Goal: Task Accomplishment & Management: Manage account settings

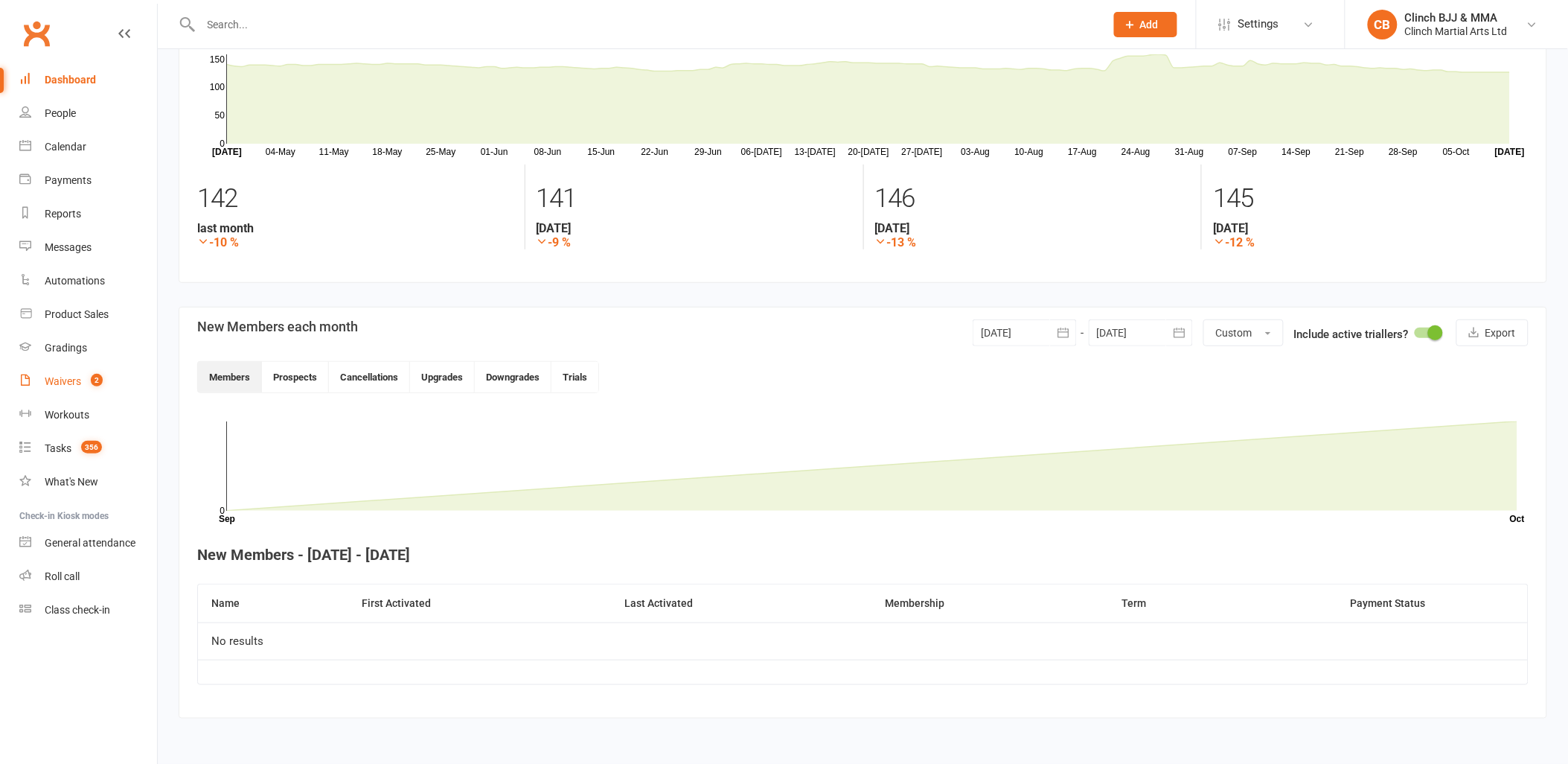
click at [78, 382] on div "Waivers" at bounding box center [63, 382] width 37 height 12
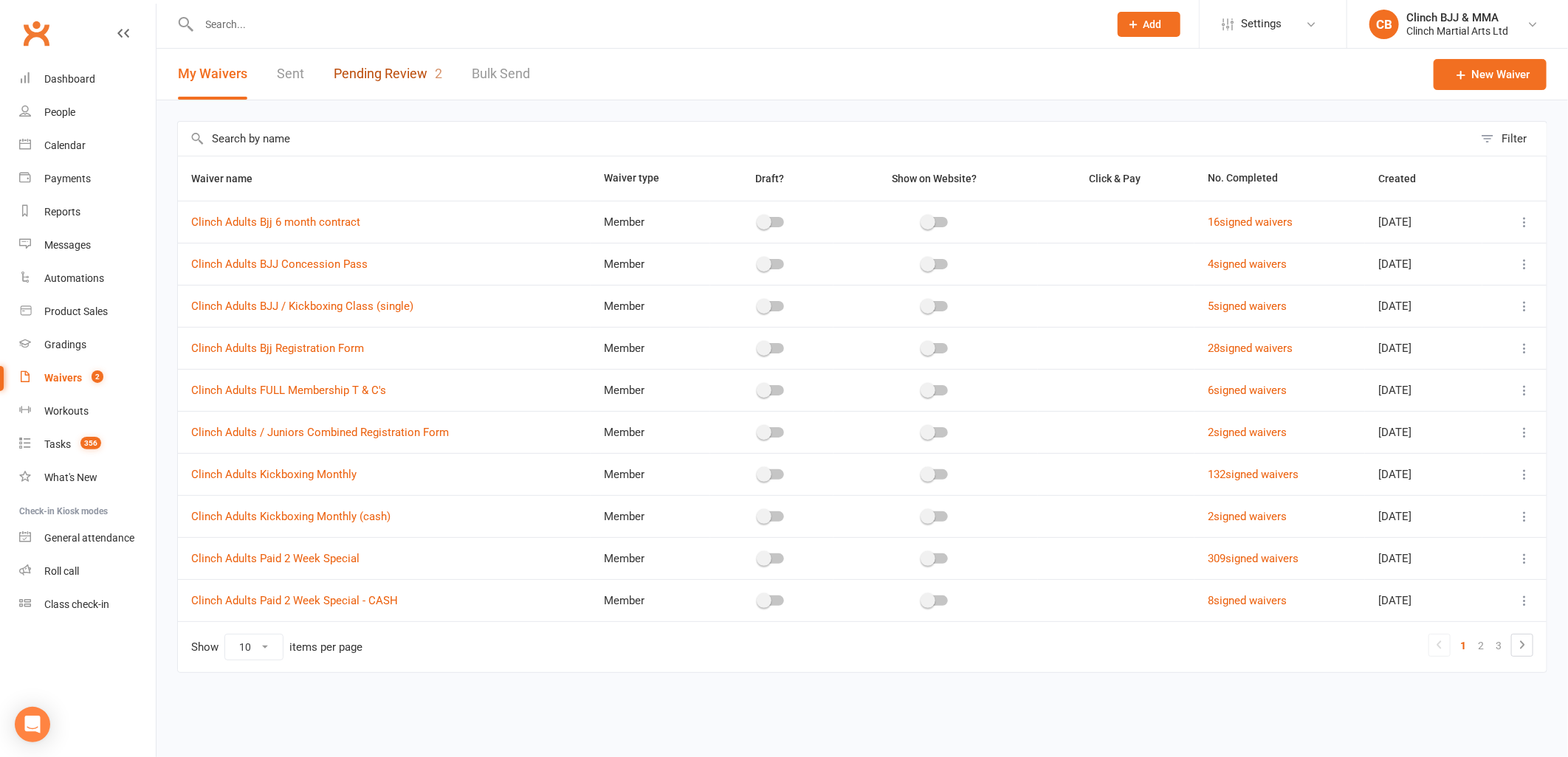
click at [370, 68] on link "Pending Review 2" at bounding box center [388, 74] width 109 height 51
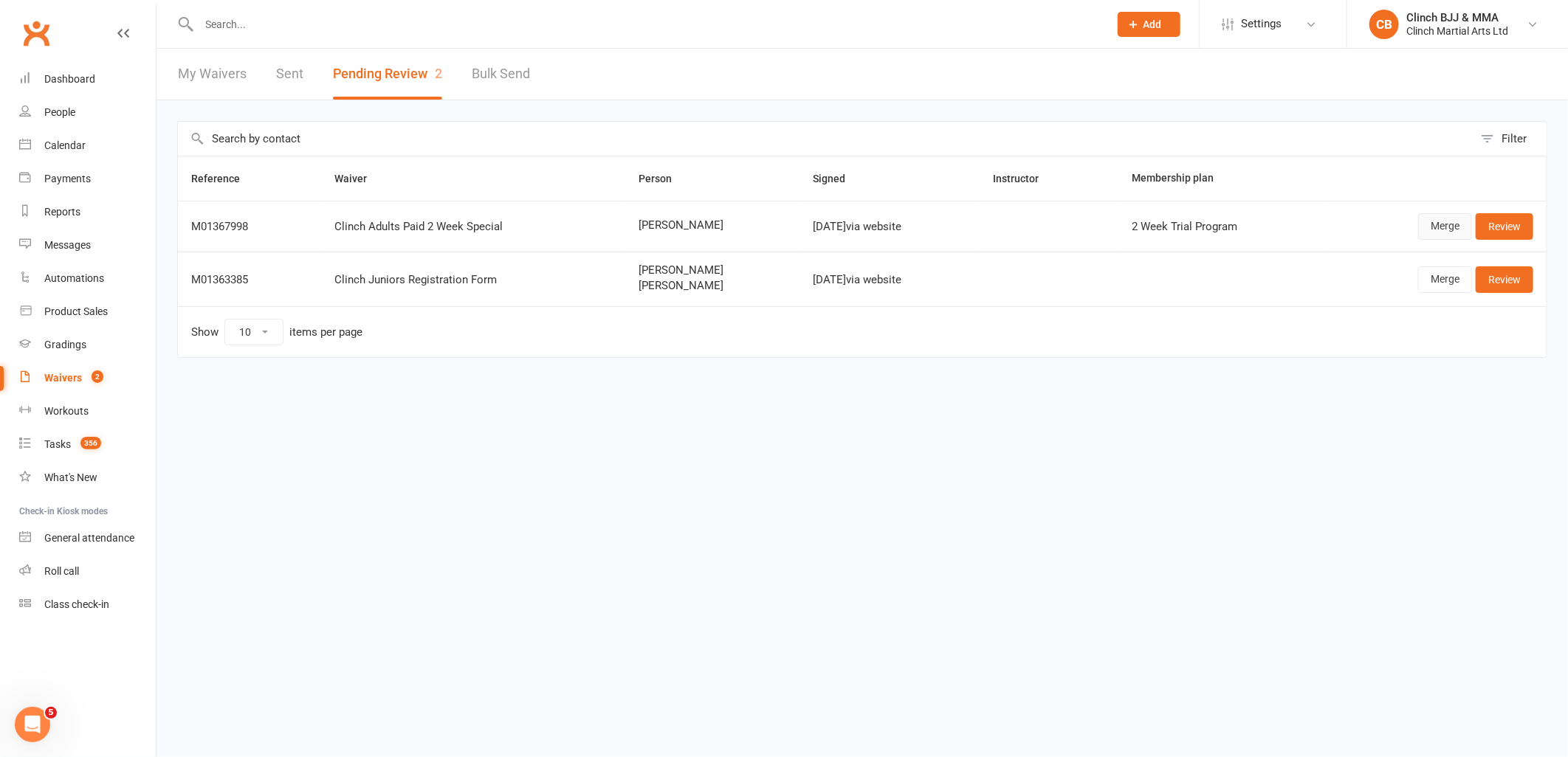
click at [1440, 227] on link "Merge" at bounding box center [1445, 227] width 54 height 27
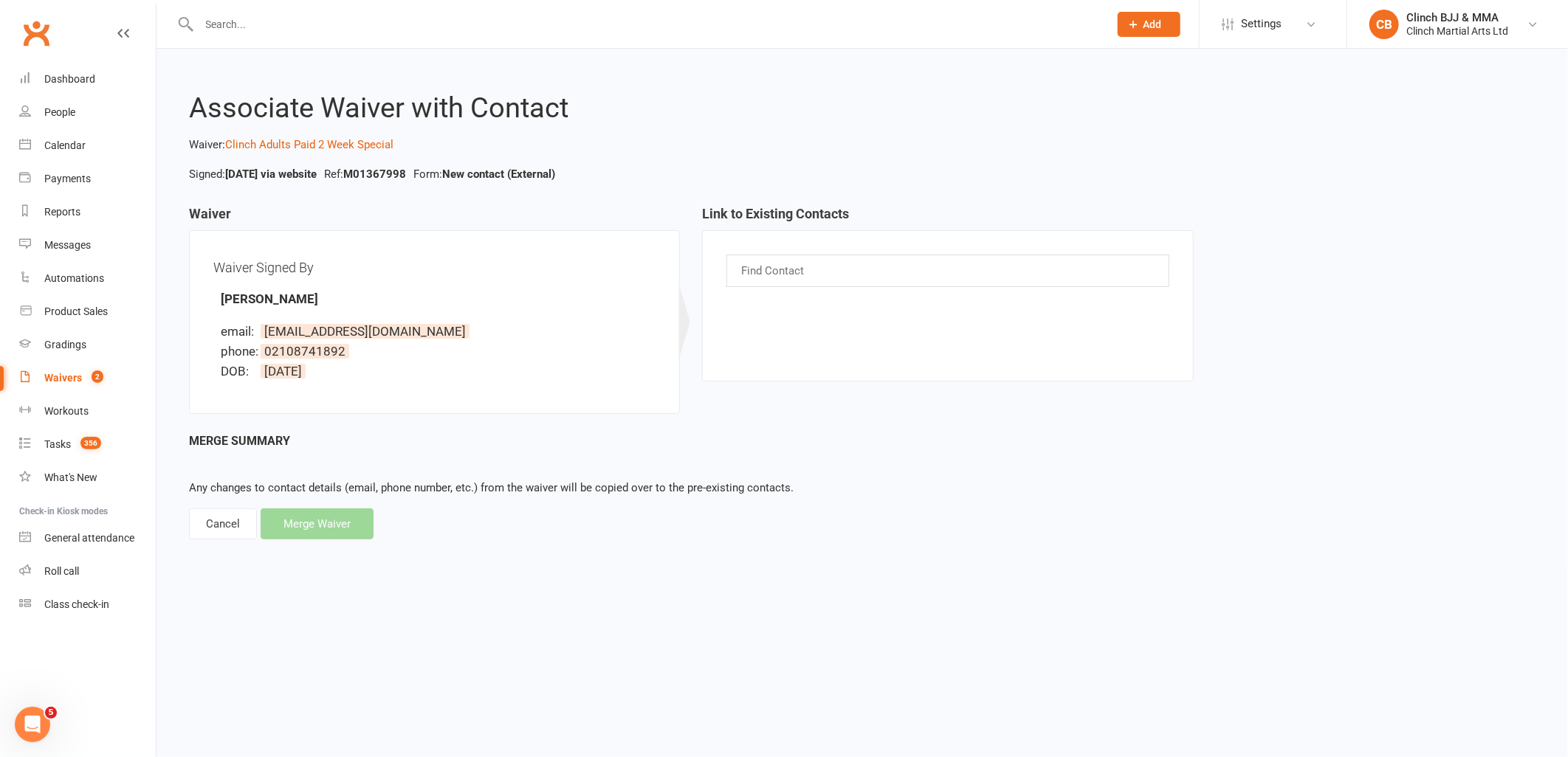
click at [218, 518] on div "Cancel" at bounding box center [222, 524] width 68 height 31
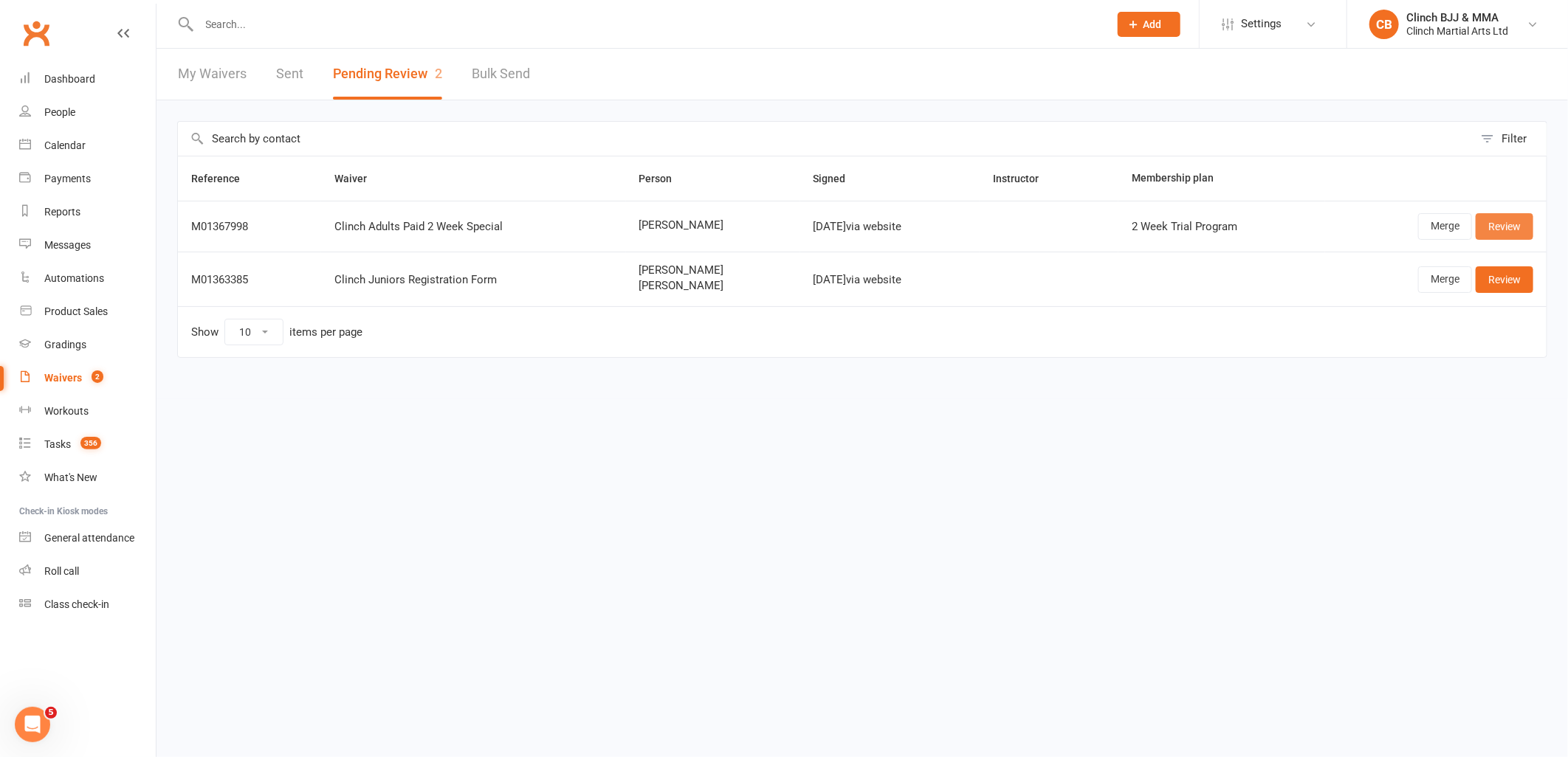
click at [1523, 216] on link "Review" at bounding box center [1505, 227] width 57 height 27
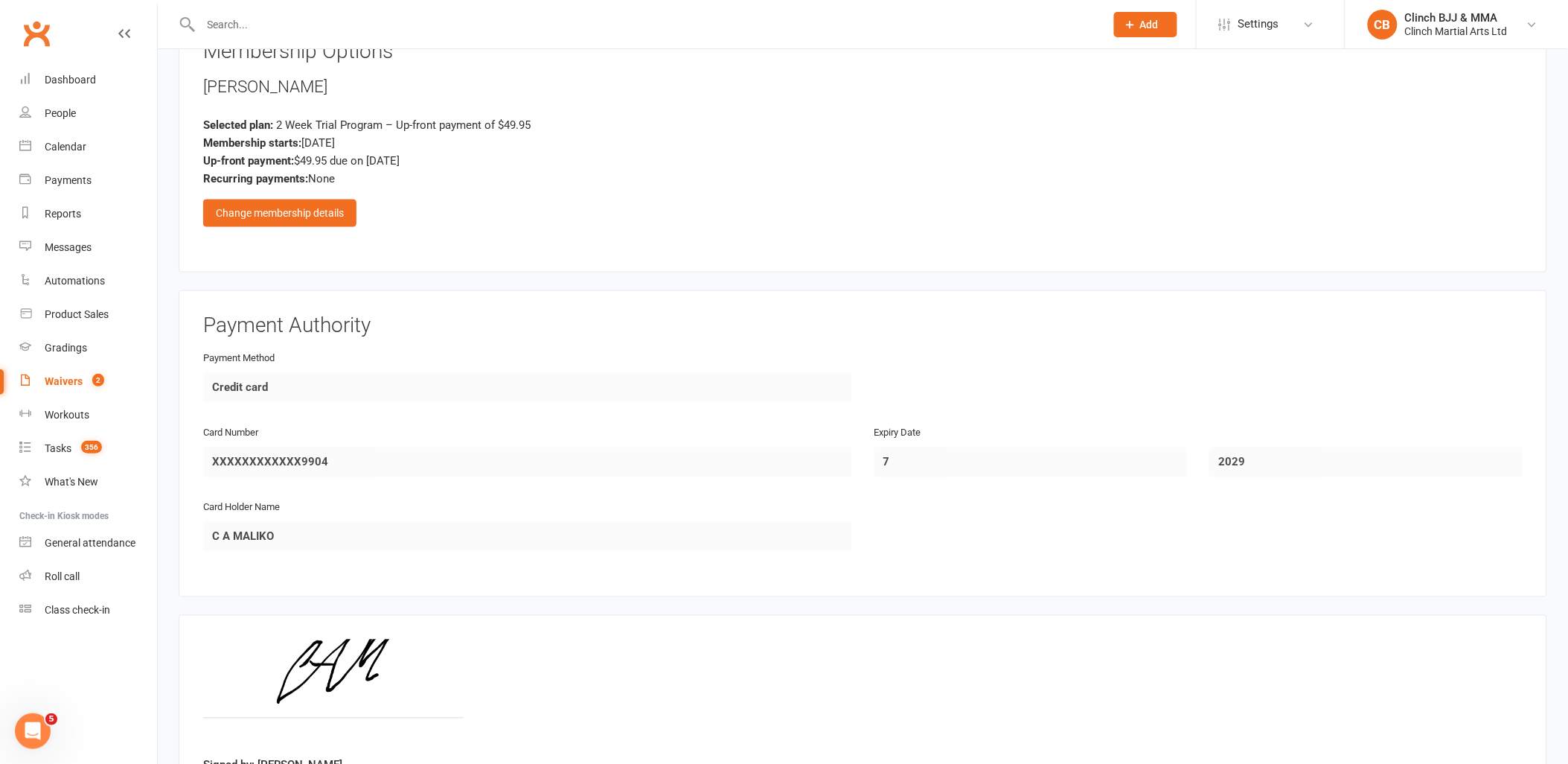
scroll to position [846, 0]
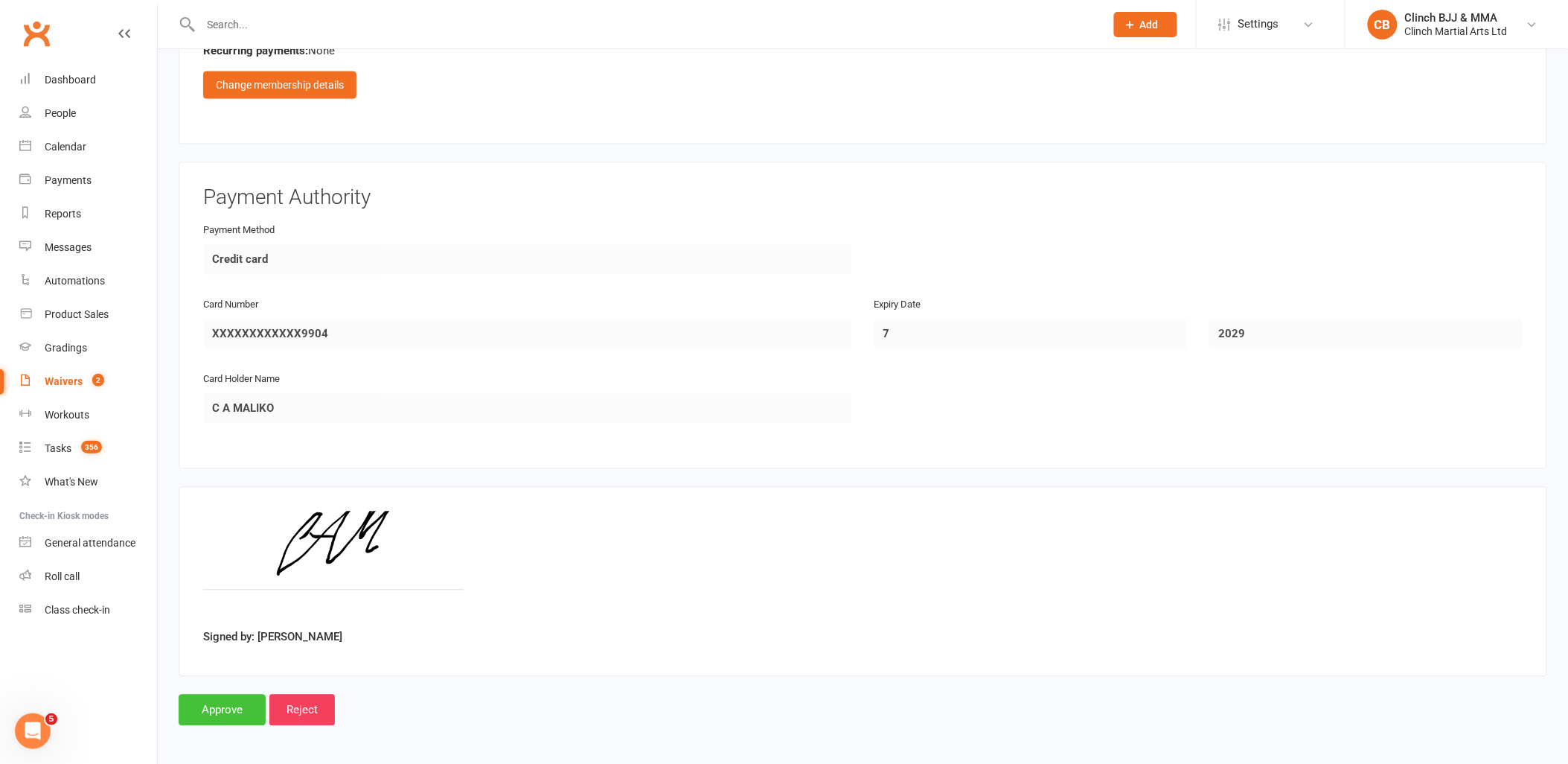
click at [213, 706] on input "Approve" at bounding box center [222, 710] width 87 height 31
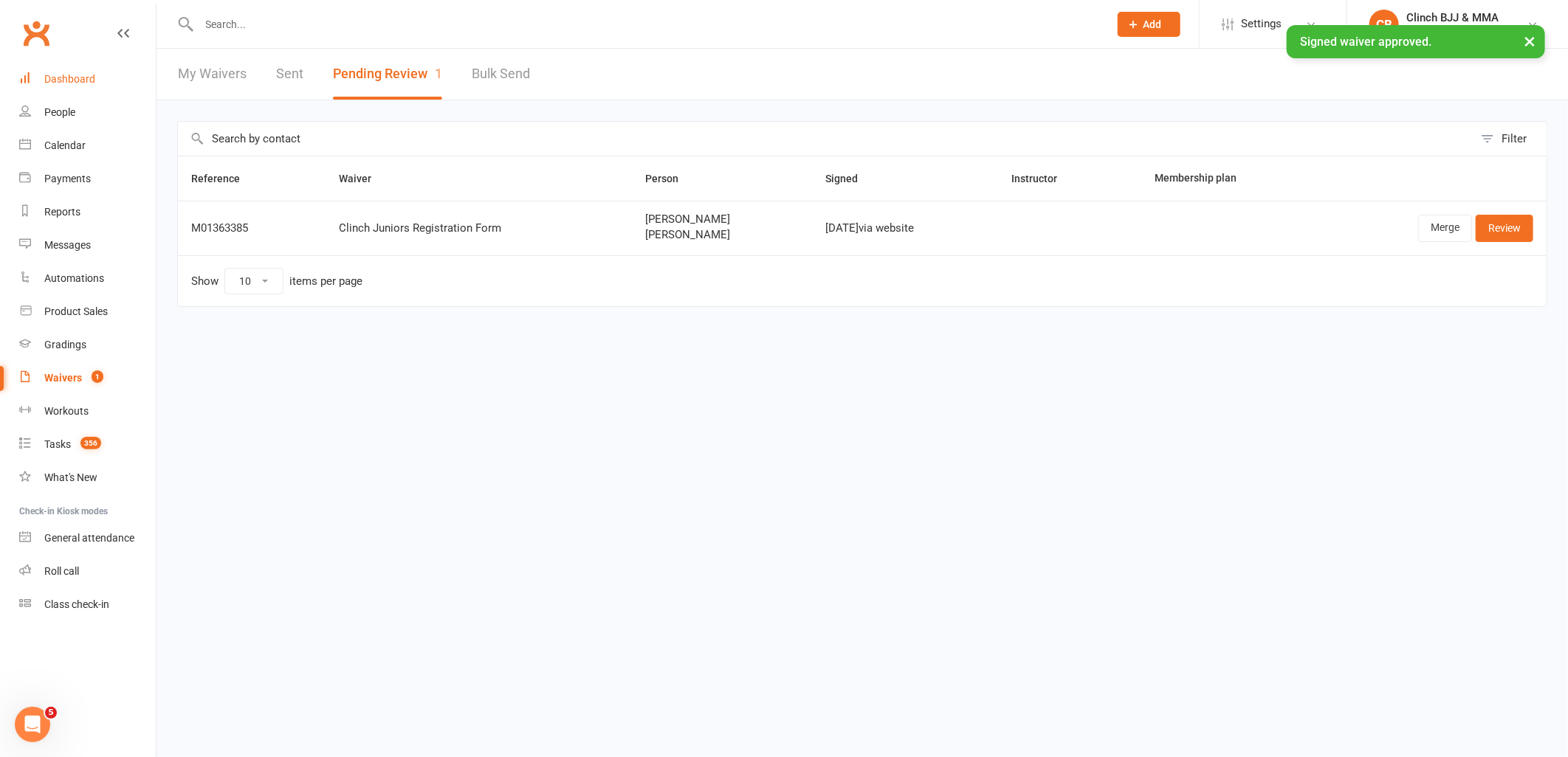
click at [88, 74] on div "Dashboard" at bounding box center [70, 79] width 51 height 12
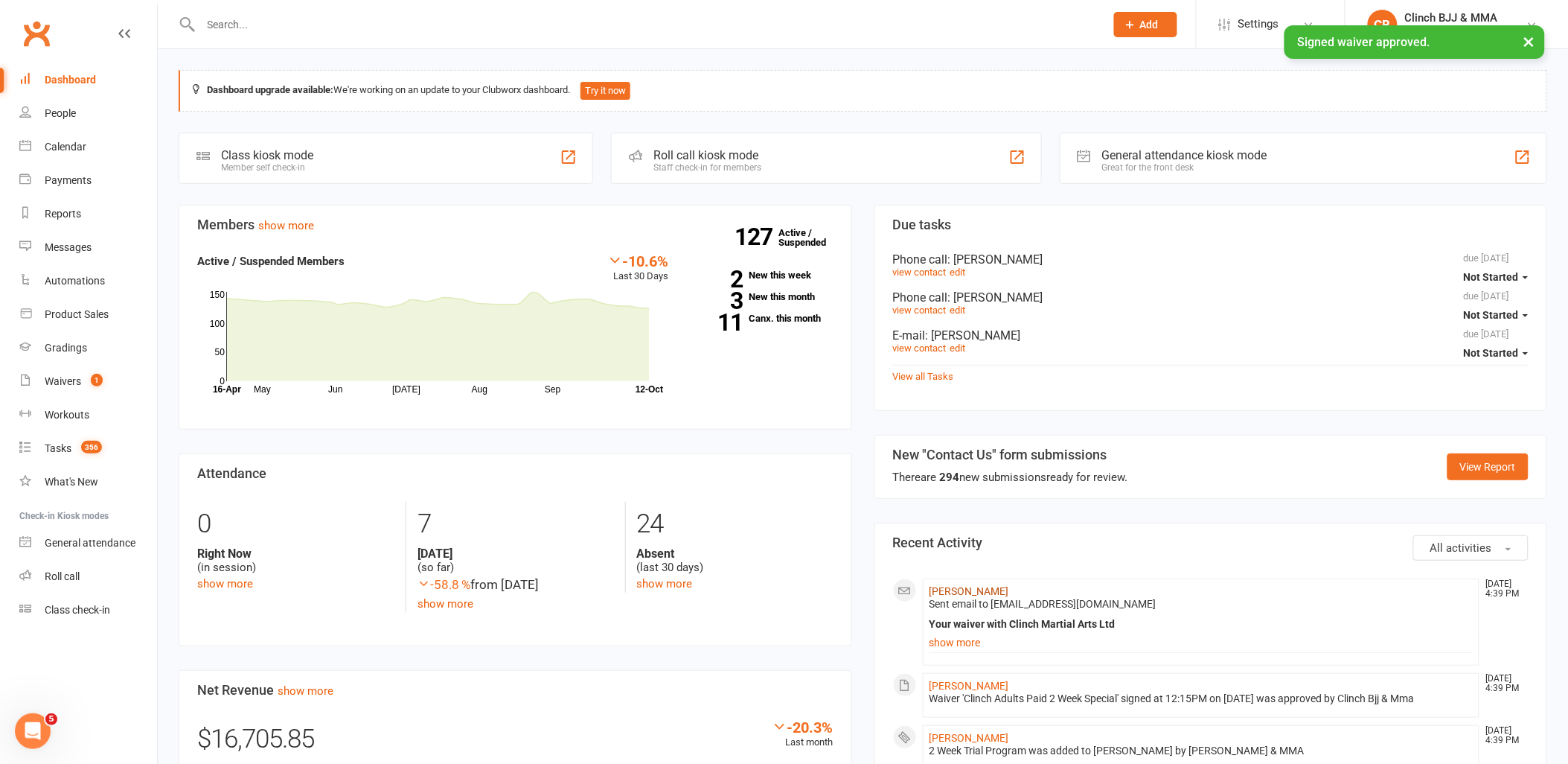
click at [957, 590] on link "[PERSON_NAME]" at bounding box center [969, 591] width 80 height 12
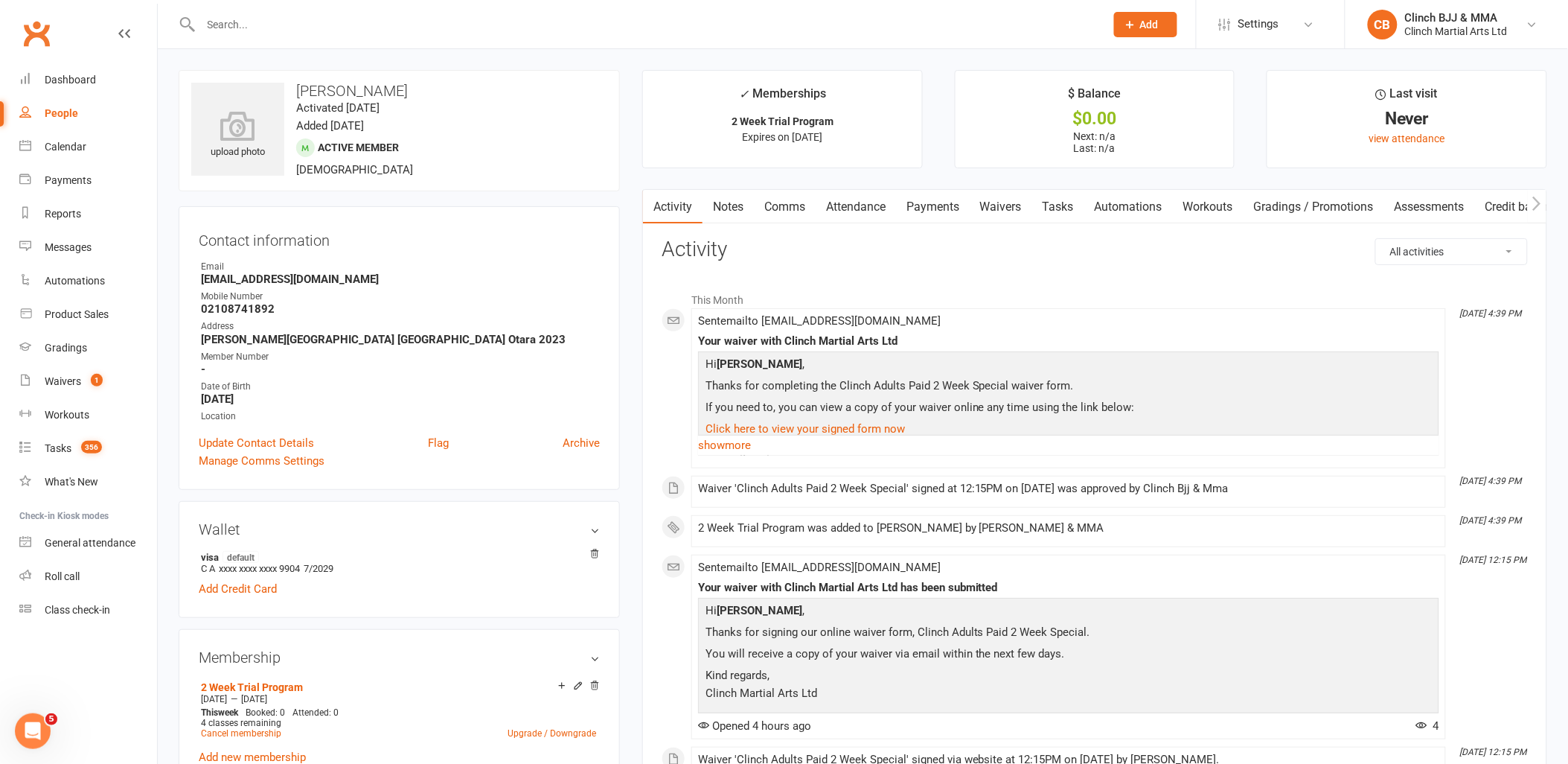
click at [846, 201] on link "Attendance" at bounding box center [855, 207] width 81 height 34
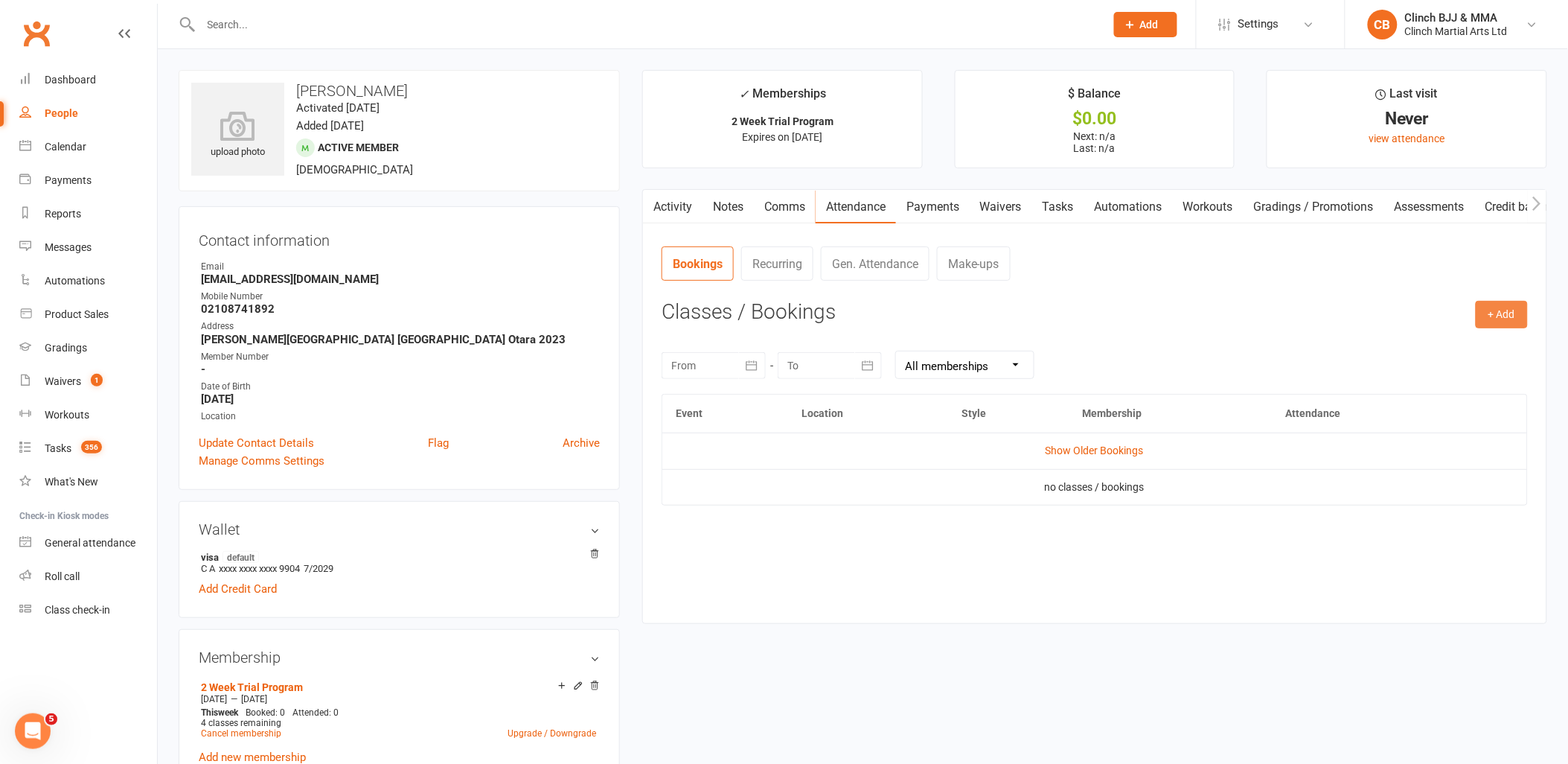
click at [1495, 310] on button "+ Add" at bounding box center [1502, 314] width 52 height 27
click at [1459, 343] on link "Book Event" at bounding box center [1453, 348] width 147 height 30
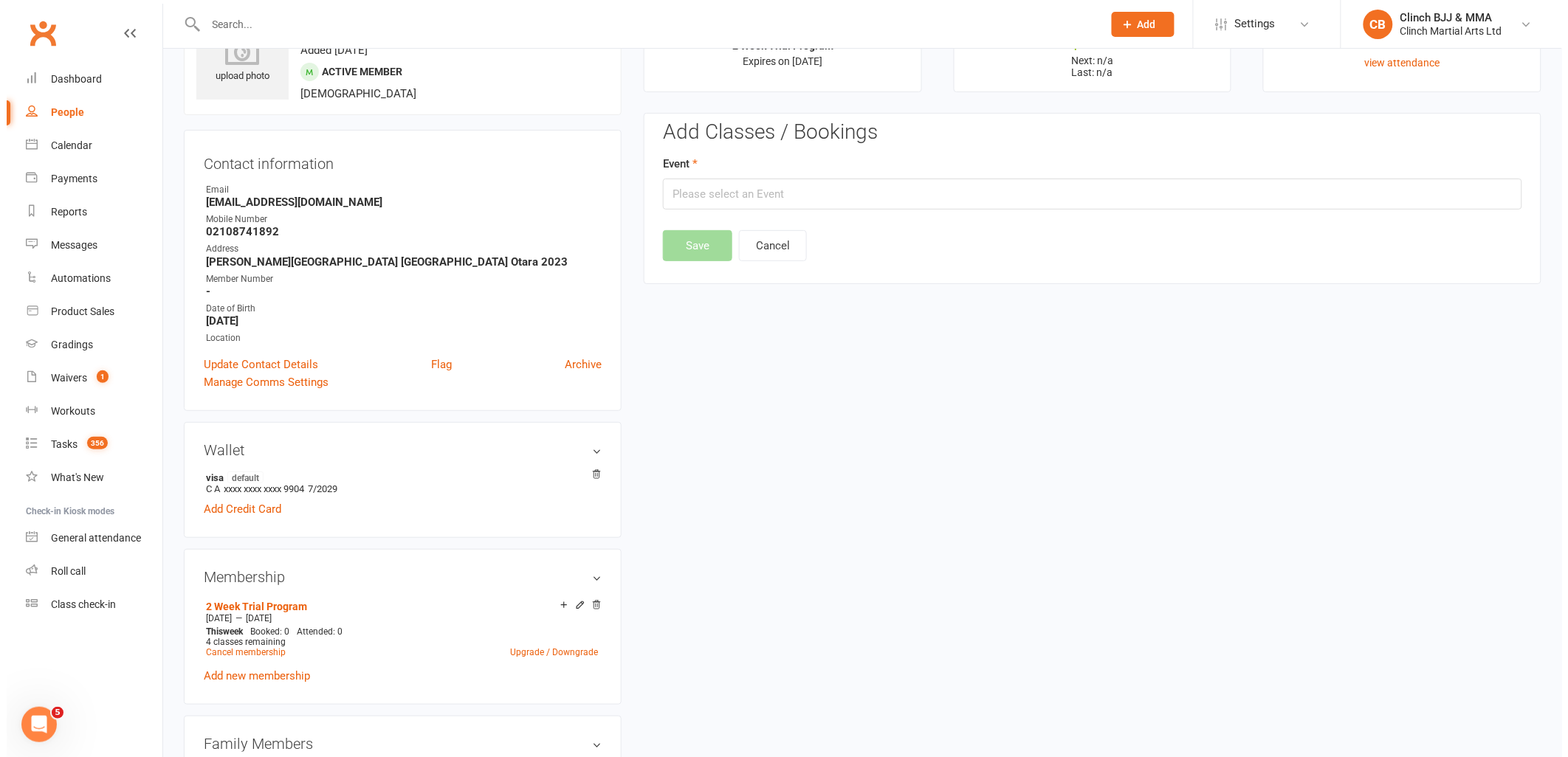
scroll to position [113, 0]
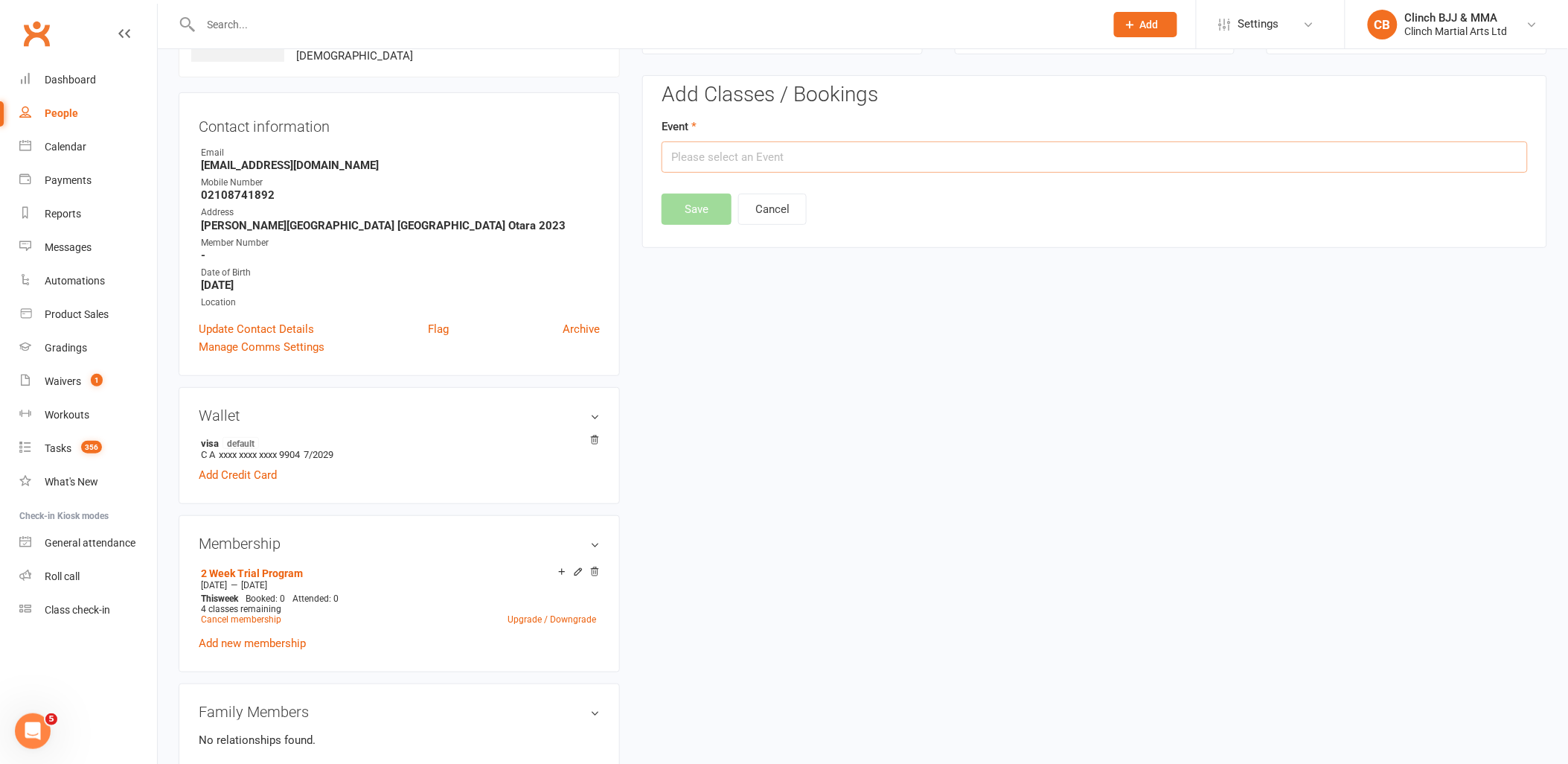
click at [1007, 156] on input "text" at bounding box center [1095, 156] width 866 height 31
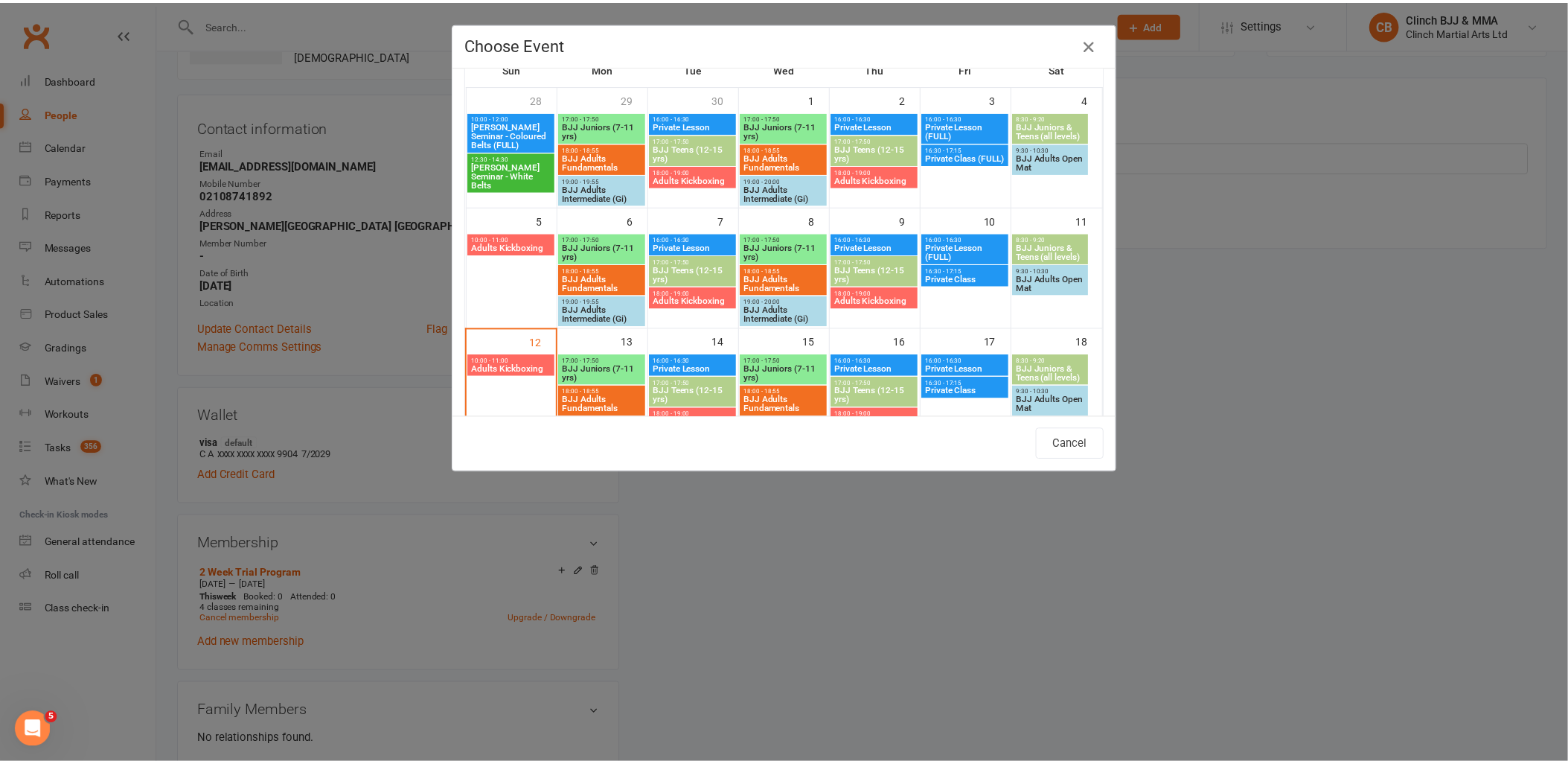
scroll to position [166, 0]
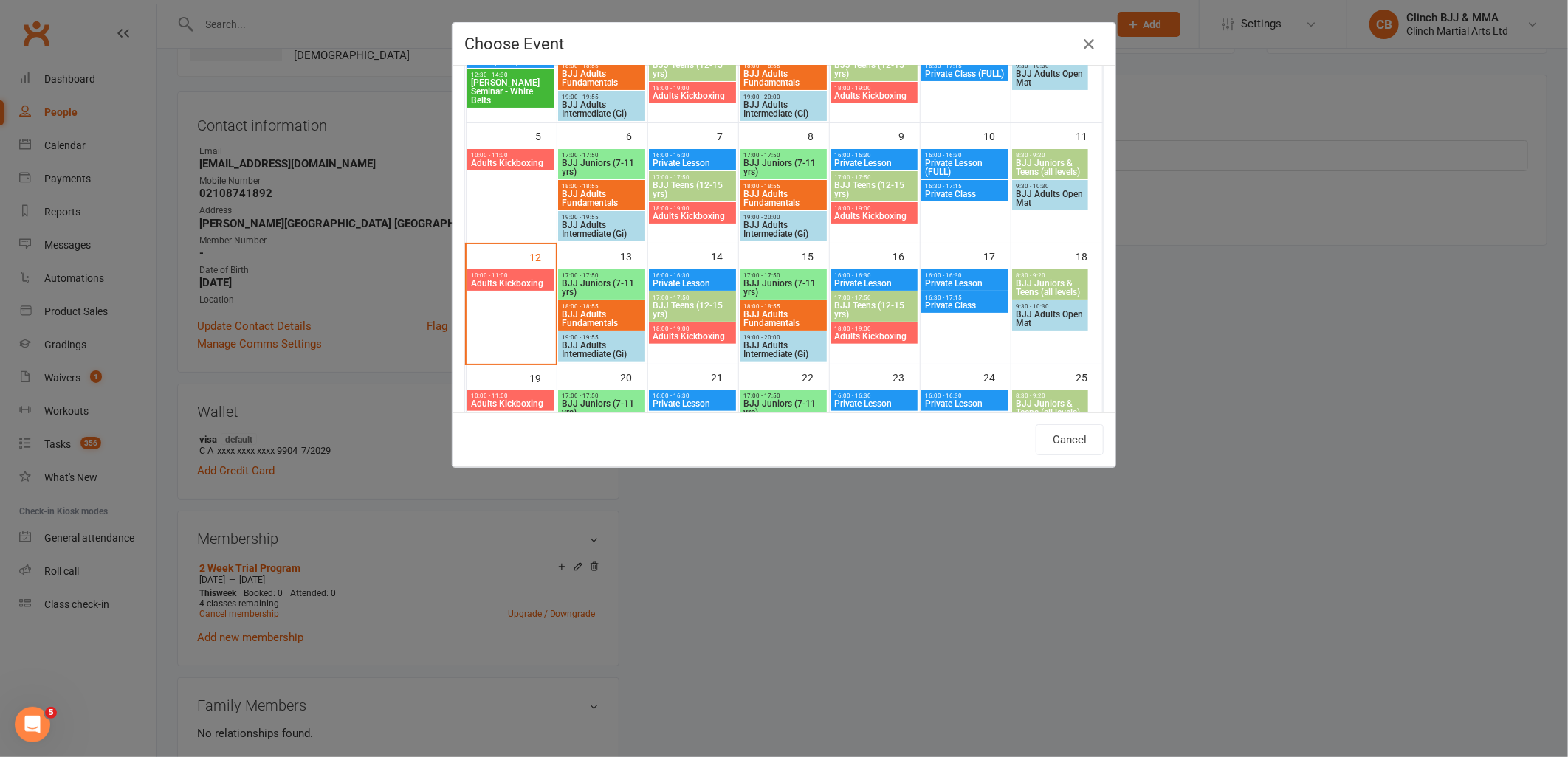
click at [581, 313] on span "BJJ Adults Fundamentals" at bounding box center [602, 318] width 81 height 18
type input "BJJ Adults Fundamentals - Oct 13, 2025 6:00:00 PM"
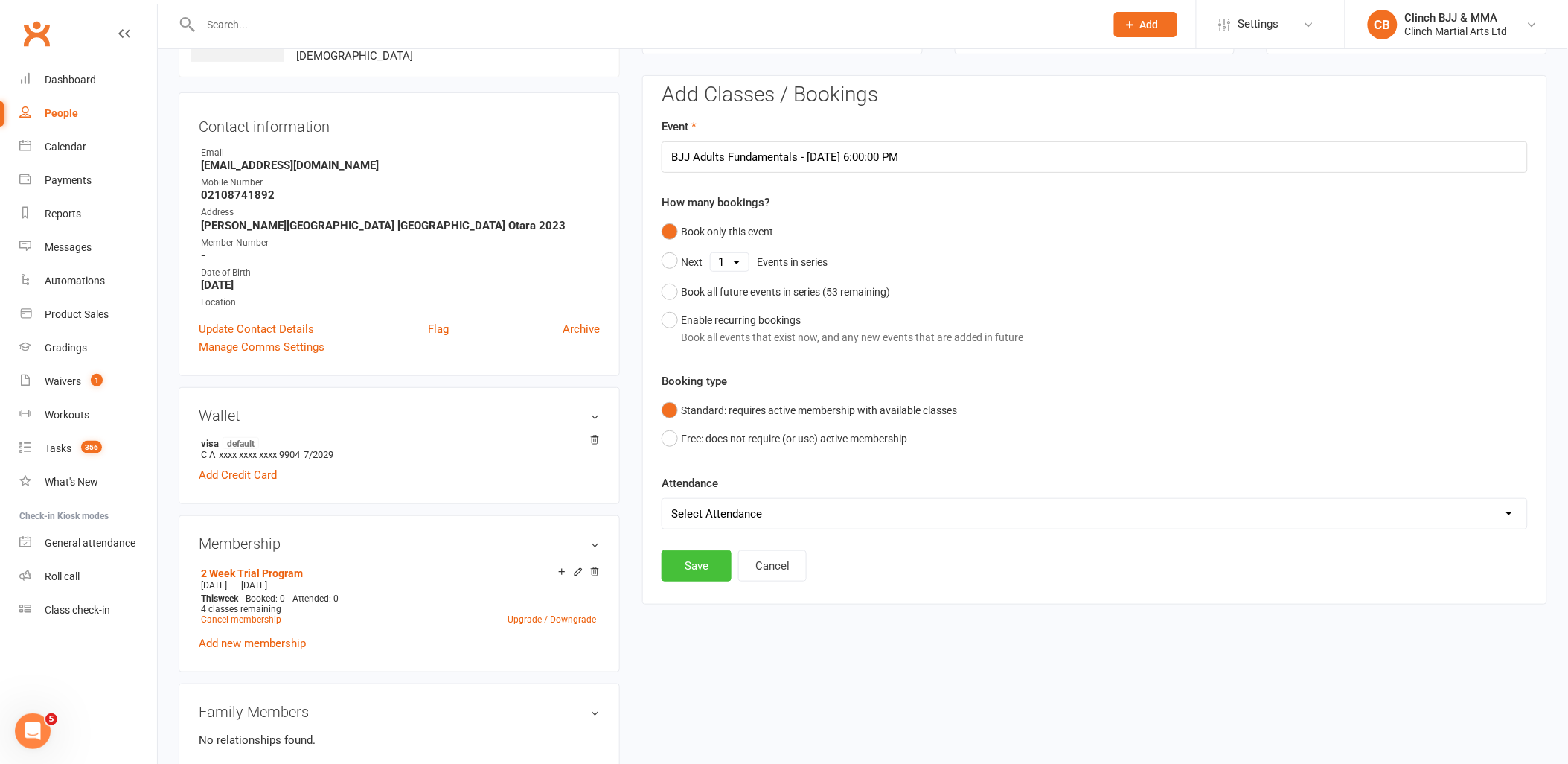
click at [708, 557] on button "Save" at bounding box center [697, 566] width 70 height 31
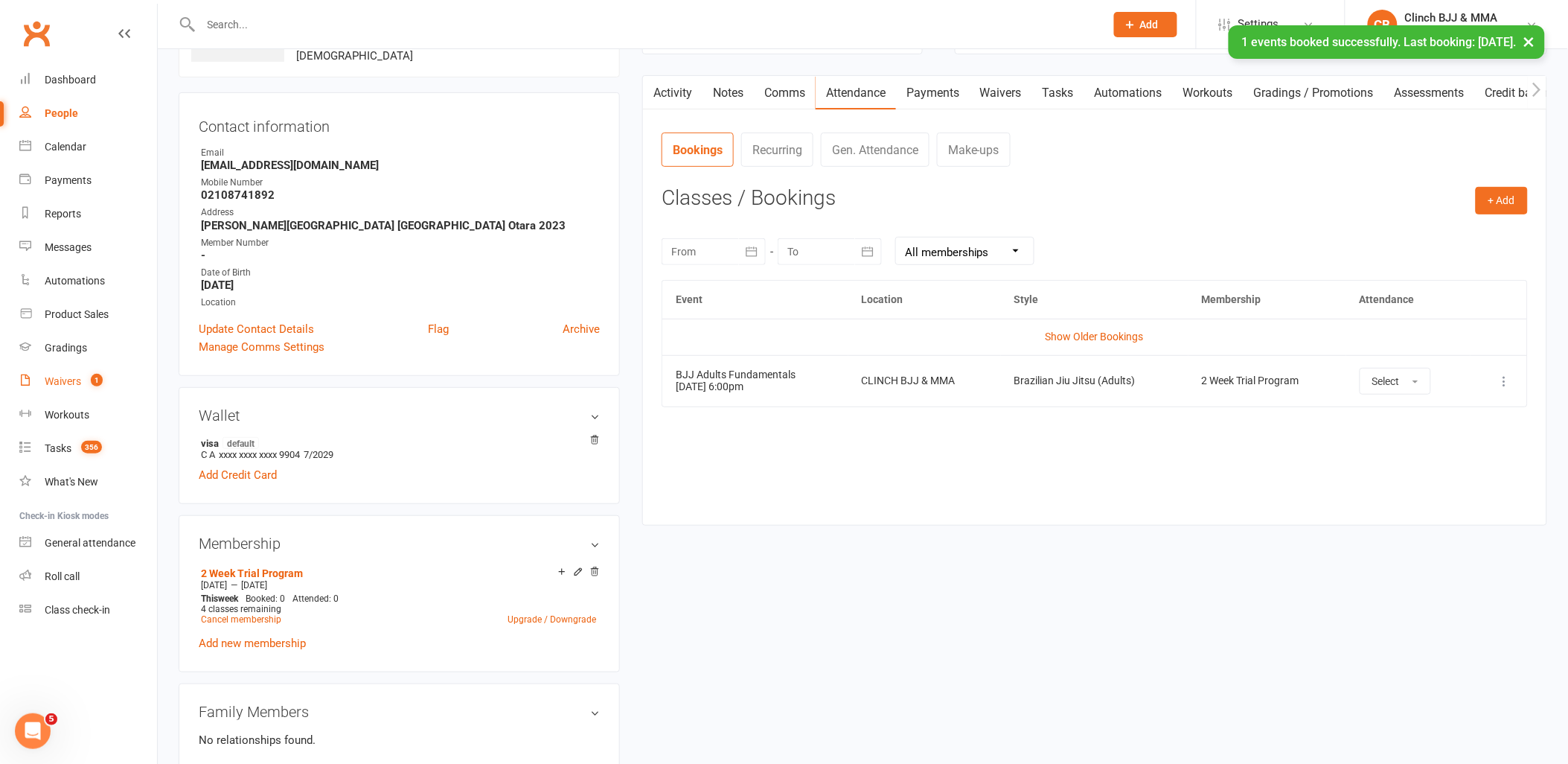
click at [58, 384] on div "Waivers" at bounding box center [63, 382] width 37 height 12
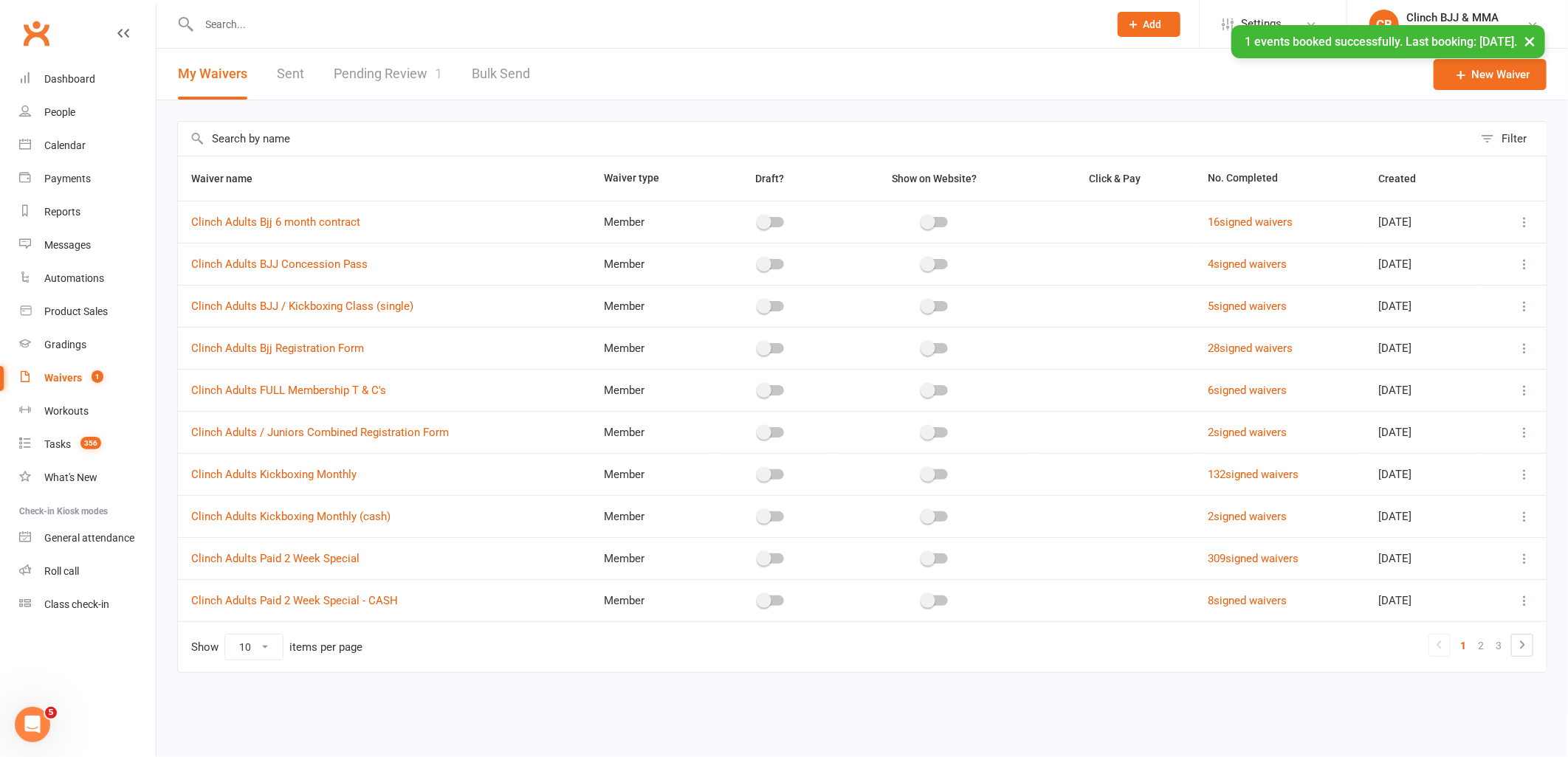
click at [379, 25] on div "× 1 events booked successfully. Last booking: Oct 13, 2025." at bounding box center [774, 25] width 1549 height 0
click at [384, 68] on link "Pending Review 1" at bounding box center [388, 74] width 109 height 51
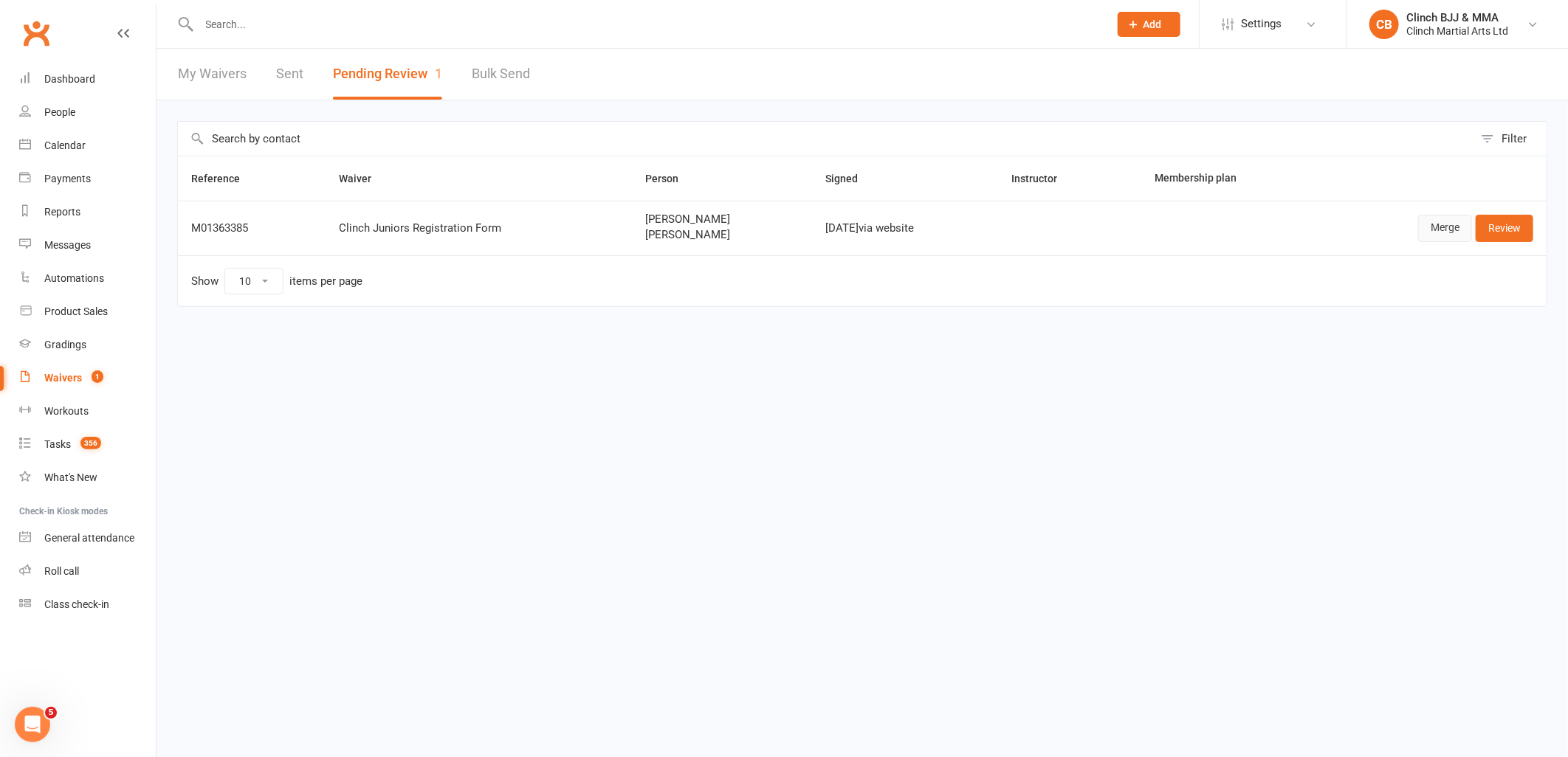
click at [1450, 236] on link "Merge" at bounding box center [1445, 228] width 54 height 27
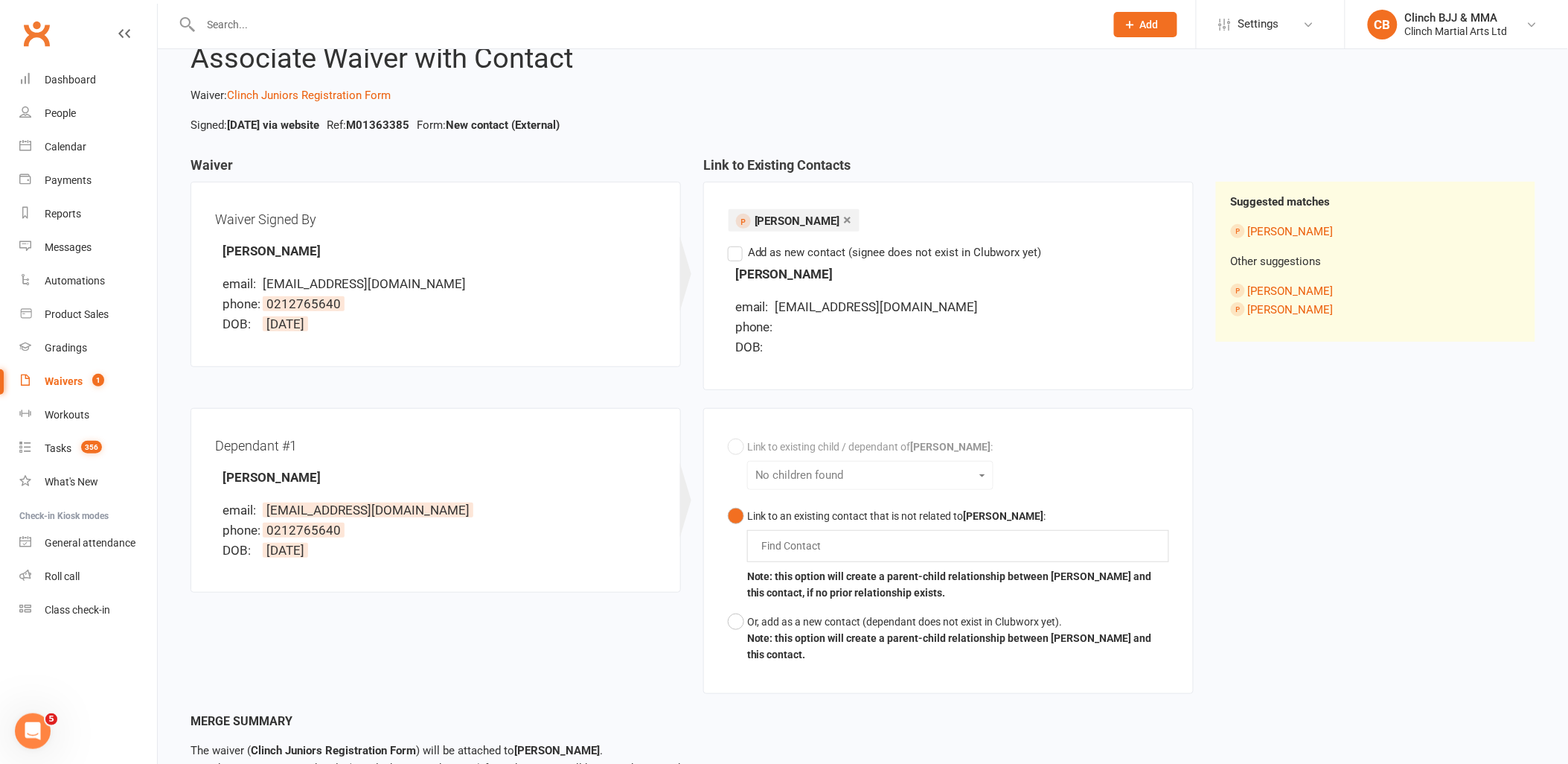
scroll to position [152, 0]
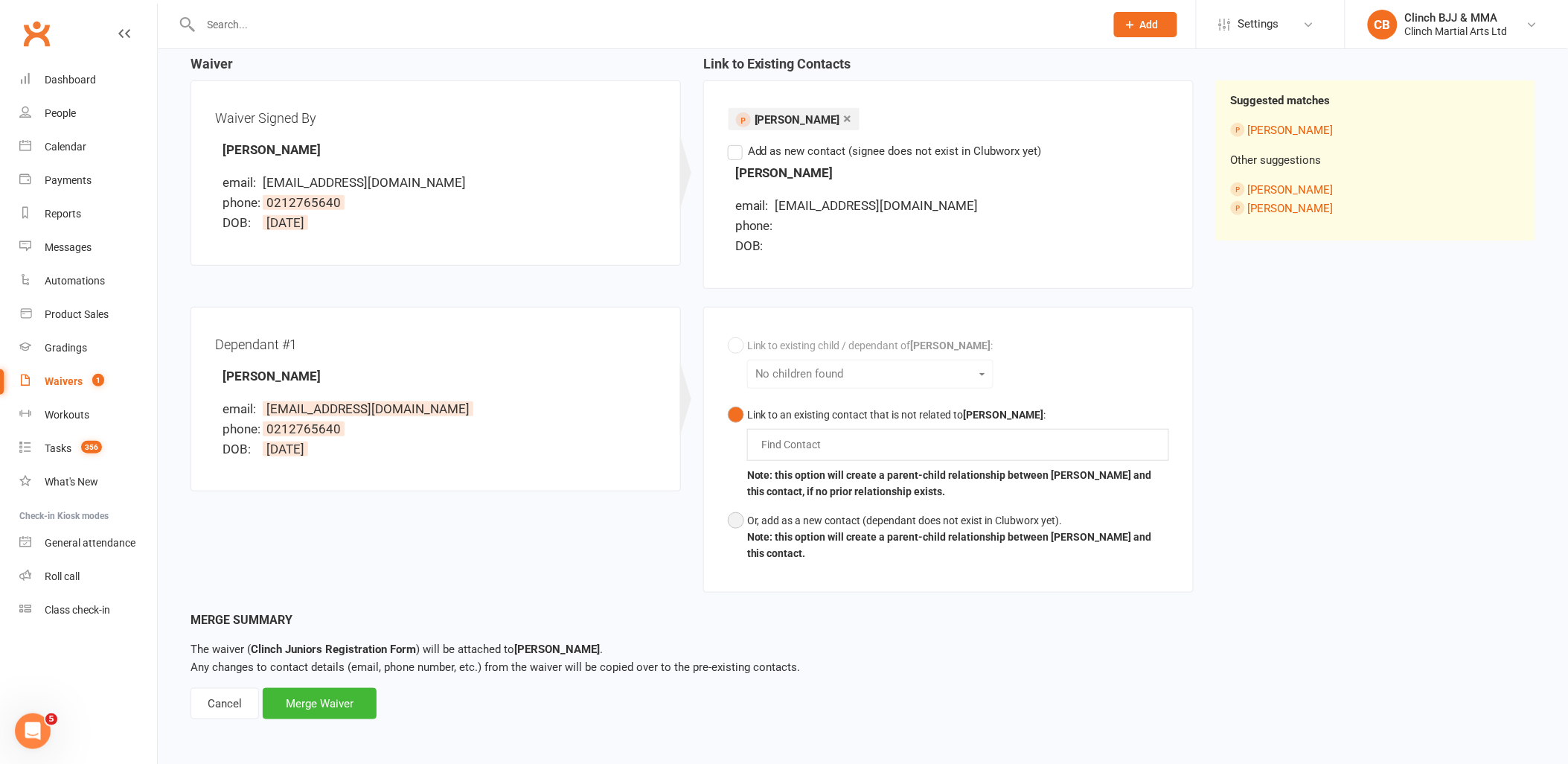
click at [741, 515] on button "Or, add as a new contact (dependant does not exist in Clubworx yet). Note: this…" at bounding box center [949, 537] width 442 height 62
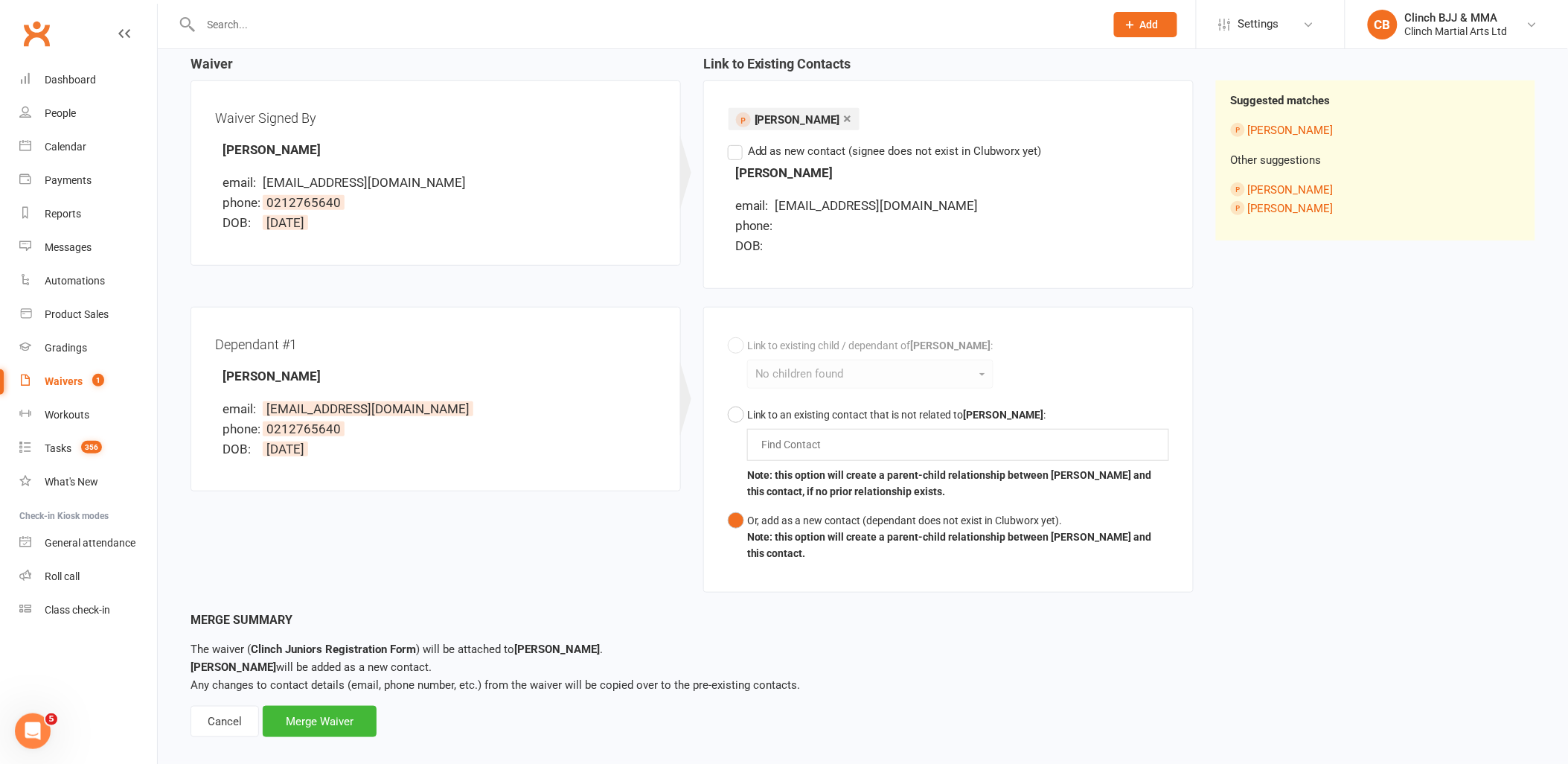
click at [329, 715] on div "Merge Waiver" at bounding box center [319, 722] width 114 height 31
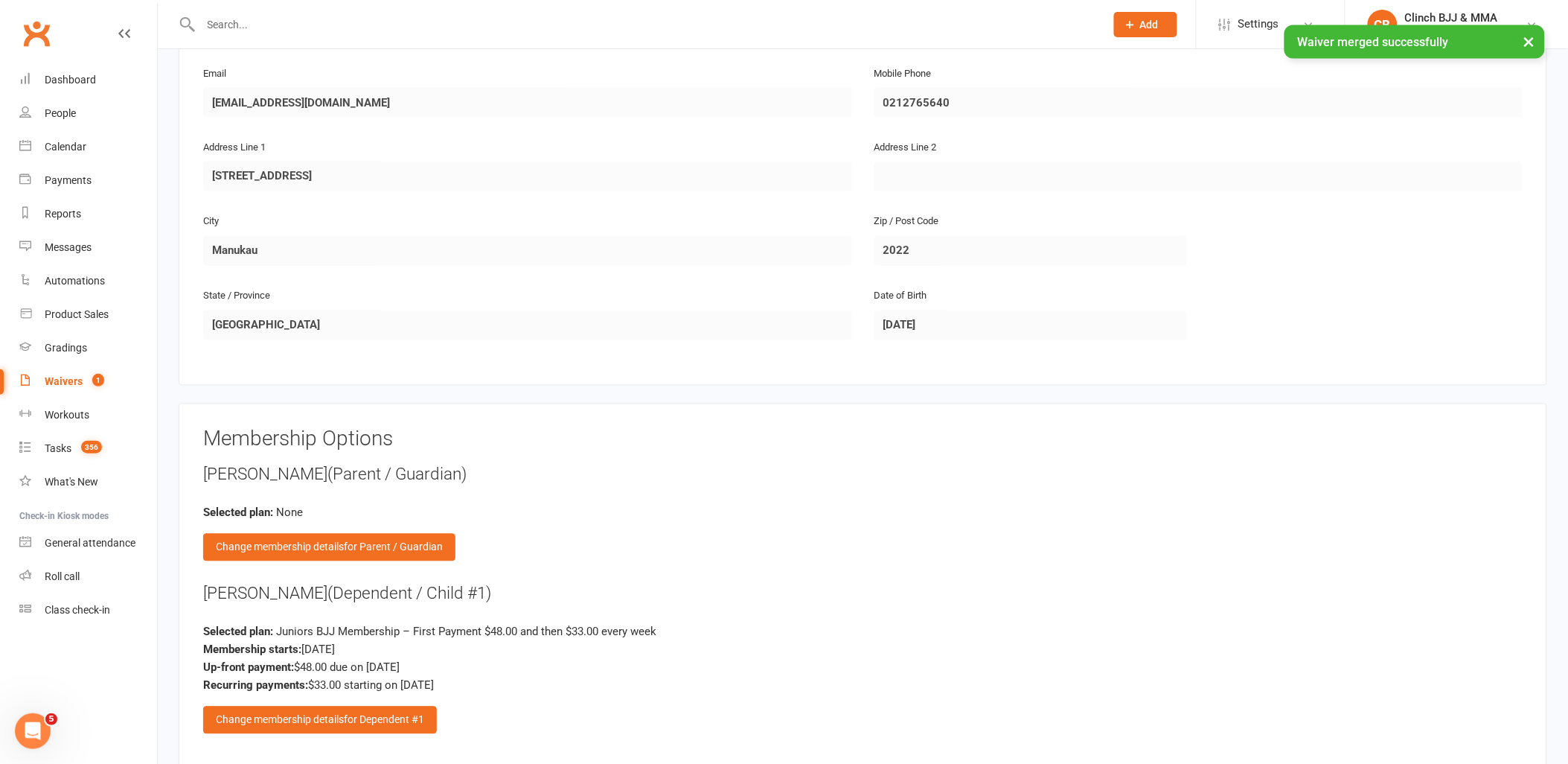
scroll to position [910, 0]
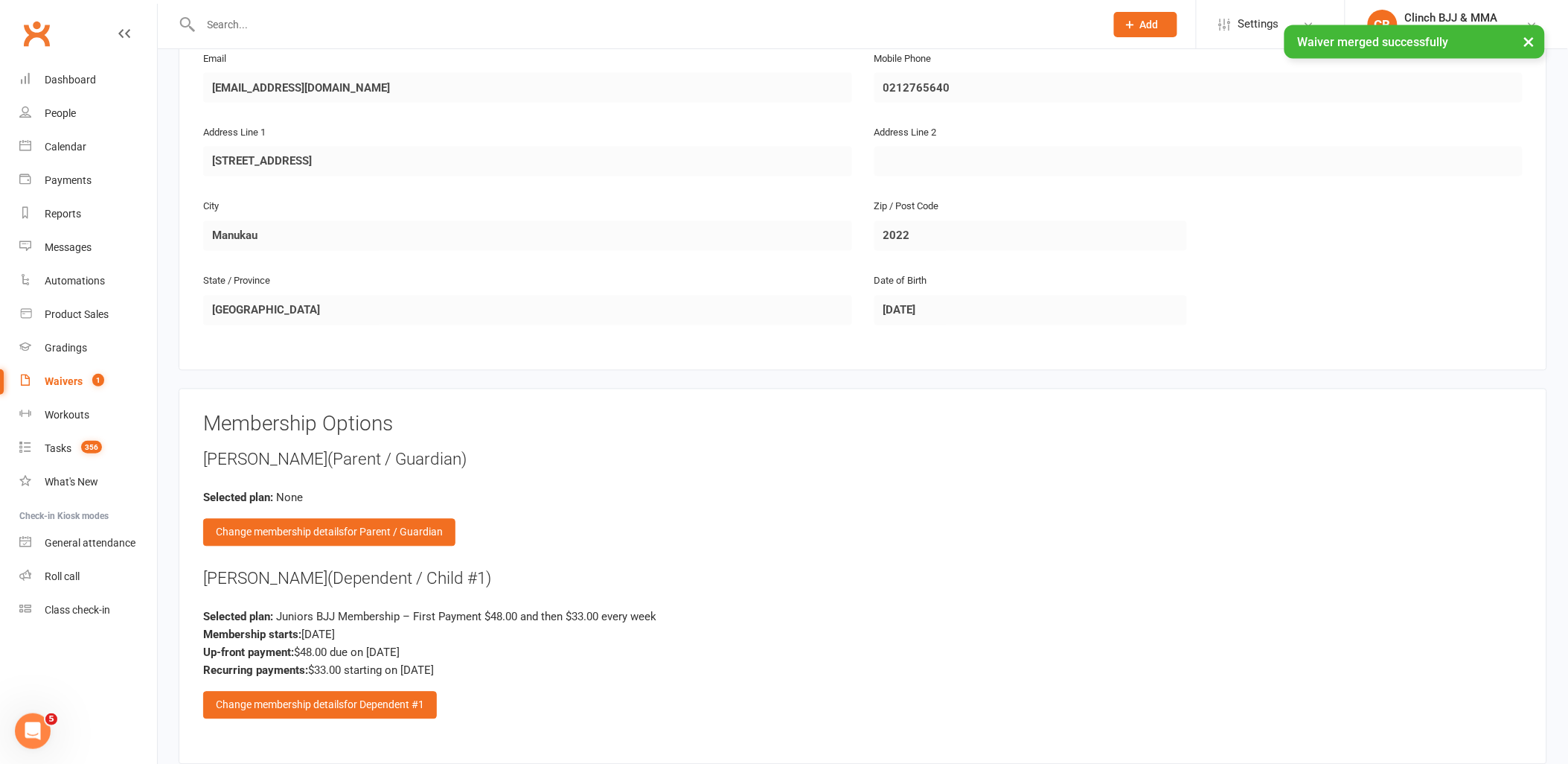
click at [392, 700] on span "for Dependent #1" at bounding box center [384, 705] width 81 height 12
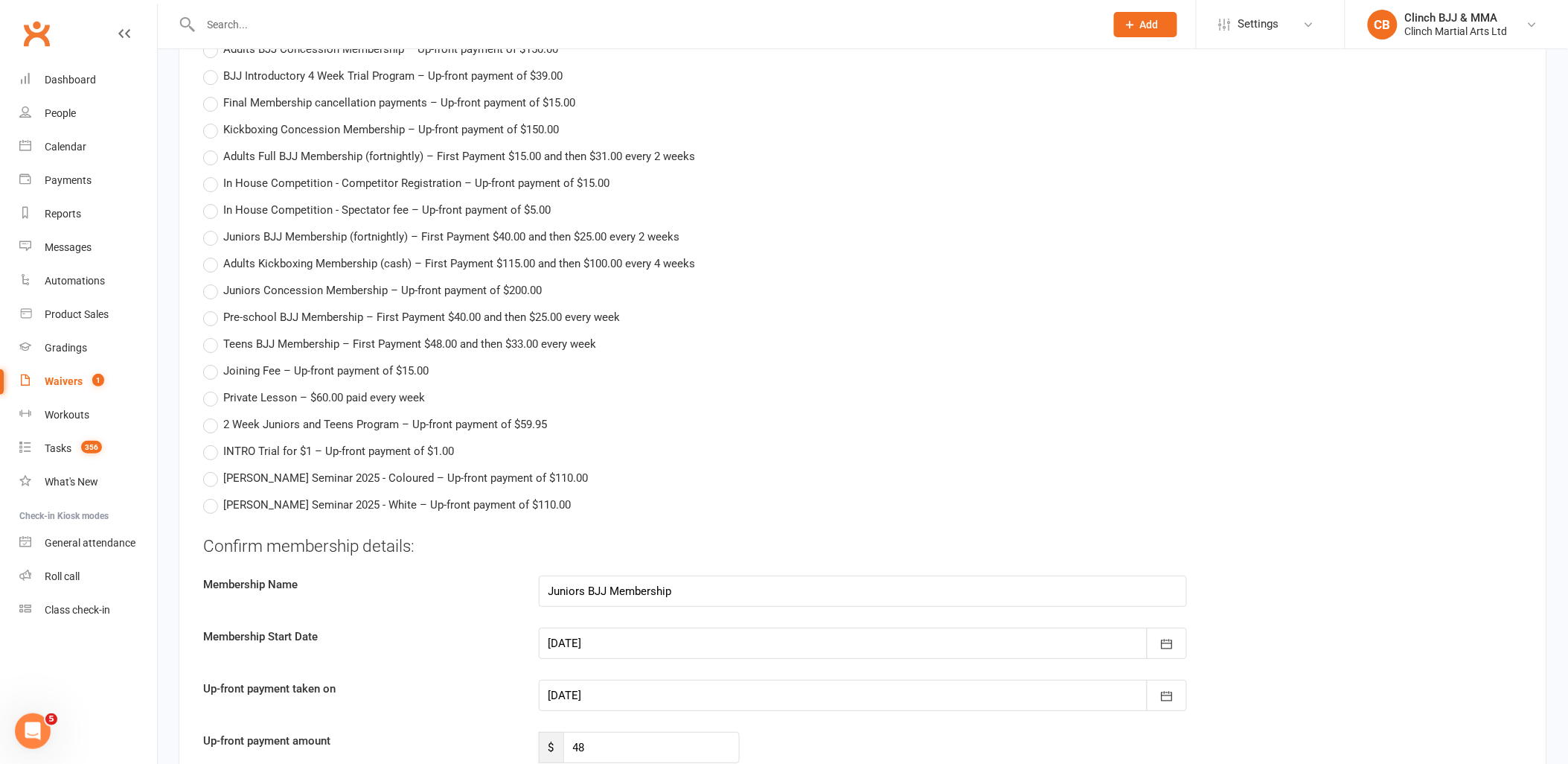
scroll to position [1985, 0]
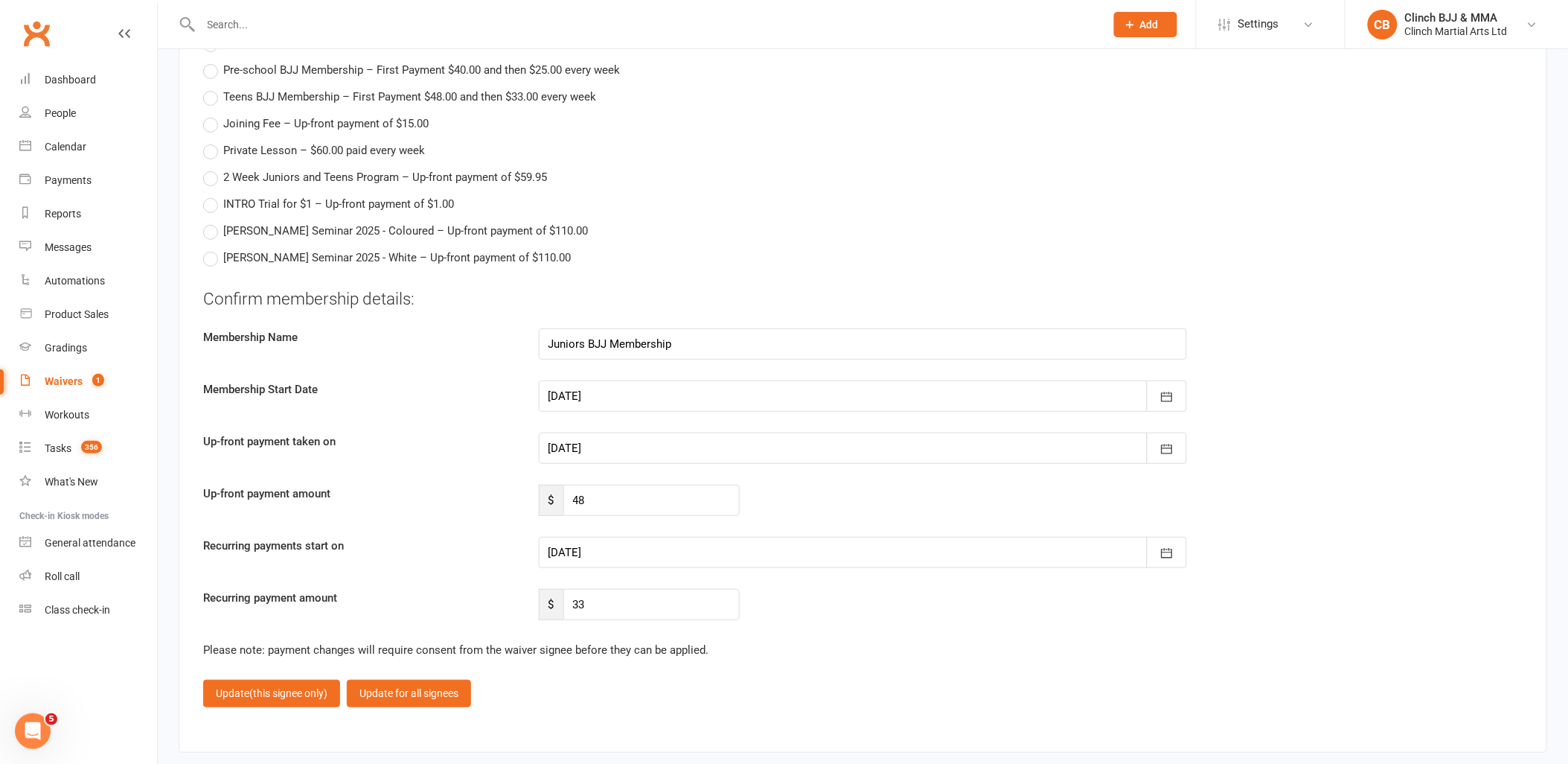
click at [642, 399] on div at bounding box center [863, 396] width 649 height 31
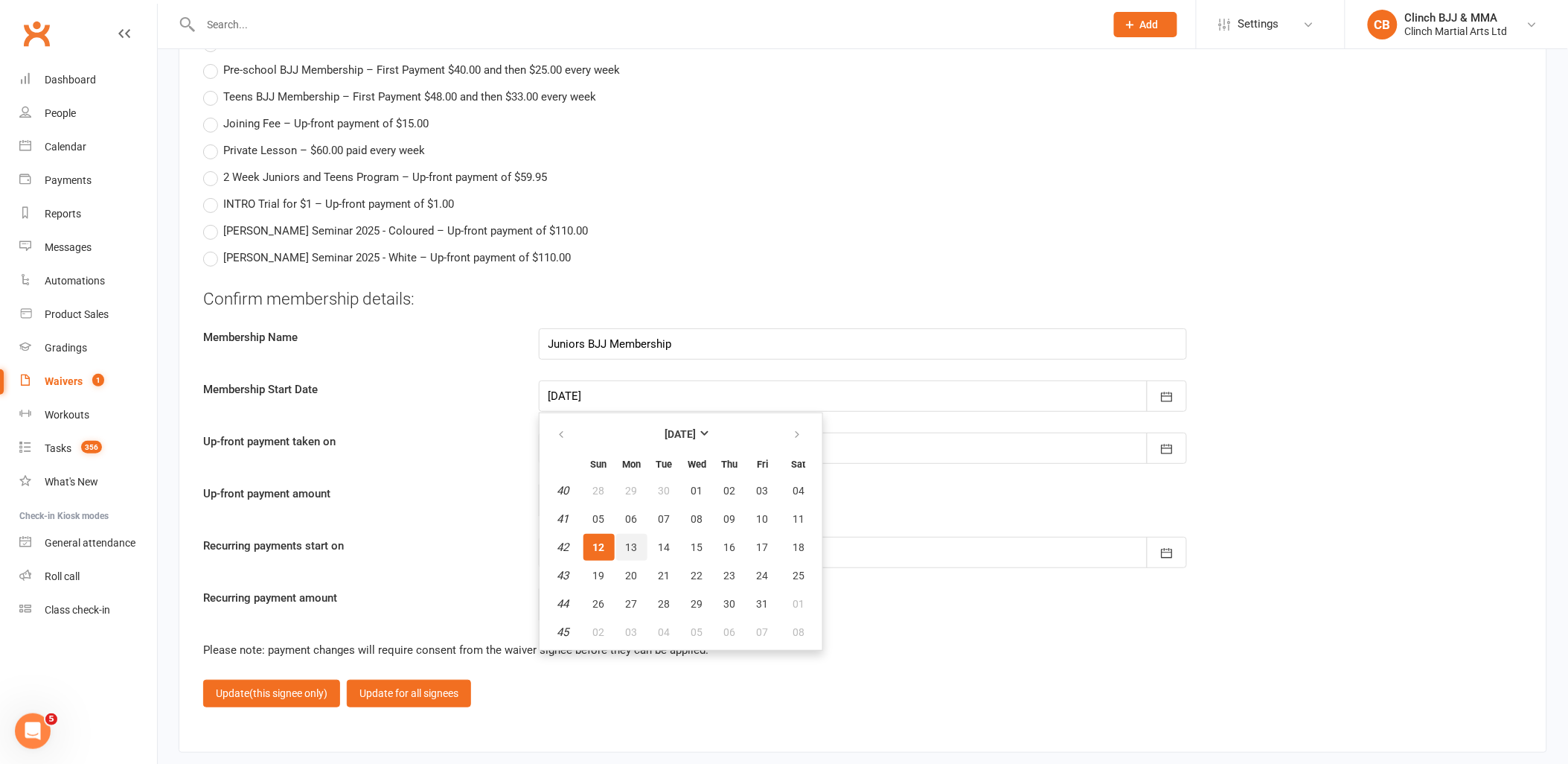
click at [626, 541] on span "13" at bounding box center [632, 547] width 12 height 12
type input "13 Oct 2025"
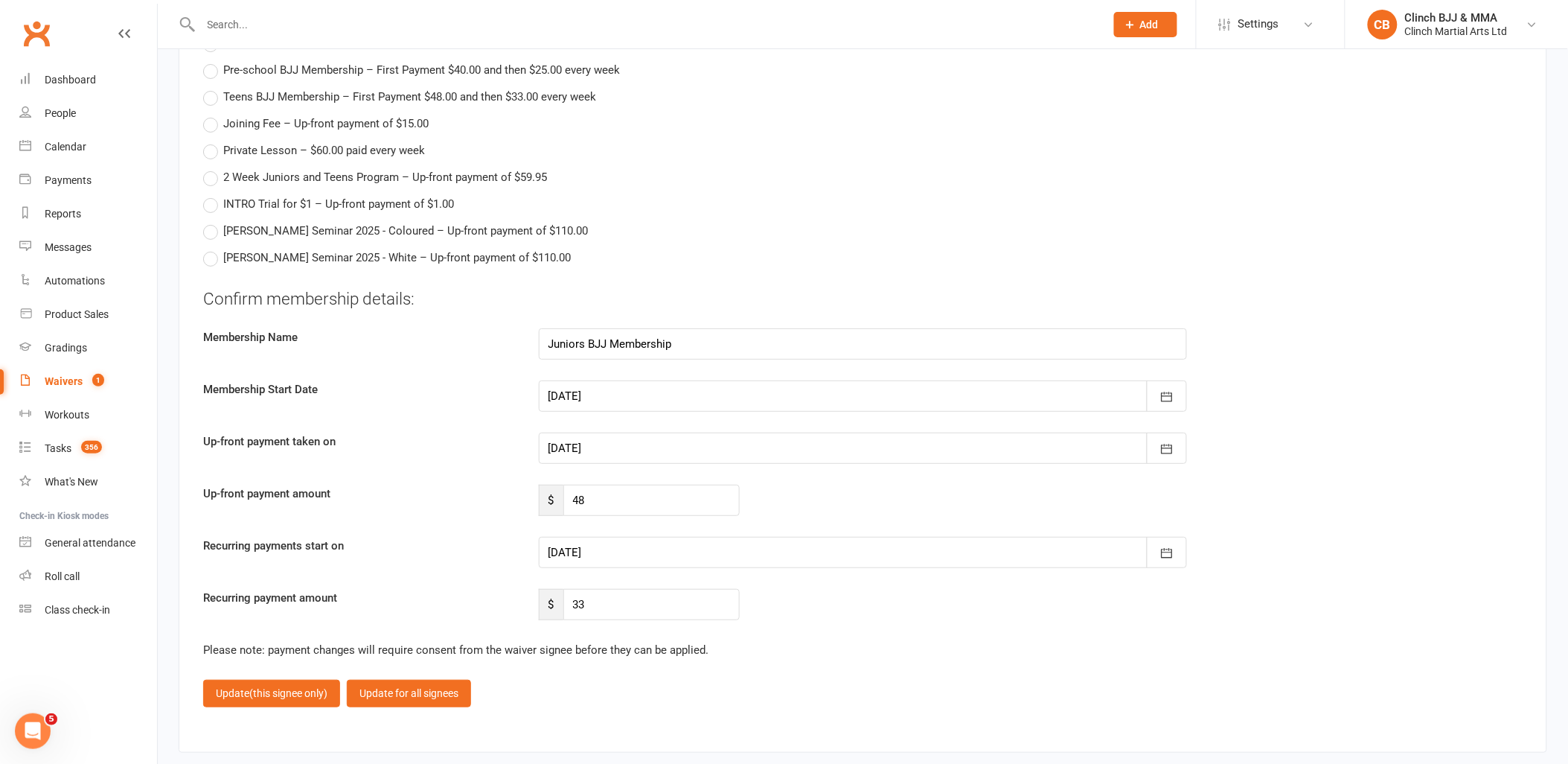
type input "13 Oct 2025"
type input "20 Oct 2025"
click at [619, 440] on div at bounding box center [863, 448] width 649 height 31
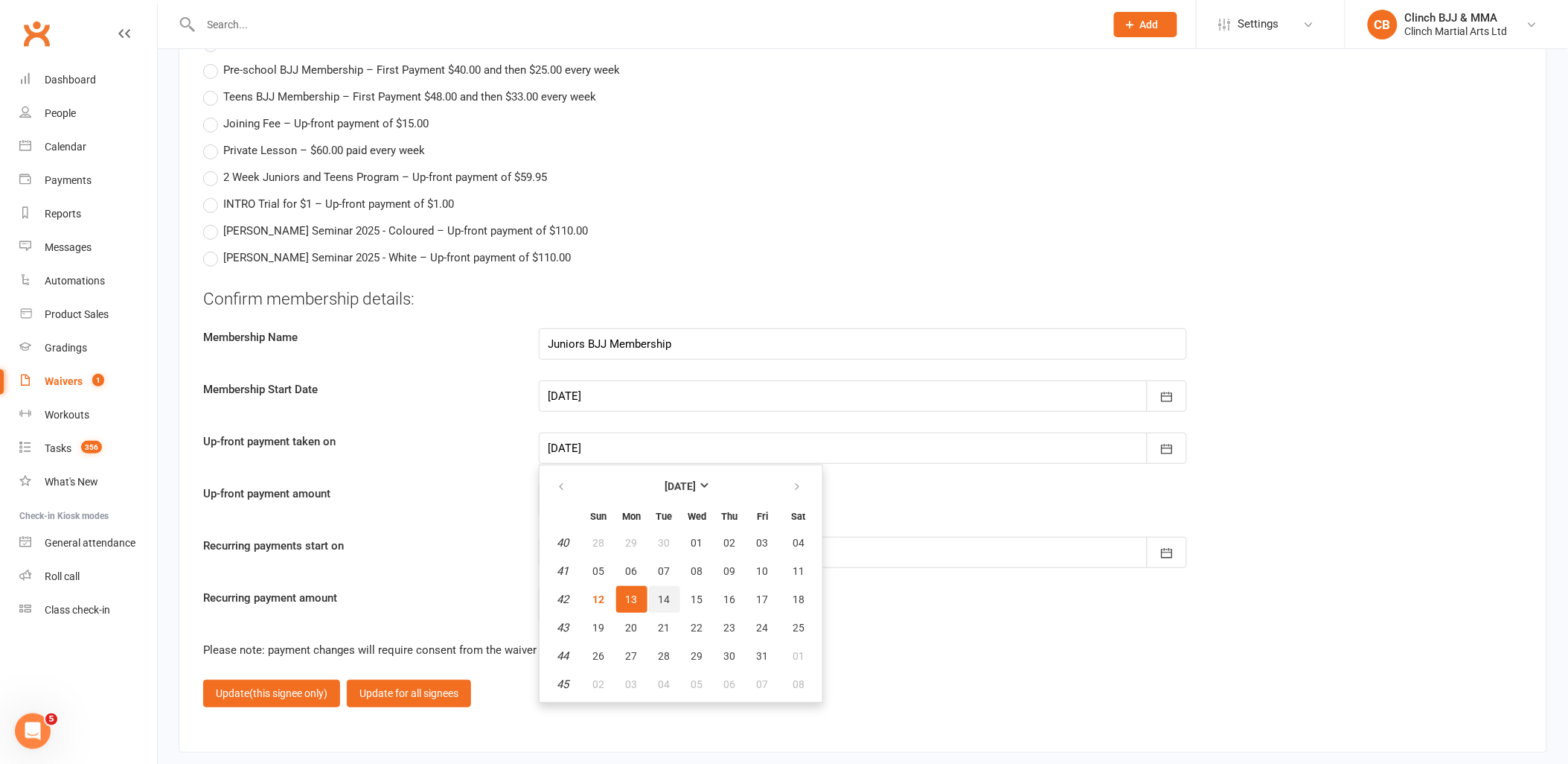
click at [661, 593] on span "14" at bounding box center [664, 599] width 12 height 12
type input "[DATE]"
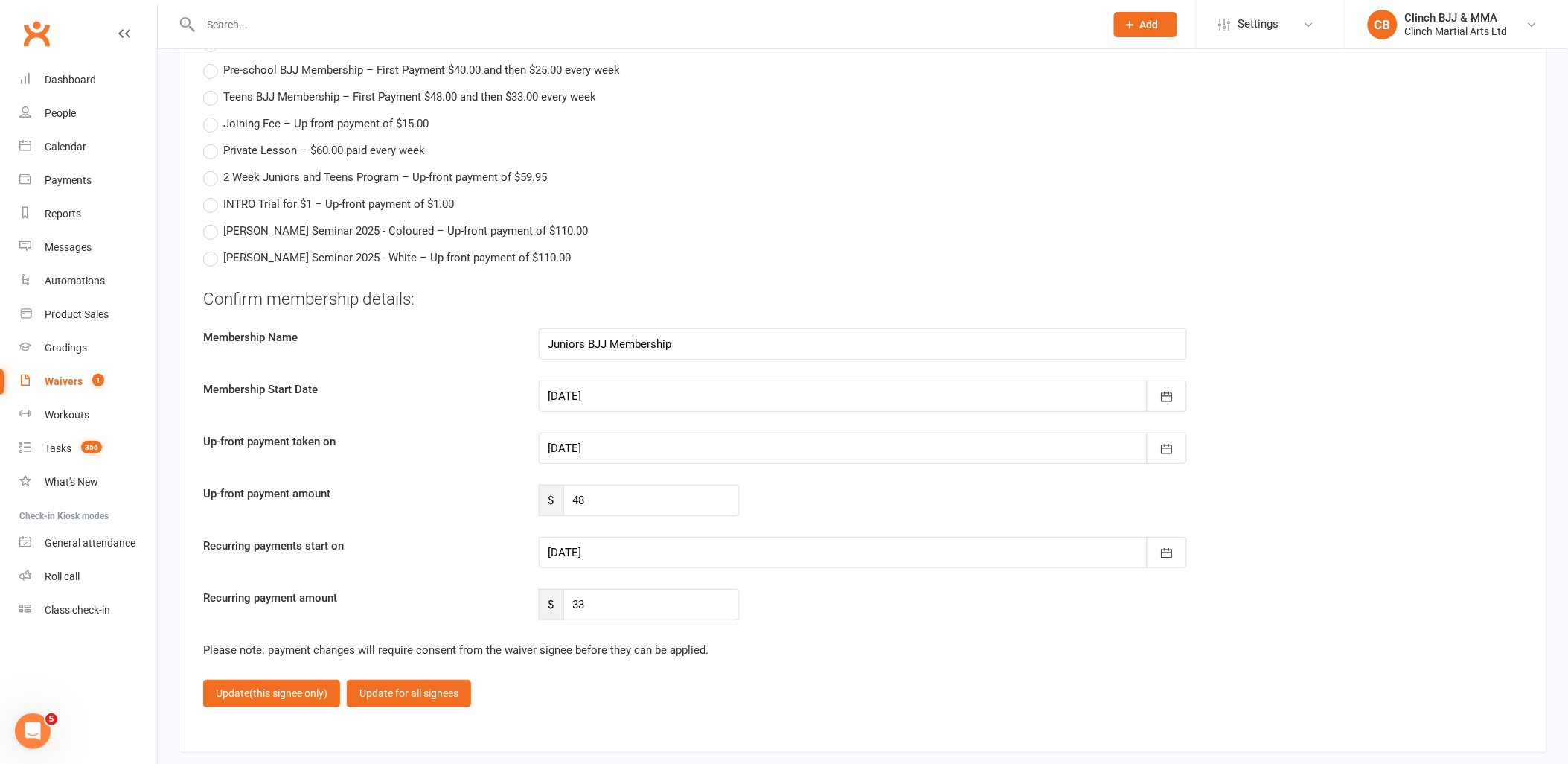
click at [612, 550] on div at bounding box center [863, 552] width 649 height 31
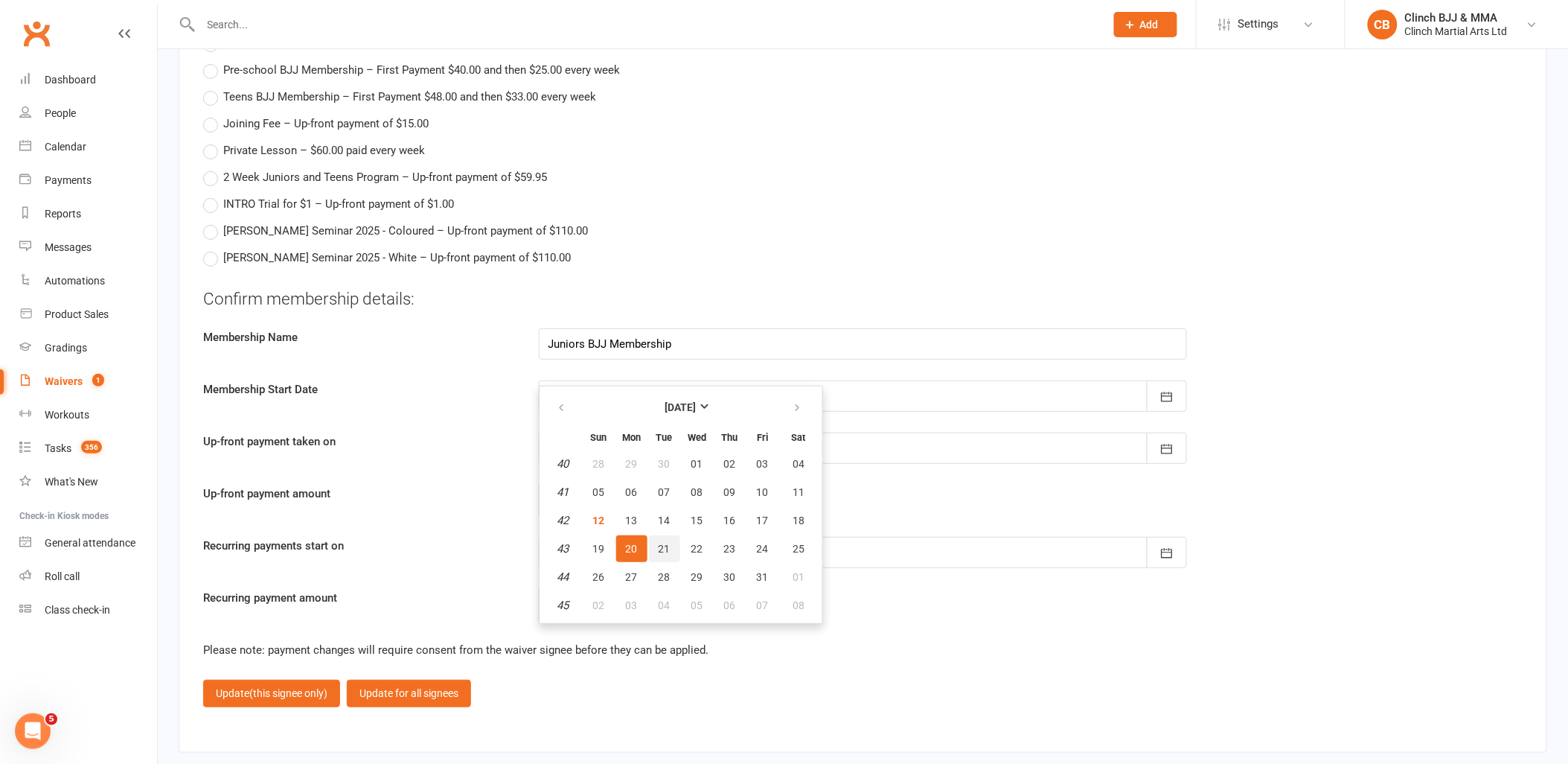
click at [667, 543] on span "21" at bounding box center [664, 549] width 12 height 12
type input "[DATE]"
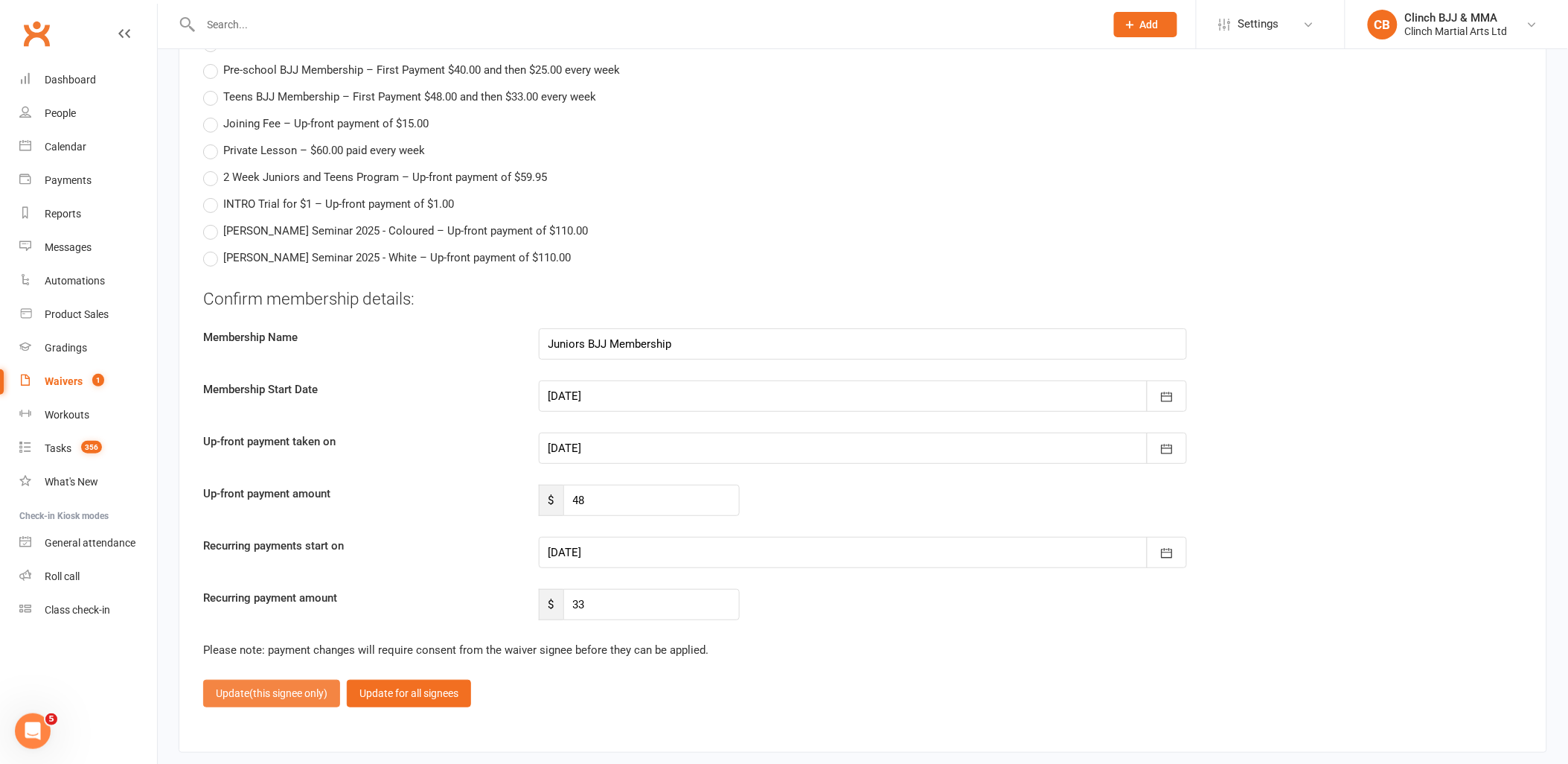
click at [284, 689] on span "(this signee only)" at bounding box center [289, 693] width 78 height 12
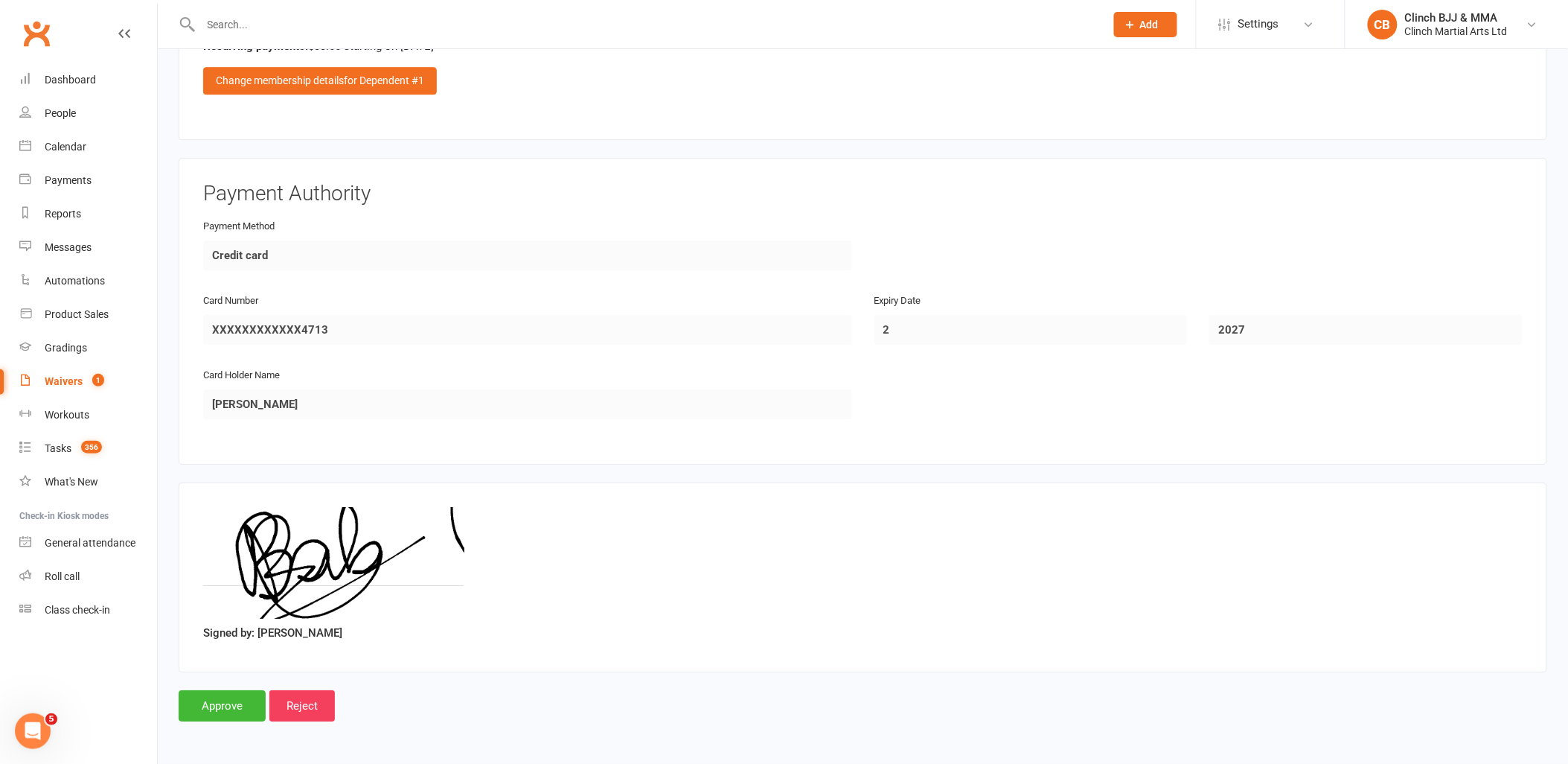
scroll to position [1527, 0]
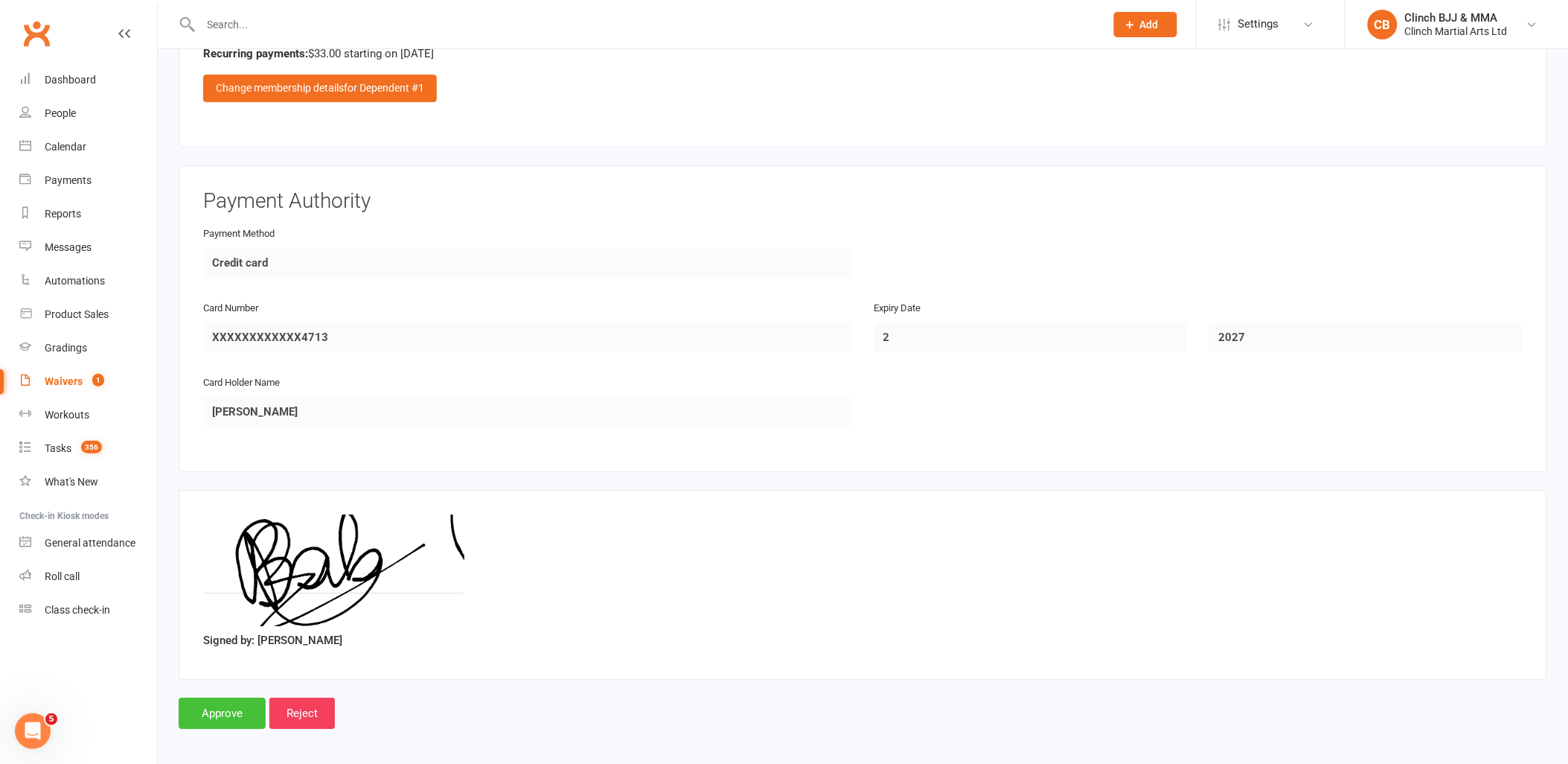
click at [219, 704] on input "Approve" at bounding box center [222, 713] width 87 height 31
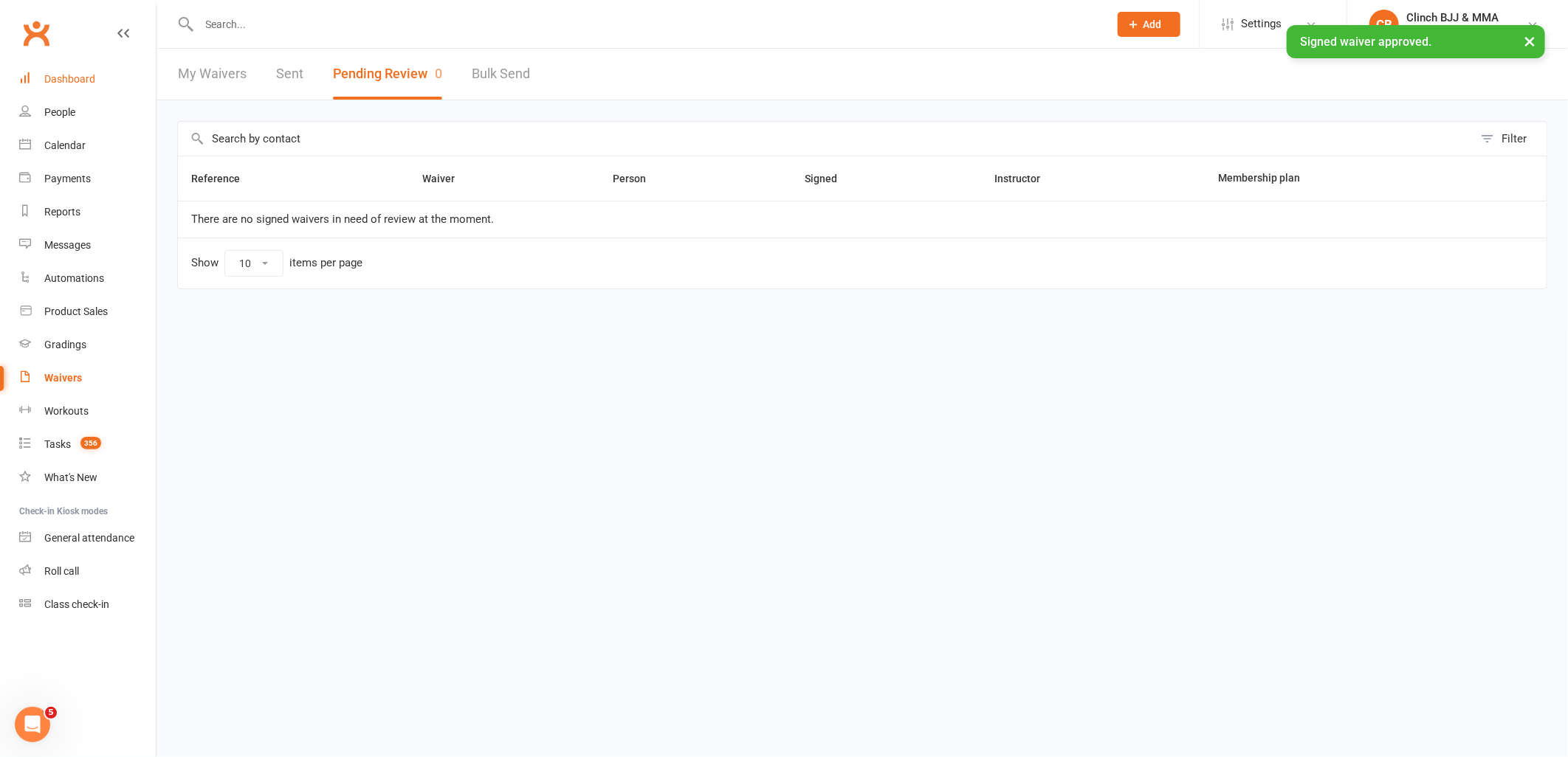
click at [79, 76] on div "Dashboard" at bounding box center [70, 79] width 51 height 12
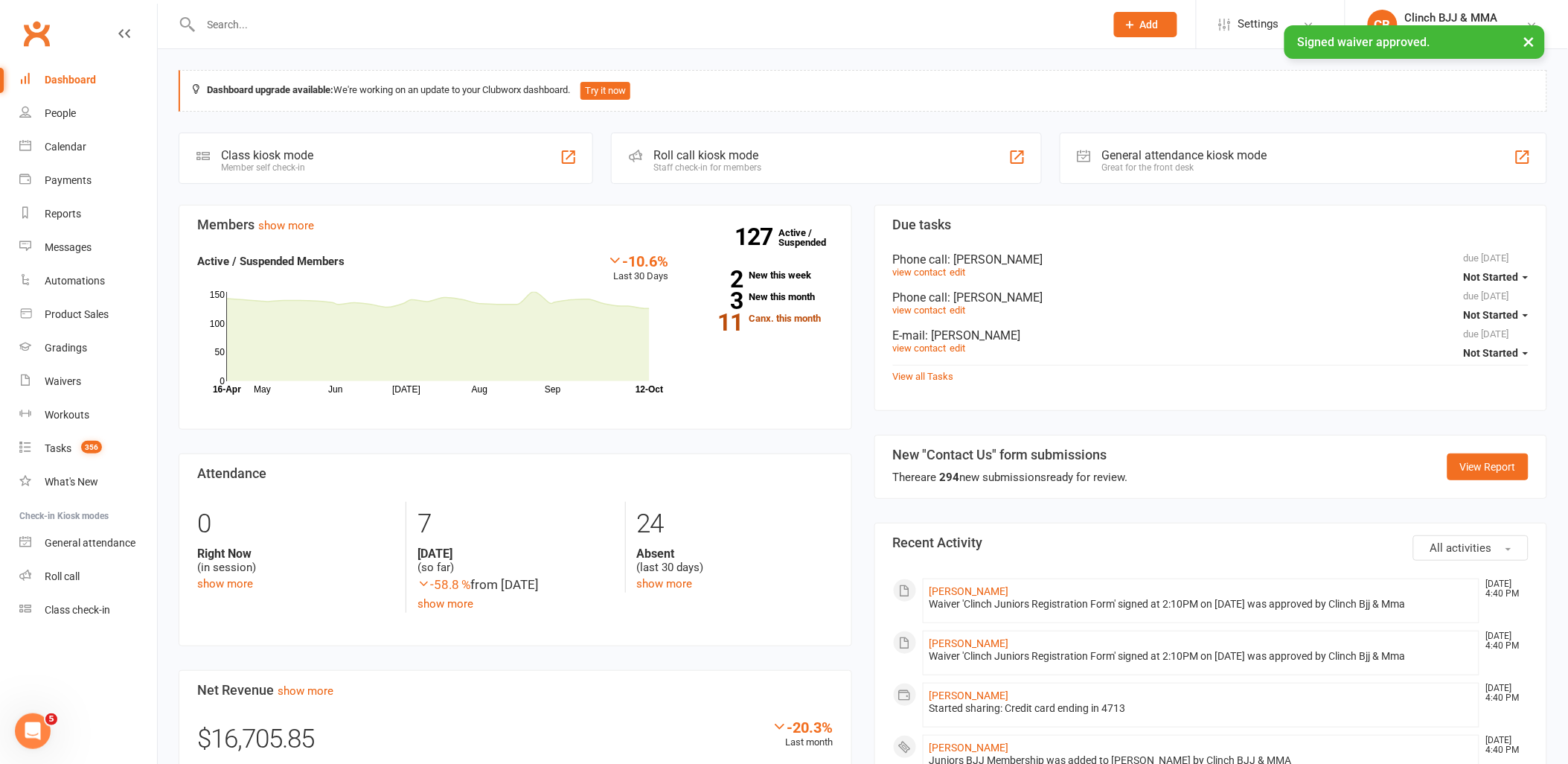
click at [785, 314] on link "11 Canx. this month" at bounding box center [761, 318] width 142 height 9
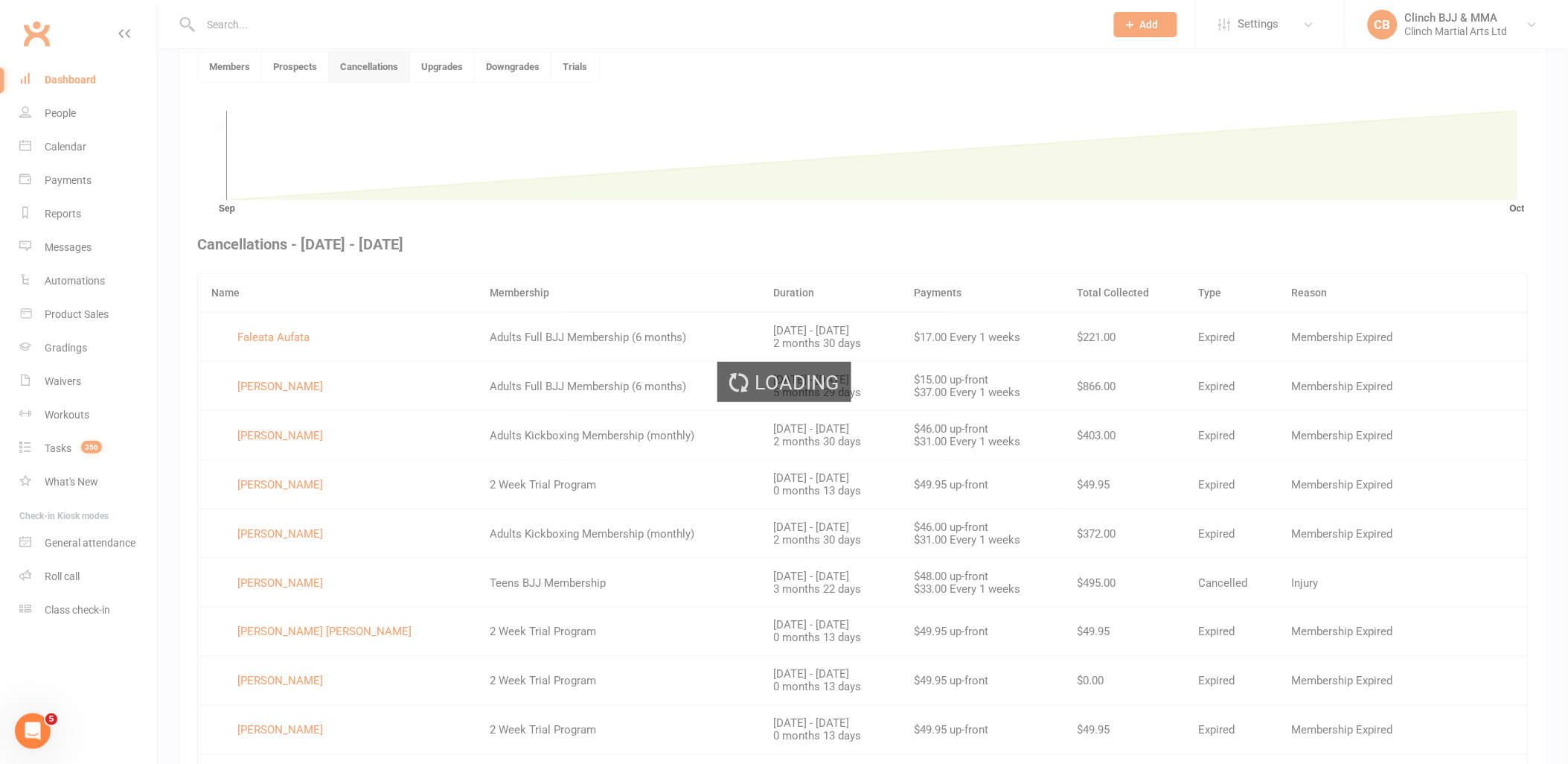
scroll to position [406, 0]
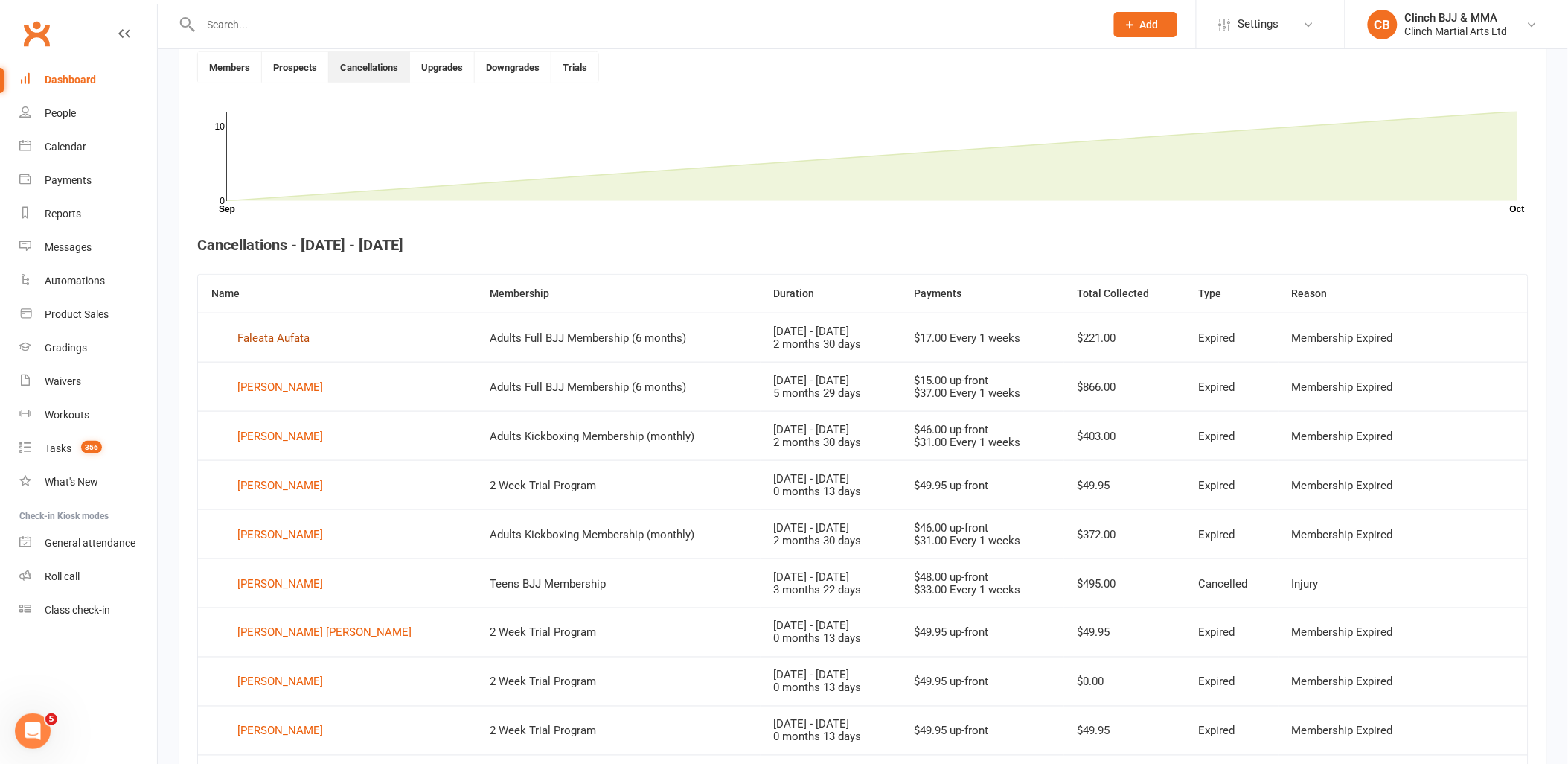
click at [281, 336] on div "Faleata Aufata" at bounding box center [274, 338] width 72 height 22
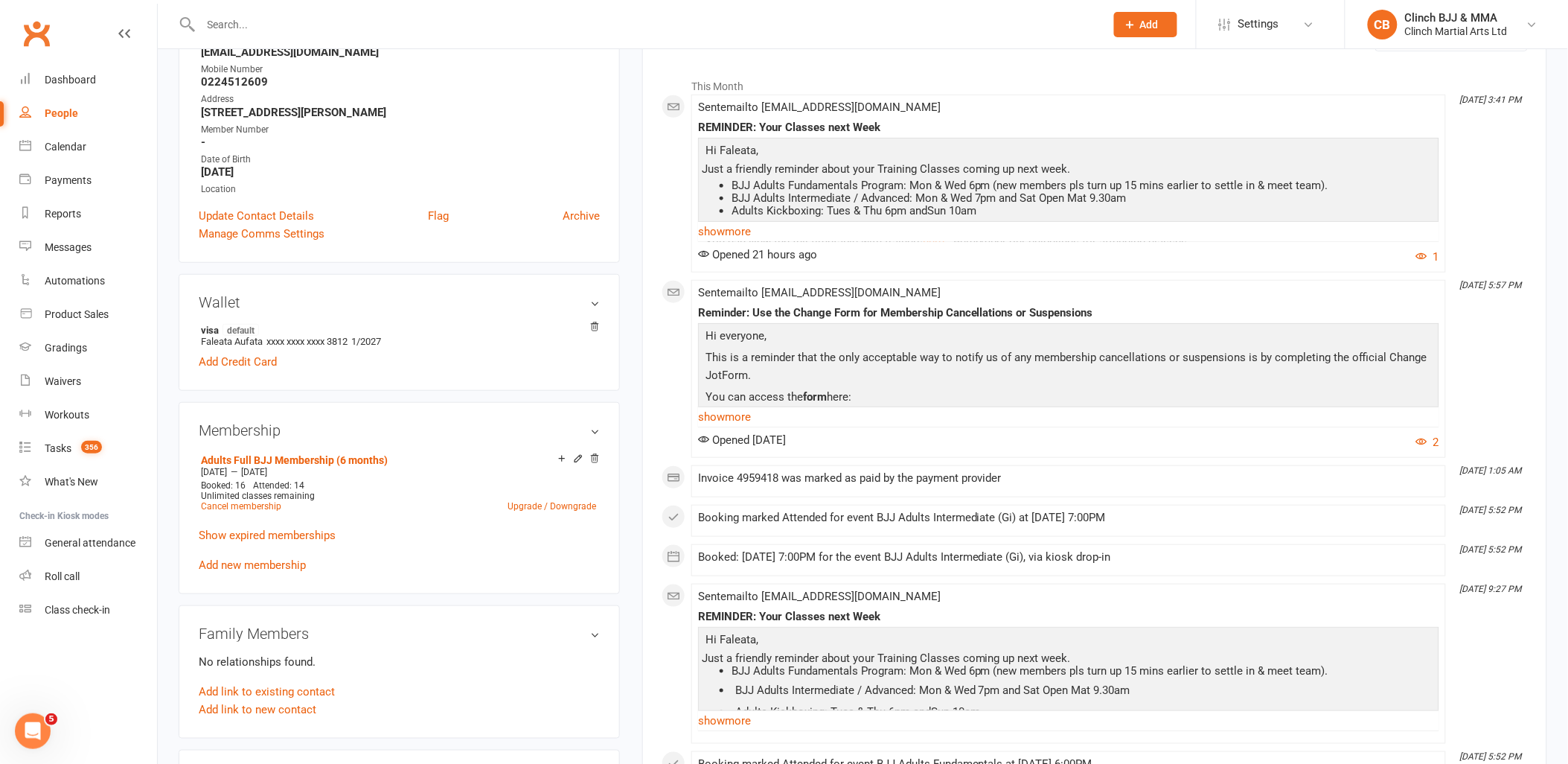
scroll to position [82, 0]
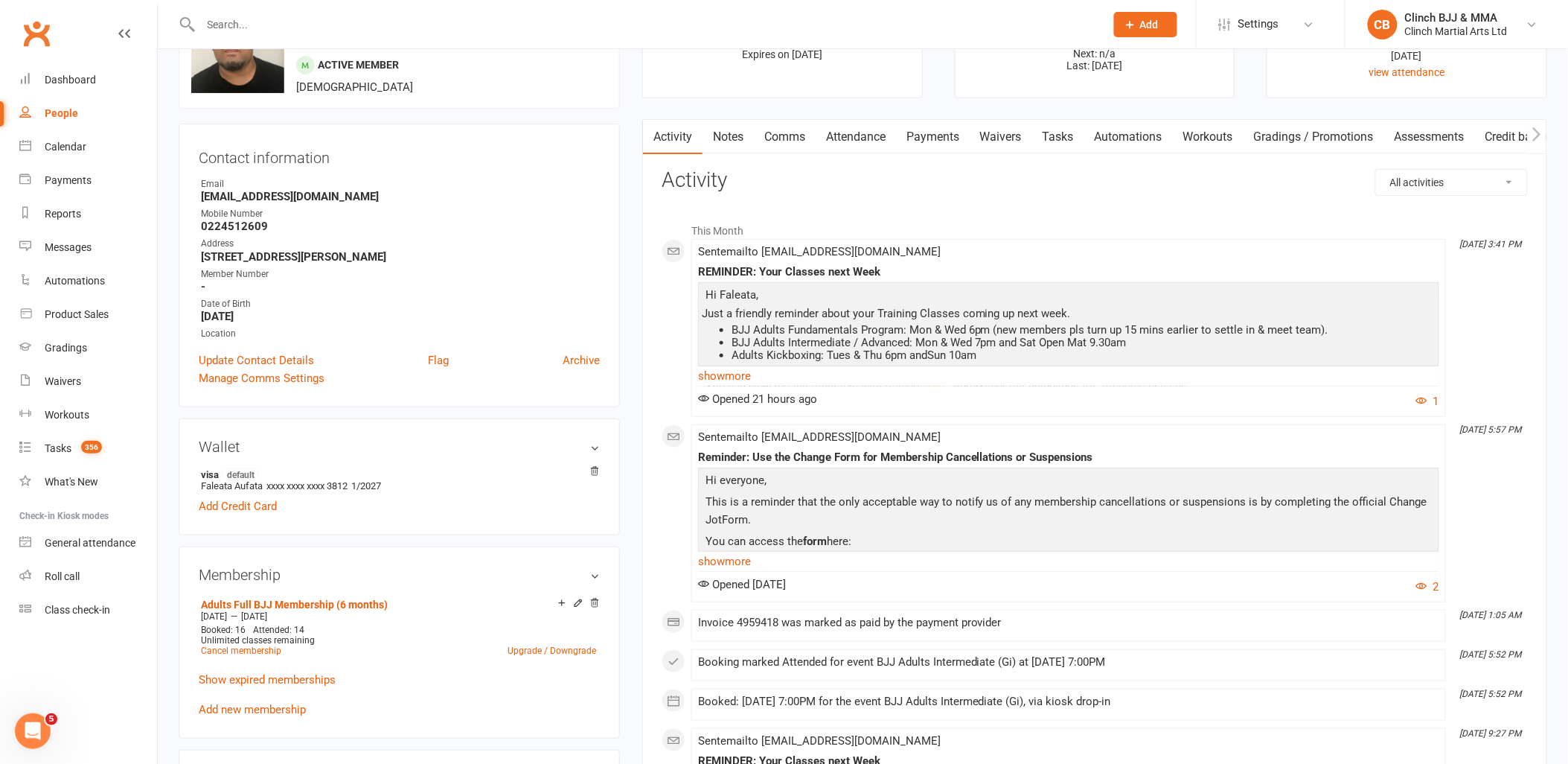
click at [917, 139] on link "Payments" at bounding box center [933, 137] width 74 height 34
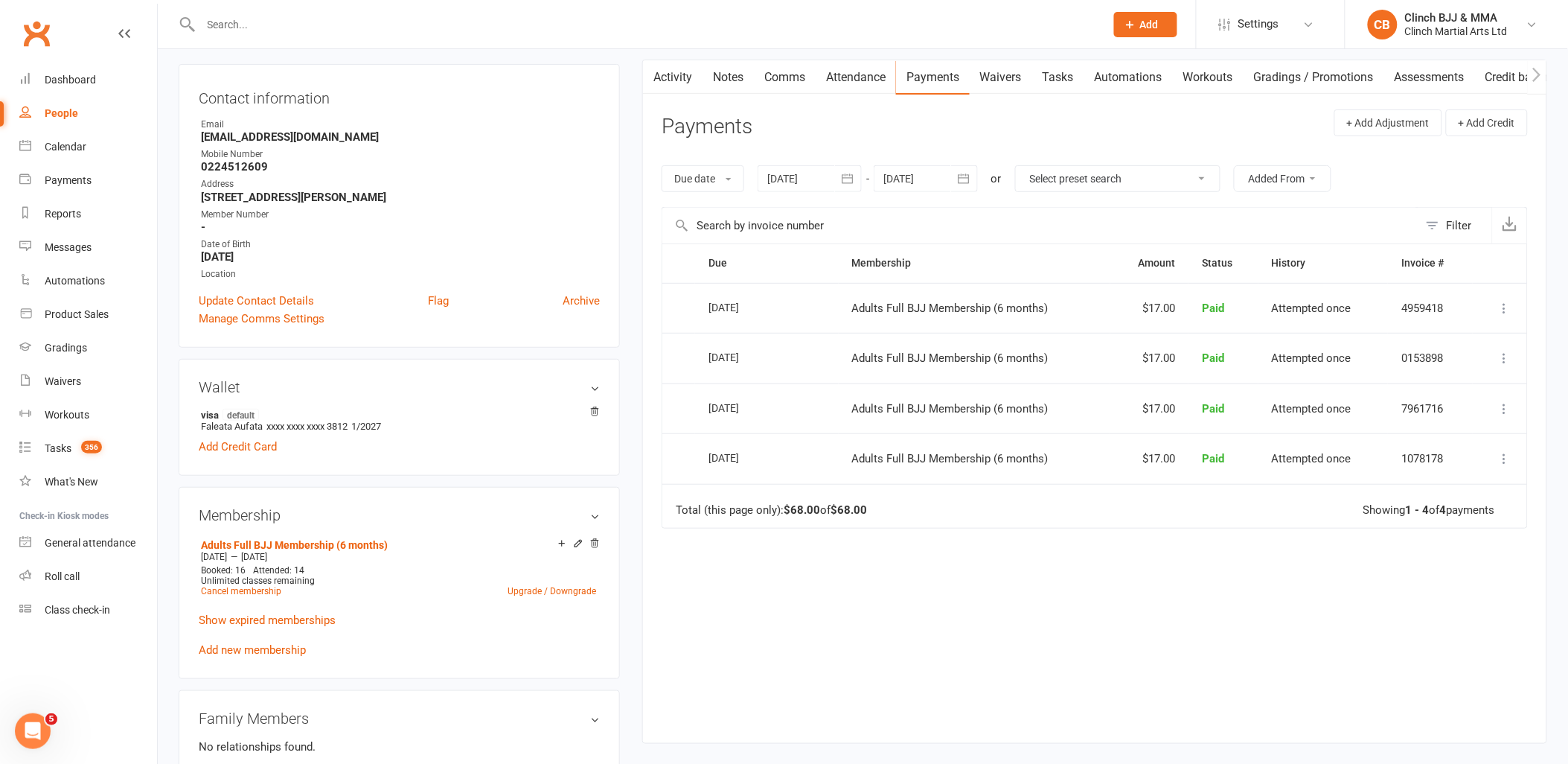
scroll to position [166, 0]
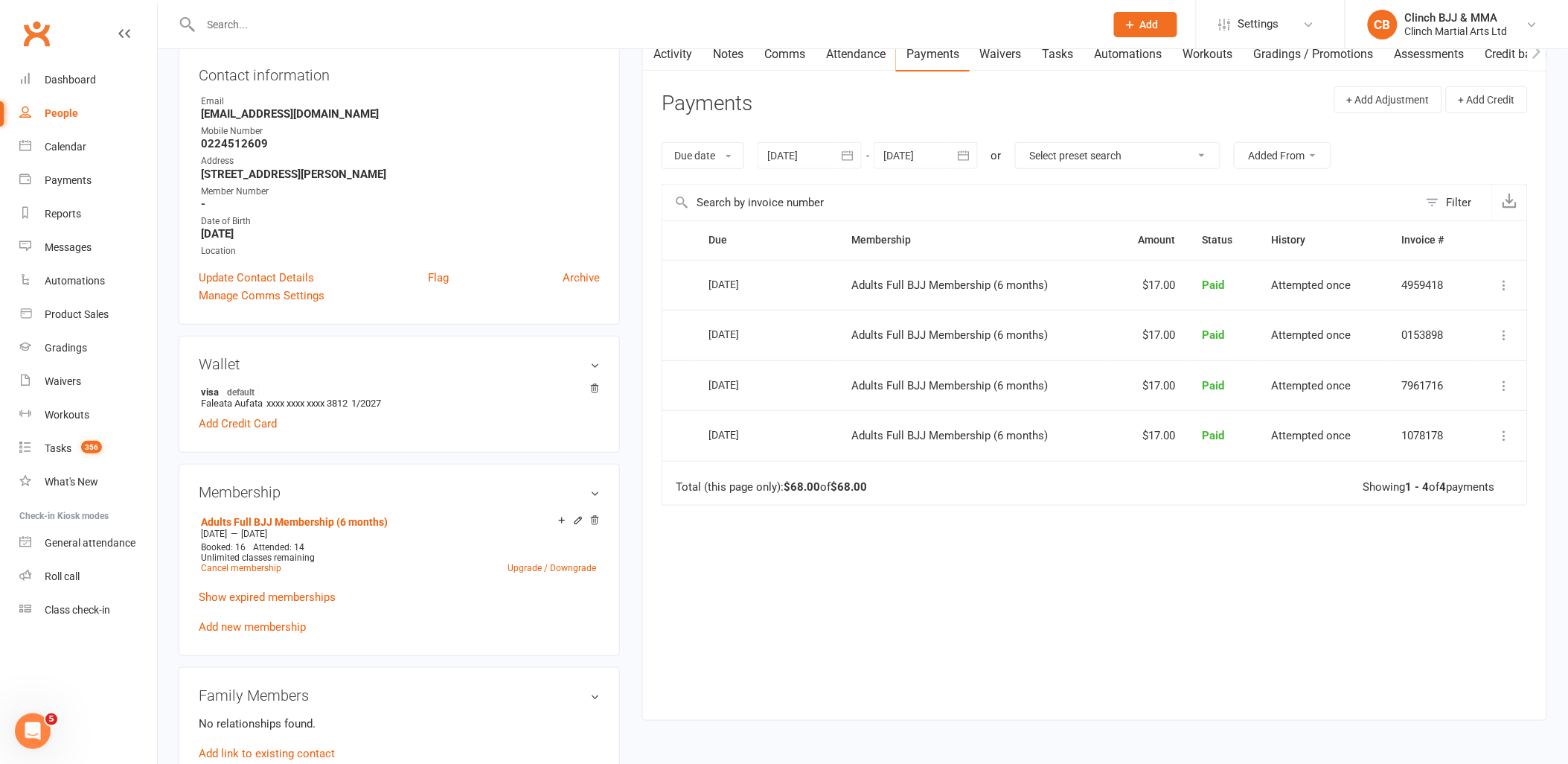
click at [266, 627] on link "Add new membership" at bounding box center [252, 627] width 107 height 14
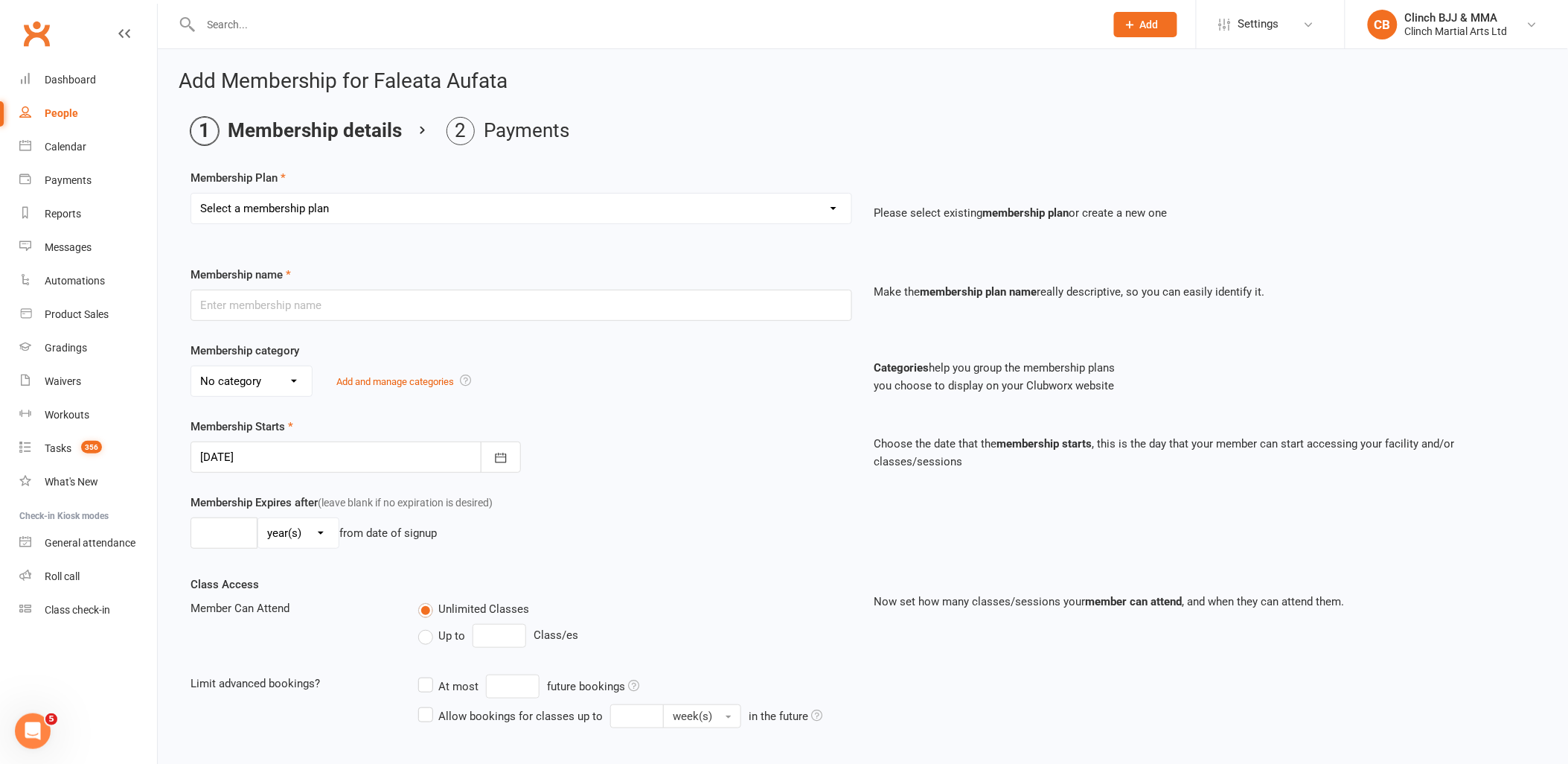
click at [534, 208] on select "Select a membership plan Create new Membership Plan Juniors BJJ Membership 2 We…" at bounding box center [521, 208] width 660 height 30
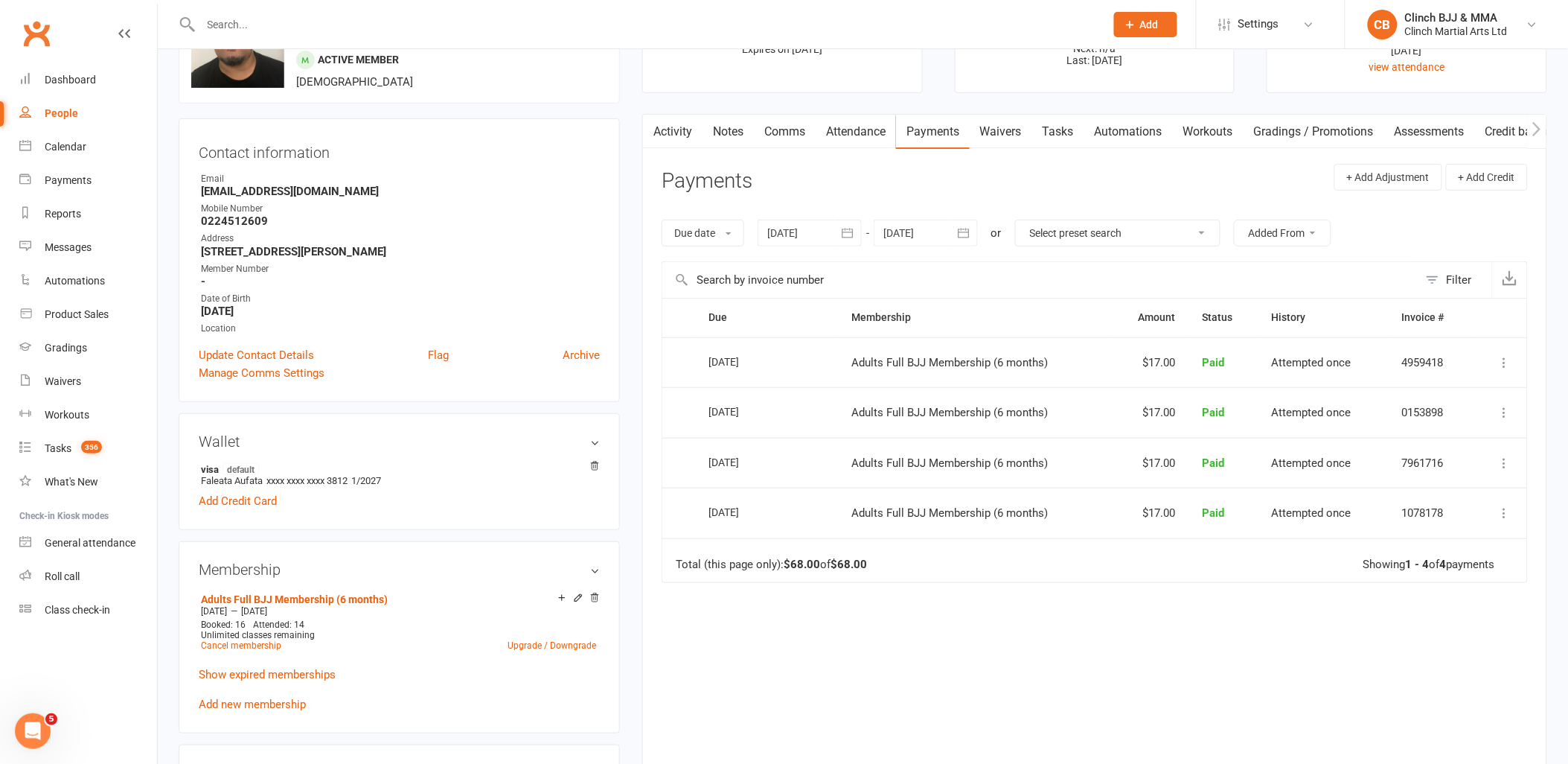
scroll to position [166, 0]
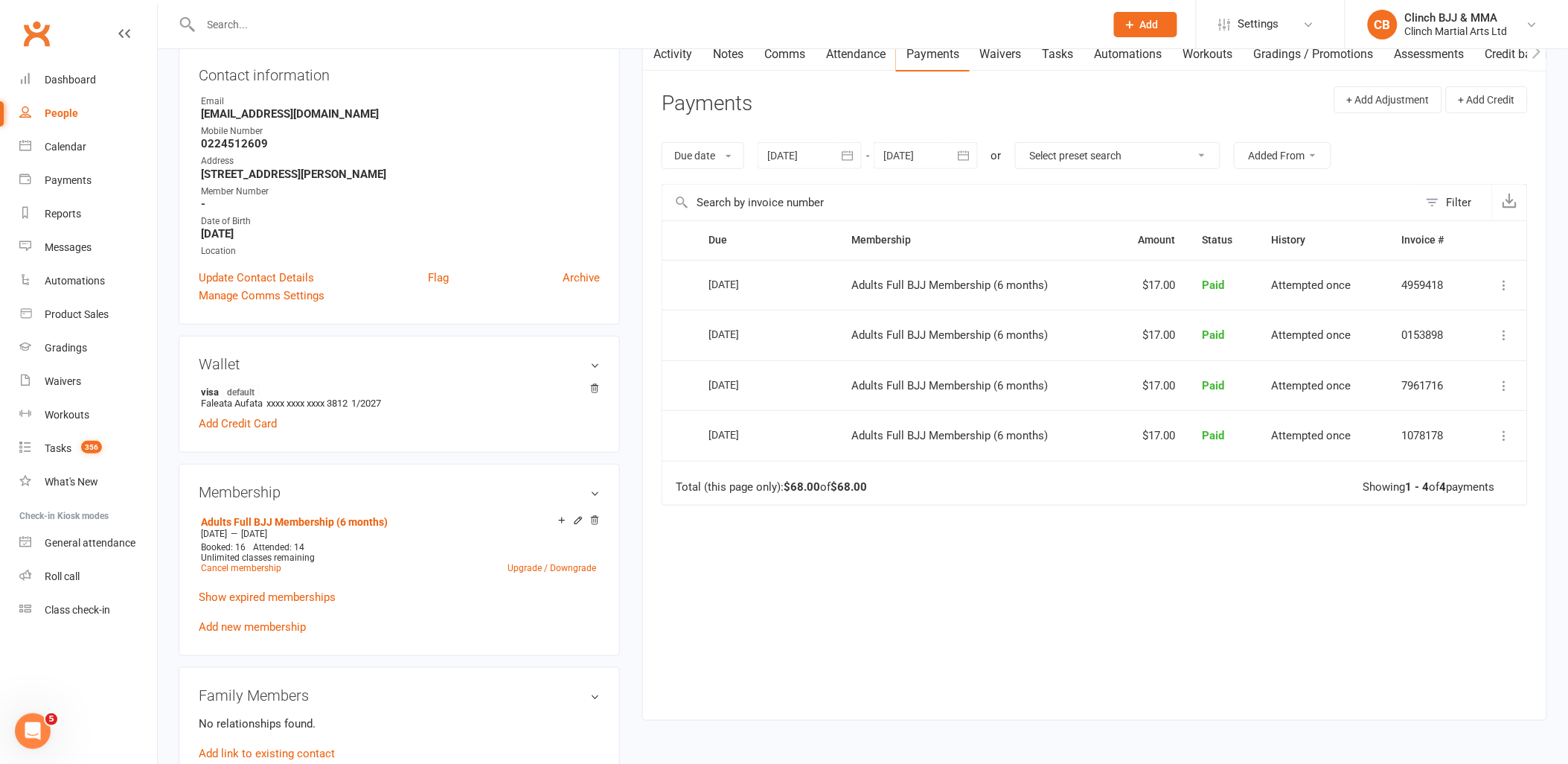
click at [254, 623] on link "Add new membership" at bounding box center [252, 627] width 107 height 14
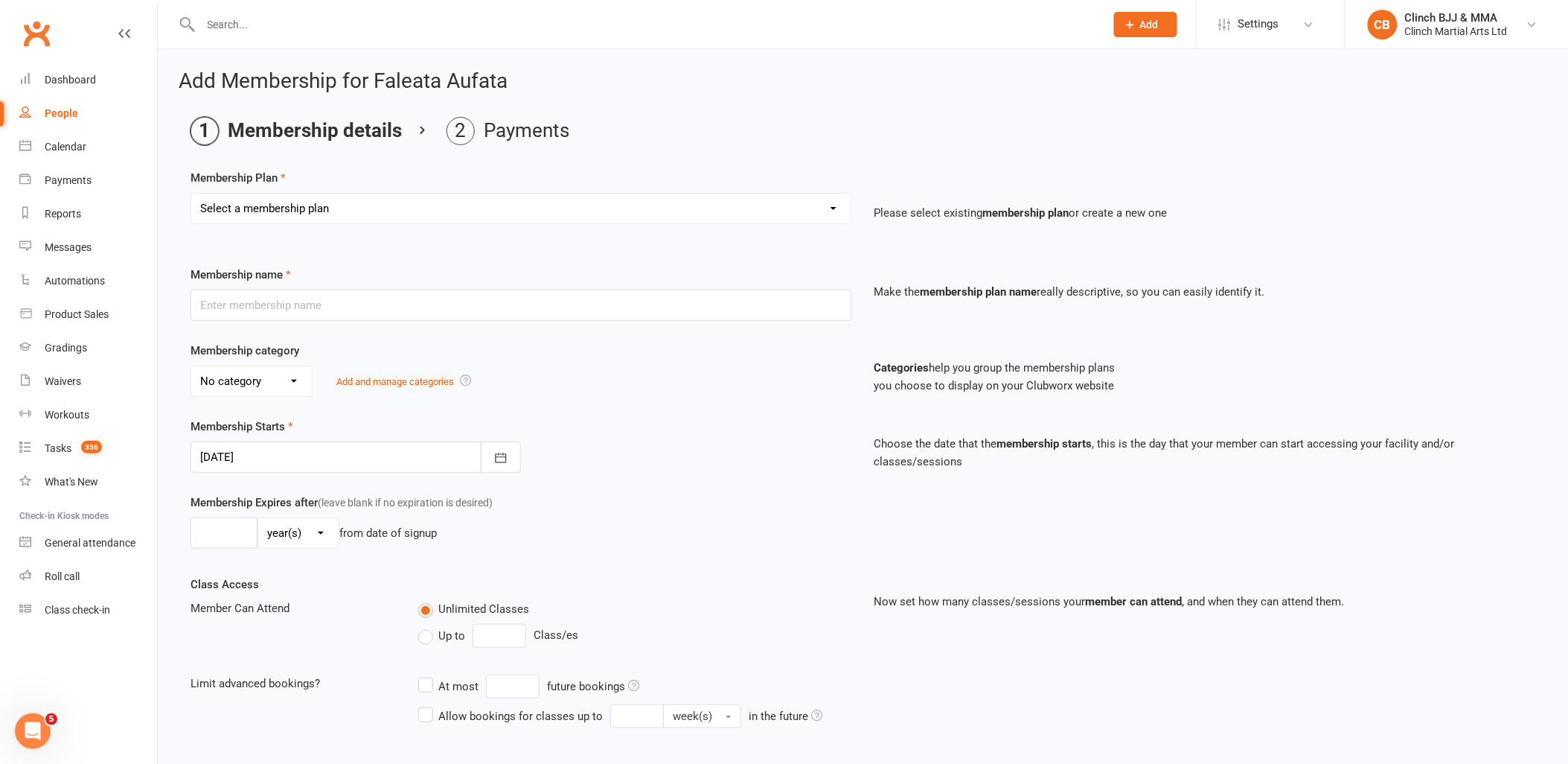
click at [465, 201] on select "Select a membership plan Create new Membership Plan Juniors BJJ Membership 2 We…" at bounding box center [521, 208] width 660 height 30
select select "5"
click at [191, 194] on select "Select a membership plan Create new Membership Plan Juniors BJJ Membership 2 We…" at bounding box center [521, 208] width 660 height 30
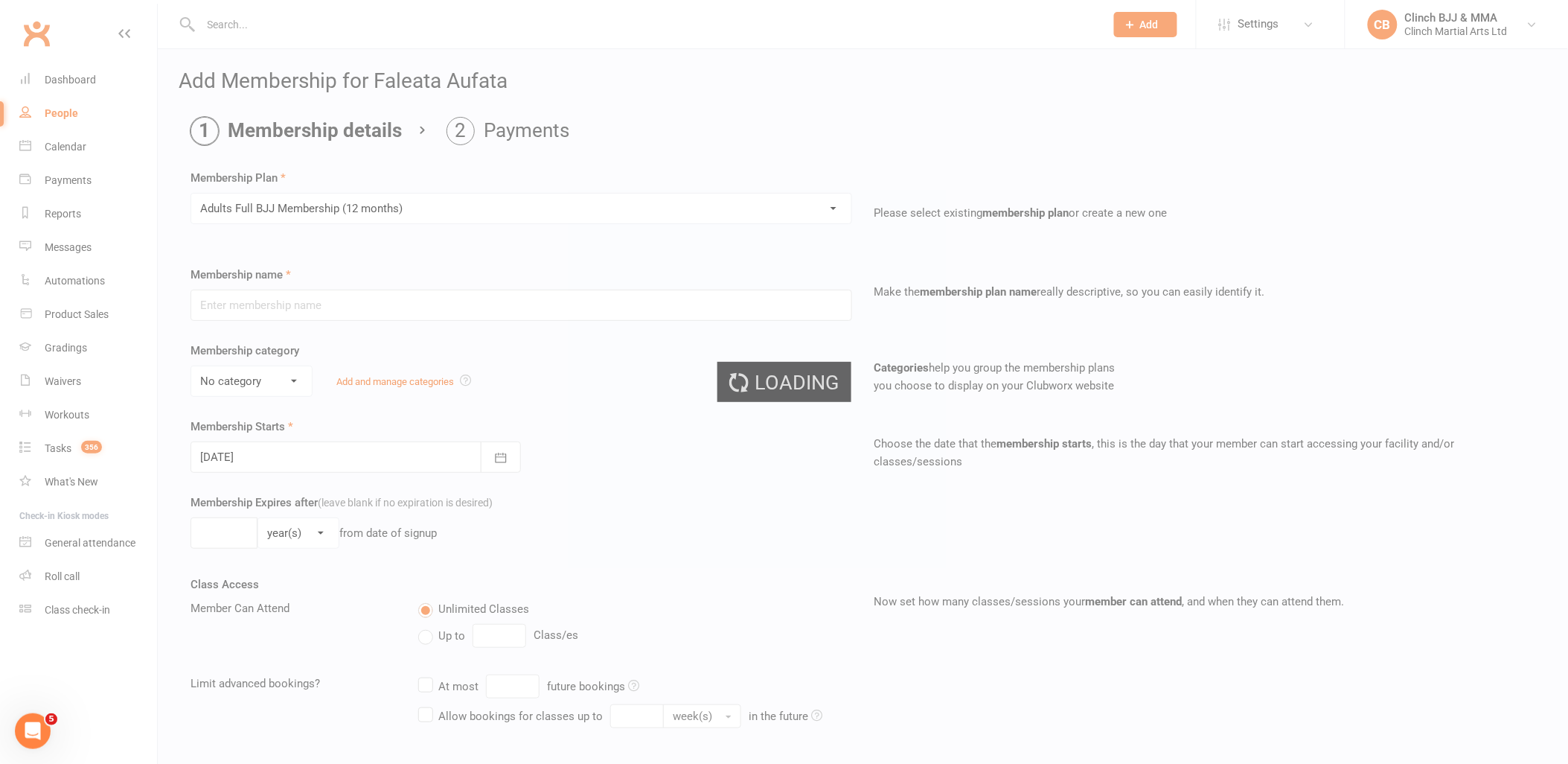
type input "Adults Full BJJ Membership (12 months)"
select select "0"
type input "12"
select select "2"
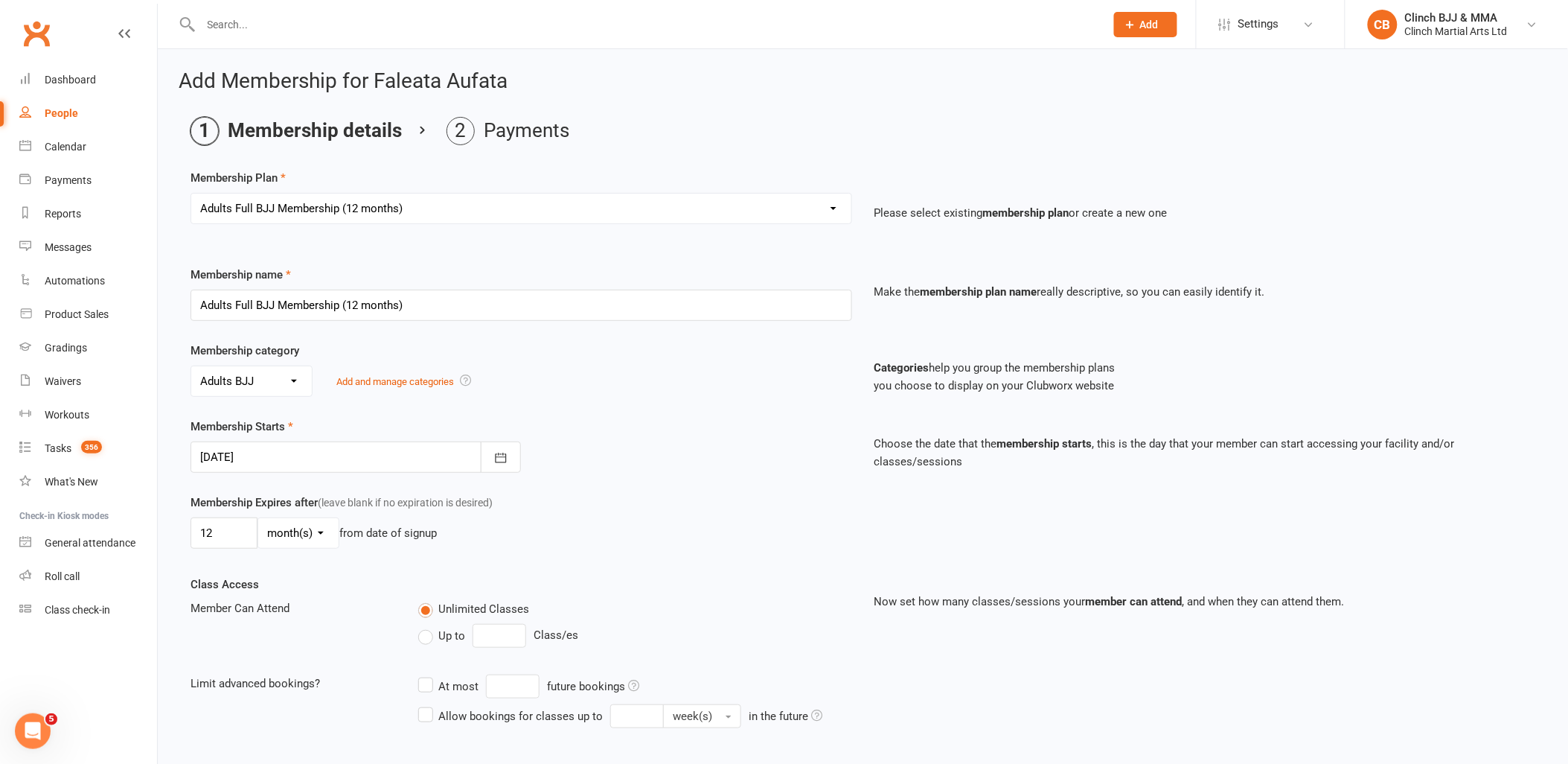
click at [285, 460] on div at bounding box center [355, 457] width 330 height 31
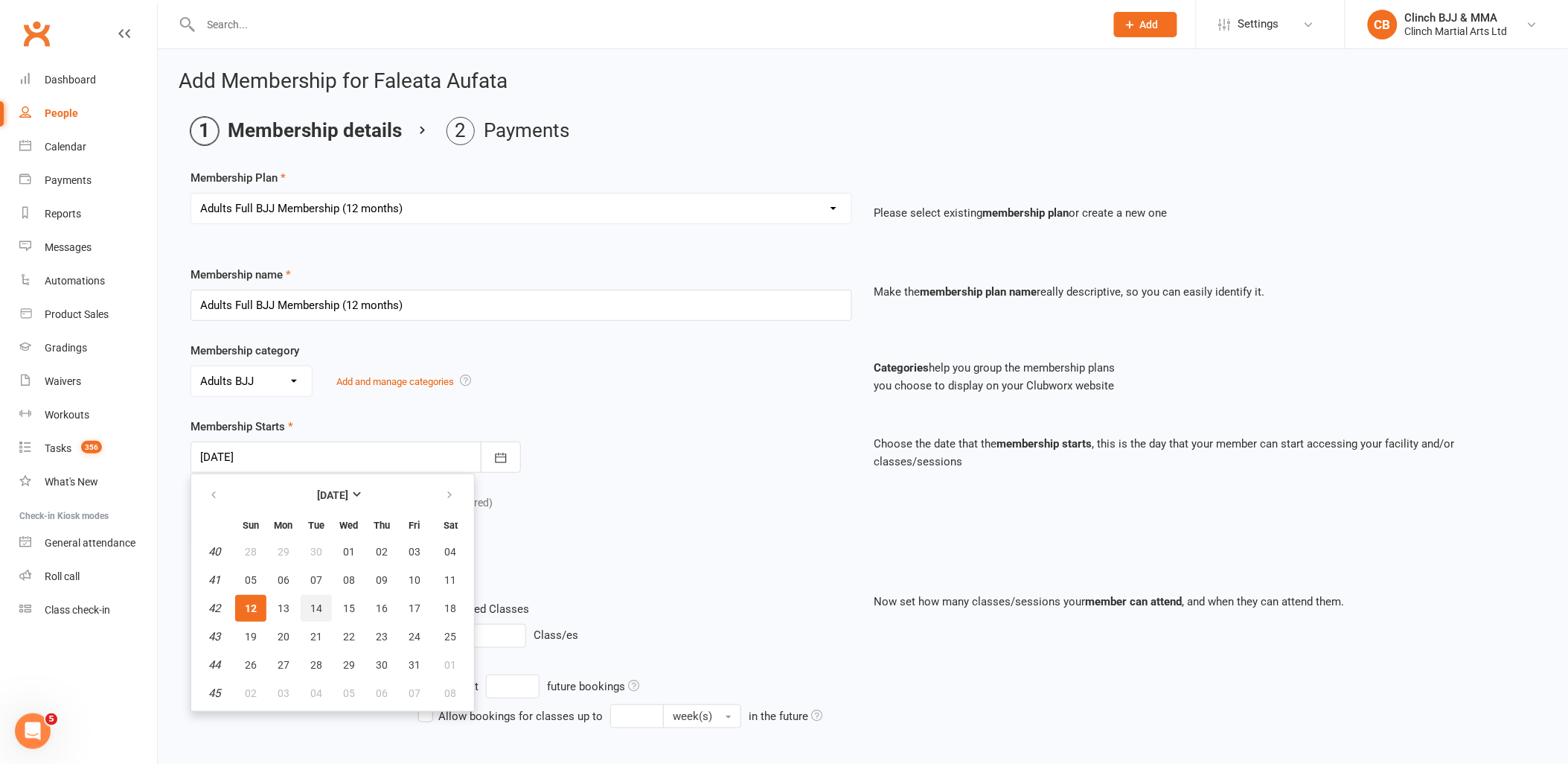
click at [310, 603] on span "14" at bounding box center [316, 608] width 12 height 12
type input "[DATE]"
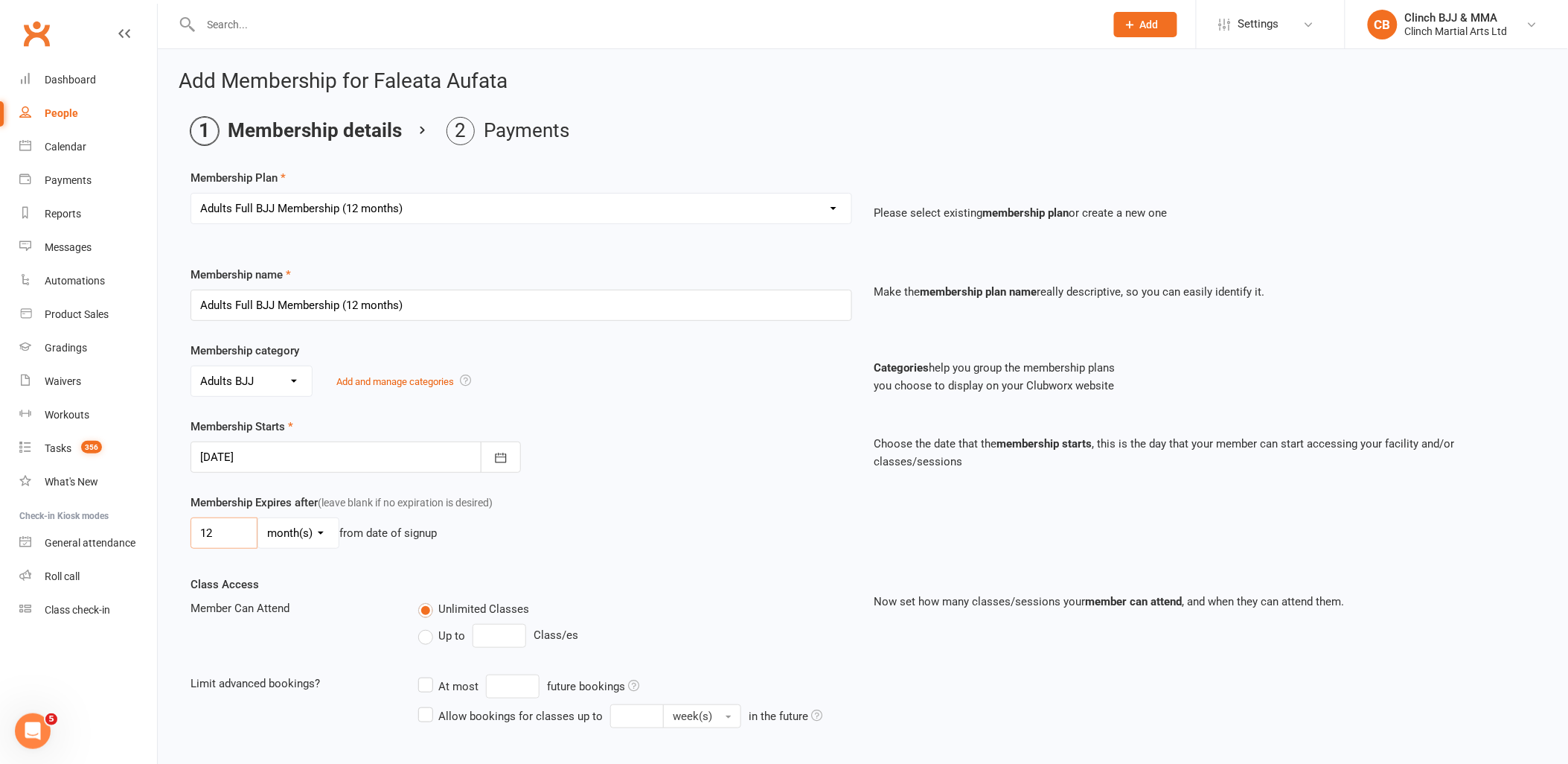
drag, startPoint x: 229, startPoint y: 524, endPoint x: 172, endPoint y: 523, distance: 57.0
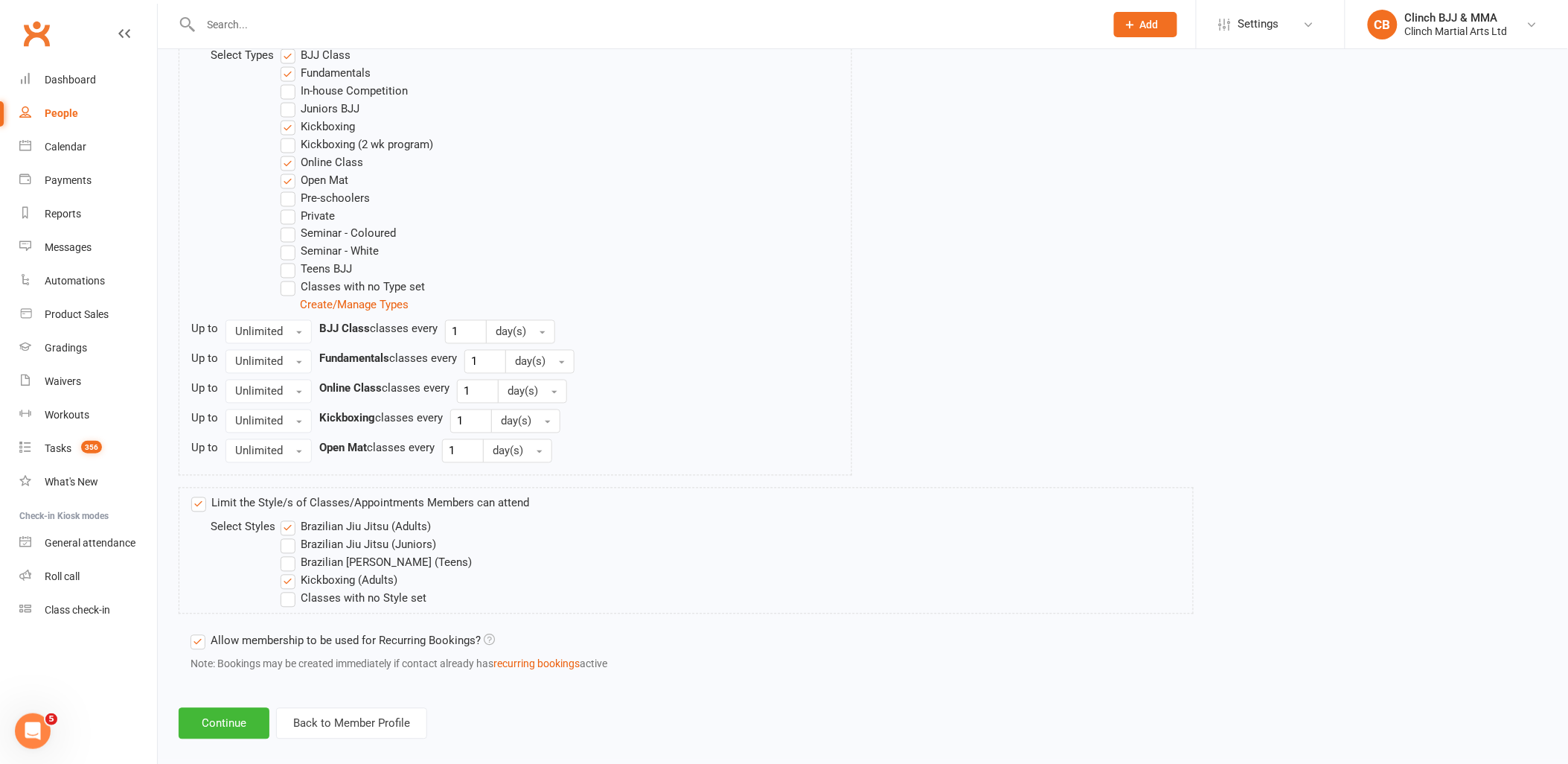
scroll to position [802, 0]
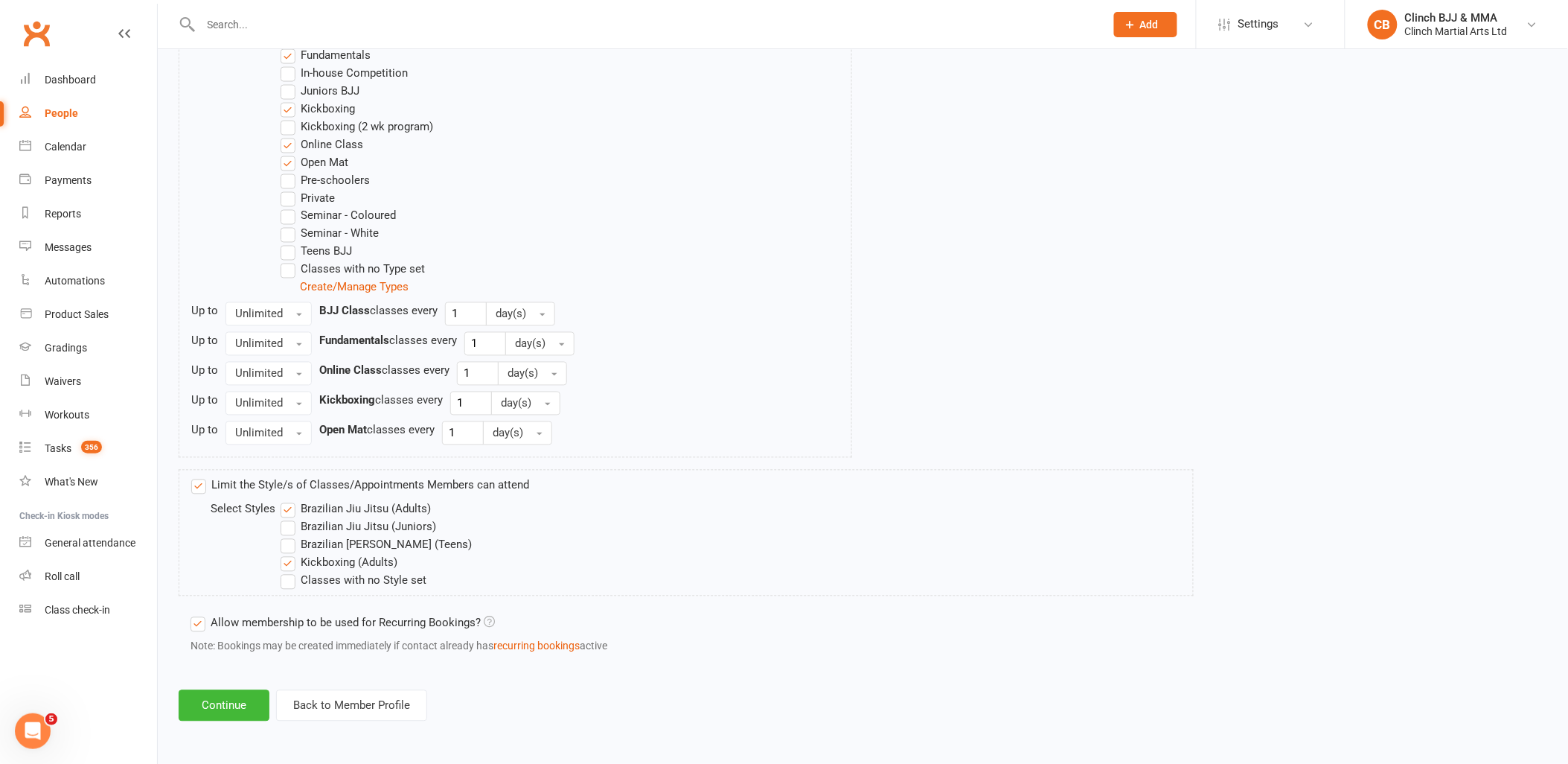
type input "3"
click at [221, 703] on button "Continue" at bounding box center [223, 705] width 91 height 31
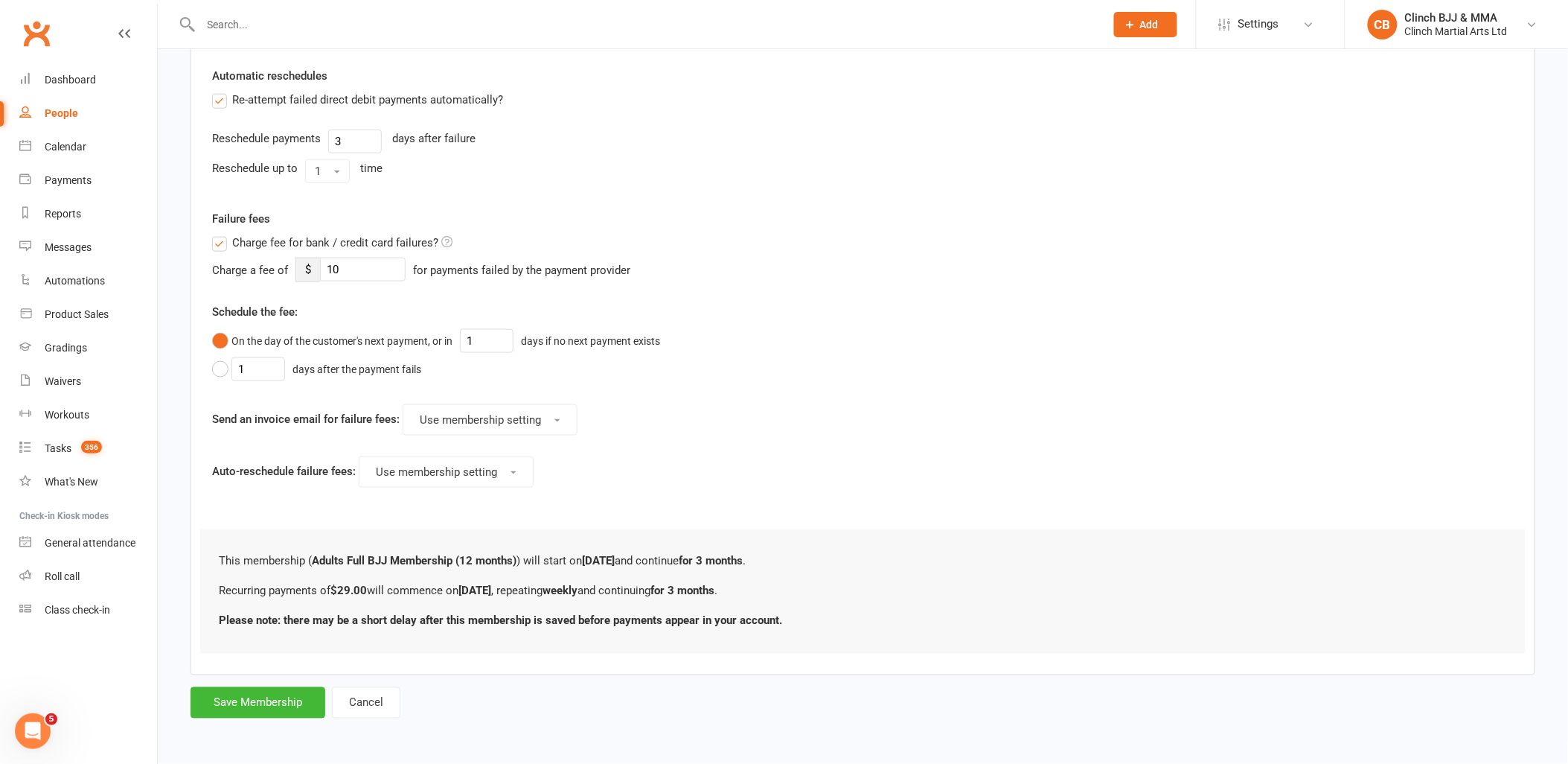
scroll to position [0, 0]
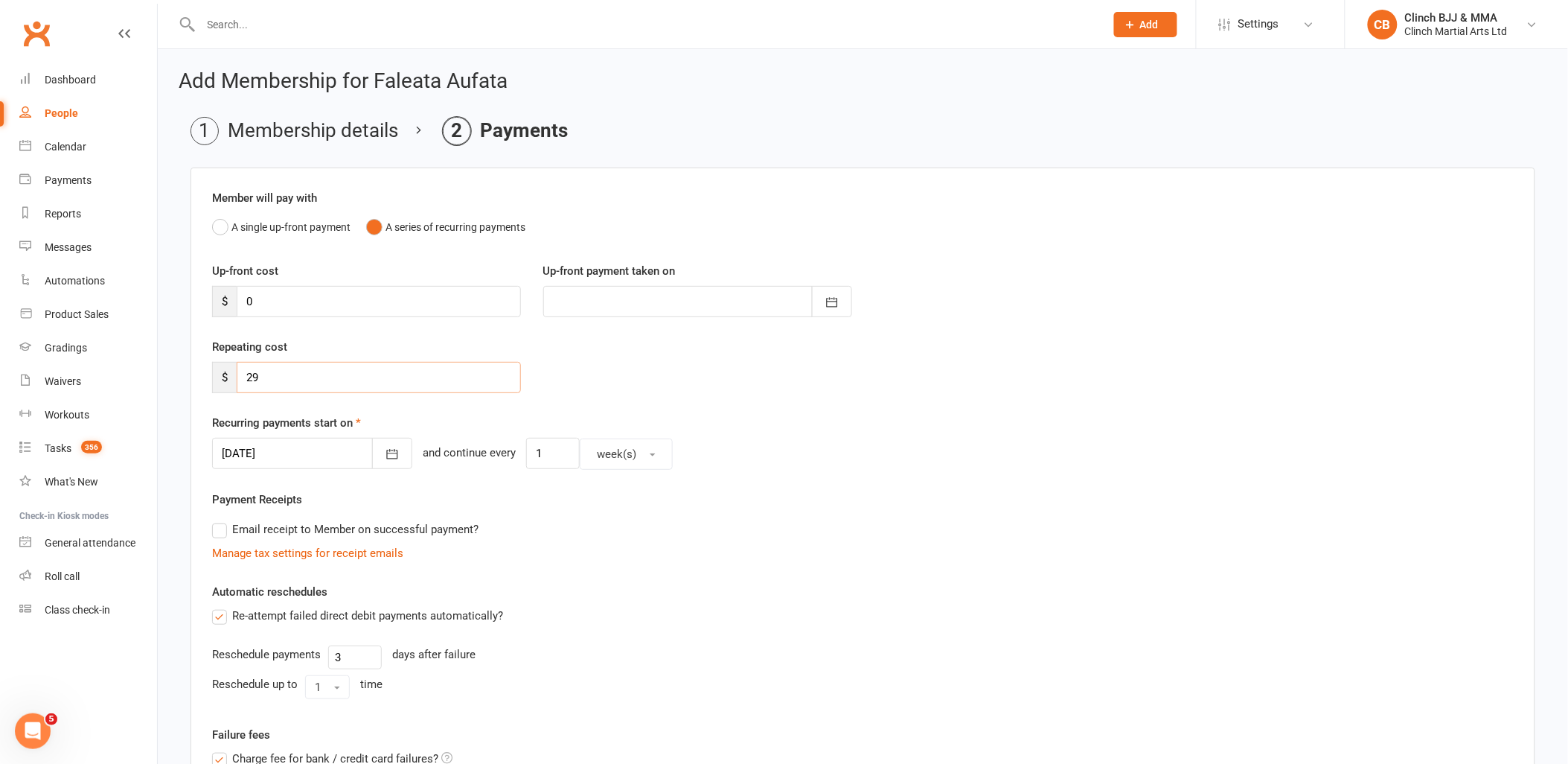
drag, startPoint x: 290, startPoint y: 378, endPoint x: 227, endPoint y: 376, distance: 63.0
click at [227, 376] on div "$ 29" at bounding box center [367, 377] width 309 height 31
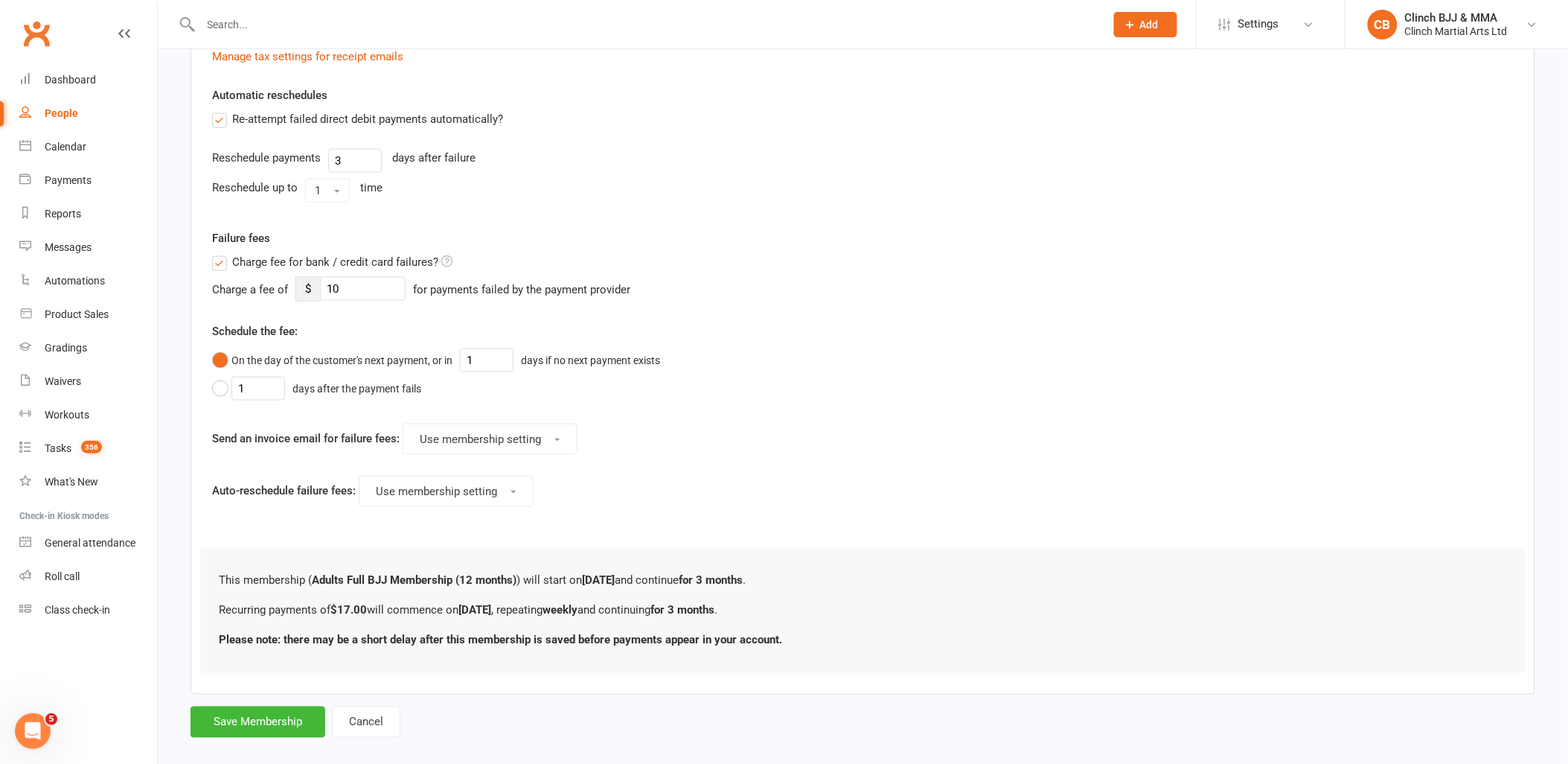
scroll to position [516, 0]
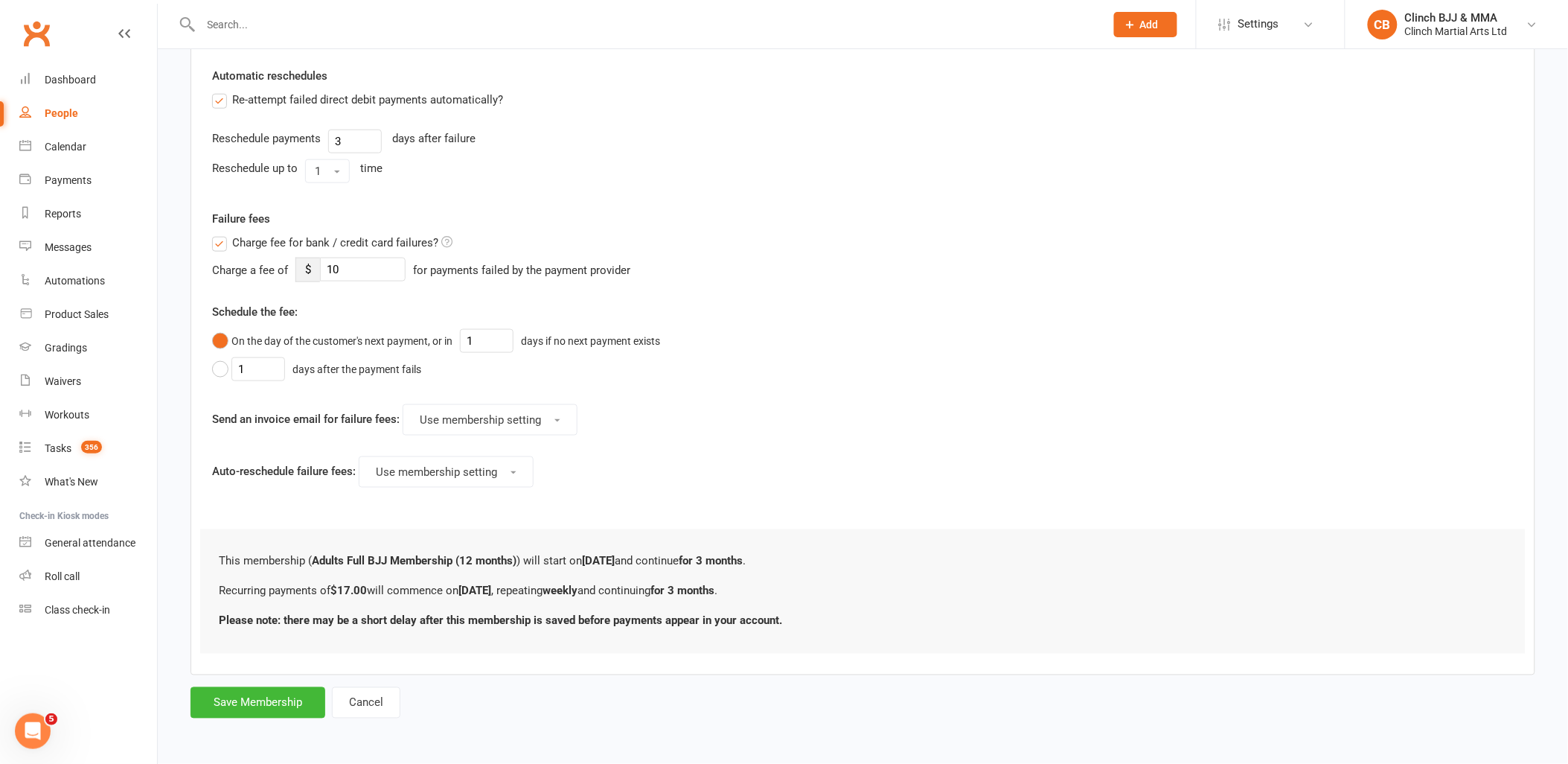
type input "17"
click at [255, 707] on button "Save Membership" at bounding box center [257, 703] width 135 height 31
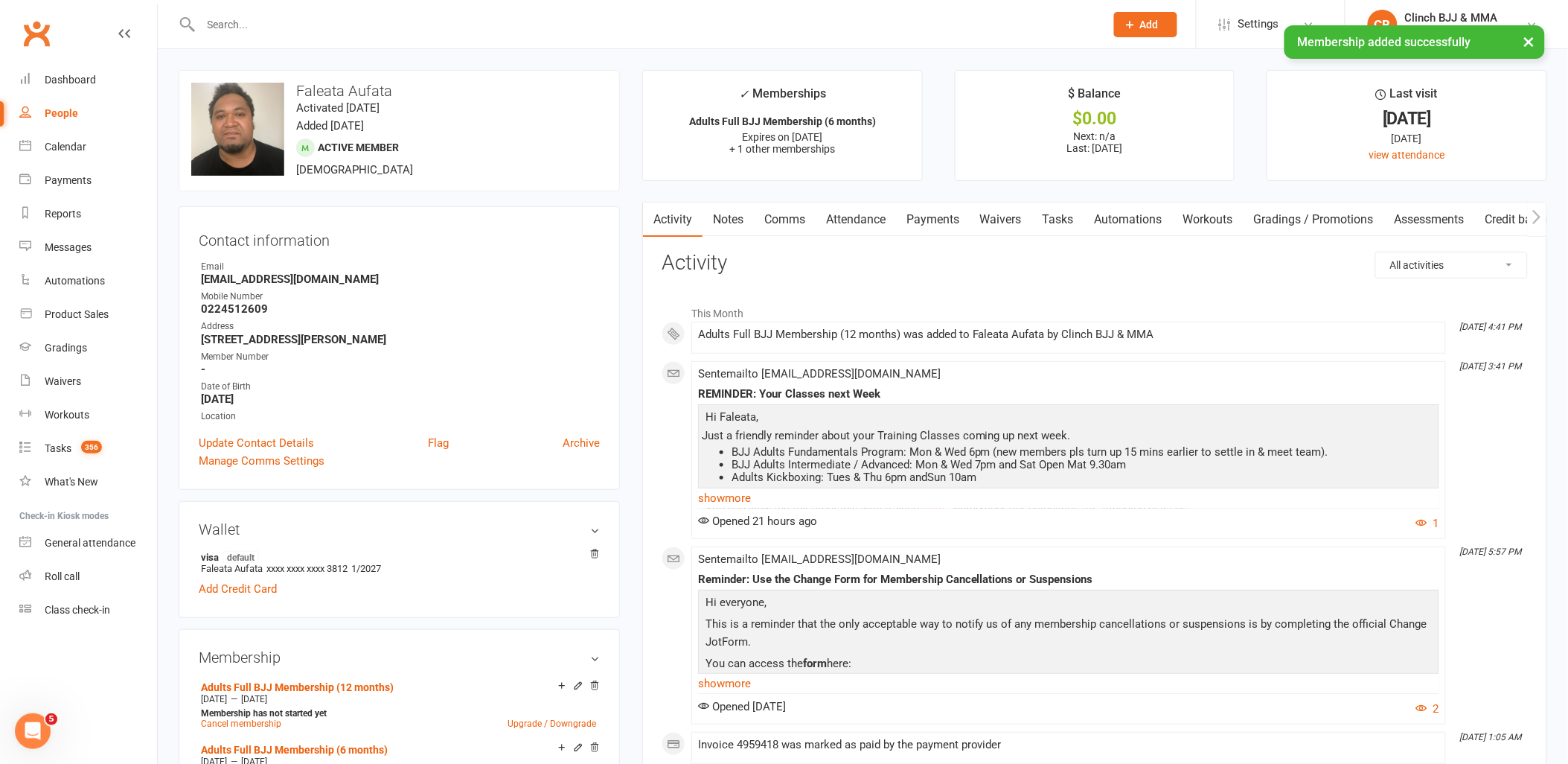
click at [943, 216] on link "Payments" at bounding box center [933, 219] width 74 height 34
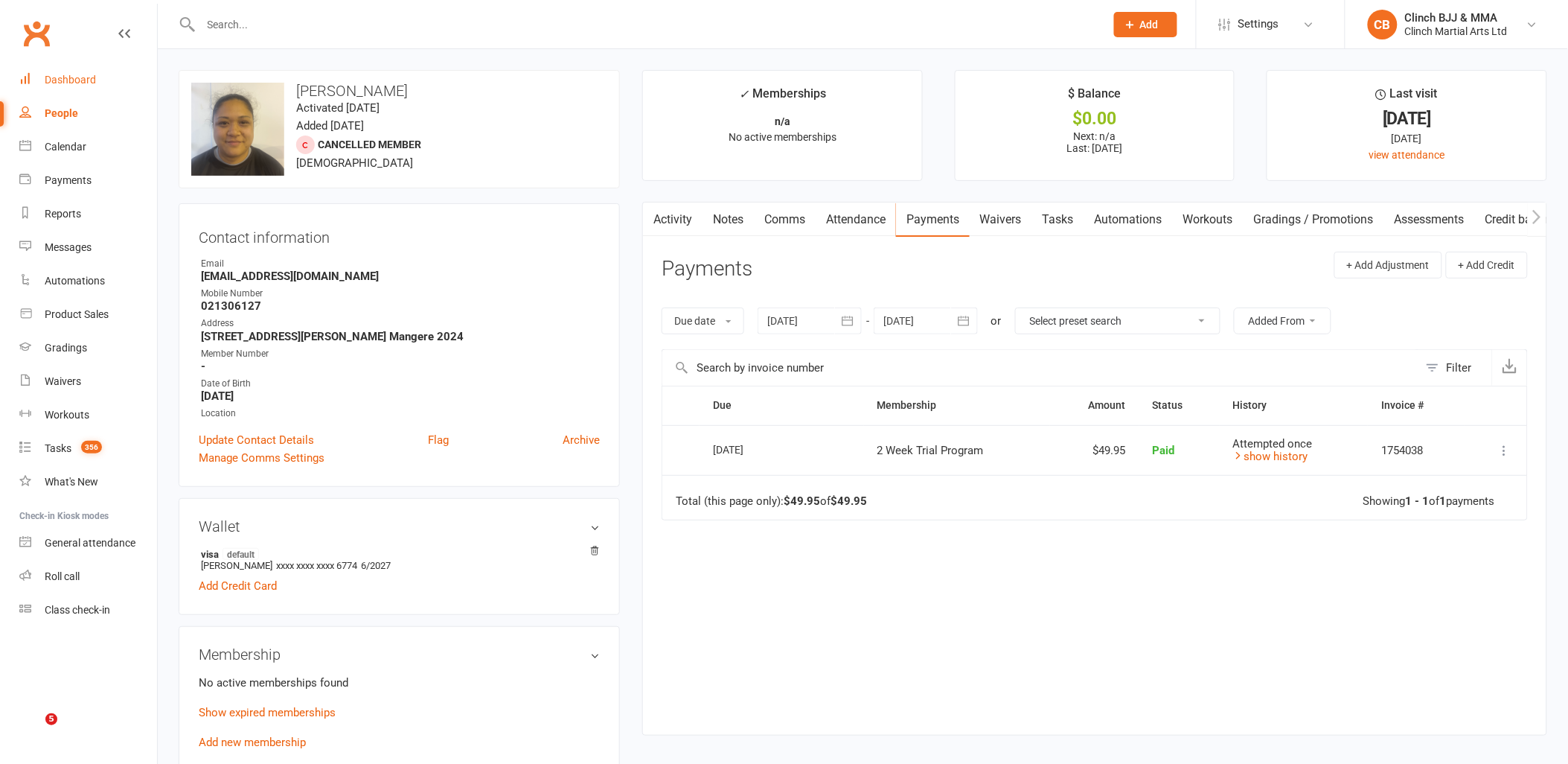
click at [67, 71] on link "Dashboard" at bounding box center [88, 79] width 138 height 33
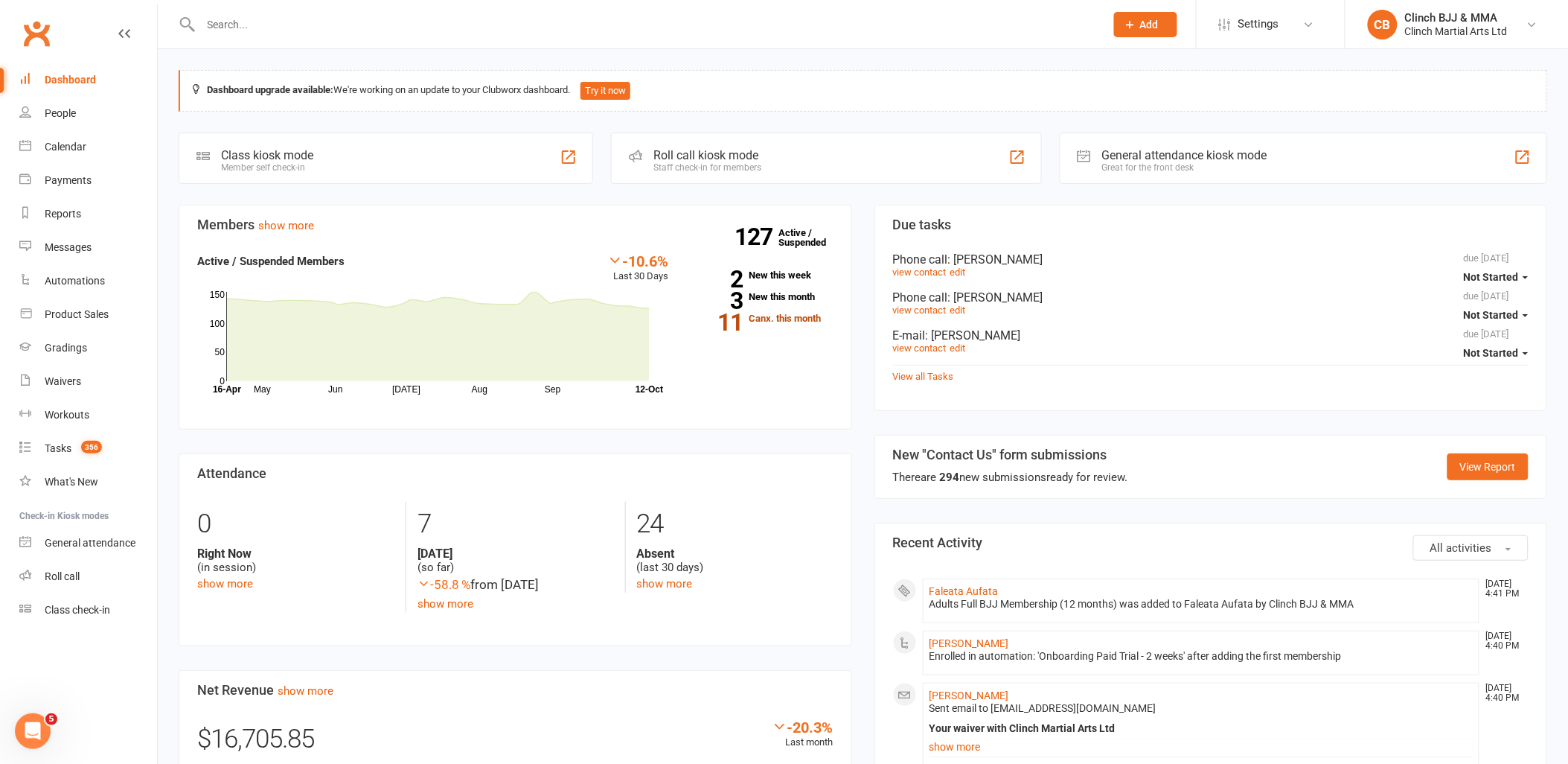
click at [779, 318] on link "11 Canx. this month" at bounding box center [761, 318] width 142 height 9
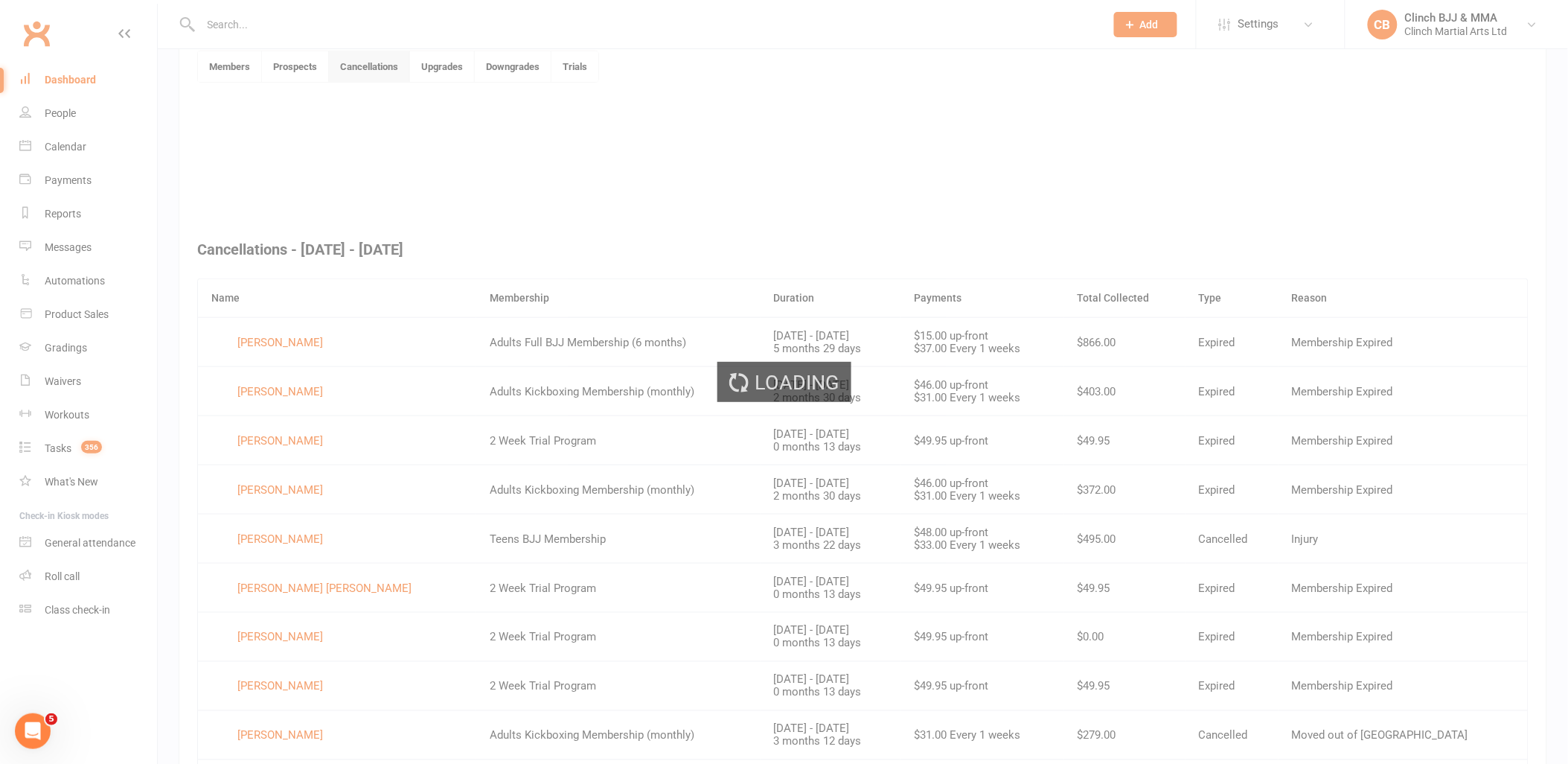
scroll to position [406, 0]
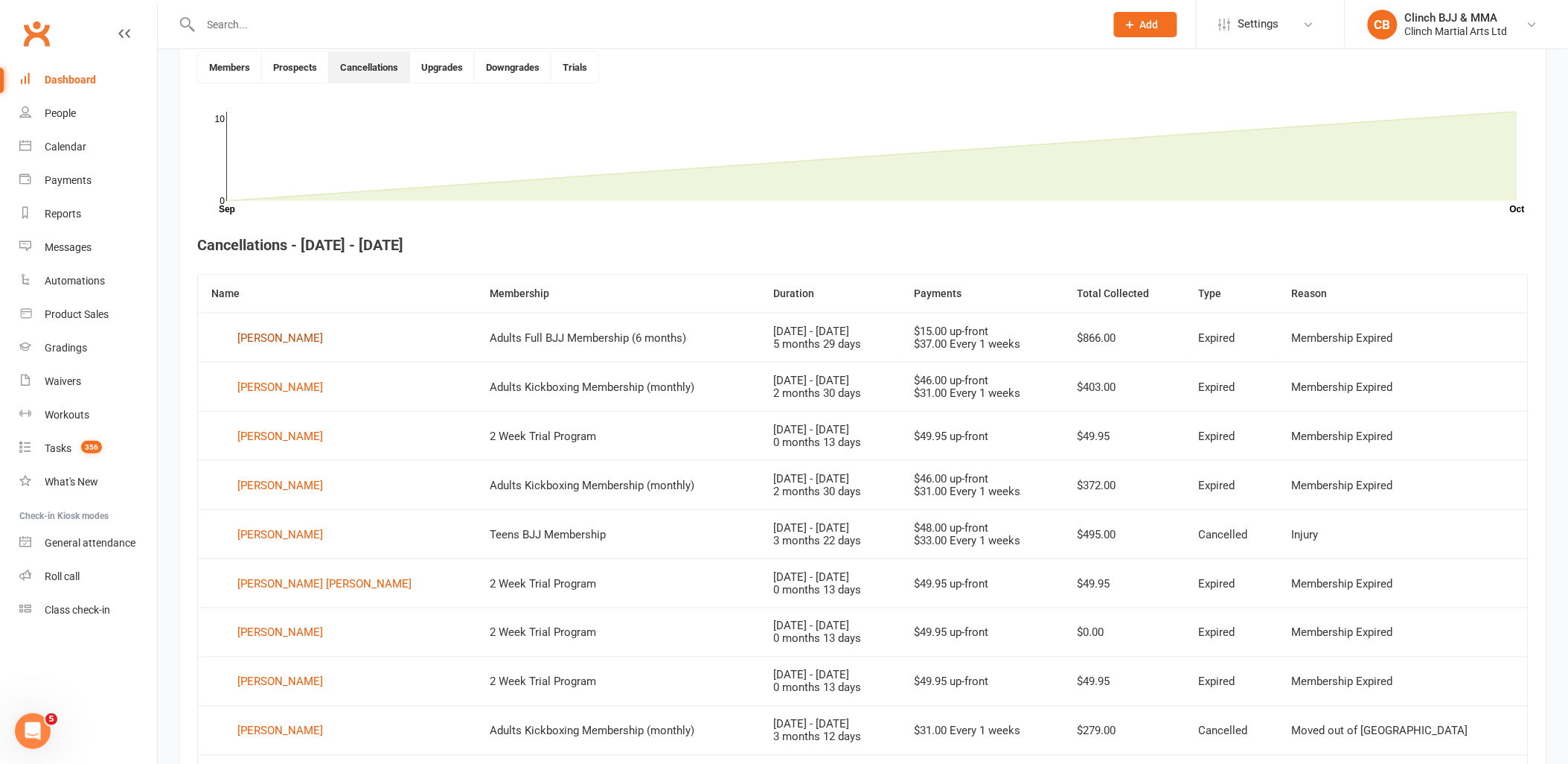
click at [272, 333] on div "[PERSON_NAME]" at bounding box center [280, 338] width 86 height 22
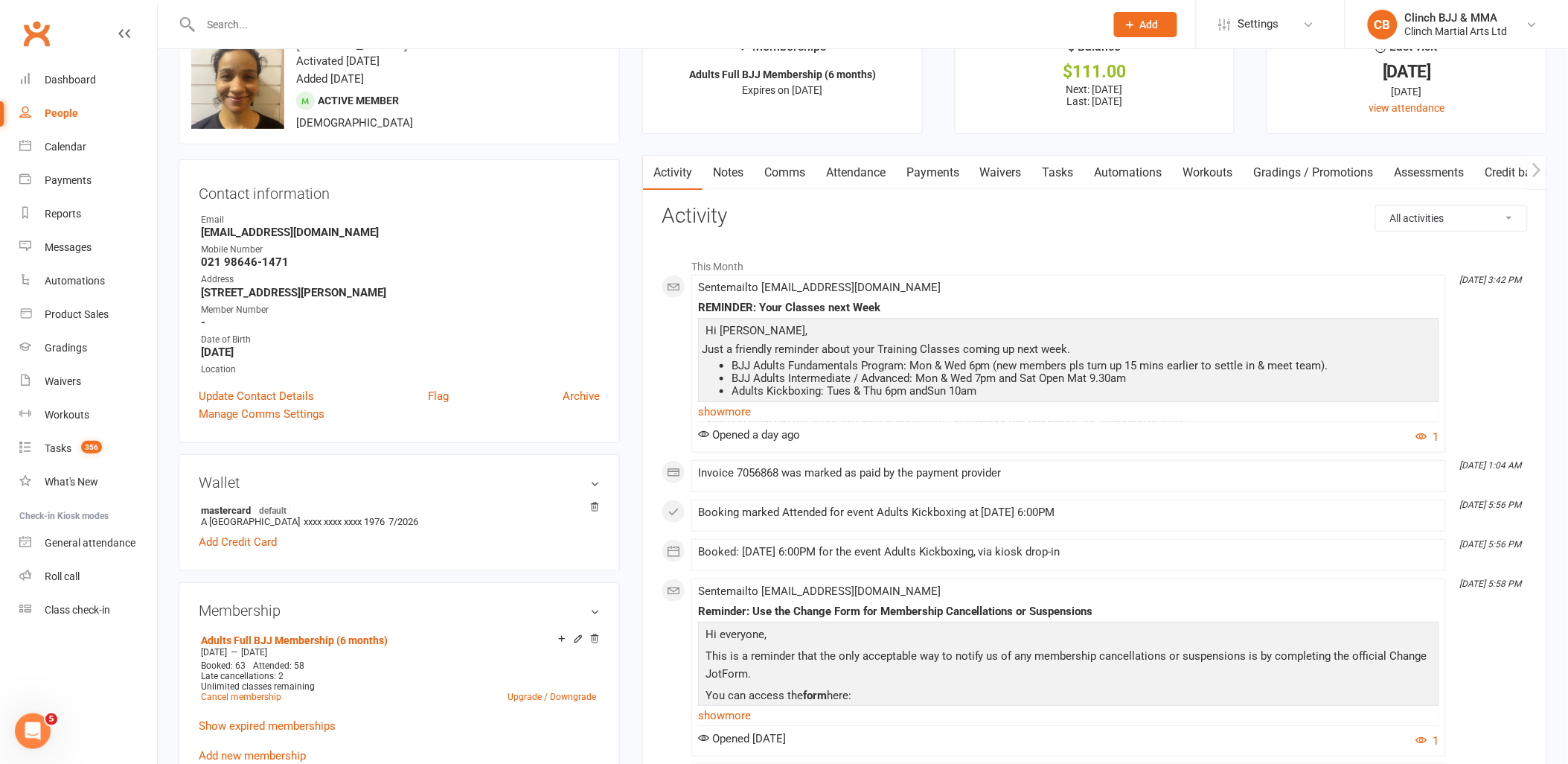
scroll to position [82, 0]
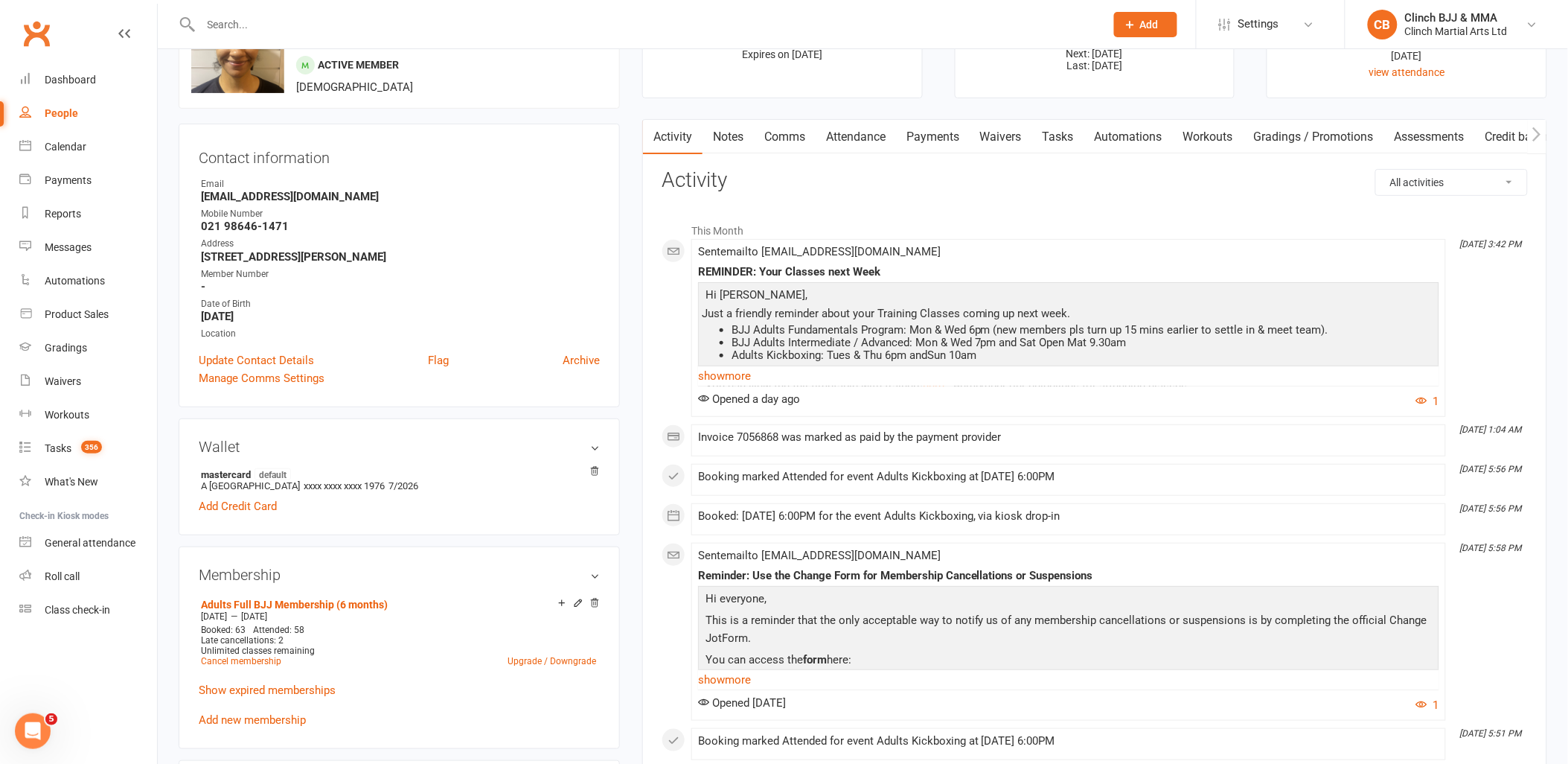
click at [875, 143] on link "Attendance" at bounding box center [855, 137] width 81 height 34
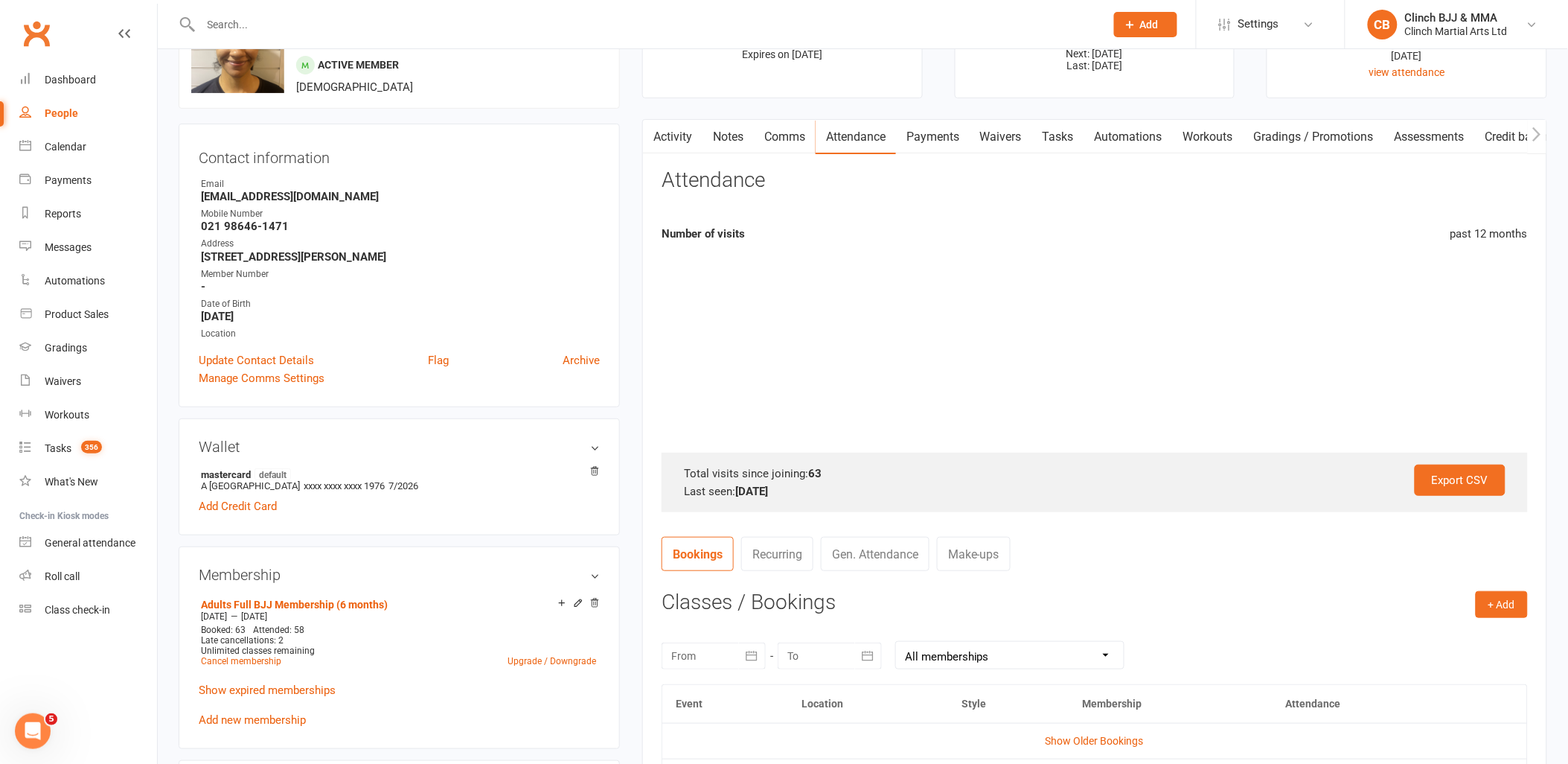
click at [930, 136] on link "Payments" at bounding box center [933, 137] width 74 height 34
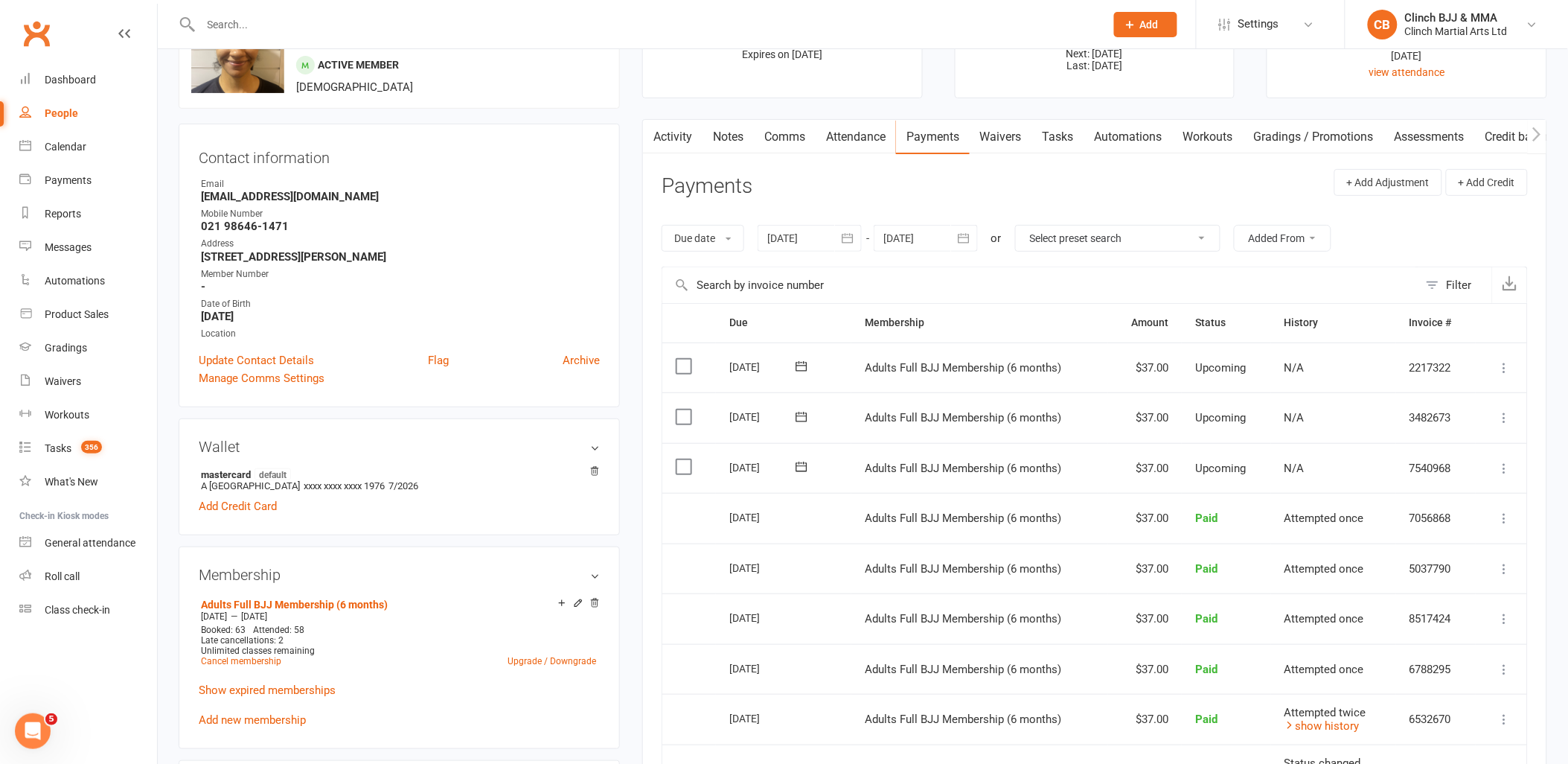
scroll to position [166, 0]
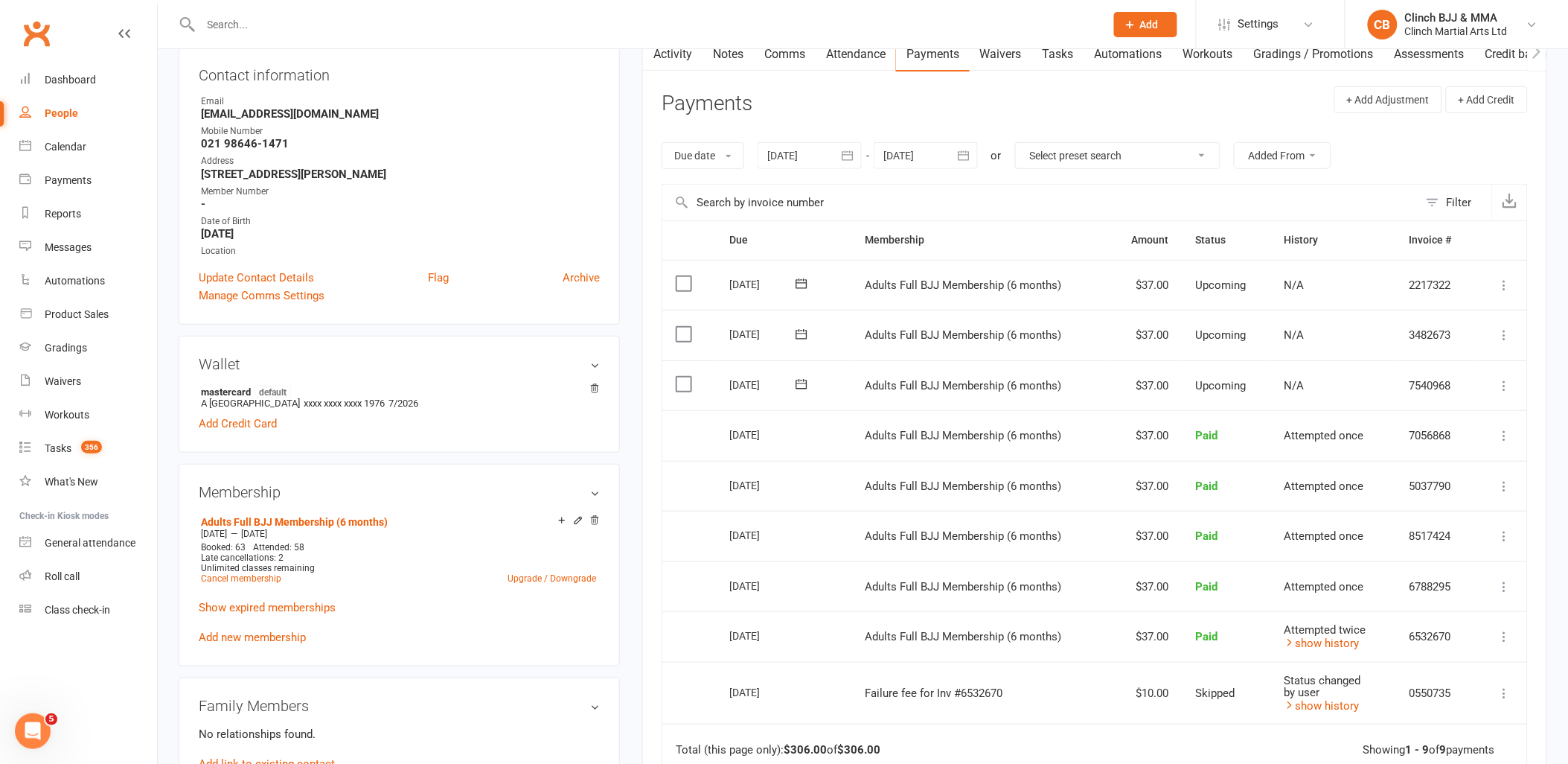
click at [270, 638] on link "Add new membership" at bounding box center [252, 637] width 107 height 14
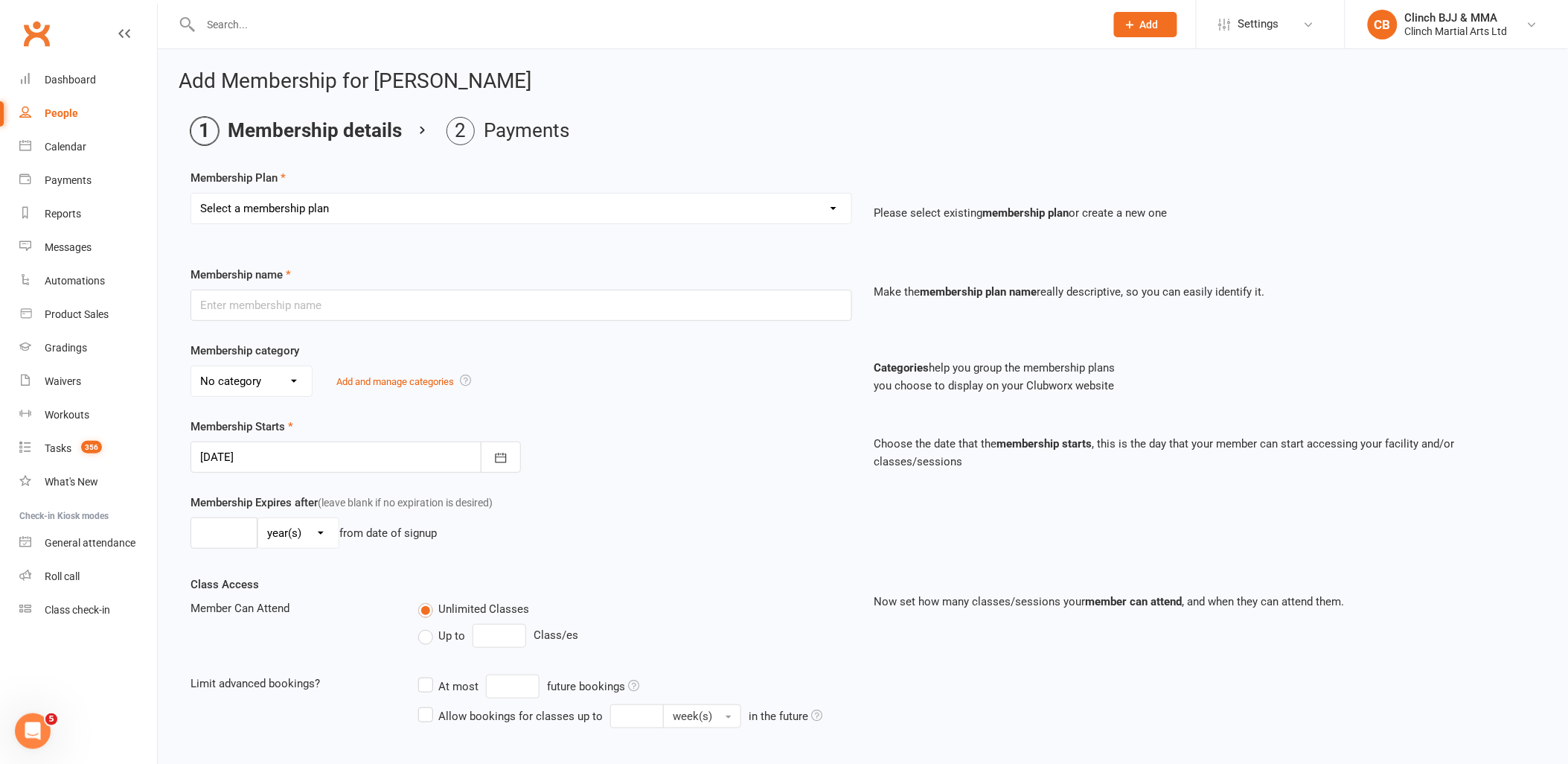
click at [323, 457] on div at bounding box center [355, 457] width 330 height 31
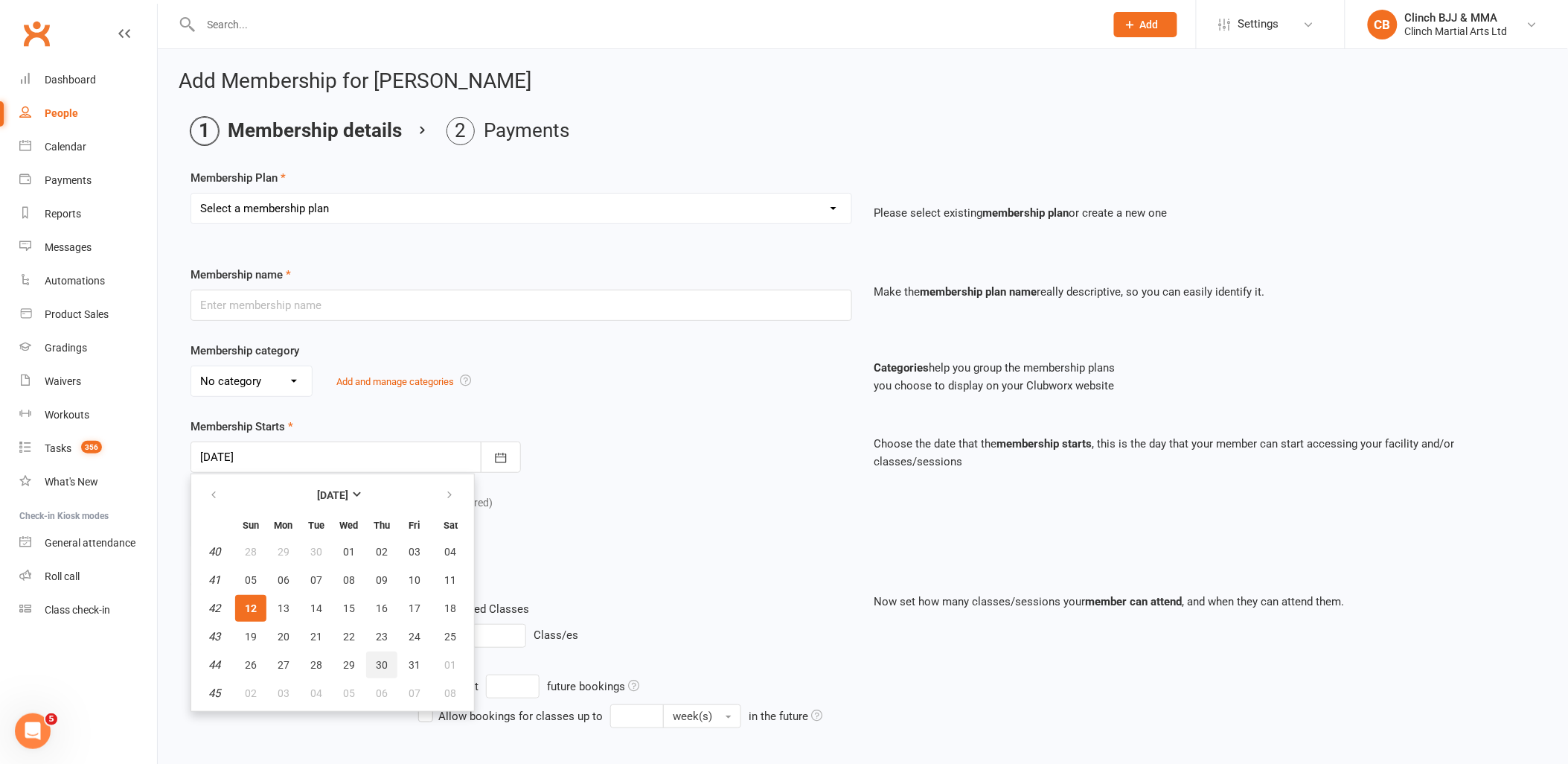
click at [381, 659] on span "30" at bounding box center [382, 665] width 12 height 12
type input "30 Oct 2025"
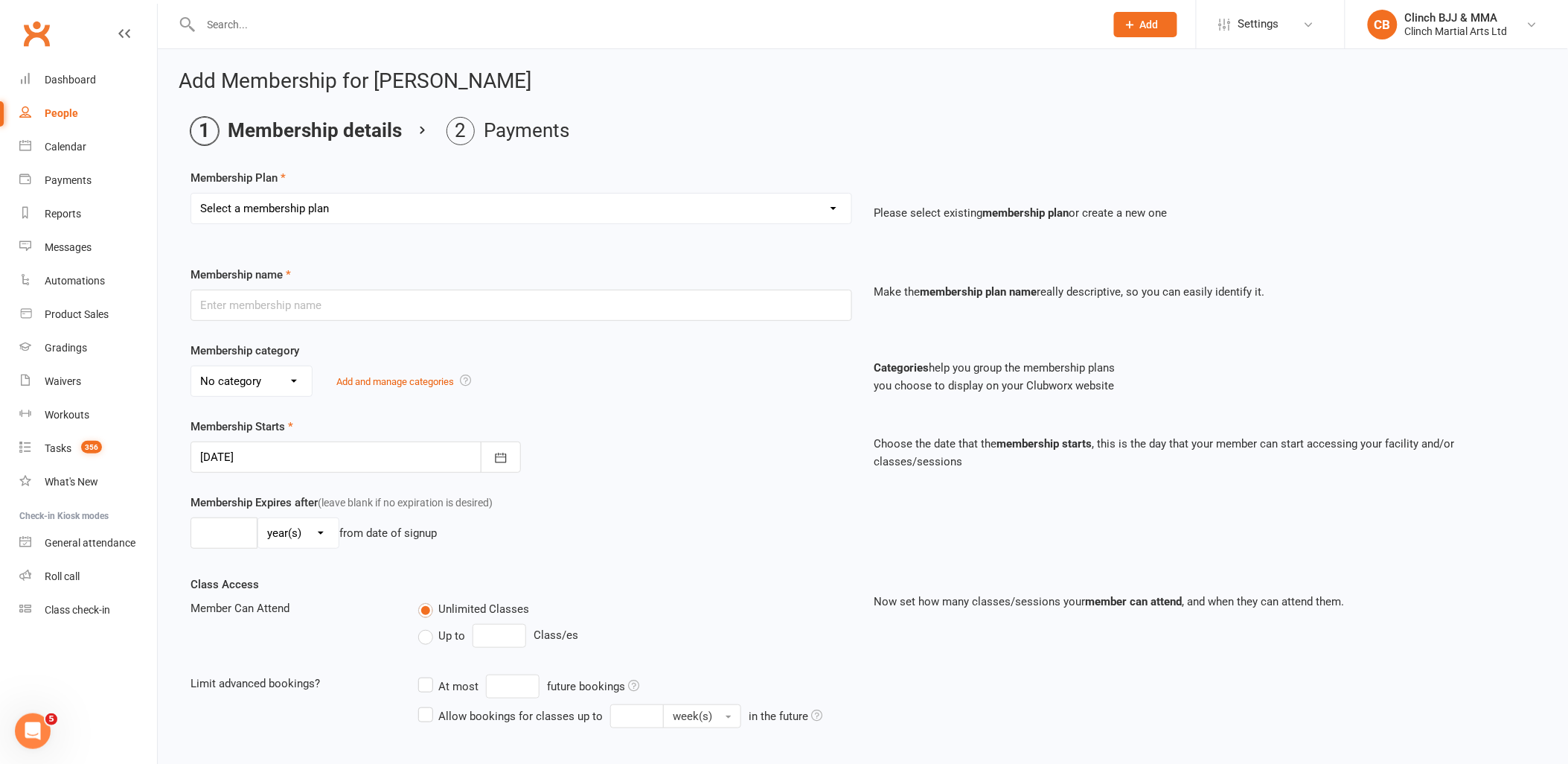
click at [290, 212] on select "Select a membership plan Create new Membership Plan Juniors BJJ Membership 2 We…" at bounding box center [521, 208] width 660 height 30
select select "3"
click at [191, 194] on select "Select a membership plan Create new Membership Plan Juniors BJJ Membership 2 We…" at bounding box center [521, 208] width 660 height 30
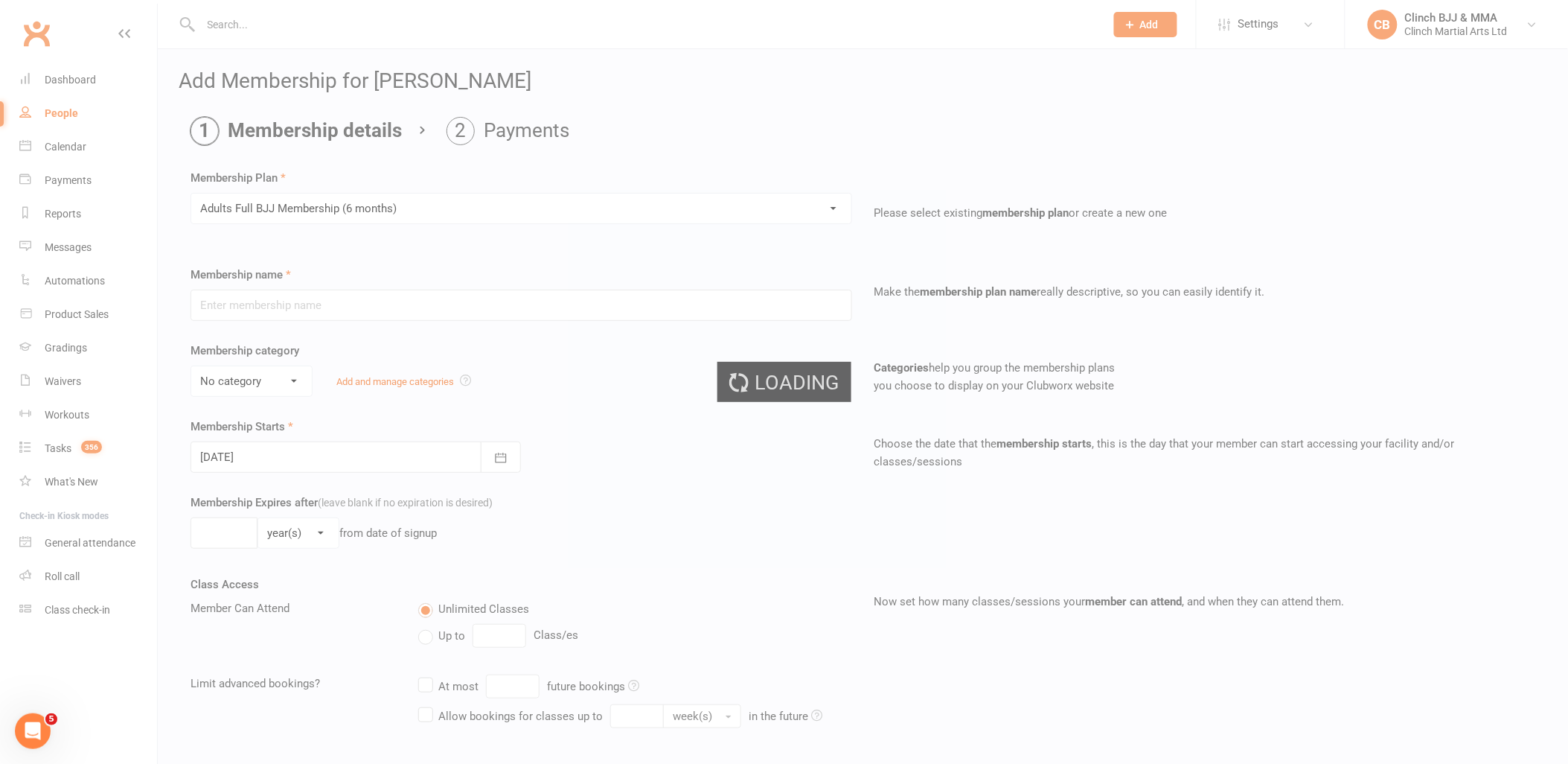
type input "Adults Full BJJ Membership (6 months)"
select select "0"
type input "6"
select select "2"
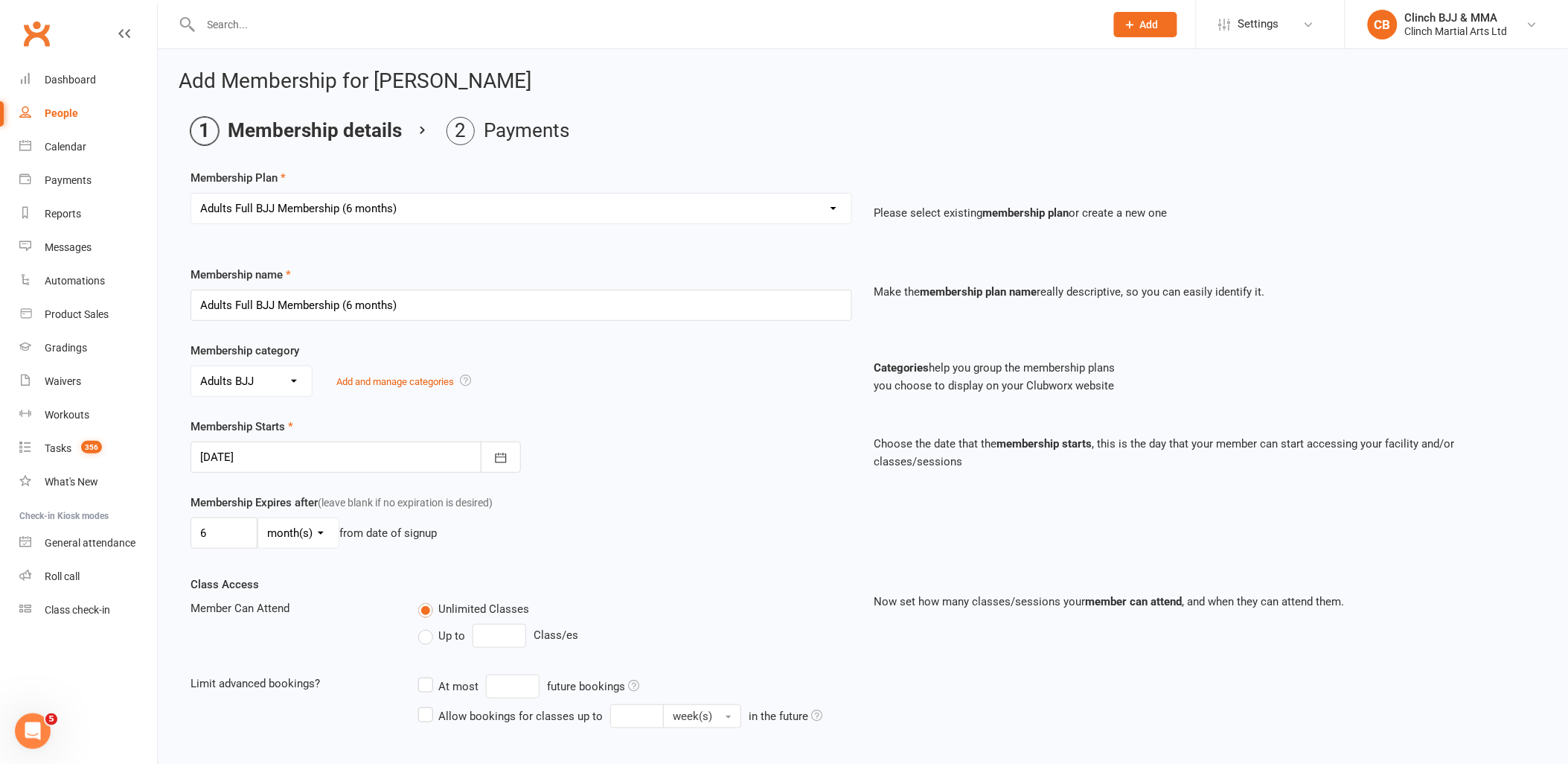
type input "12 Oct 2025"
drag, startPoint x: 226, startPoint y: 536, endPoint x: 172, endPoint y: 537, distance: 54.0
click at [376, 461] on div at bounding box center [355, 457] width 330 height 31
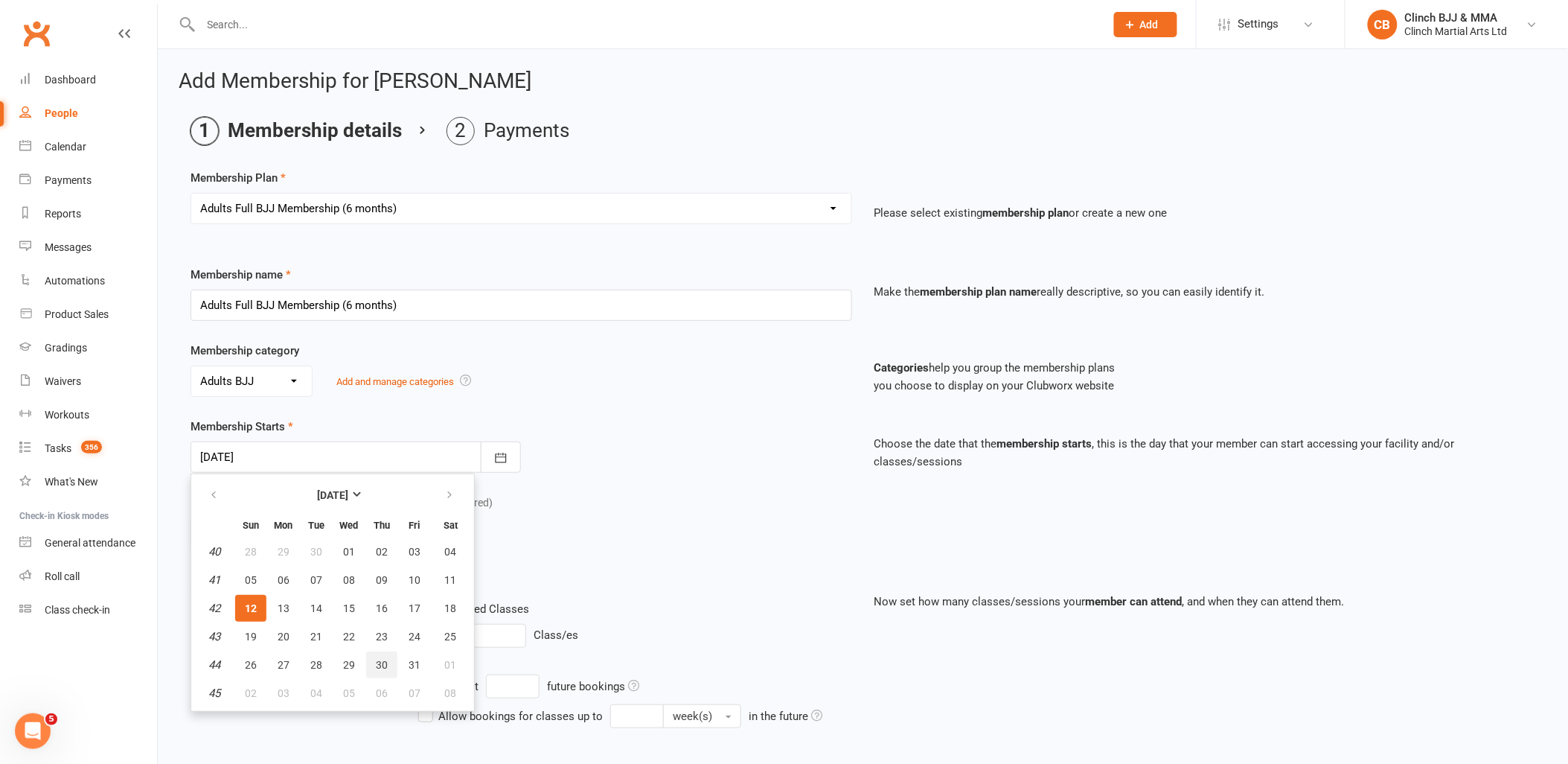
click at [380, 659] on span "30" at bounding box center [382, 665] width 12 height 12
type input "30 Oct 2025"
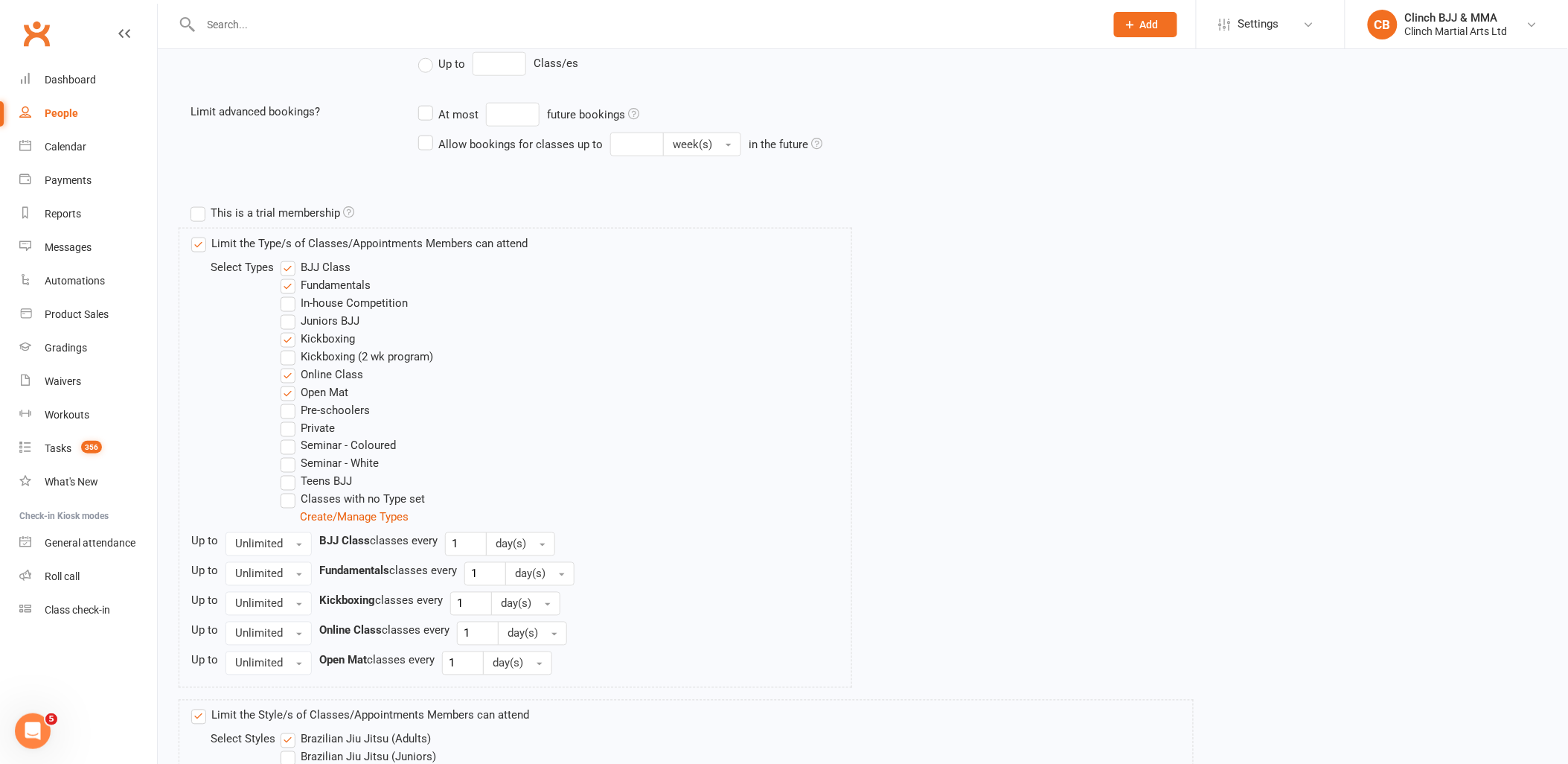
scroll to position [802, 0]
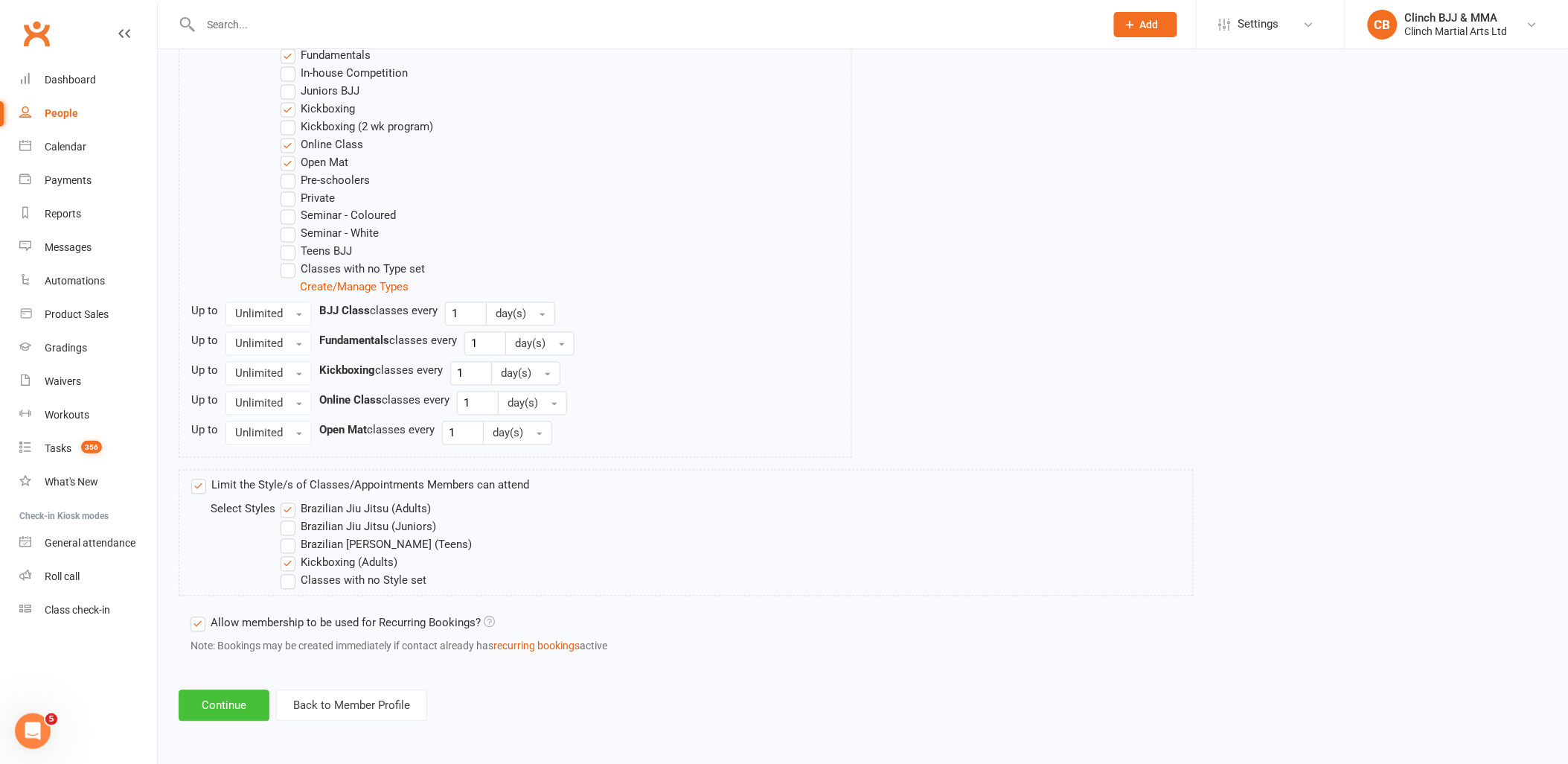
click at [207, 701] on button "Continue" at bounding box center [223, 705] width 91 height 31
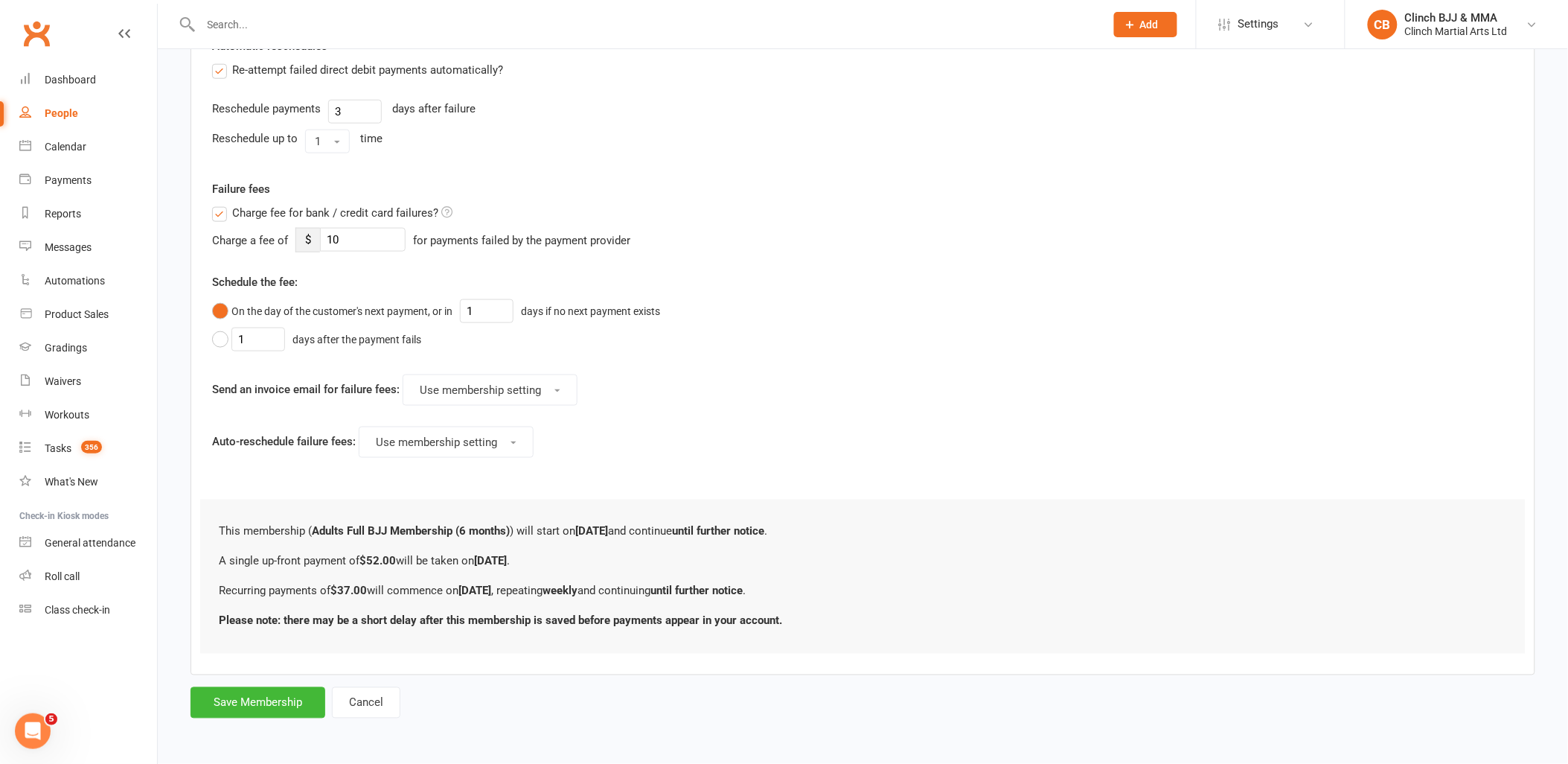
scroll to position [0, 0]
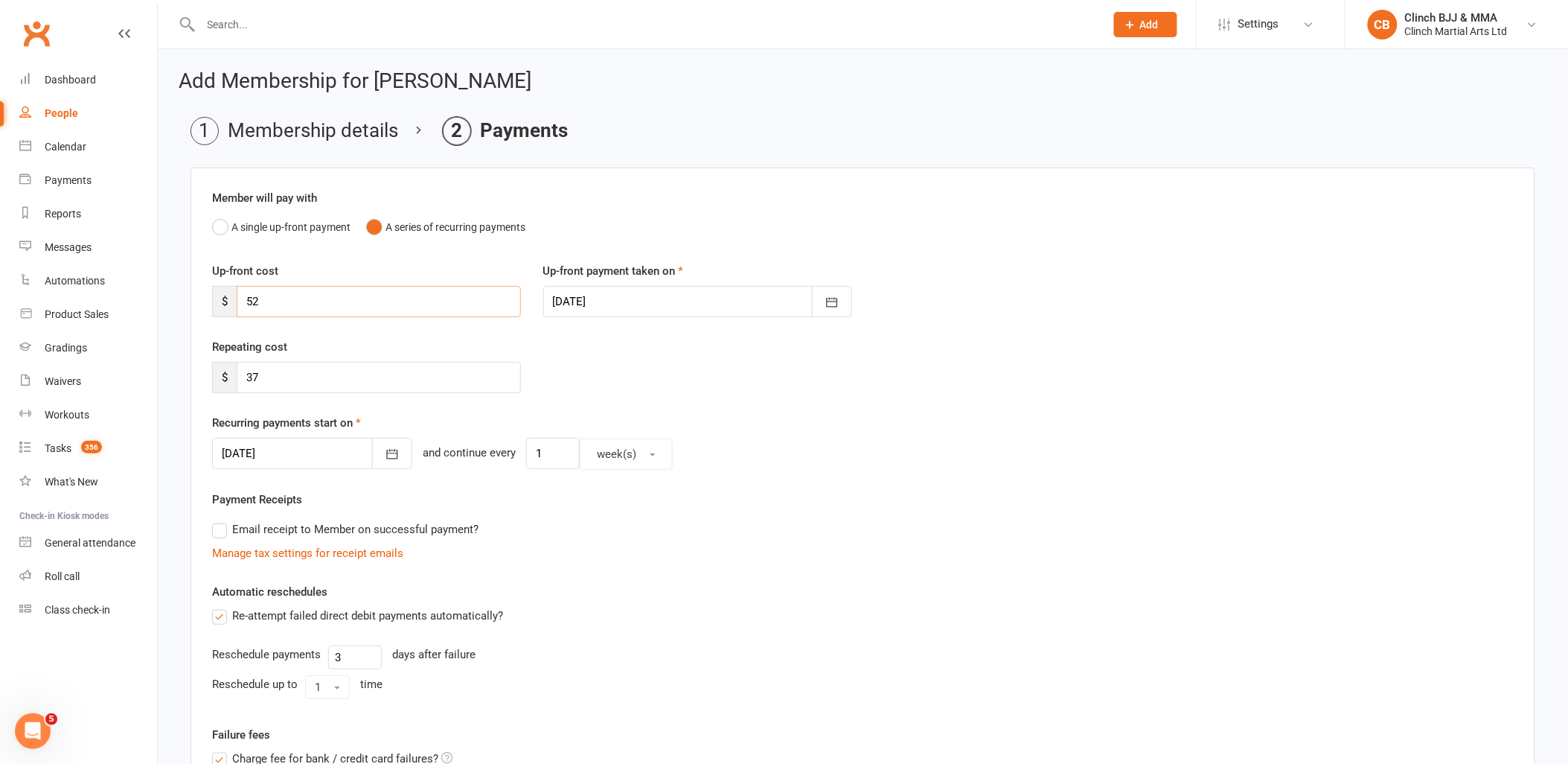
drag, startPoint x: 268, startPoint y: 304, endPoint x: 195, endPoint y: 302, distance: 73.0
click at [195, 303] on div "Member will pay with A single up-front payment A series of recurring payments U…" at bounding box center [862, 694] width 1345 height 1054
click at [290, 451] on div at bounding box center [313, 453] width 200 height 31
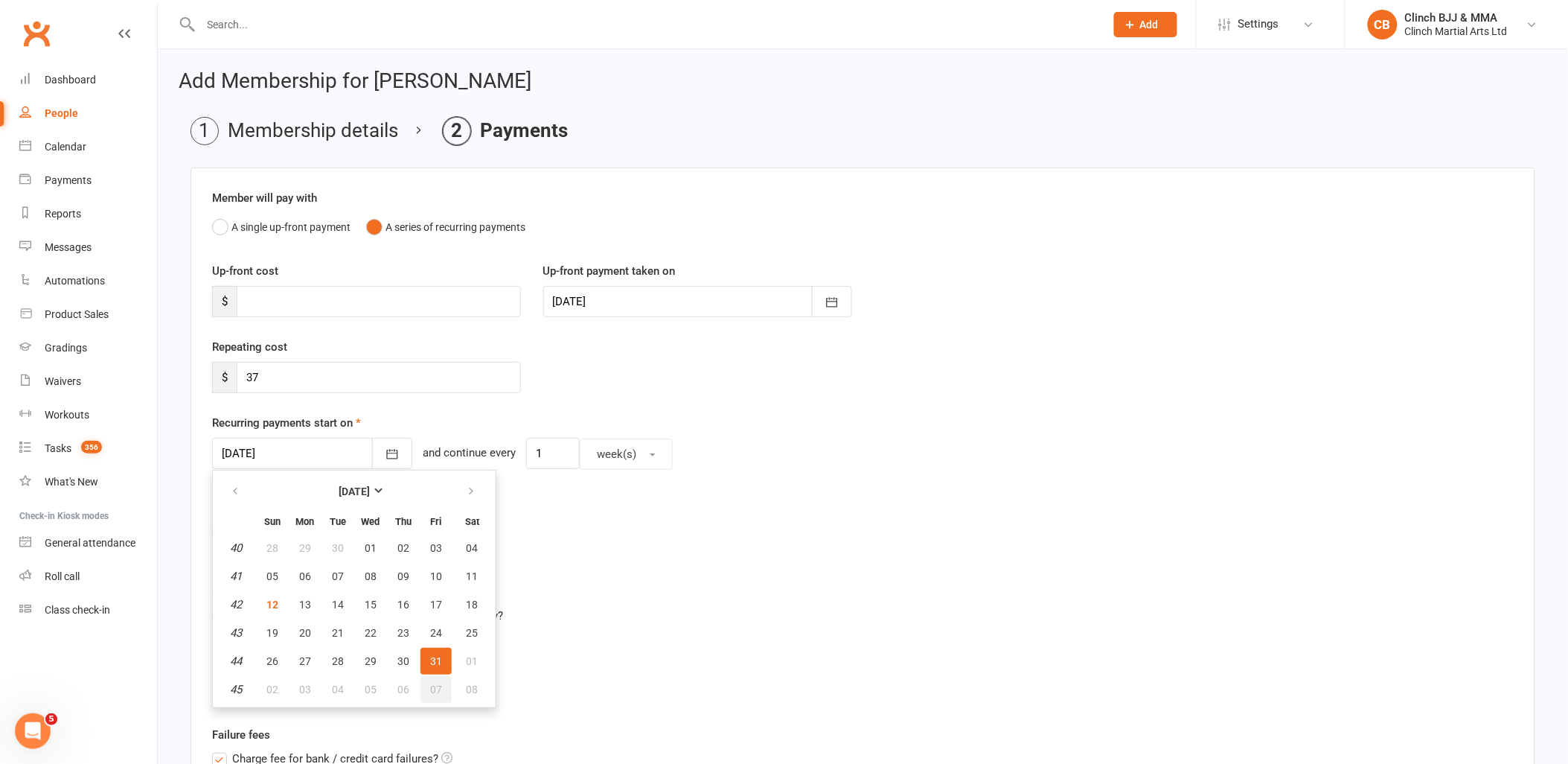
click at [431, 683] on span "07" at bounding box center [436, 689] width 12 height 12
type input "07 Nov 2025"
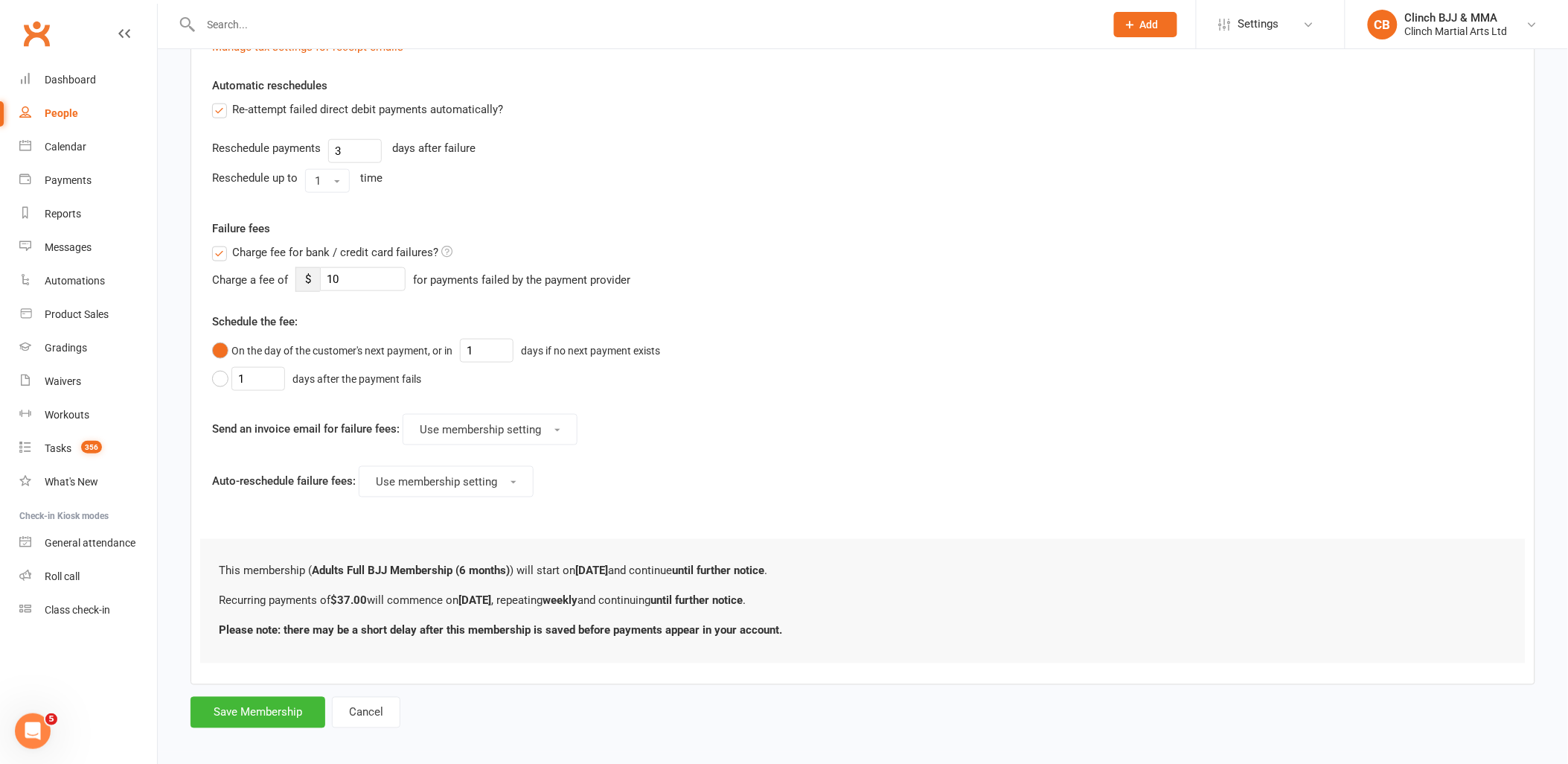
scroll to position [516, 0]
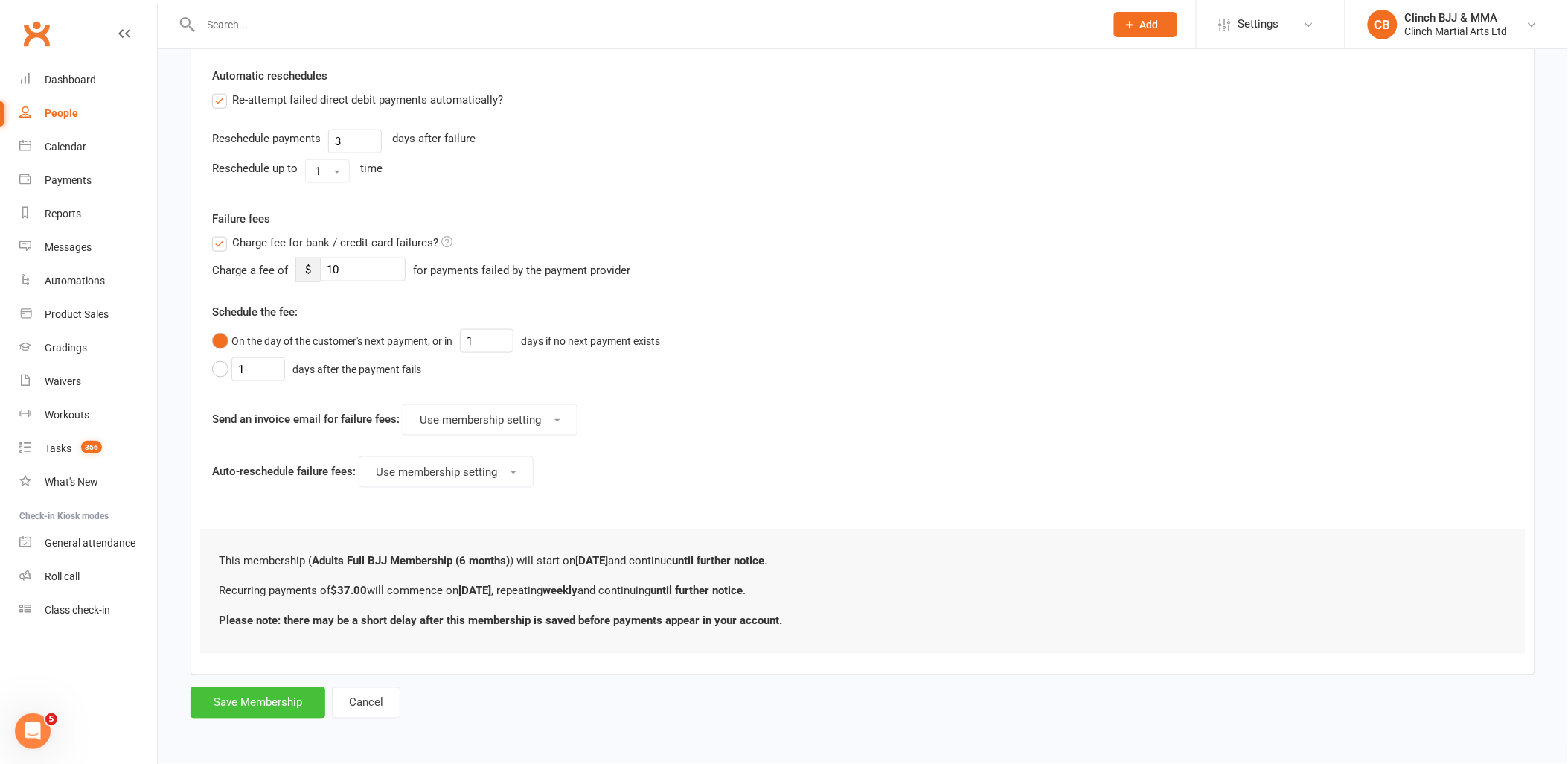
click at [285, 697] on button "Save Membership" at bounding box center [257, 703] width 135 height 31
type input "0"
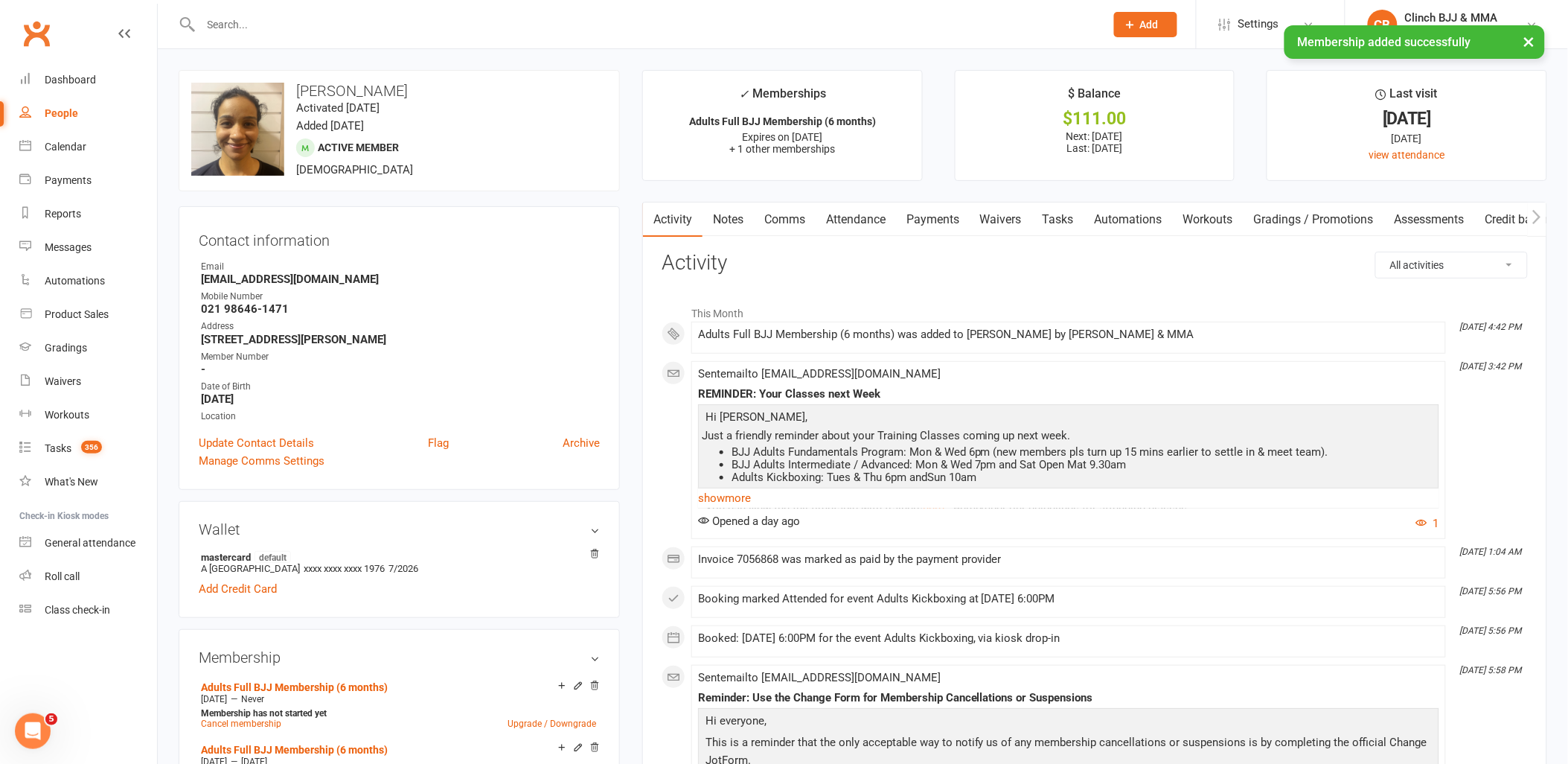
click at [959, 209] on link "Payments" at bounding box center [933, 219] width 74 height 34
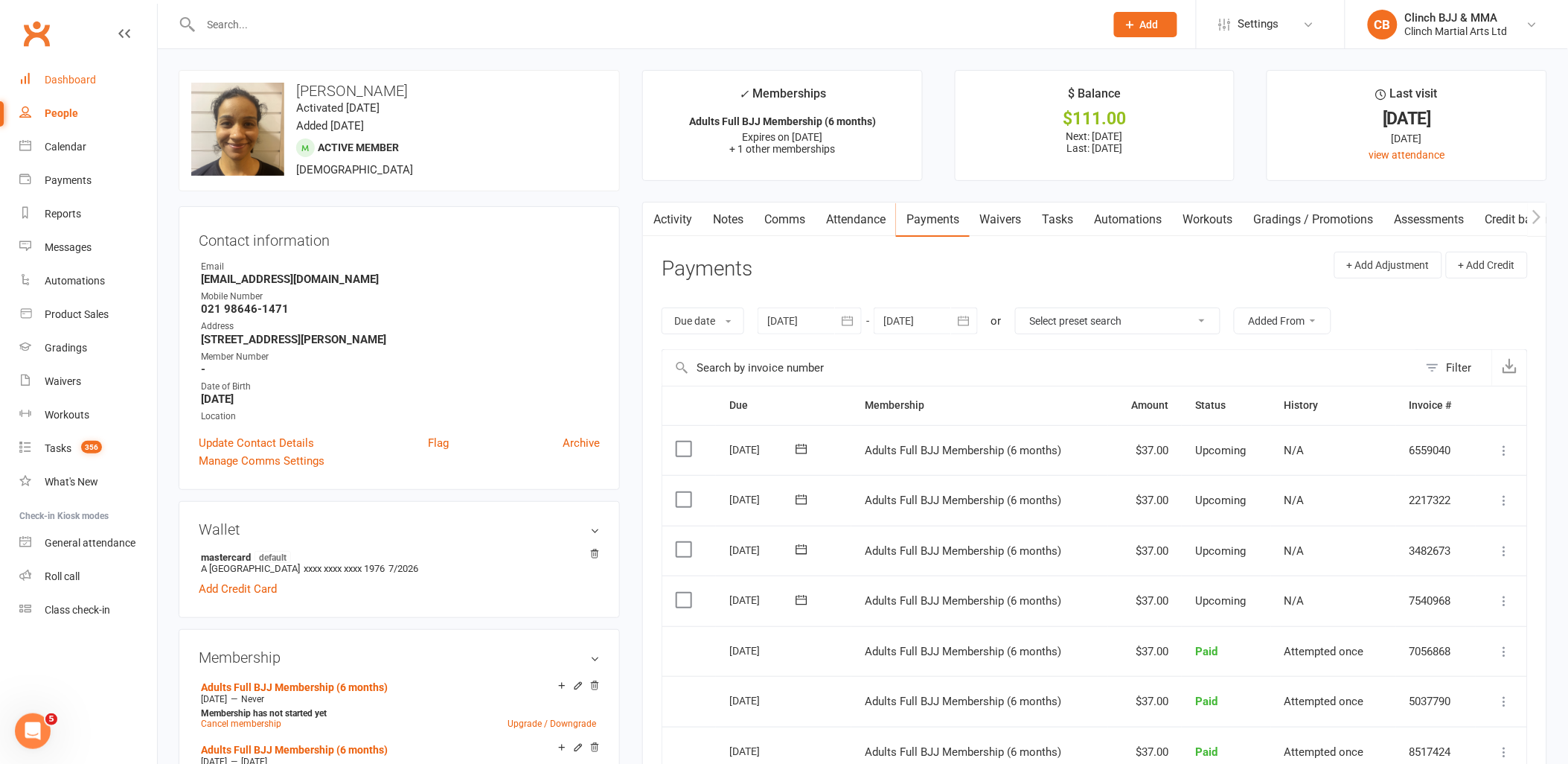
click at [68, 64] on link "Dashboard" at bounding box center [88, 79] width 138 height 33
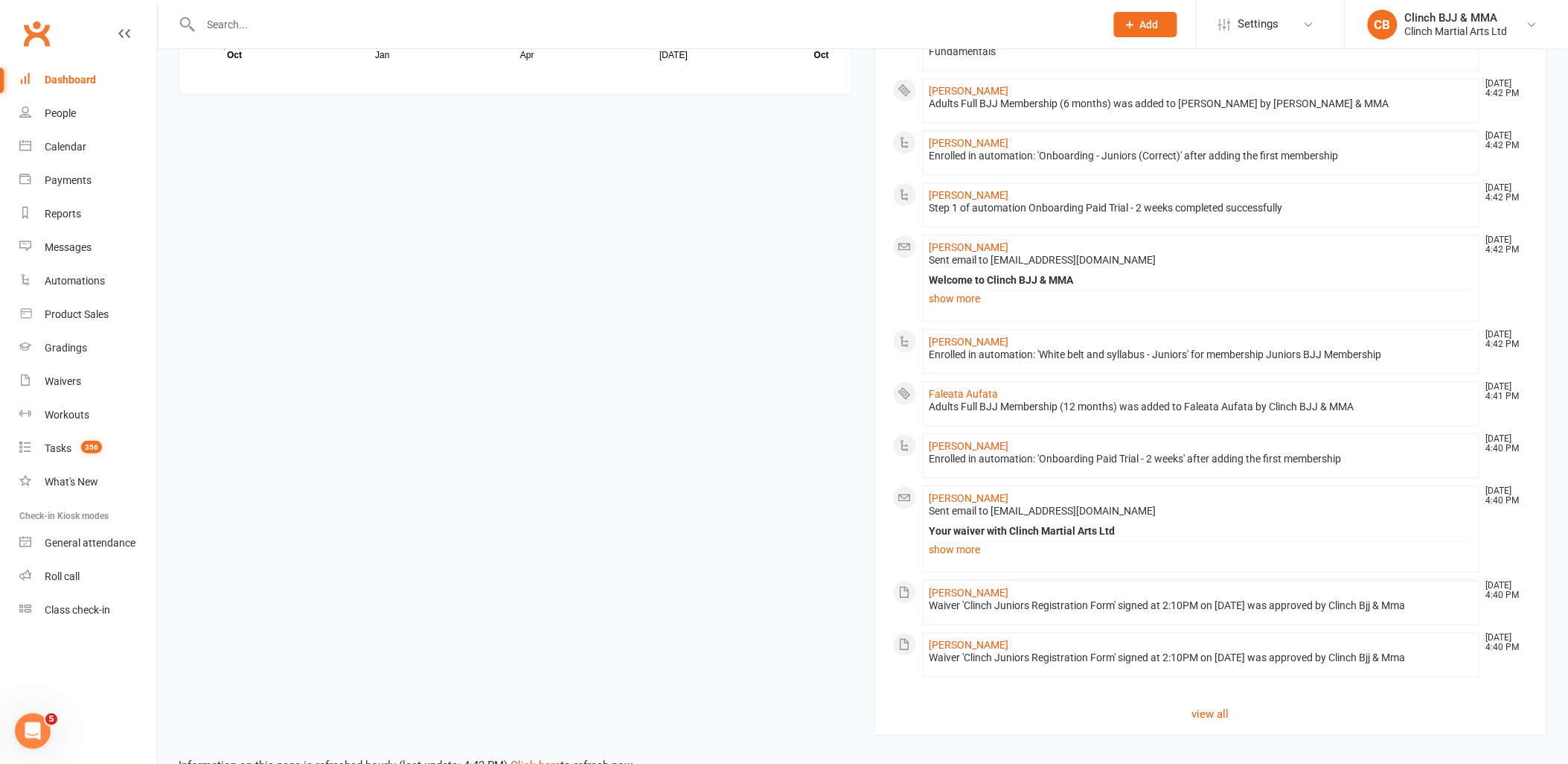
scroll to position [1140, 0]
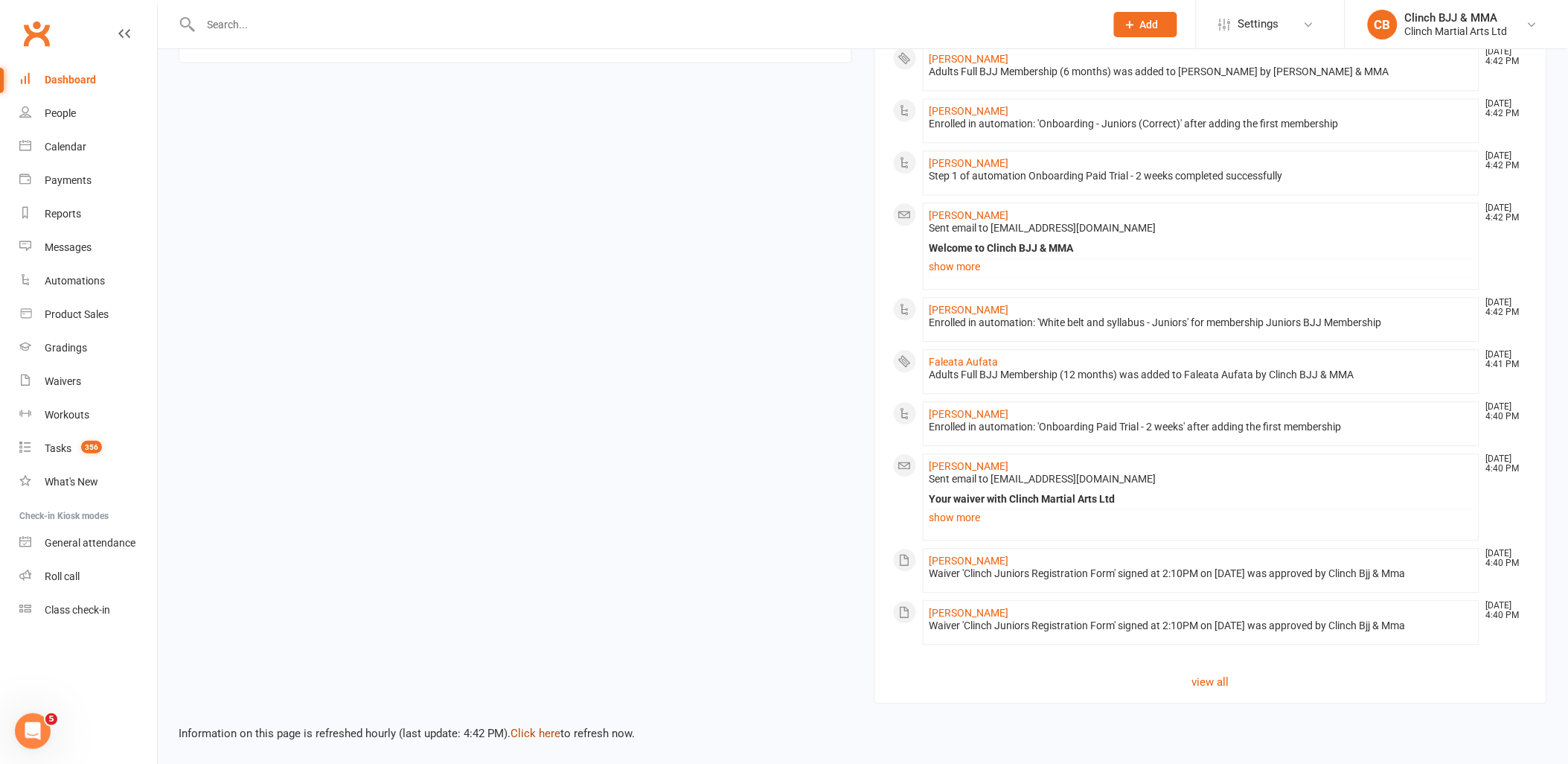
click at [517, 733] on link "Click here" at bounding box center [535, 733] width 50 height 14
click at [517, 732] on link "Click here" at bounding box center [535, 733] width 50 height 14
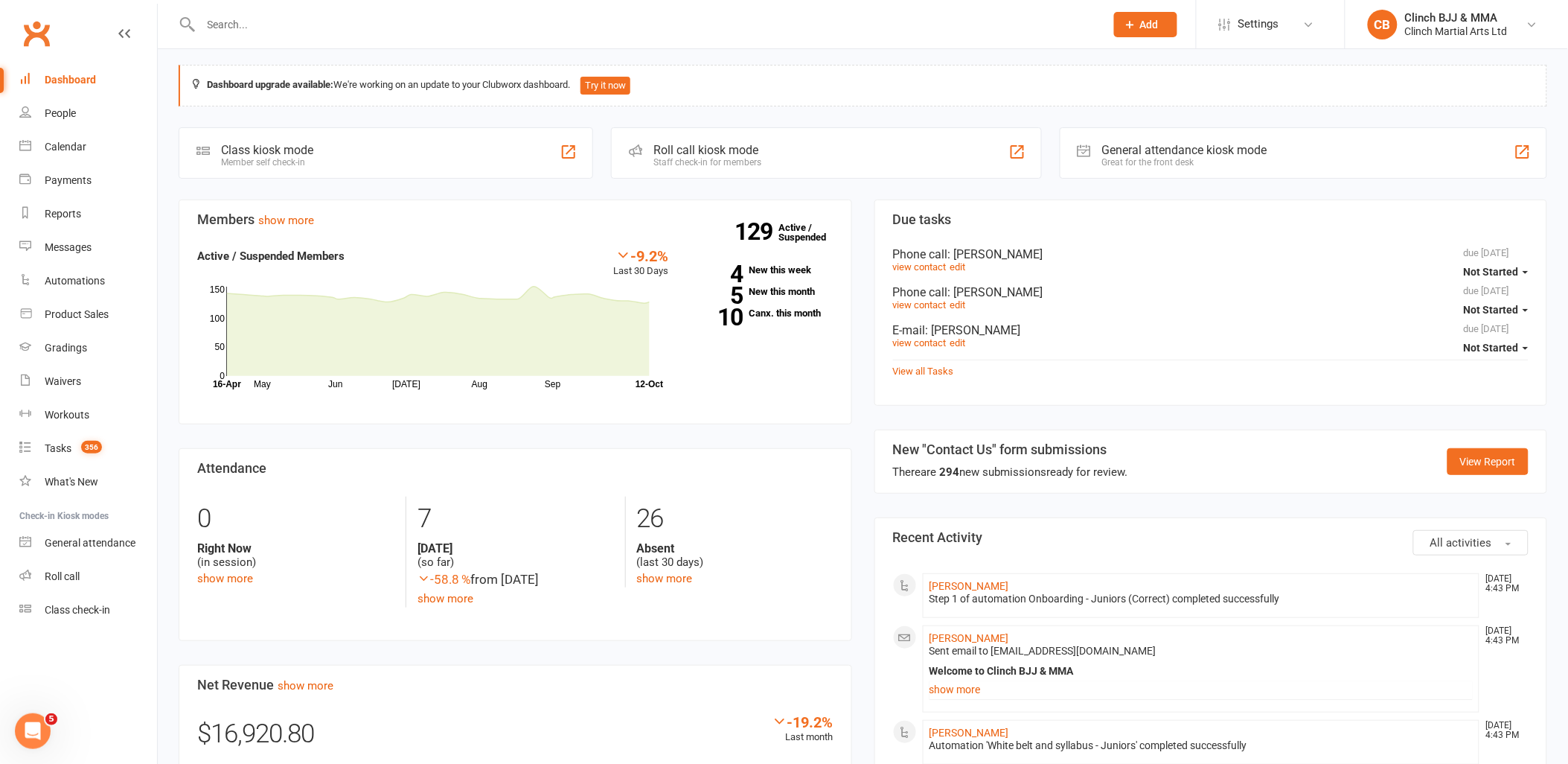
scroll to position [0, 0]
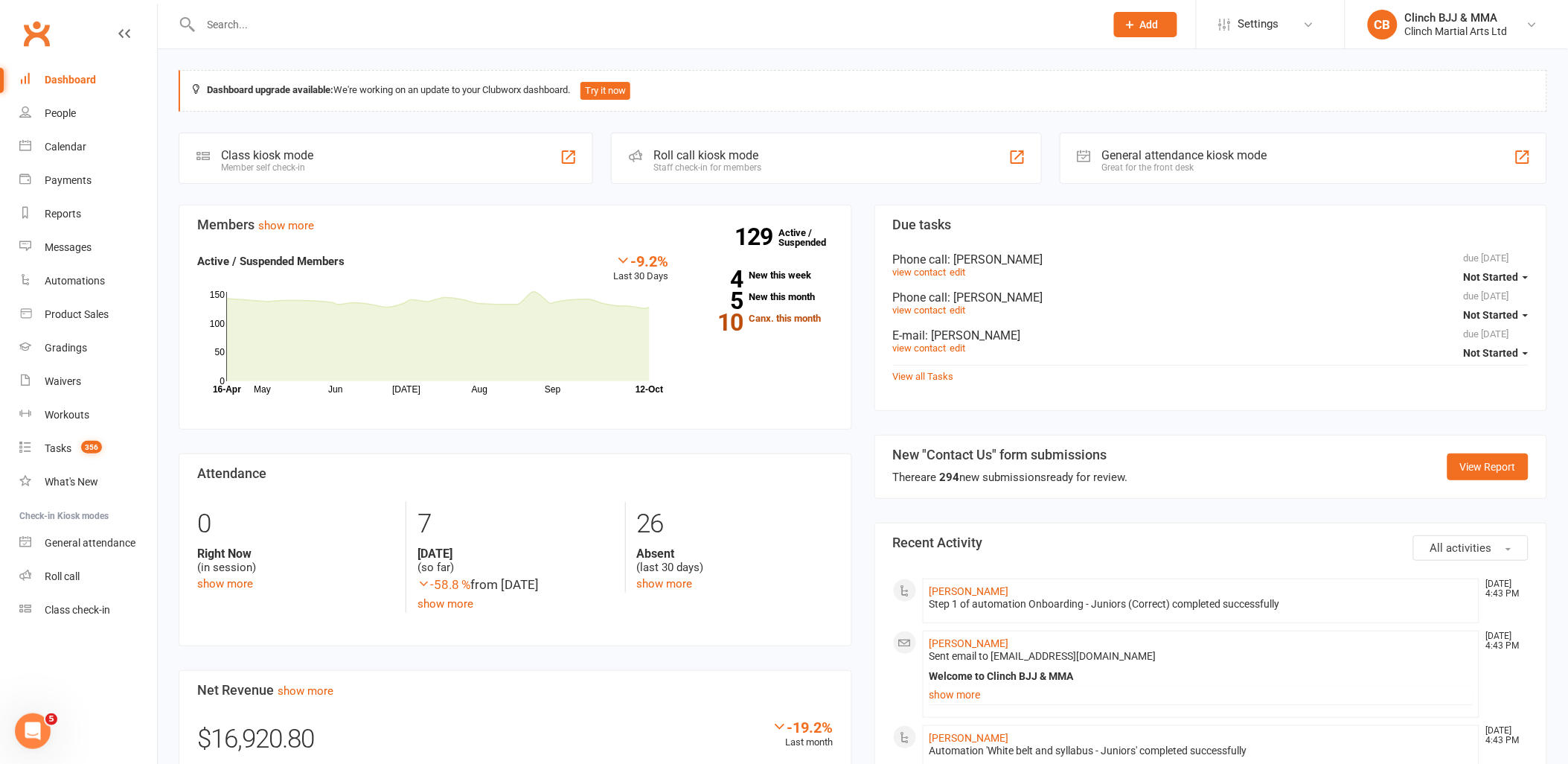
click at [776, 320] on link "10 Canx. this month" at bounding box center [761, 318] width 142 height 9
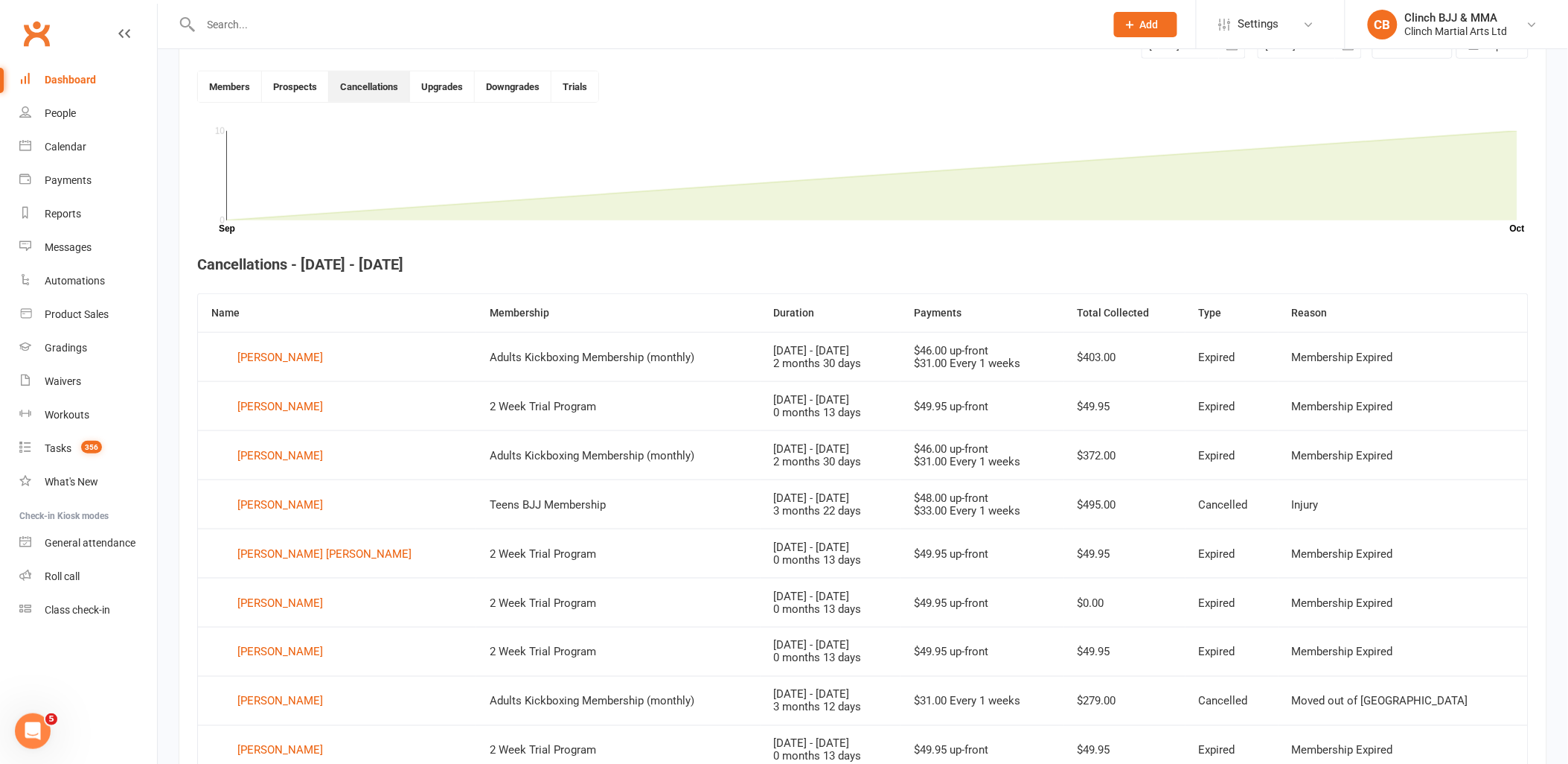
scroll to position [406, 0]
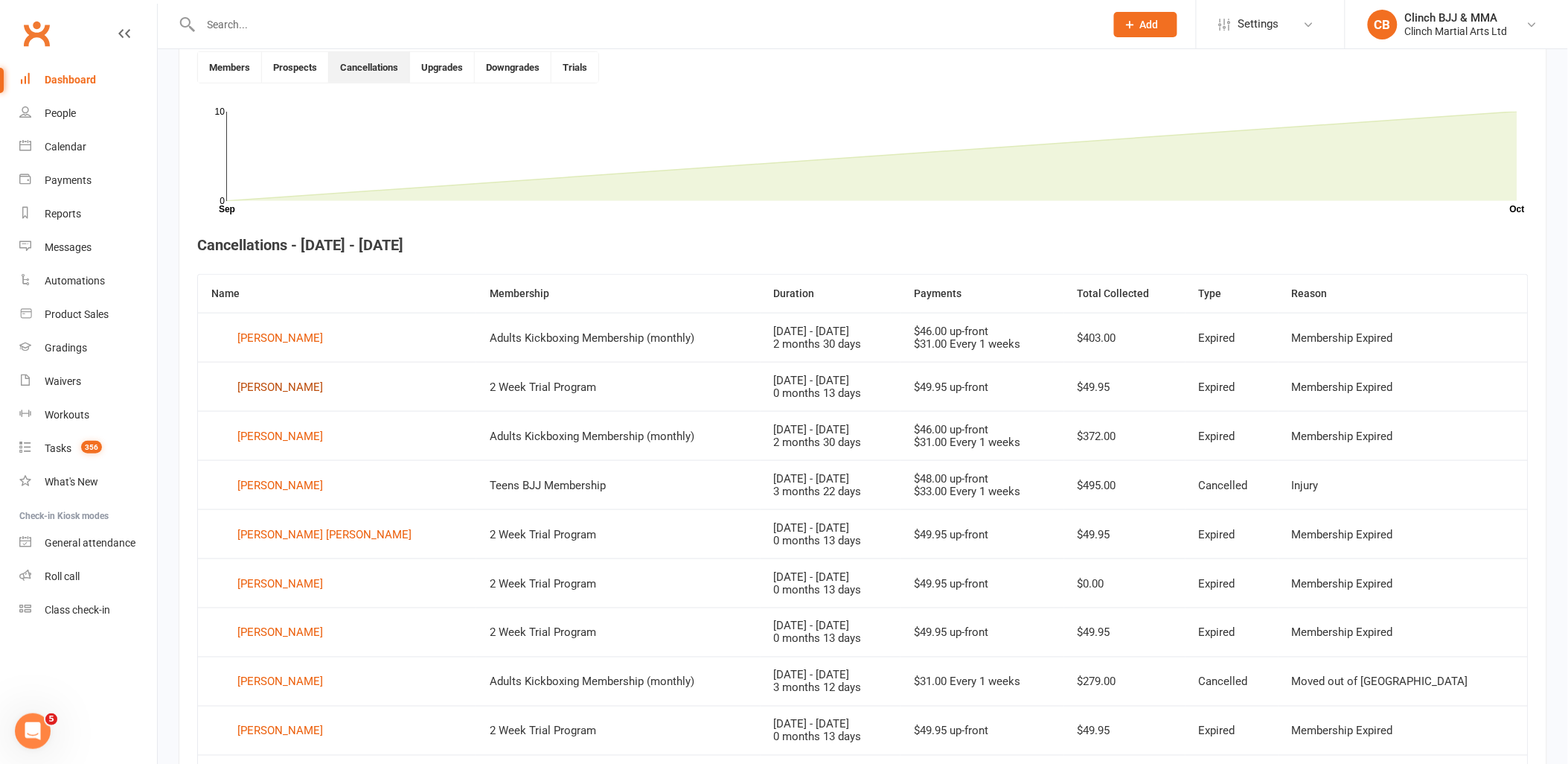
click at [307, 388] on div "Vanessa Cameron Karo" at bounding box center [280, 388] width 86 height 22
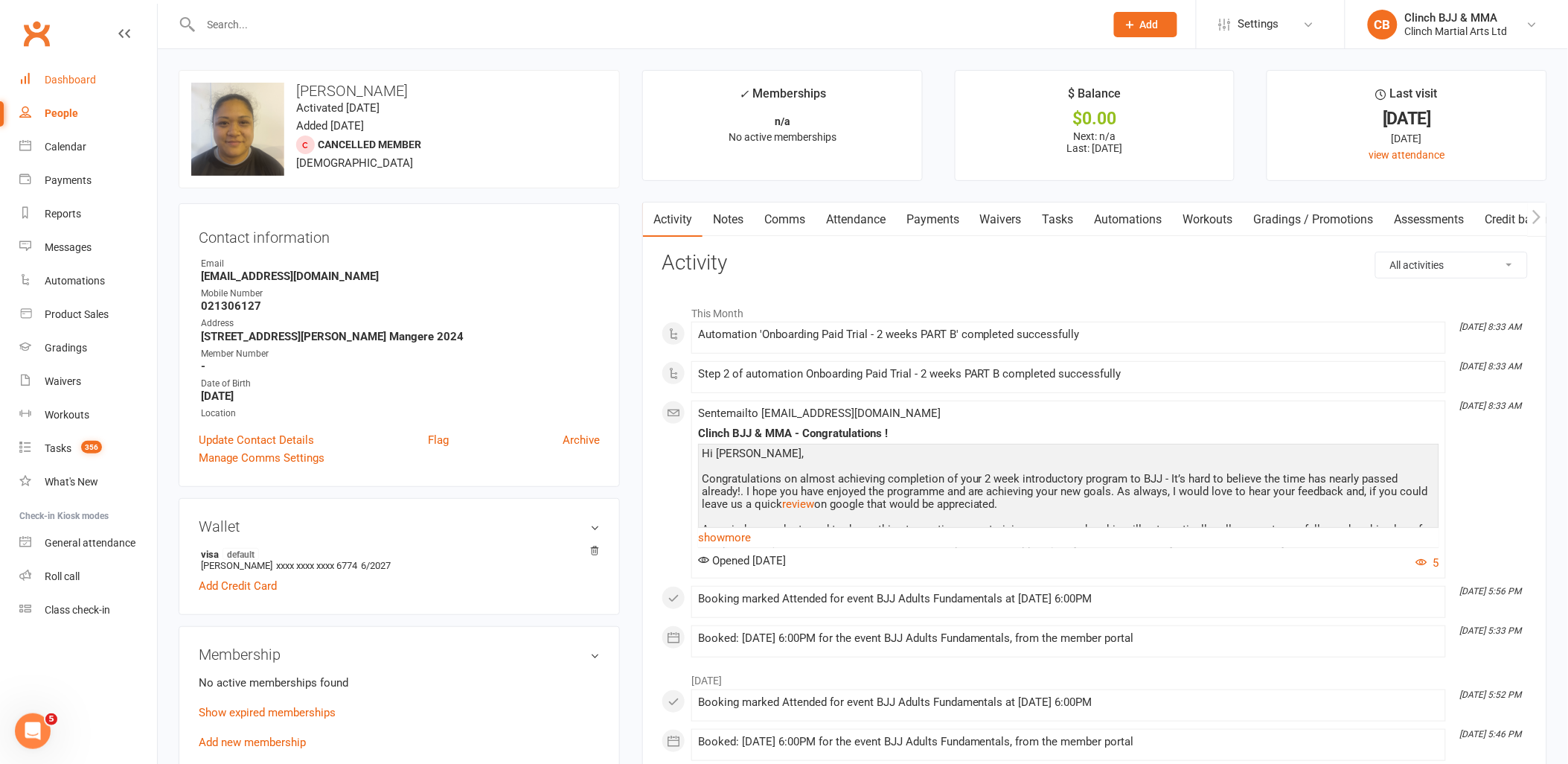
click at [65, 76] on div "Dashboard" at bounding box center [71, 80] width 51 height 12
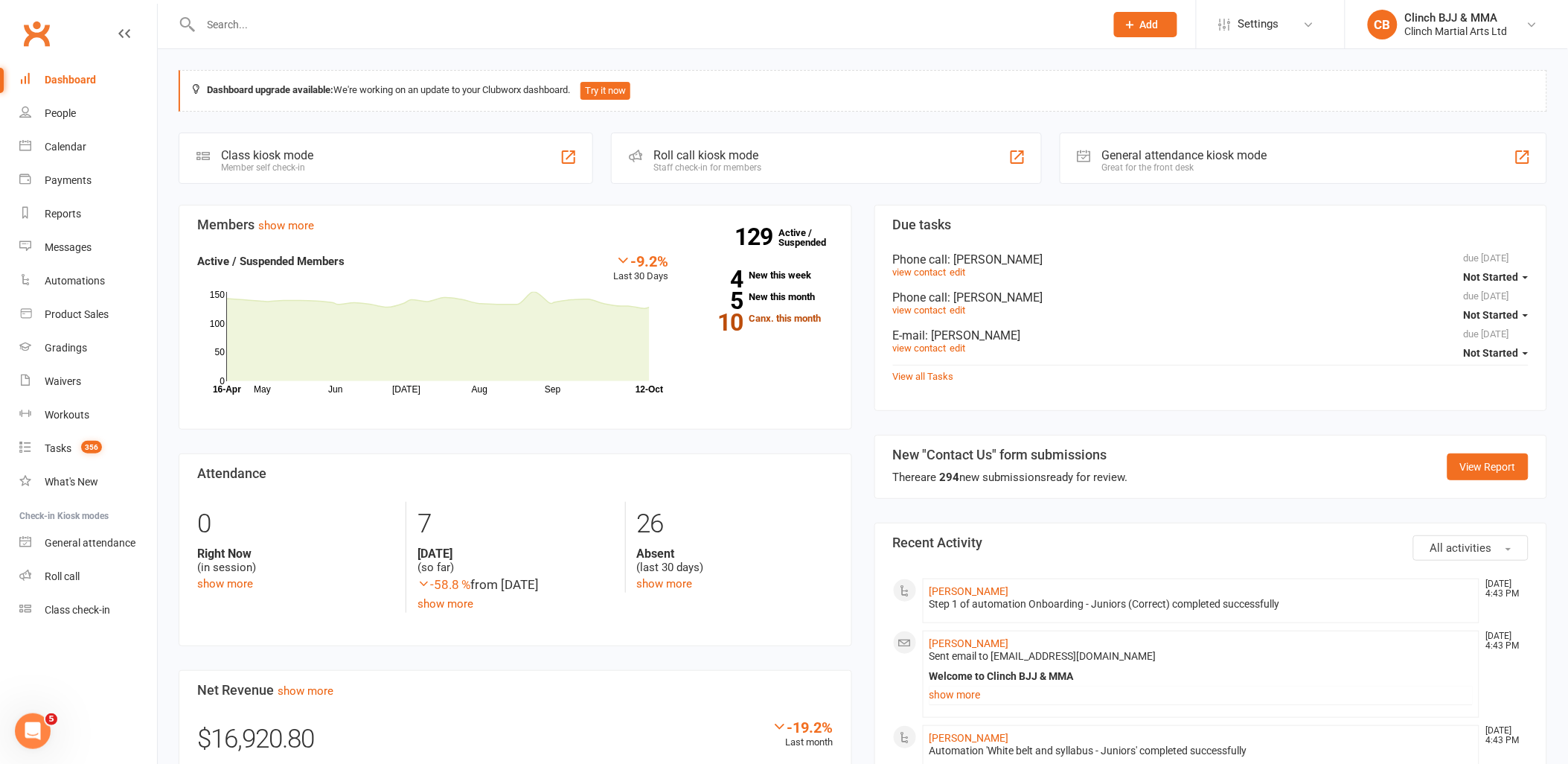
click at [805, 315] on link "10 Canx. this month" at bounding box center [761, 318] width 142 height 9
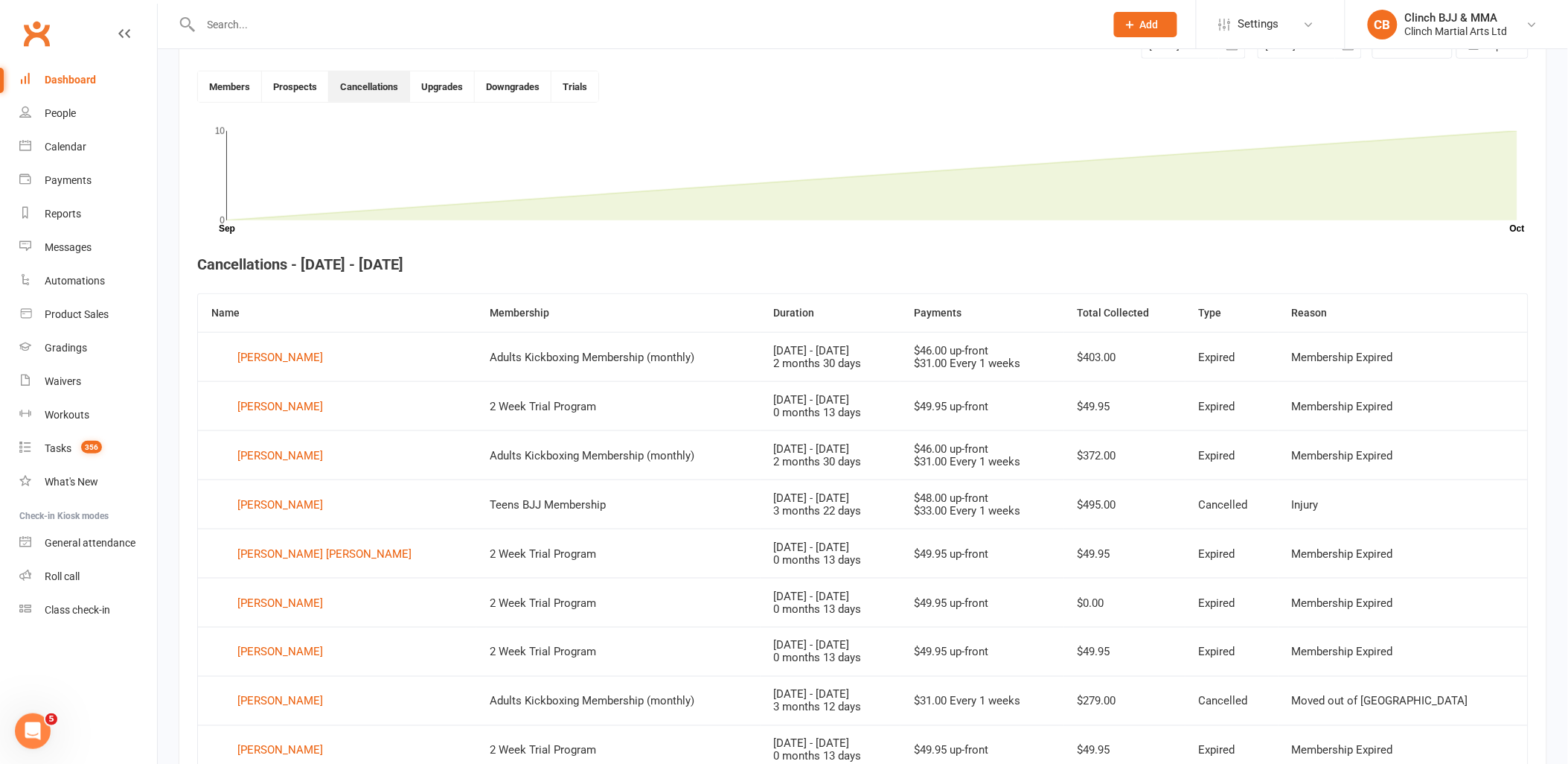
scroll to position [406, 0]
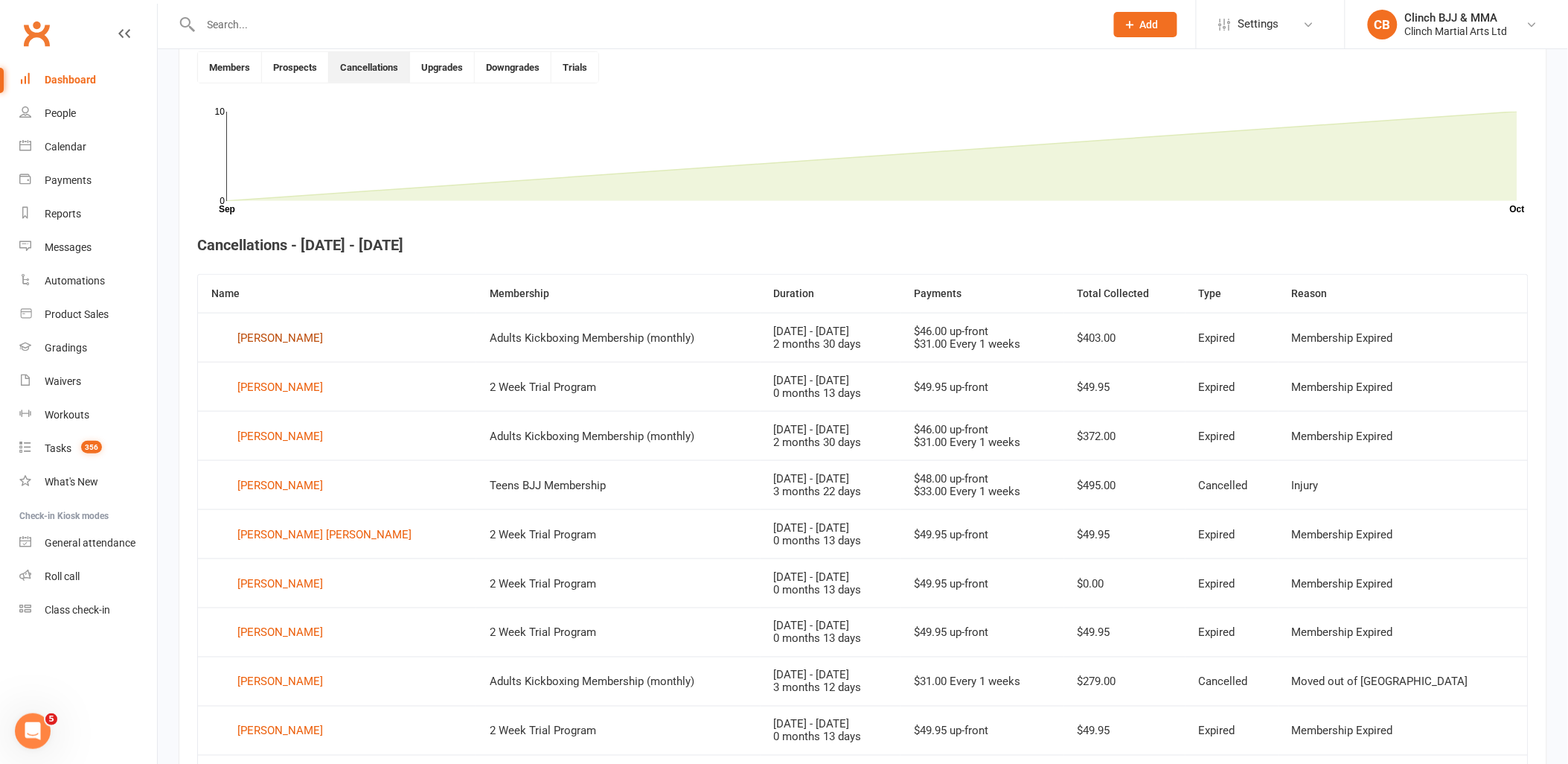
click at [264, 334] on div "[PERSON_NAME]" at bounding box center [280, 338] width 86 height 22
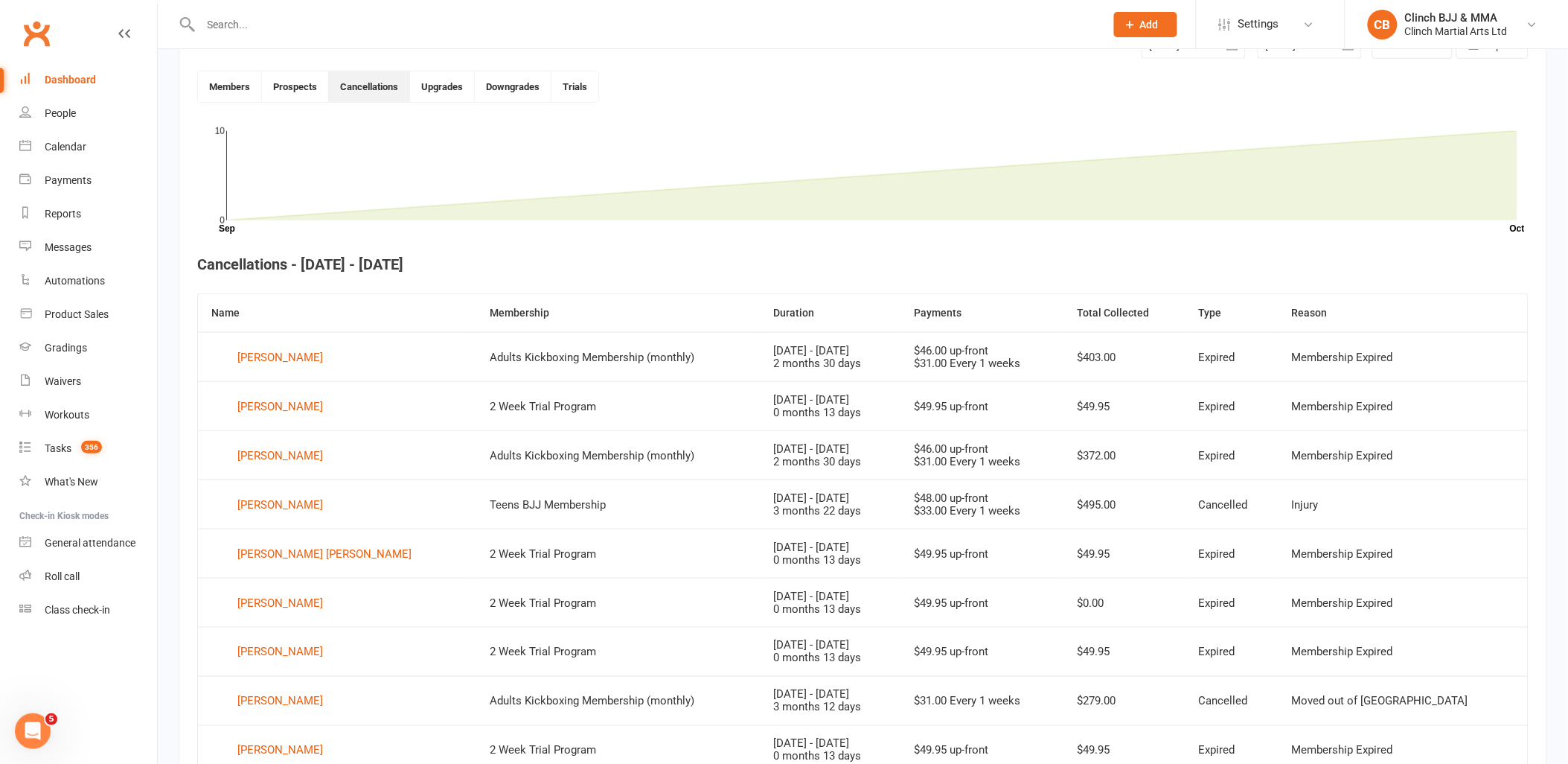
scroll to position [406, 0]
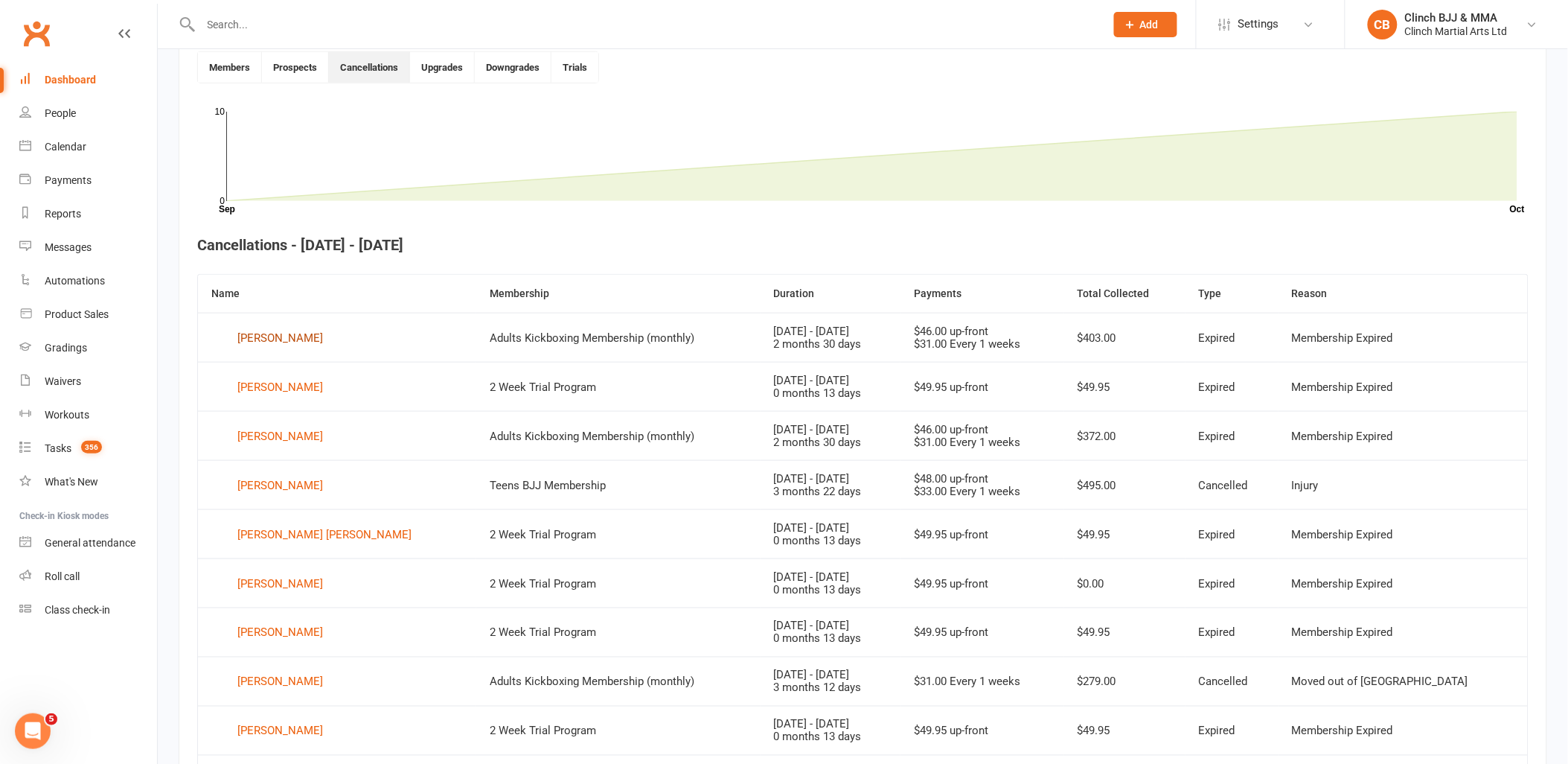
click at [269, 338] on div "[PERSON_NAME]" at bounding box center [280, 338] width 86 height 22
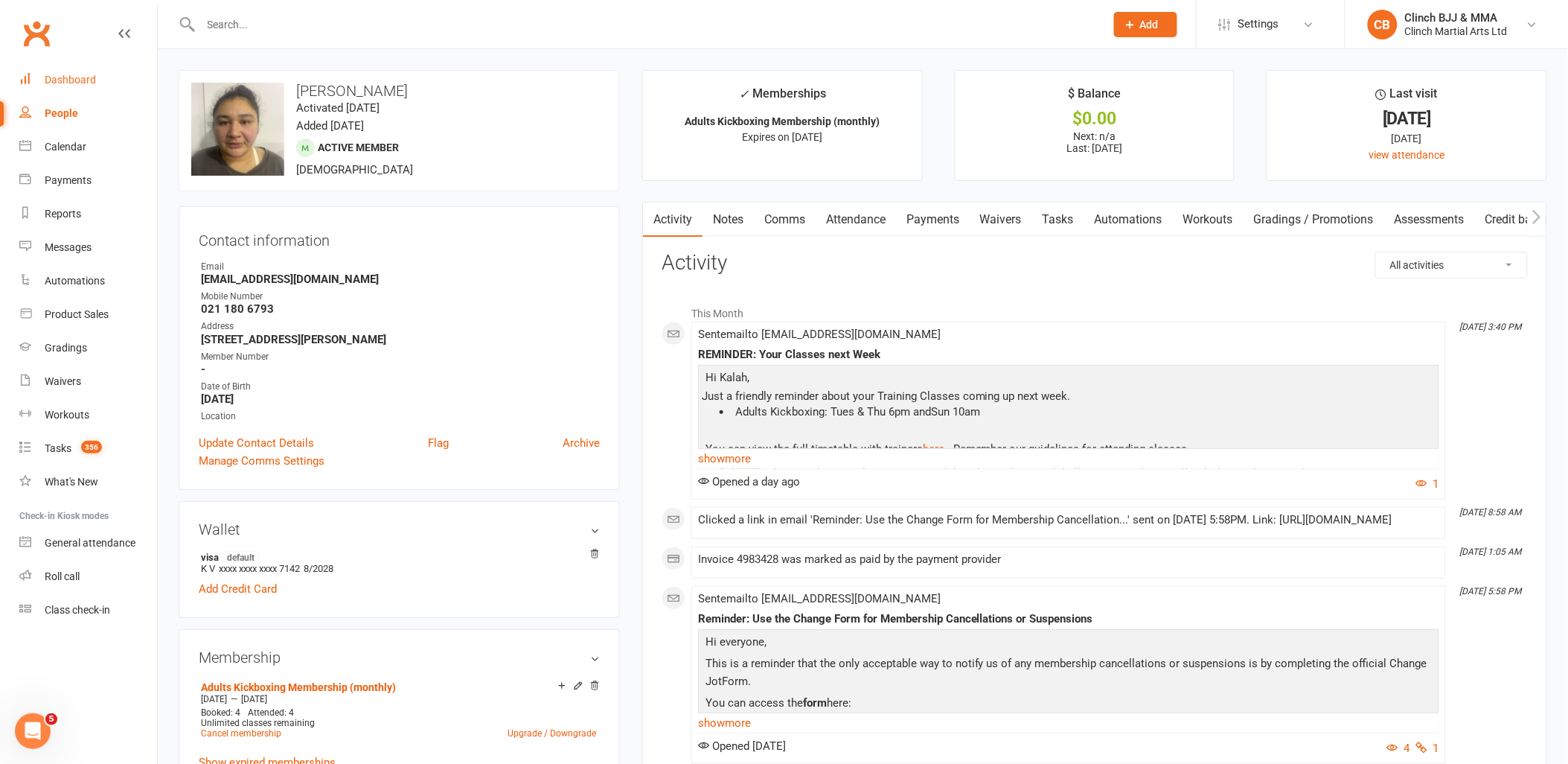
click at [45, 79] on div "Dashboard" at bounding box center [71, 80] width 51 height 12
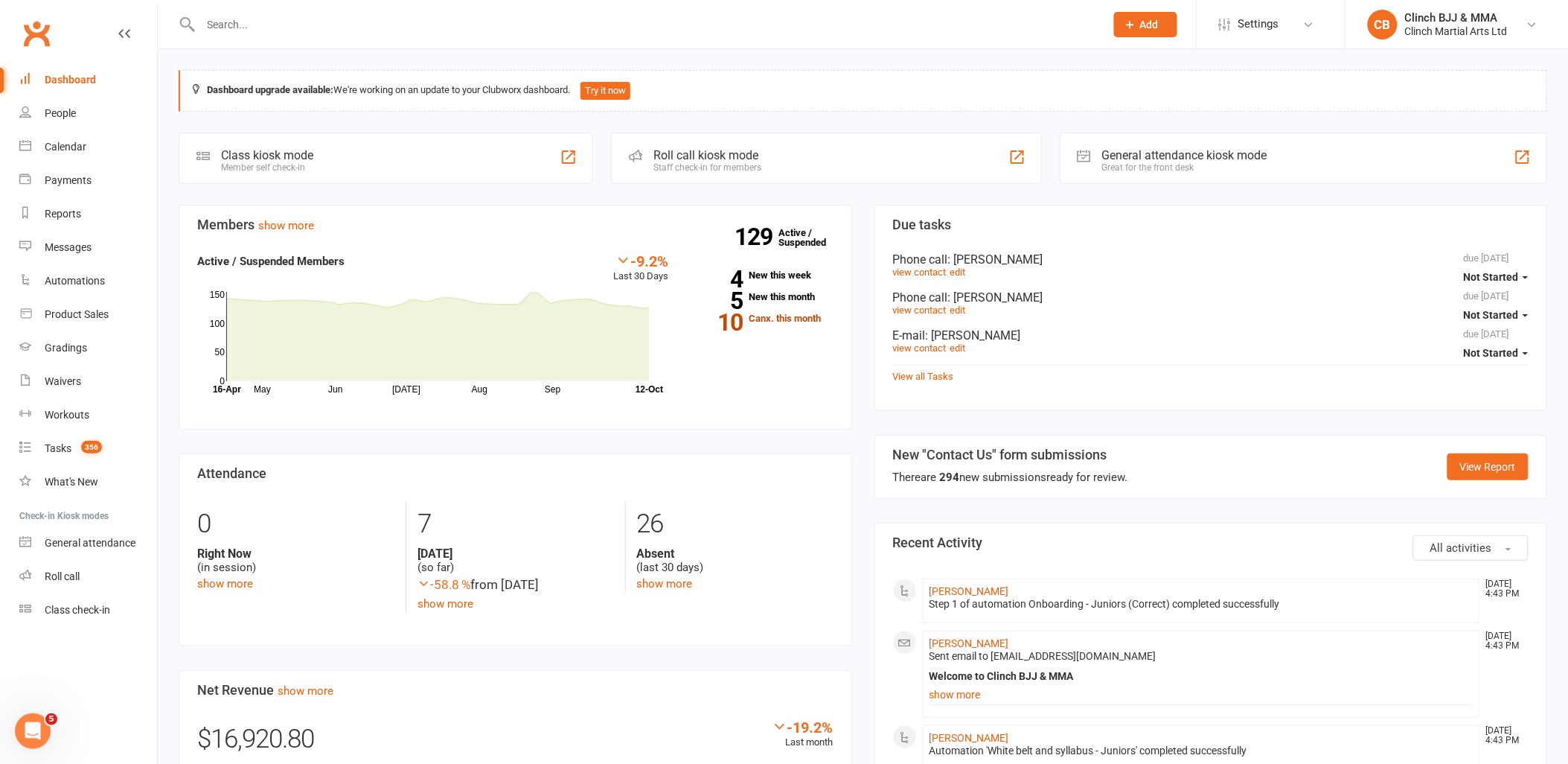
click at [774, 322] on link "10 Canx. this month" at bounding box center [761, 318] width 142 height 9
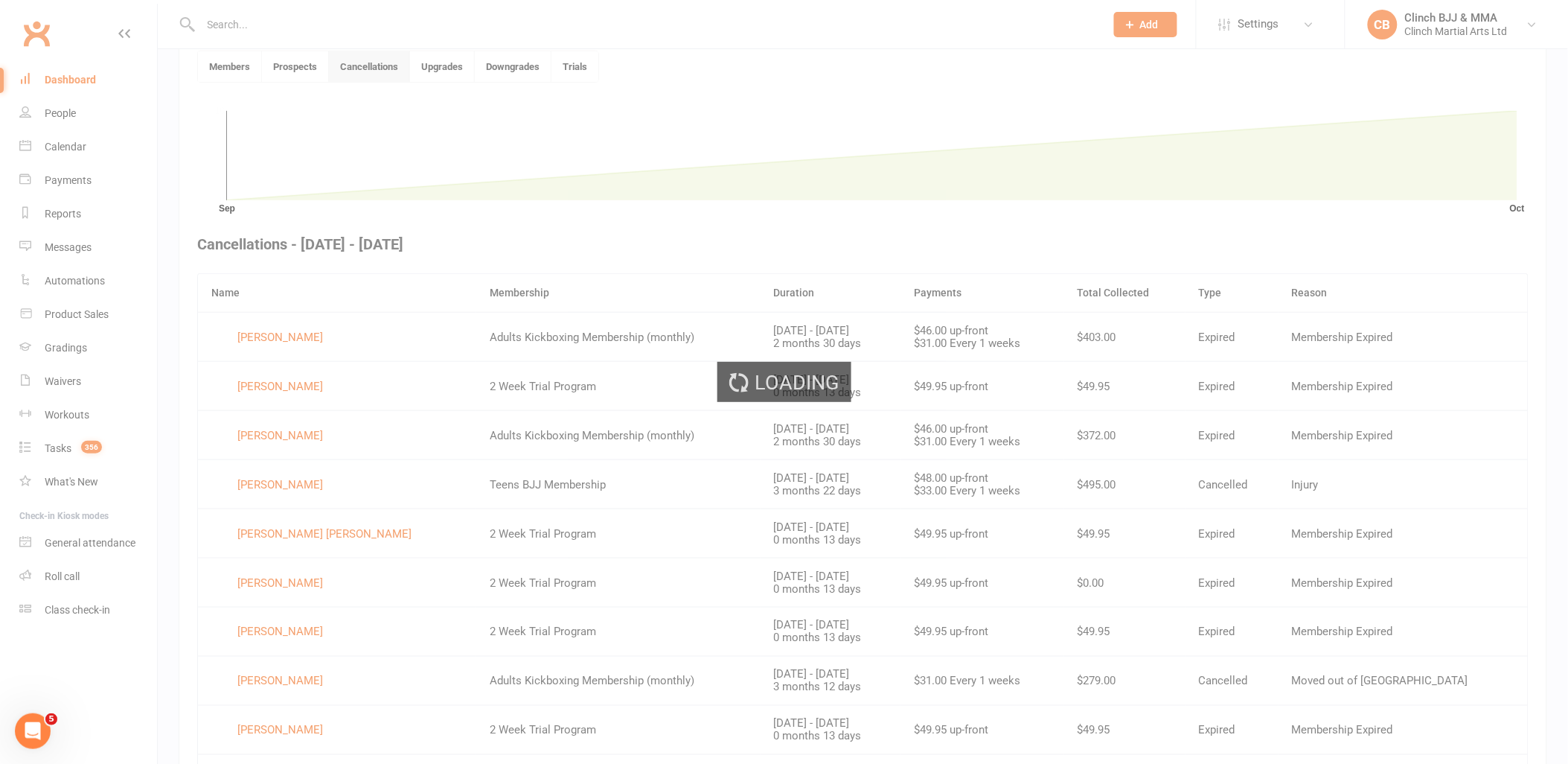
scroll to position [406, 0]
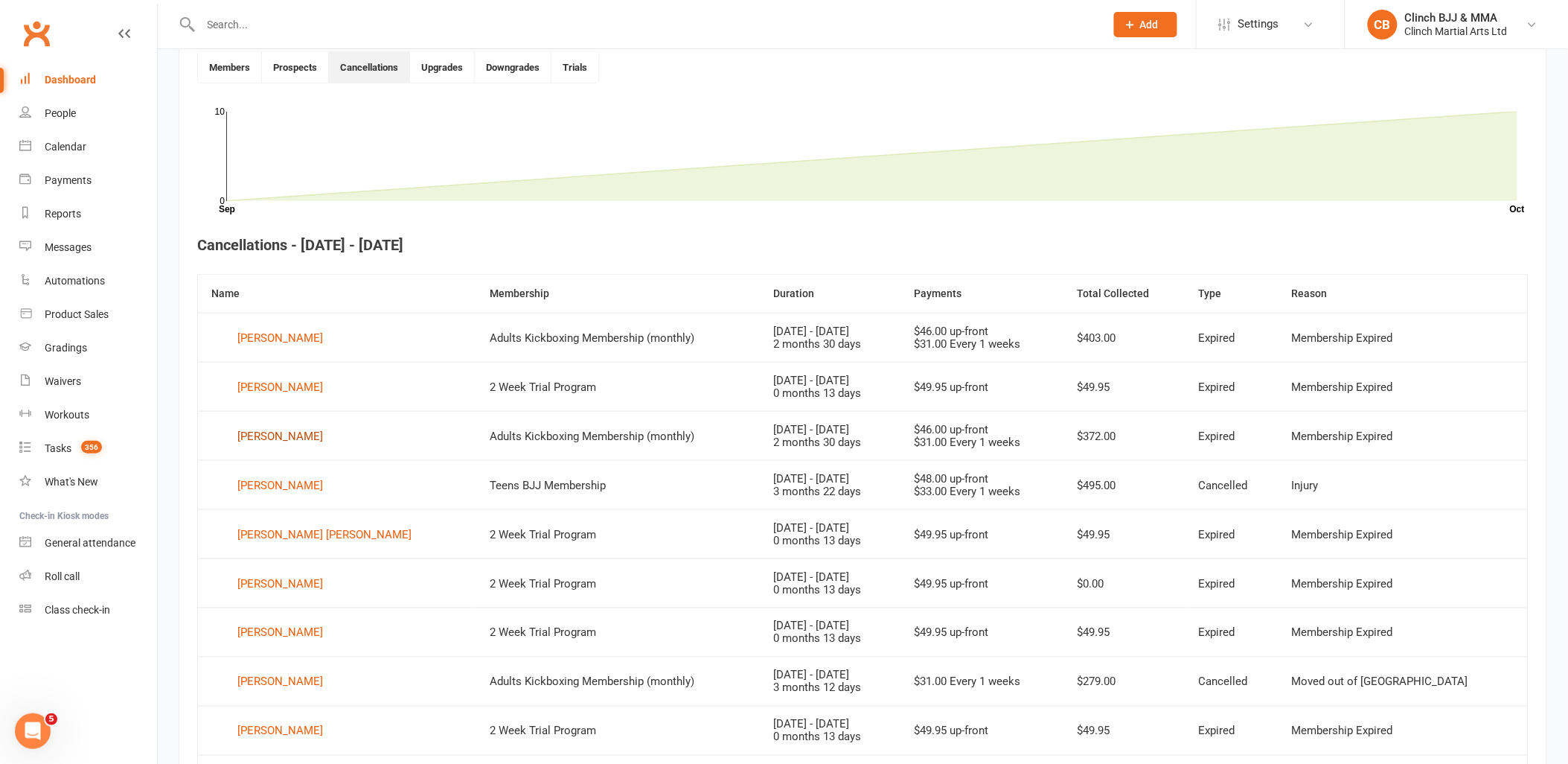
click at [275, 437] on div "[PERSON_NAME]" at bounding box center [280, 436] width 86 height 22
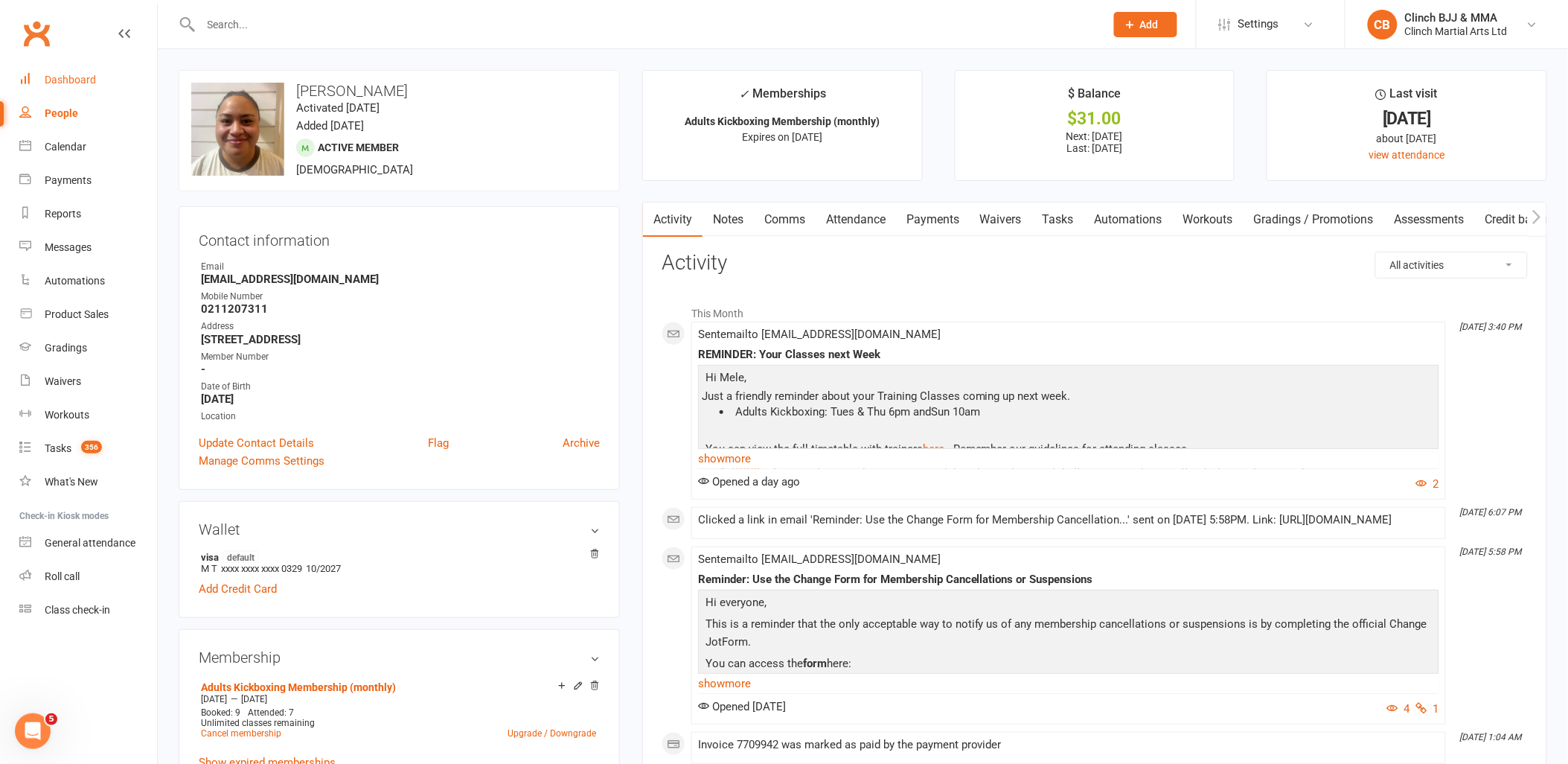
click at [60, 71] on link "Dashboard" at bounding box center [88, 79] width 138 height 33
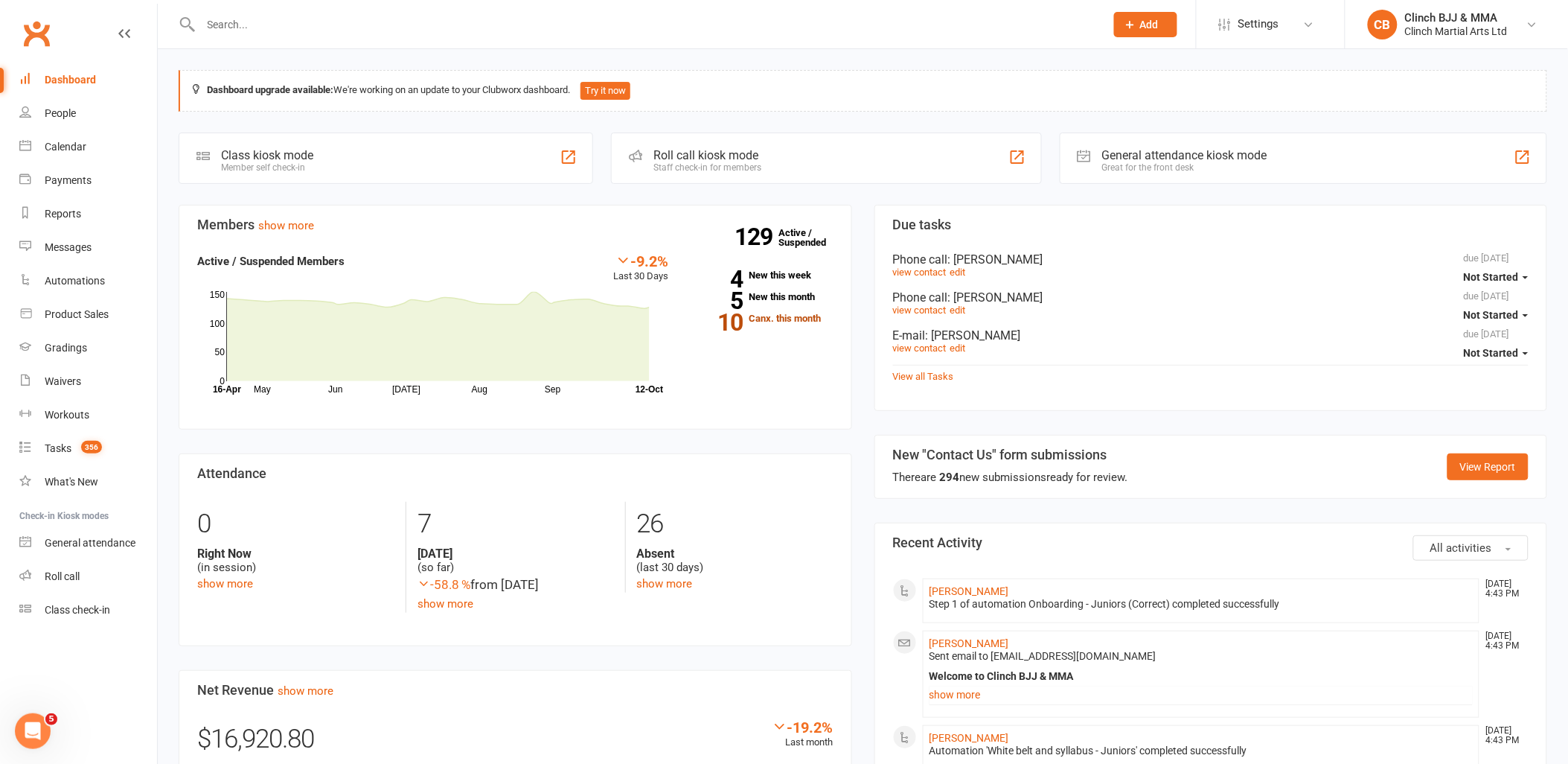
click at [776, 318] on link "10 Canx. this month" at bounding box center [761, 318] width 142 height 9
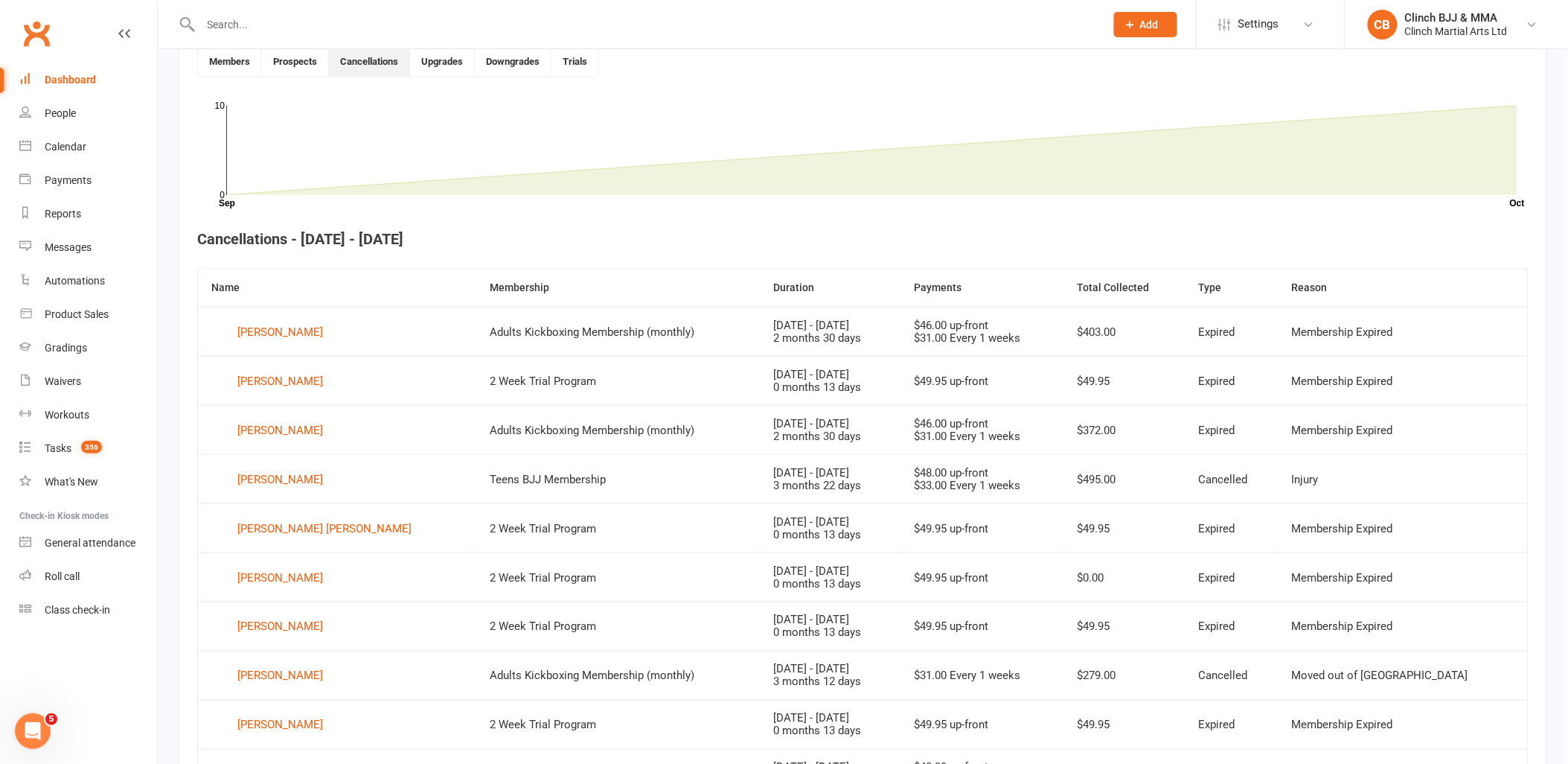
scroll to position [406, 0]
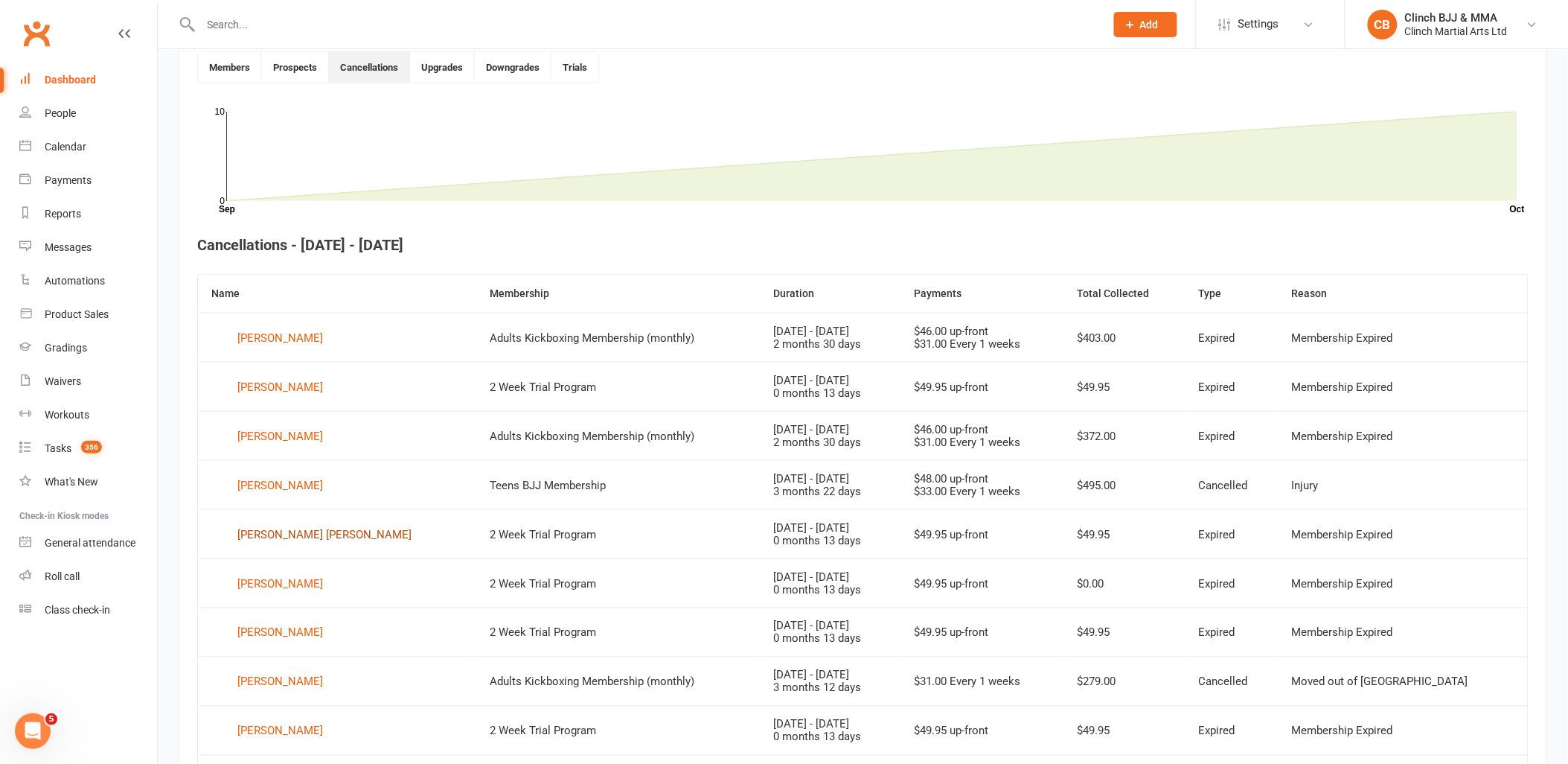
click at [284, 533] on div "[PERSON_NAME] [PERSON_NAME]" at bounding box center [324, 535] width 174 height 22
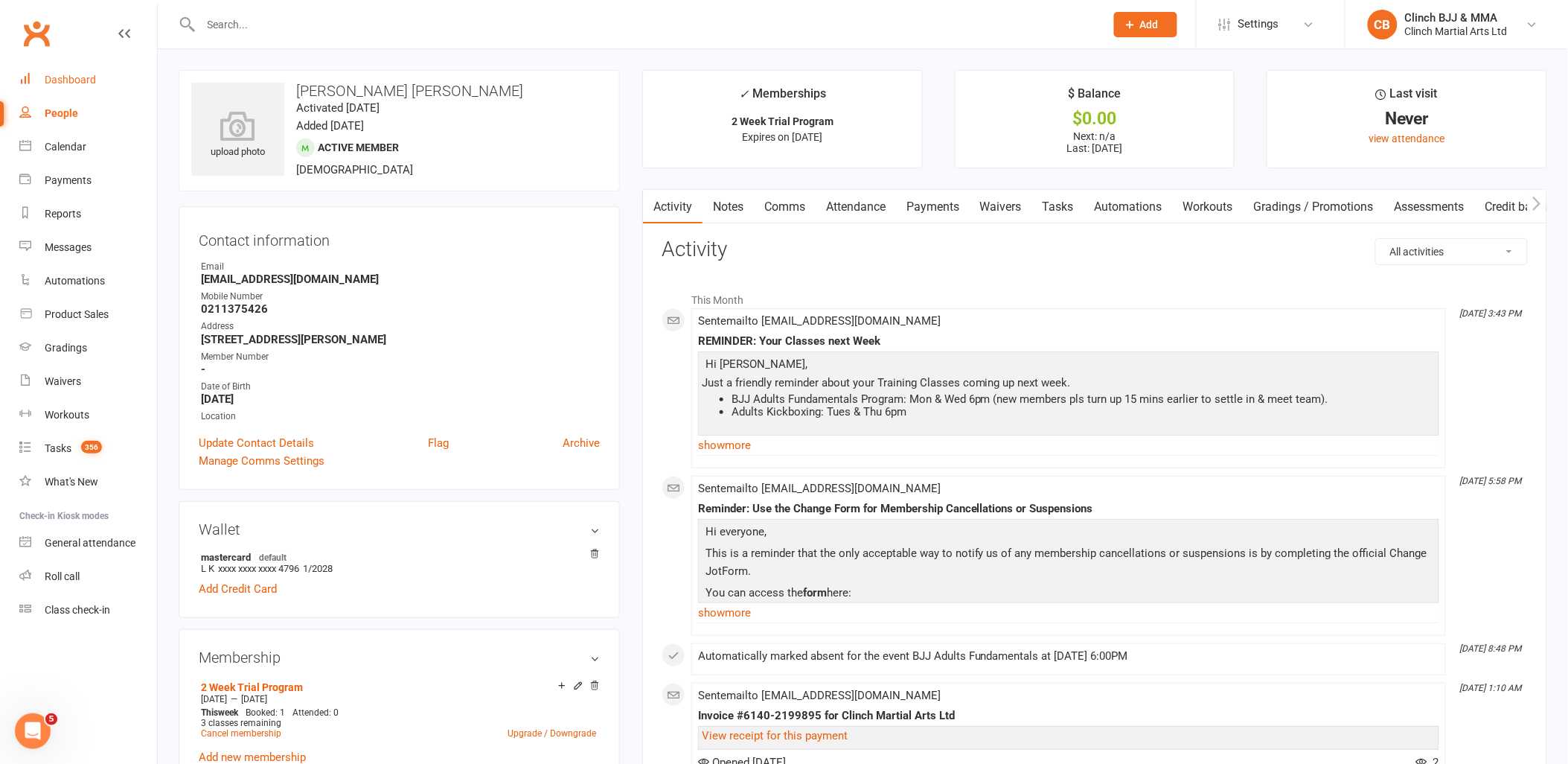
click at [73, 81] on div "Dashboard" at bounding box center [71, 80] width 51 height 12
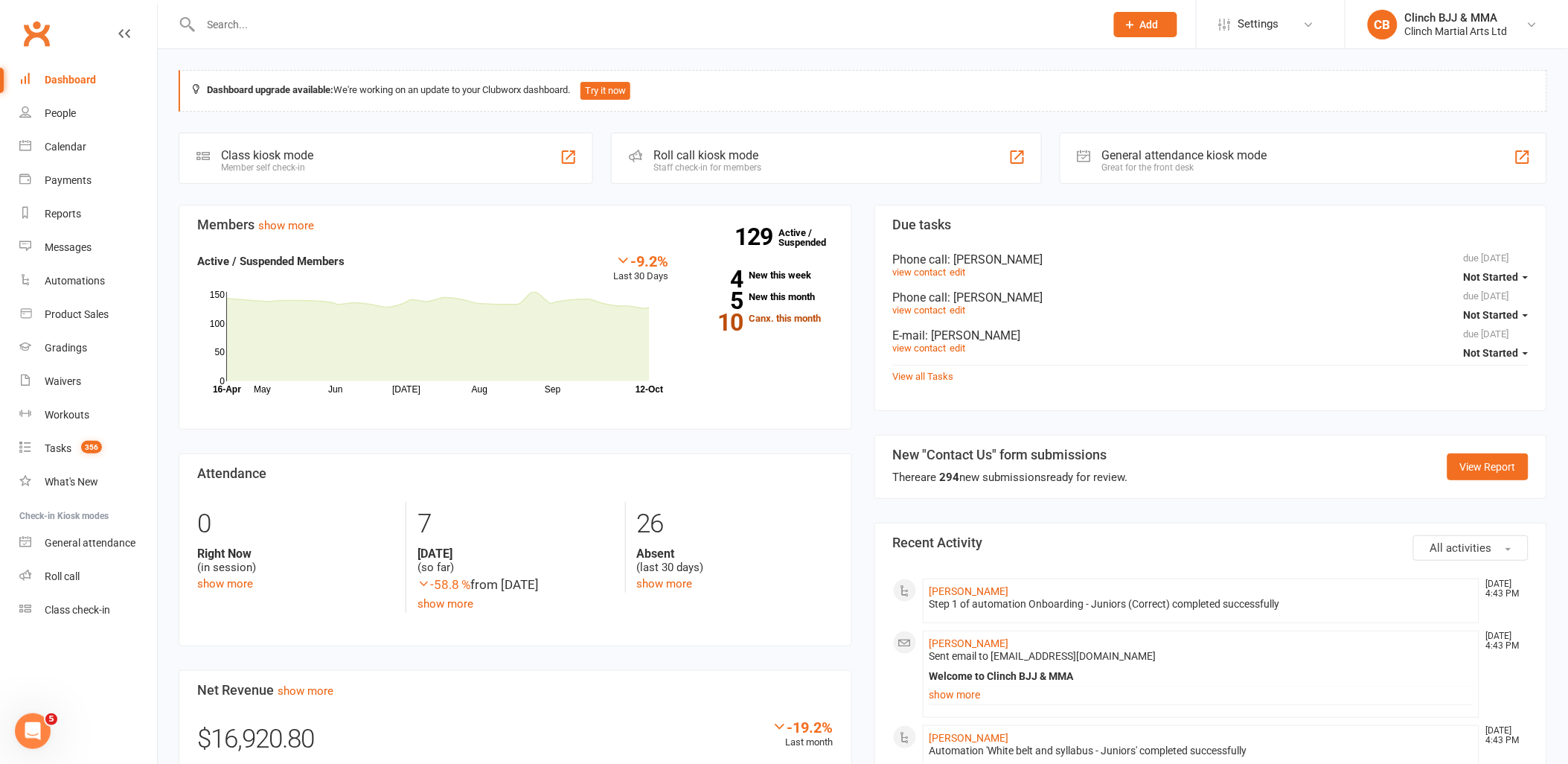
click at [790, 316] on link "10 Canx. this month" at bounding box center [761, 318] width 142 height 9
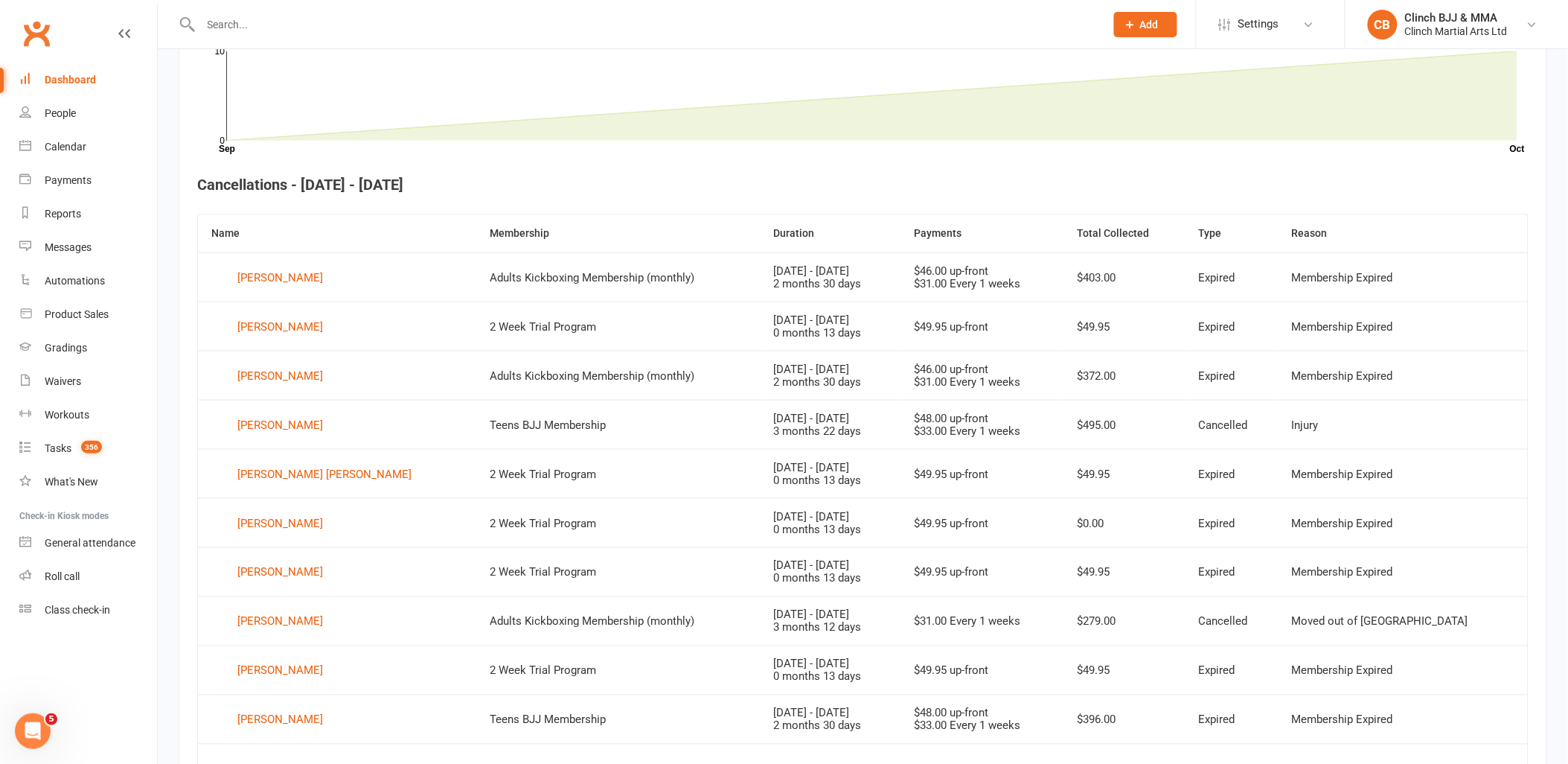
scroll to position [490, 0]
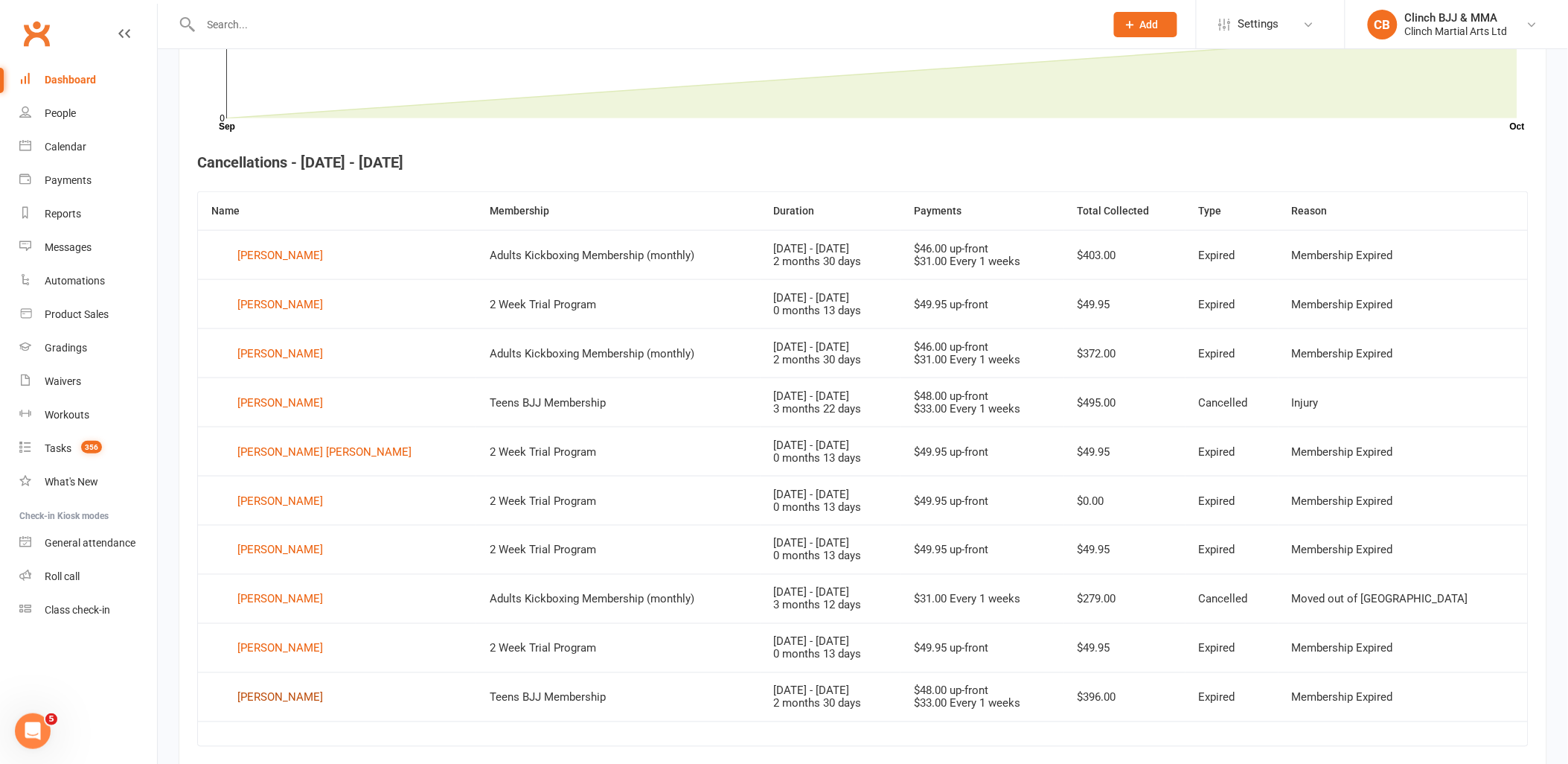
click at [279, 695] on div "[PERSON_NAME]" at bounding box center [280, 698] width 86 height 22
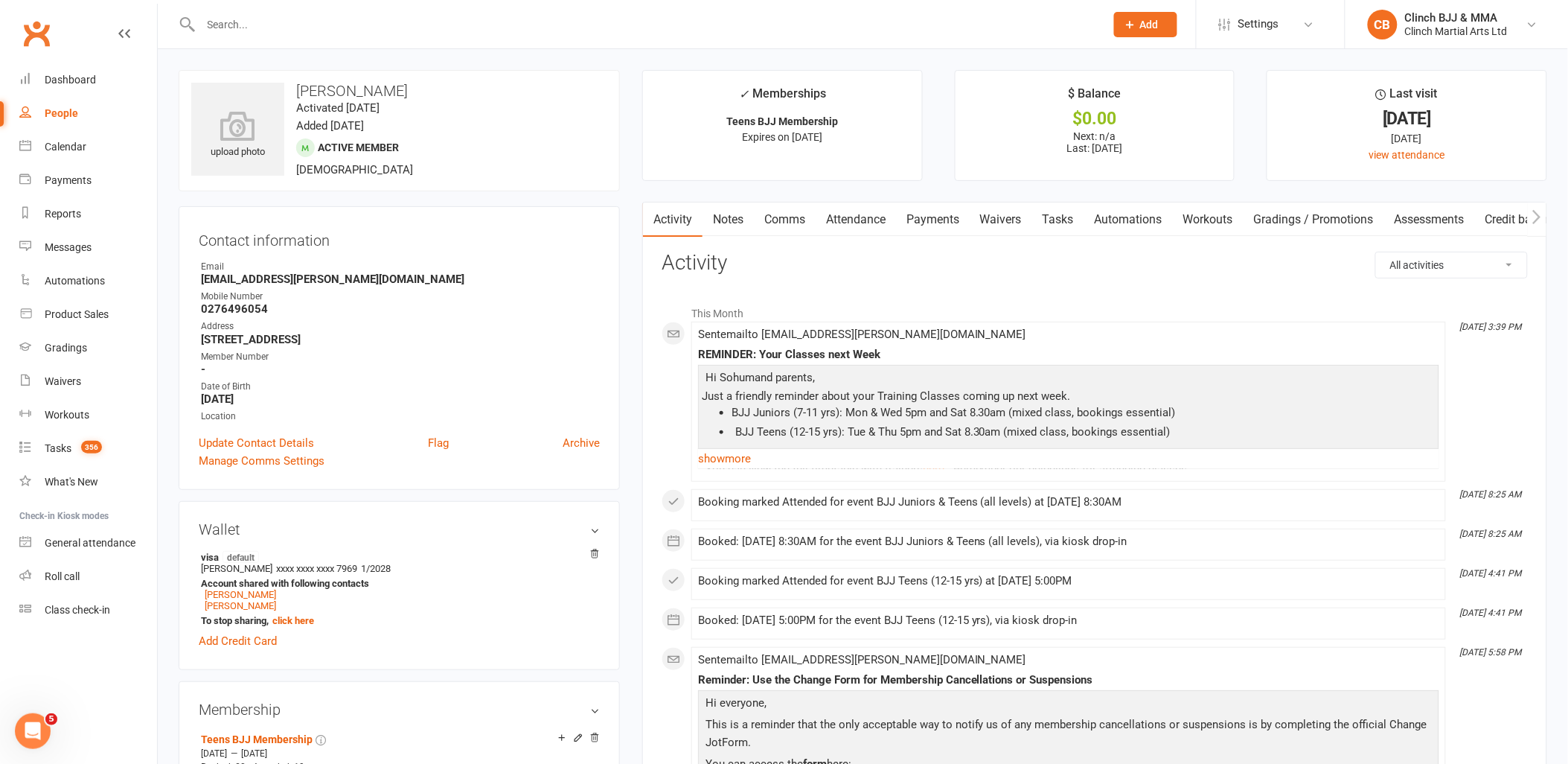
click at [936, 218] on link "Payments" at bounding box center [933, 219] width 74 height 34
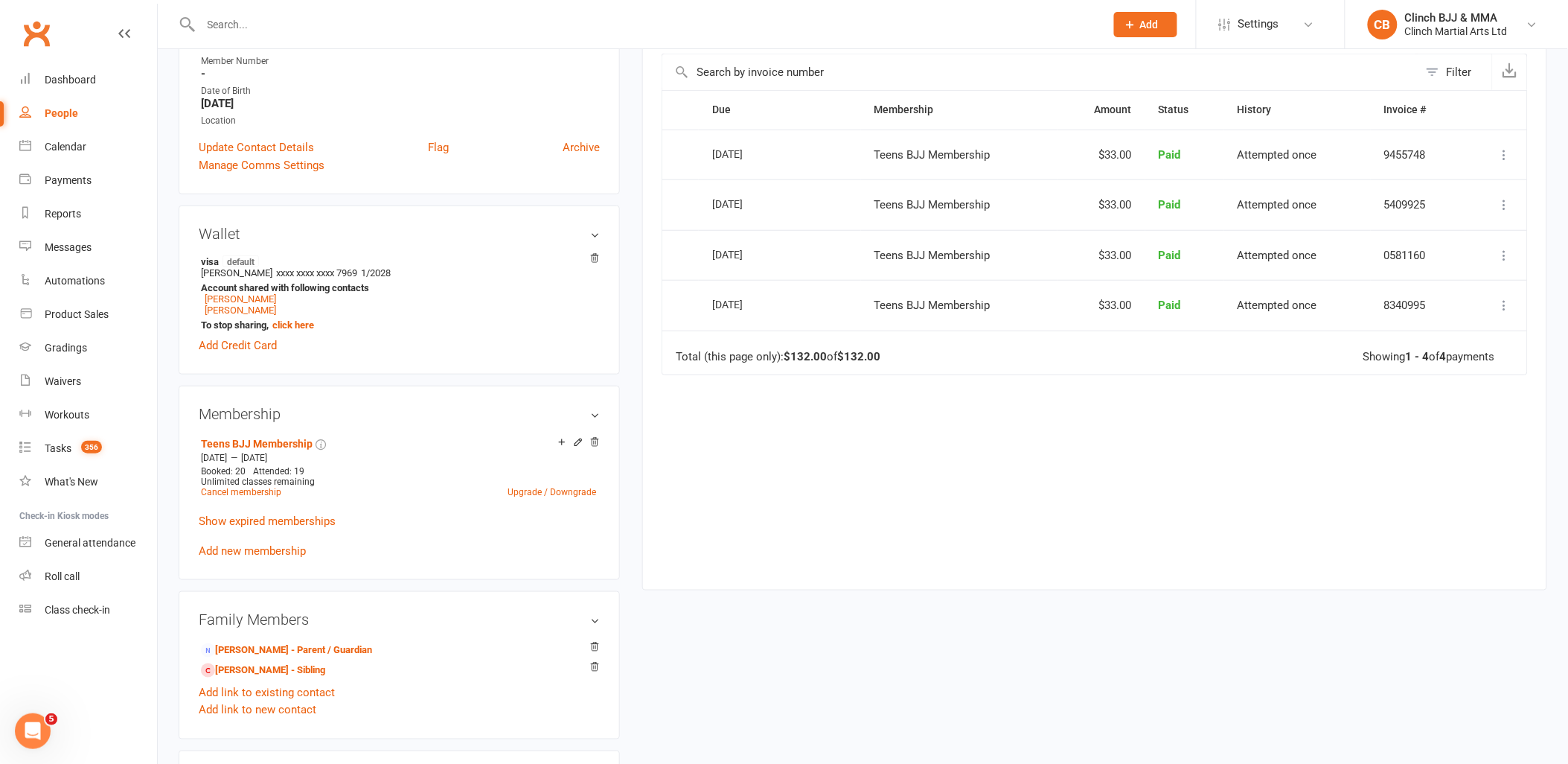
scroll to position [331, 0]
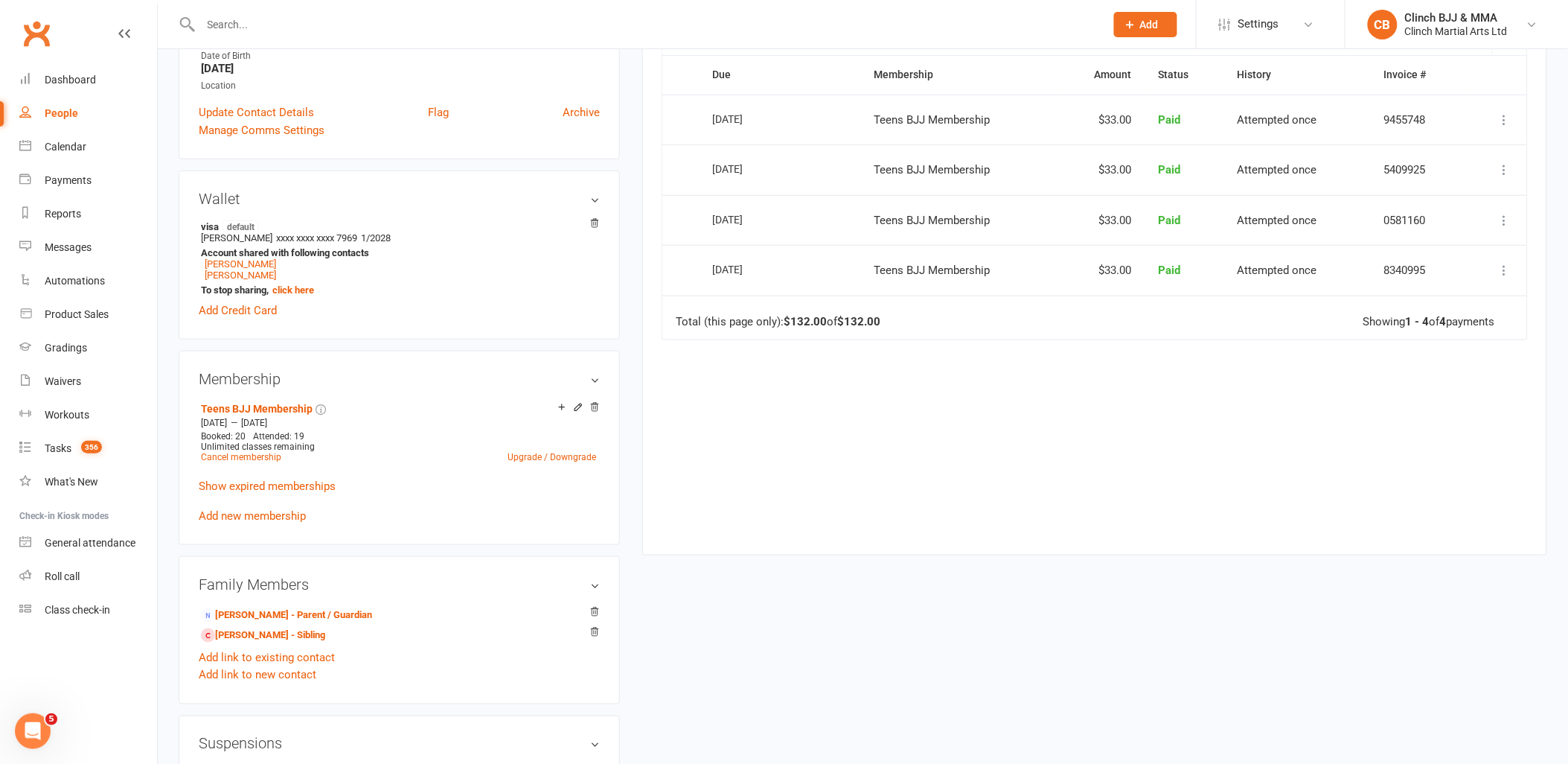
click at [285, 518] on link "Add new membership" at bounding box center [252, 516] width 107 height 14
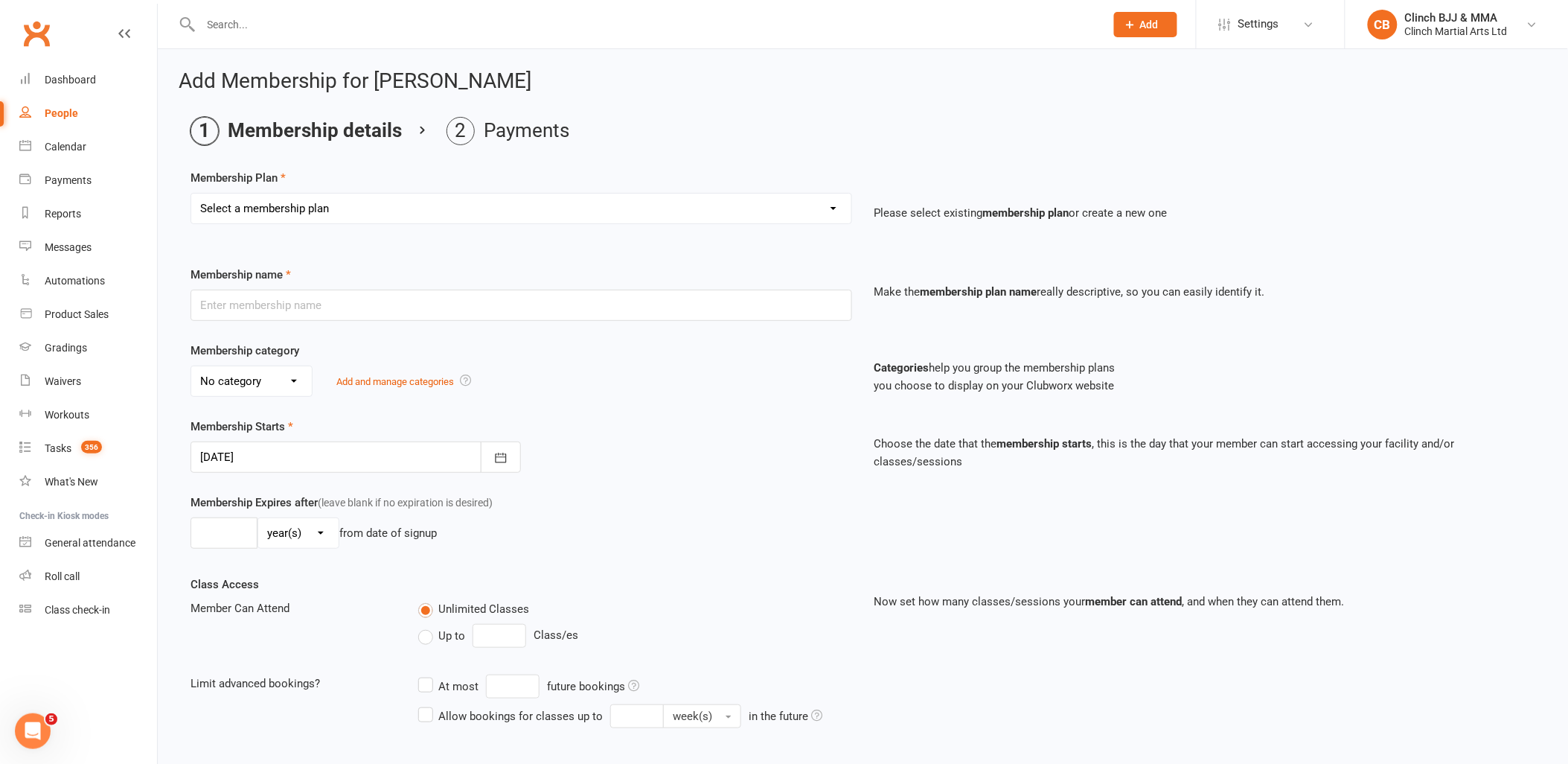
click at [656, 199] on select "Select a membership plan Create new Membership Plan Juniors BJJ Membership 2 We…" at bounding box center [521, 208] width 660 height 30
select select "23"
click at [191, 194] on select "Select a membership plan Create new Membership Plan Juniors BJJ Membership 2 We…" at bounding box center [521, 208] width 660 height 30
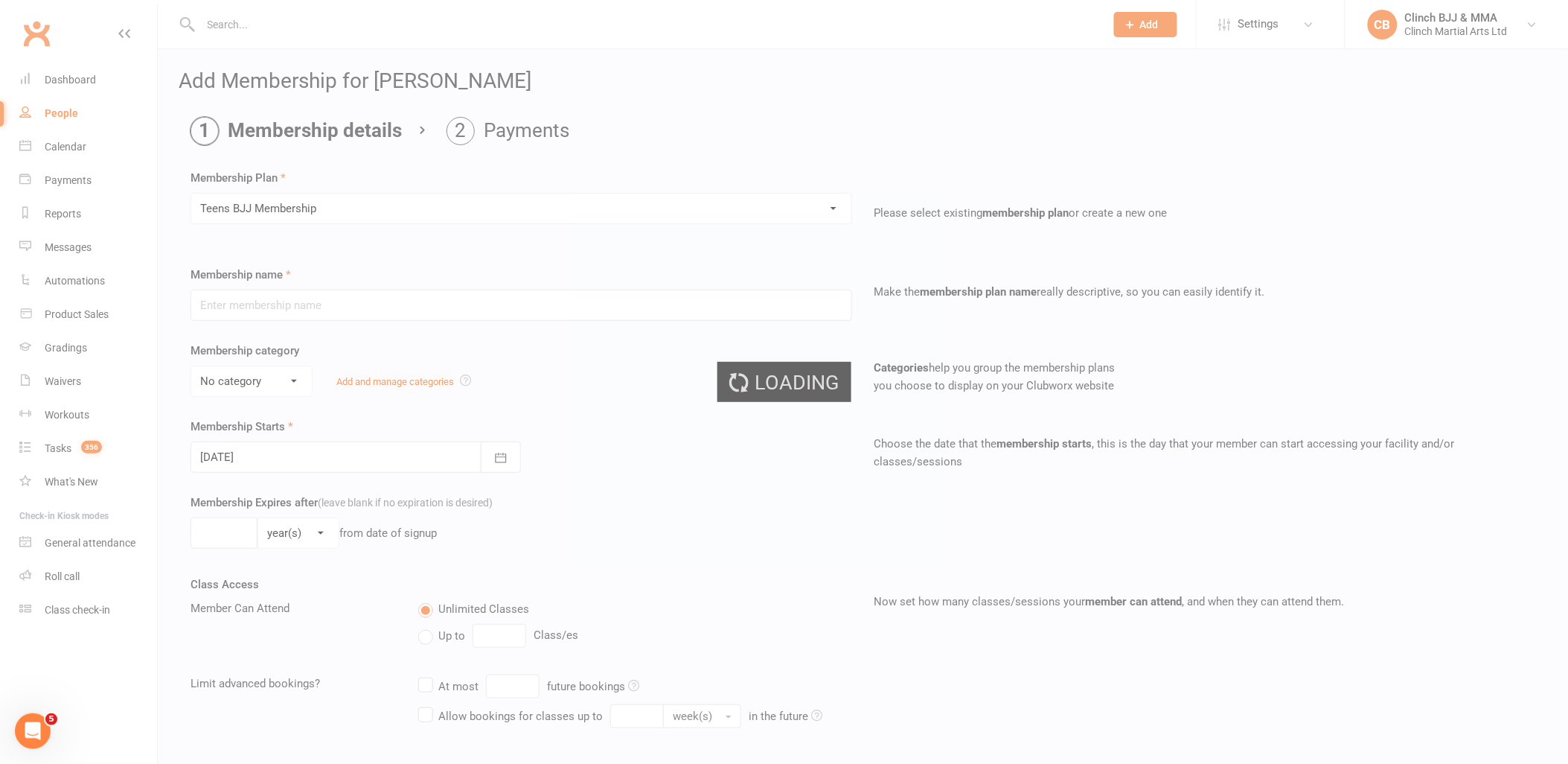
type input "Teens BJJ Membership"
select select "4"
type input "3"
select select "2"
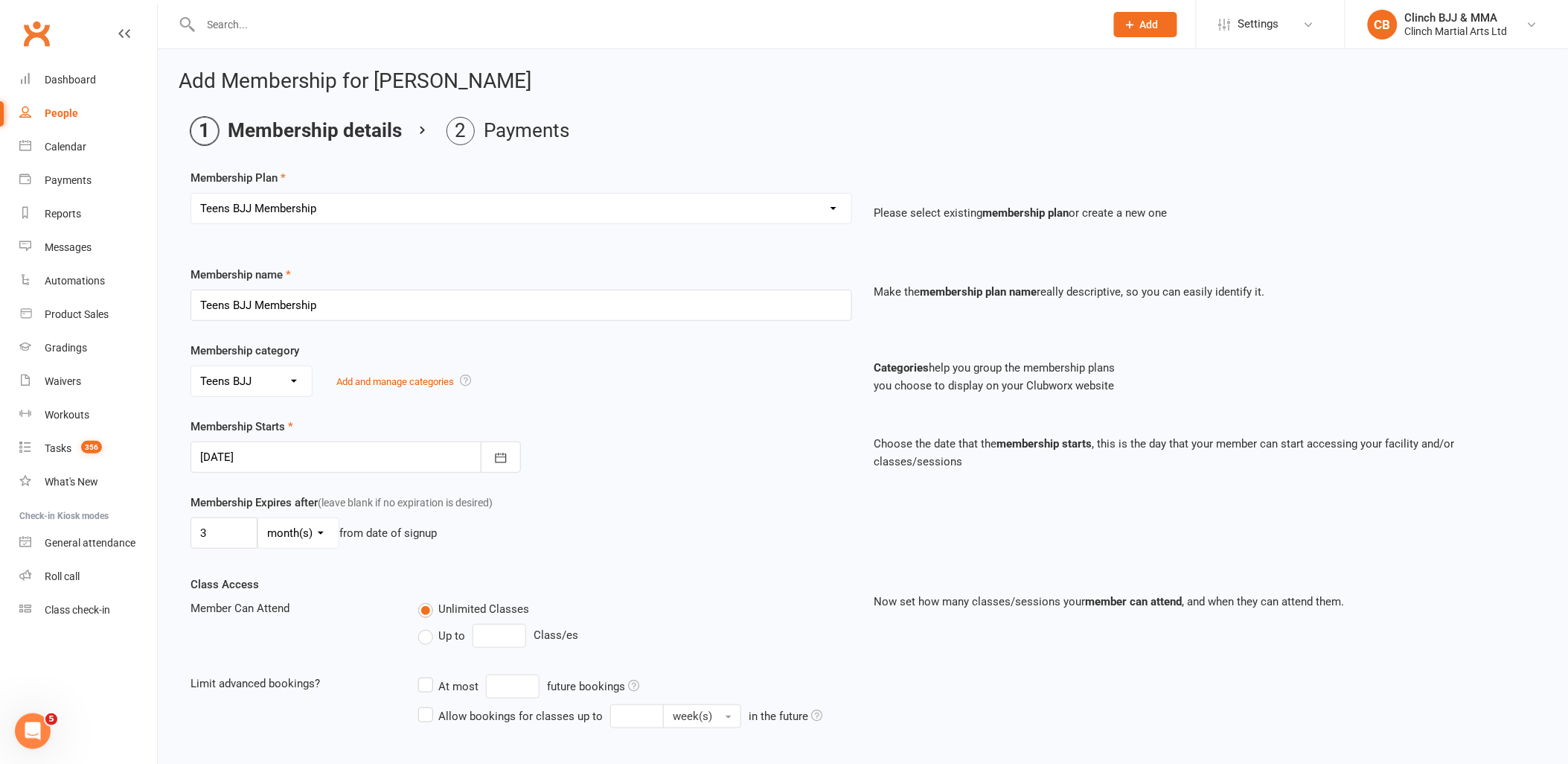
click at [257, 444] on div at bounding box center [355, 457] width 330 height 31
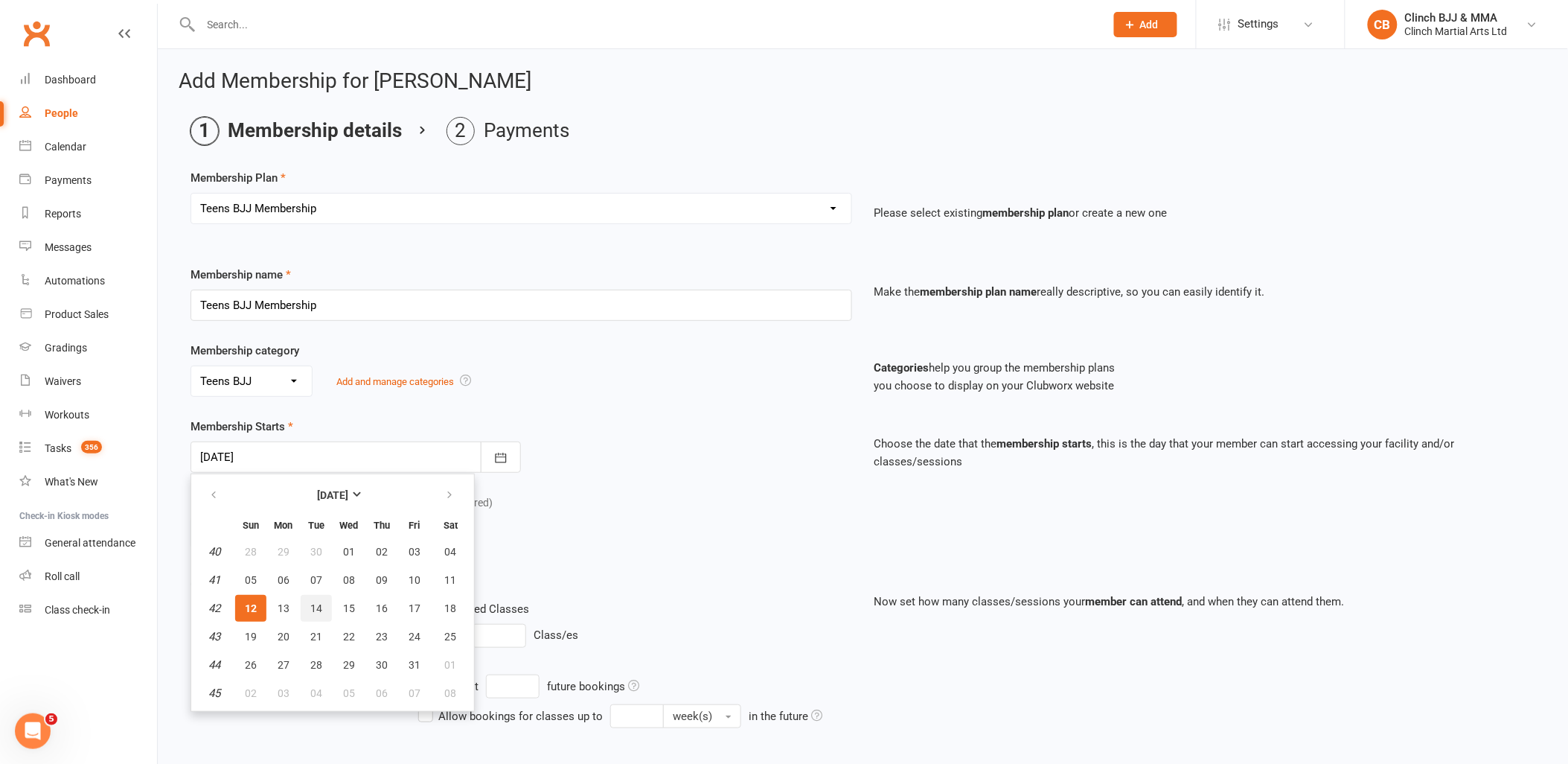
click at [310, 603] on span "14" at bounding box center [316, 608] width 12 height 12
type input "[DATE]"
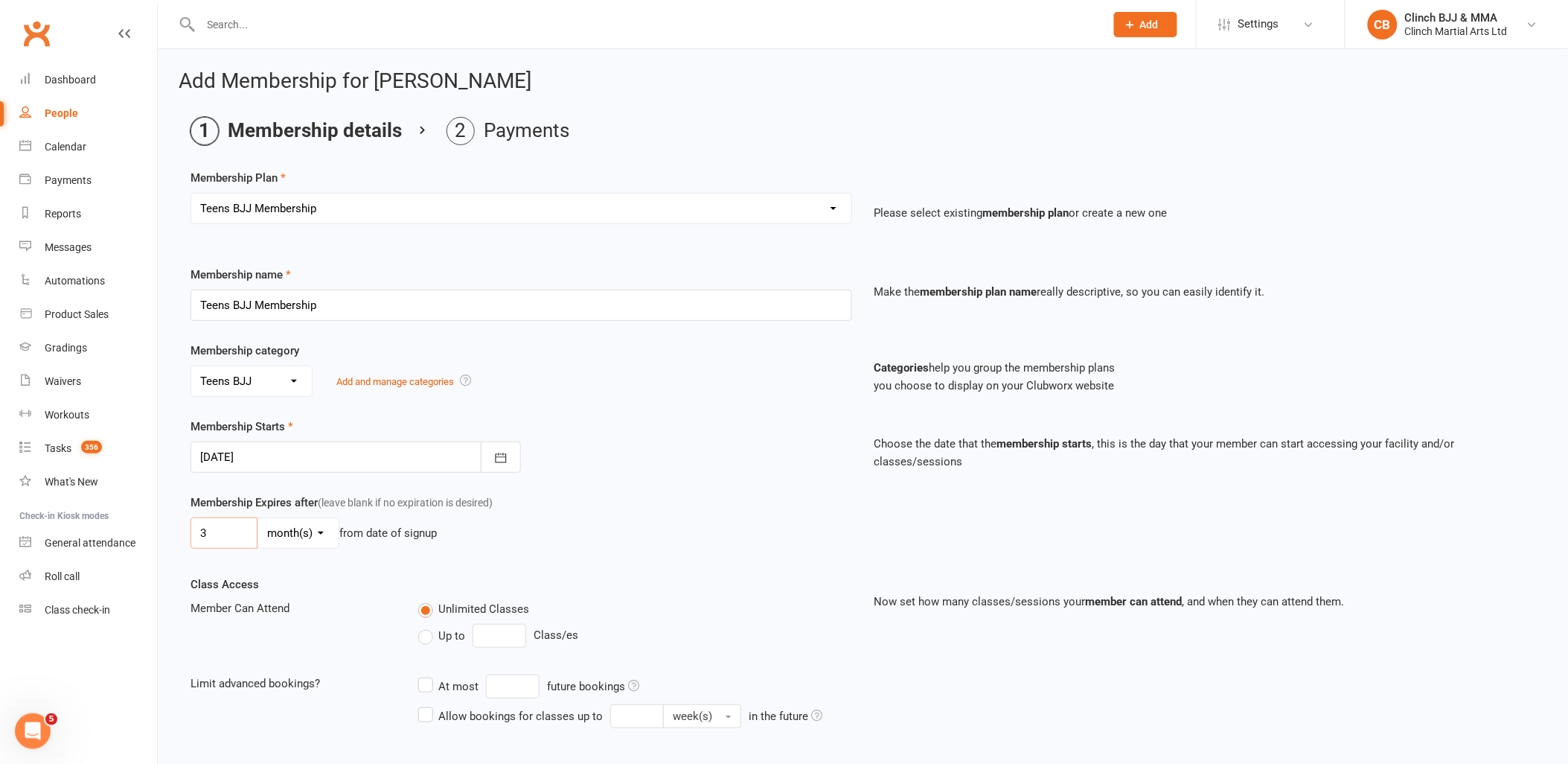
drag, startPoint x: 224, startPoint y: 535, endPoint x: 188, endPoint y: 523, distance: 37.9
click at [188, 523] on div "Membership Expires after (leave blank if no expiration is desired) 3 day(s) wee…" at bounding box center [521, 524] width 684 height 61
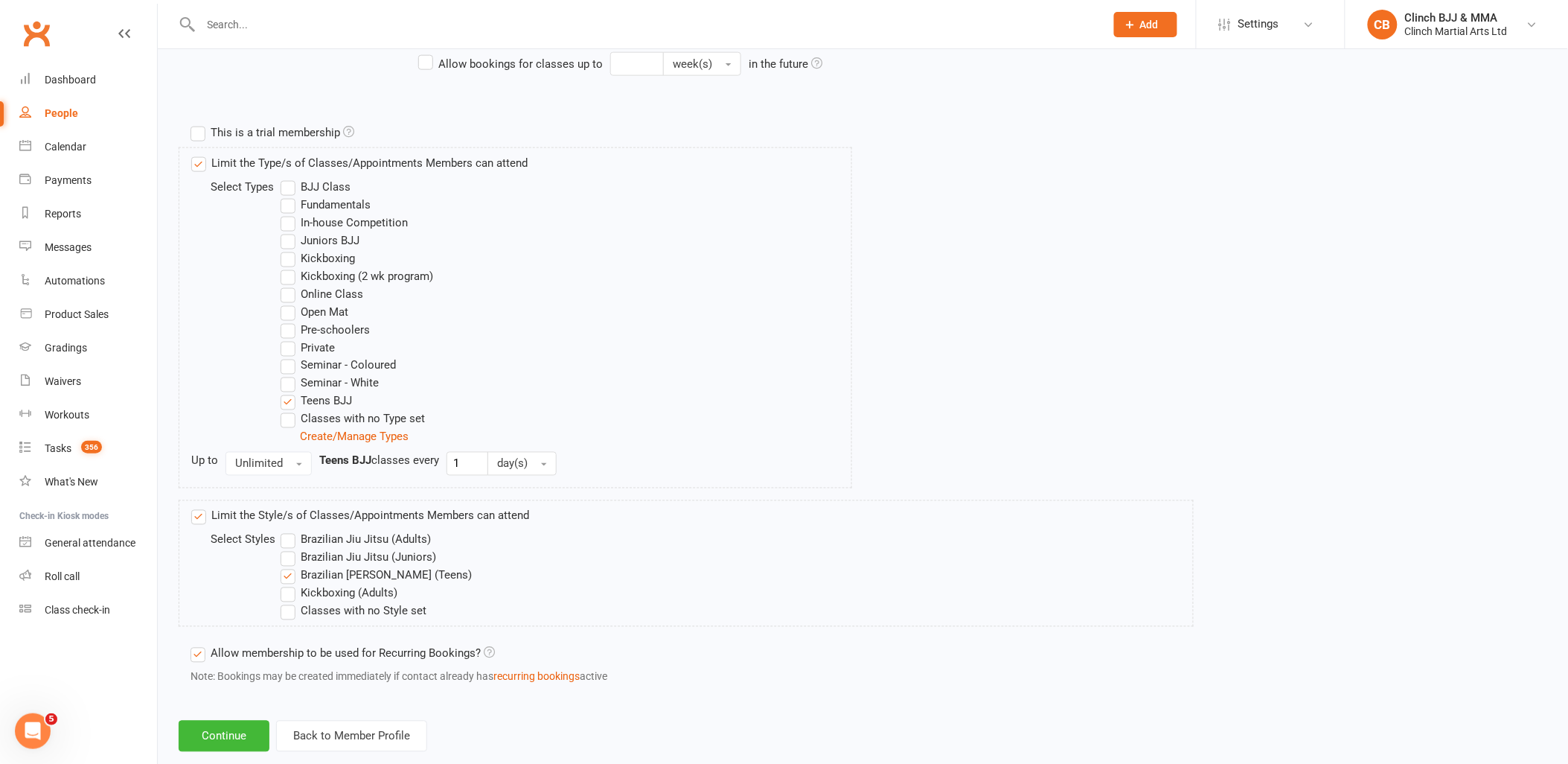
scroll to position [683, 0]
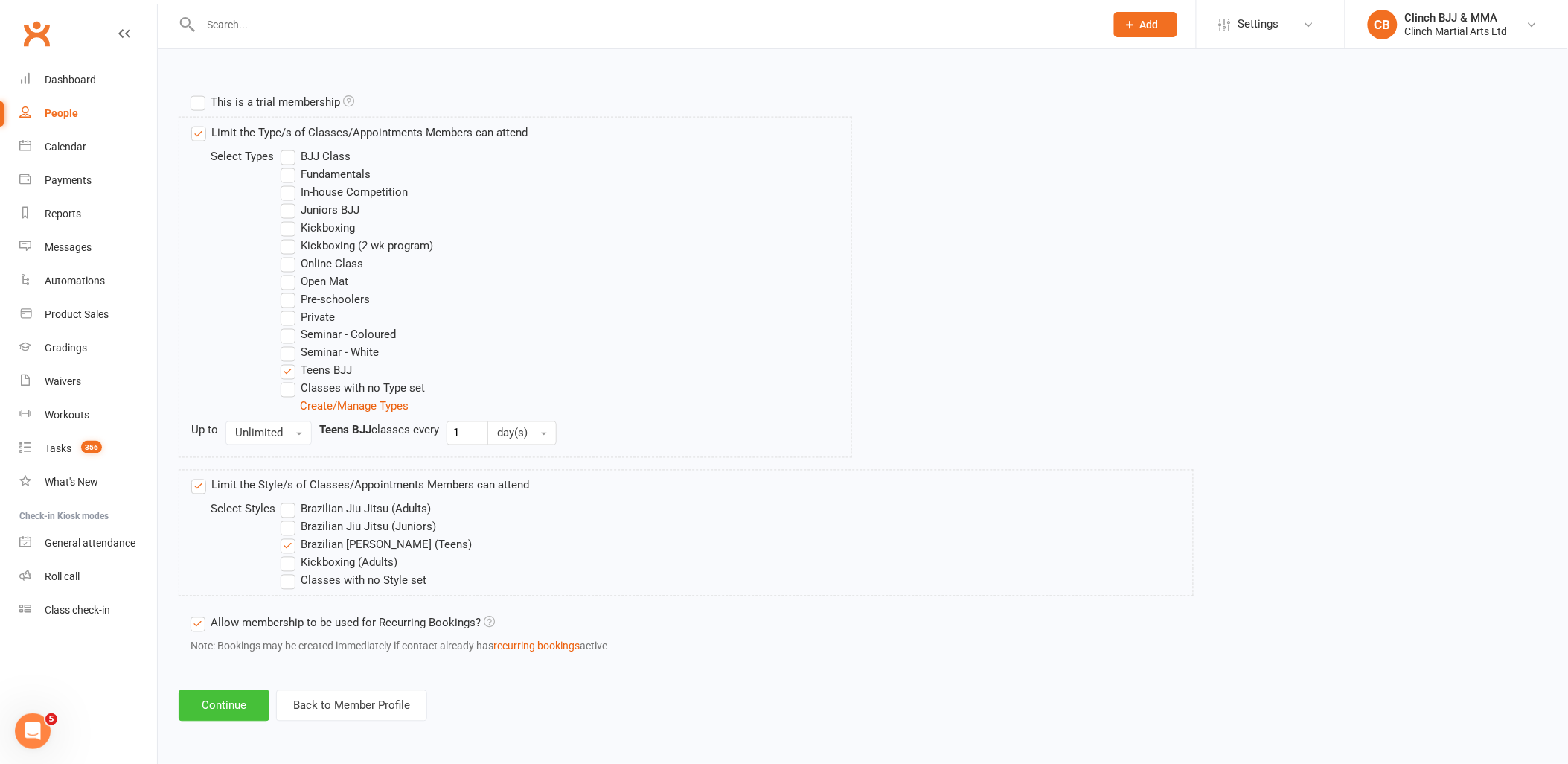
click at [228, 701] on button "Continue" at bounding box center [223, 705] width 91 height 31
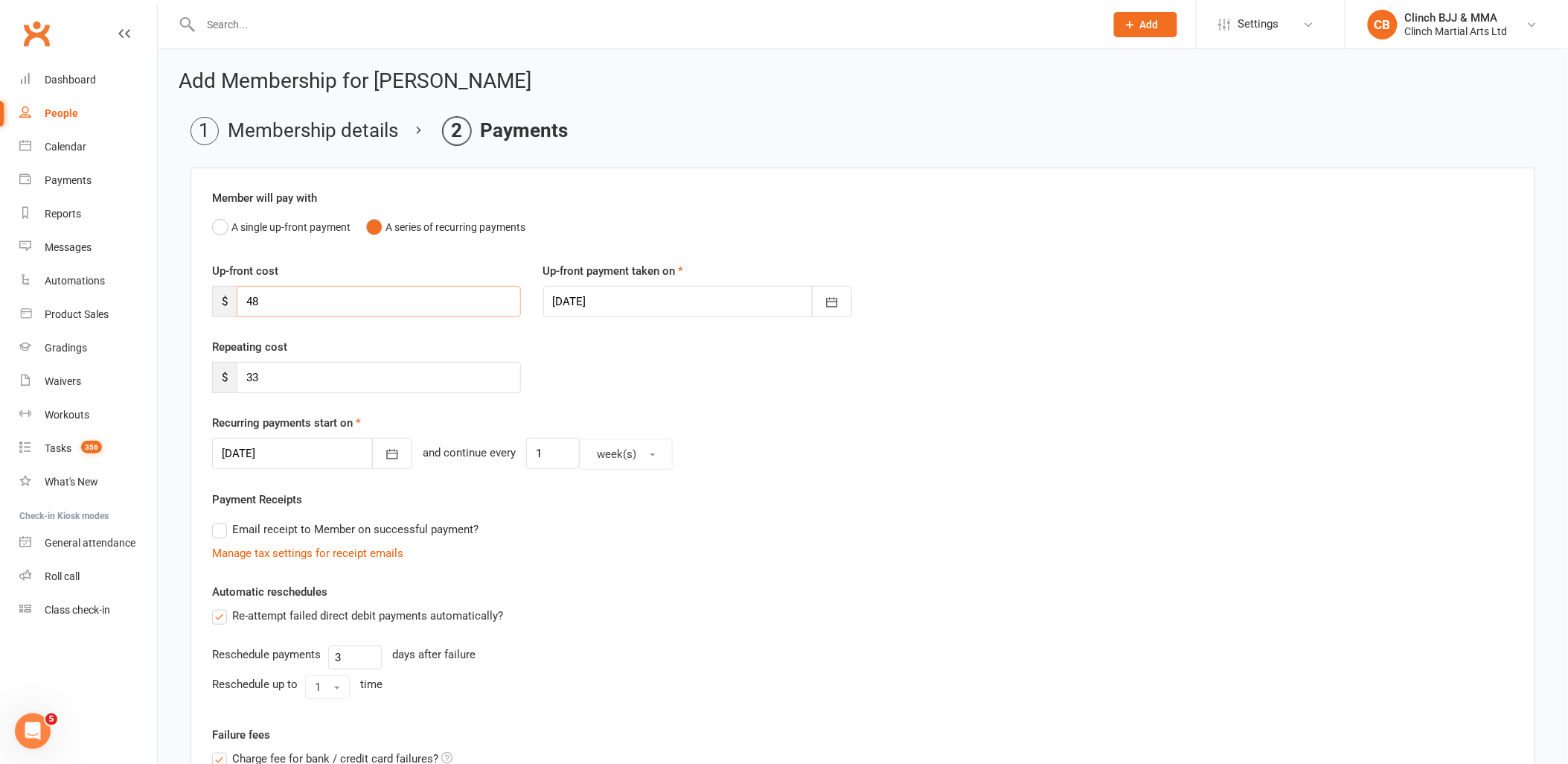
drag, startPoint x: 273, startPoint y: 305, endPoint x: 216, endPoint y: 291, distance: 58.7
click at [216, 291] on div "$ 48" at bounding box center [367, 301] width 309 height 31
click at [270, 456] on div at bounding box center [313, 453] width 200 height 31
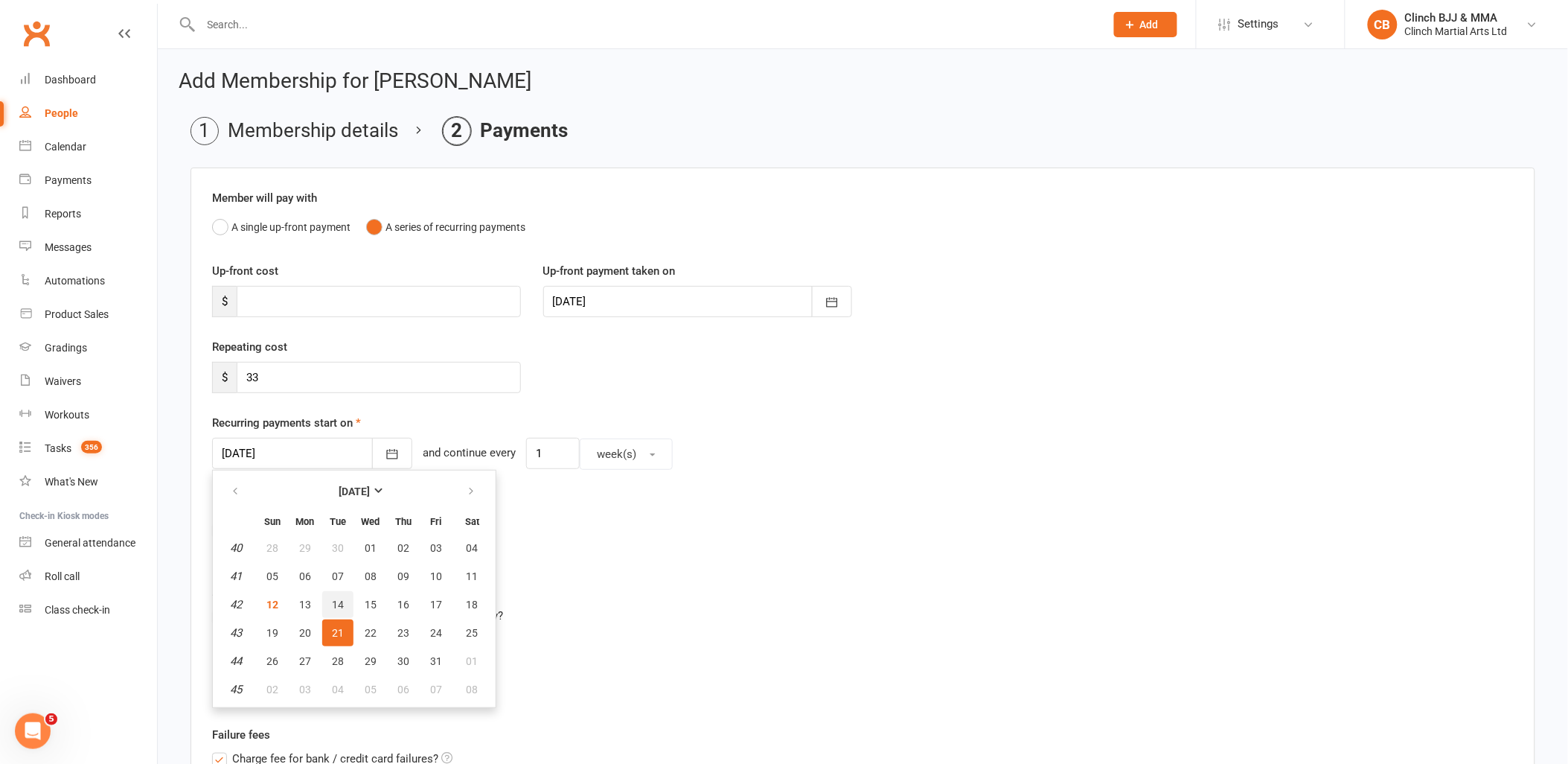
click at [332, 599] on span "14" at bounding box center [338, 605] width 12 height 12
type input "[DATE]"
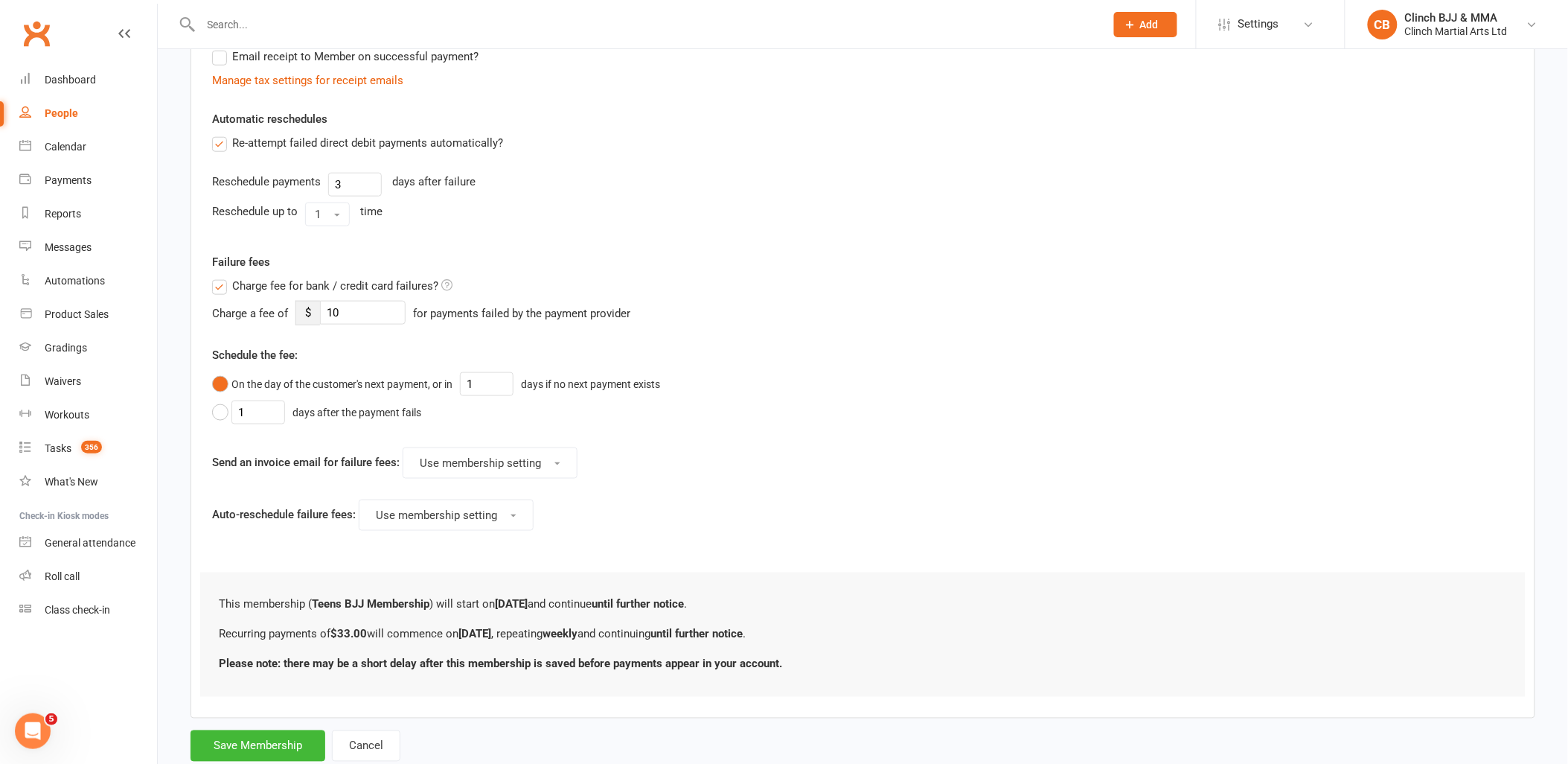
scroll to position [516, 0]
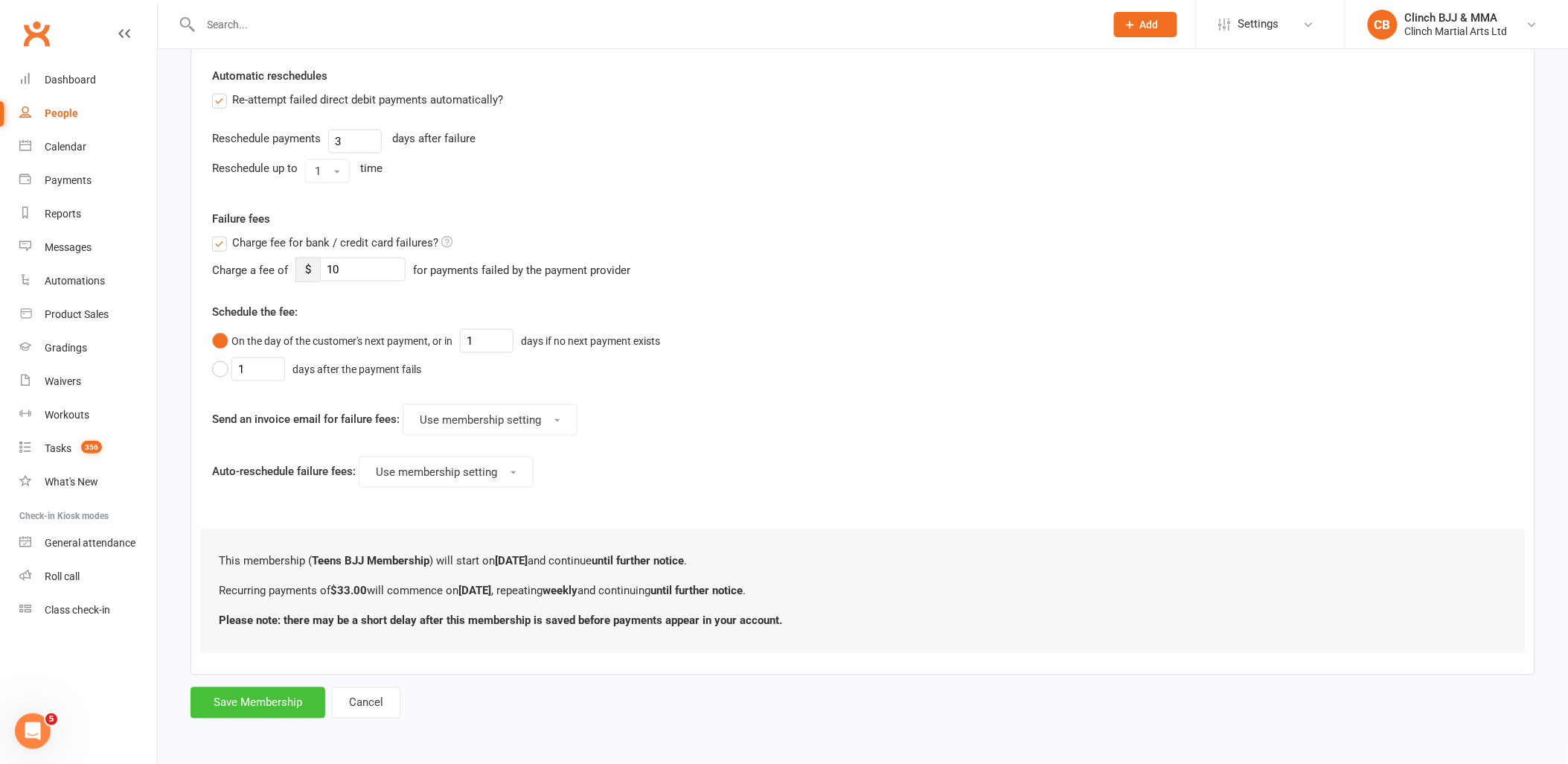
click at [218, 695] on button "Save Membership" at bounding box center [257, 703] width 135 height 31
type input "0"
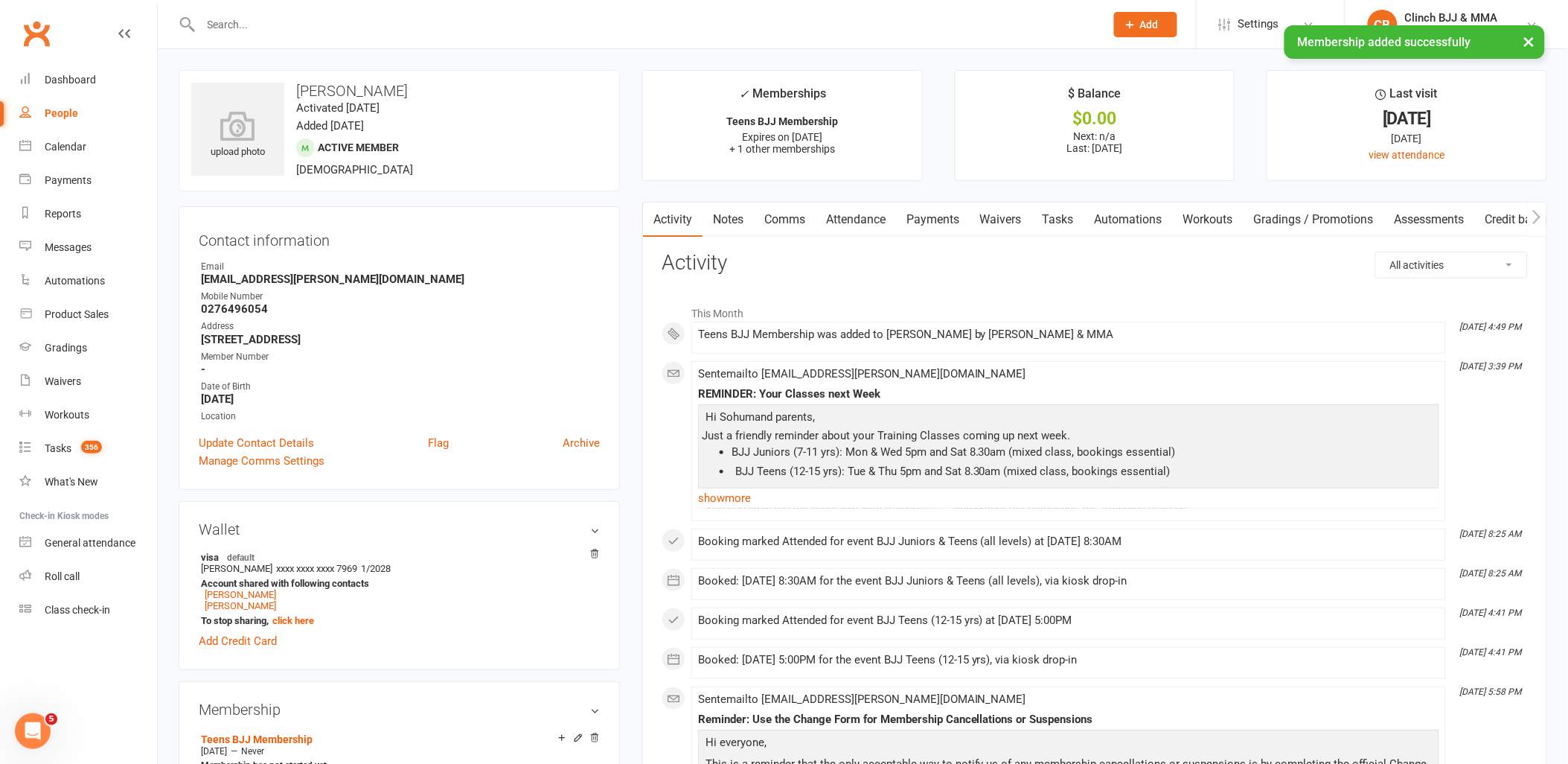
click at [936, 218] on link "Payments" at bounding box center [933, 219] width 74 height 34
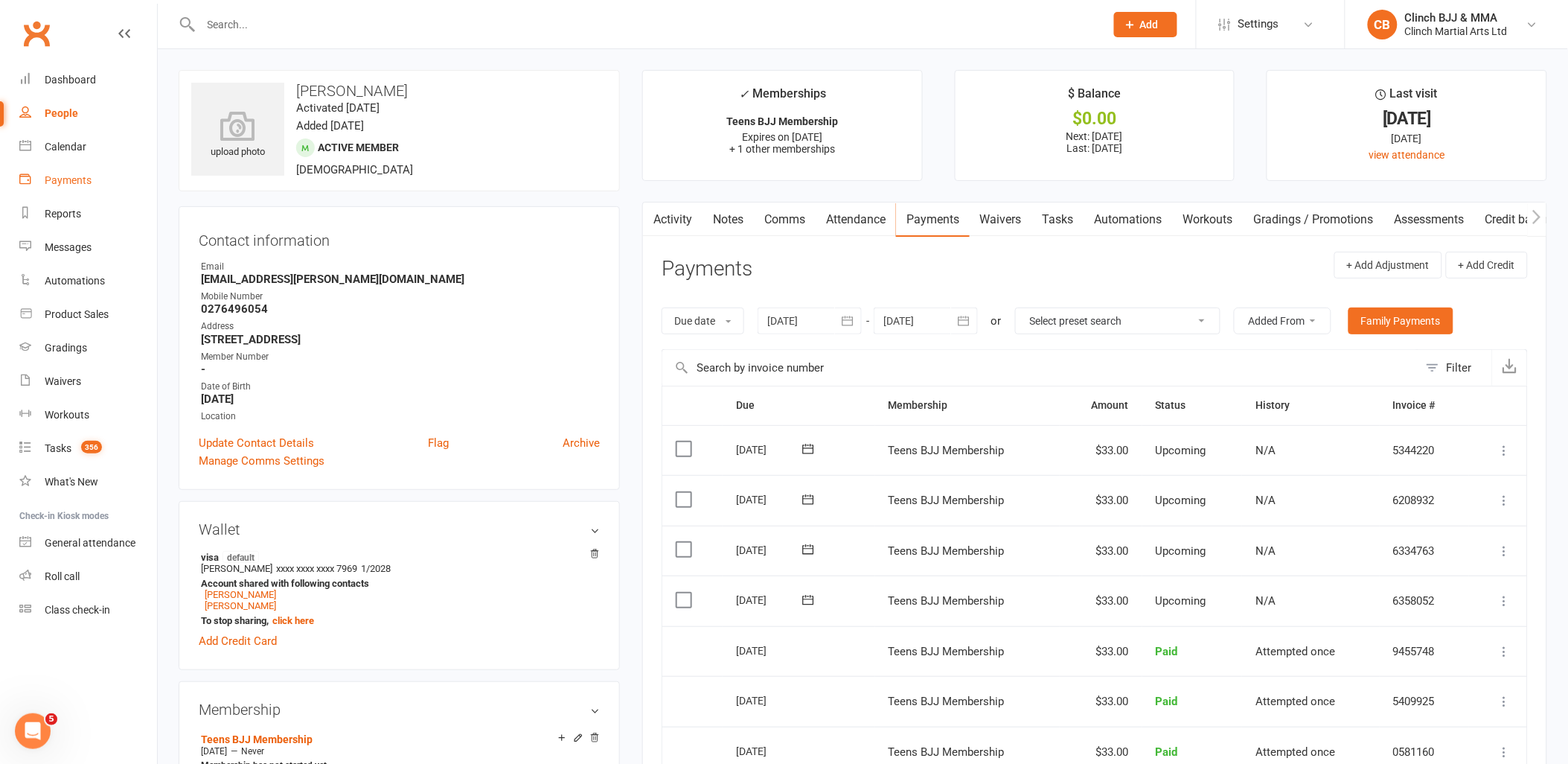
click at [60, 176] on div "Payments" at bounding box center [68, 180] width 47 height 12
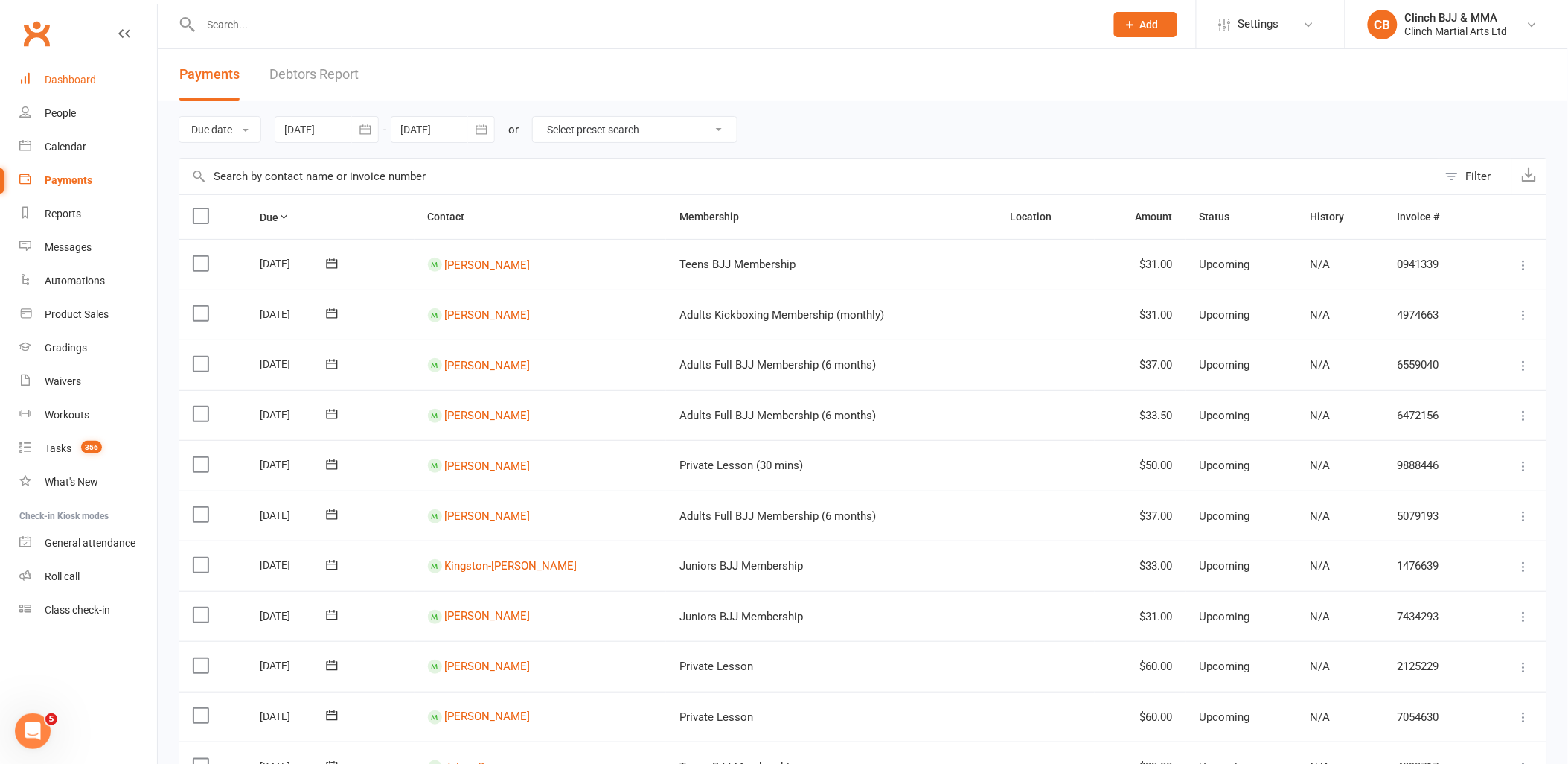
click at [71, 82] on div "Dashboard" at bounding box center [71, 80] width 51 height 12
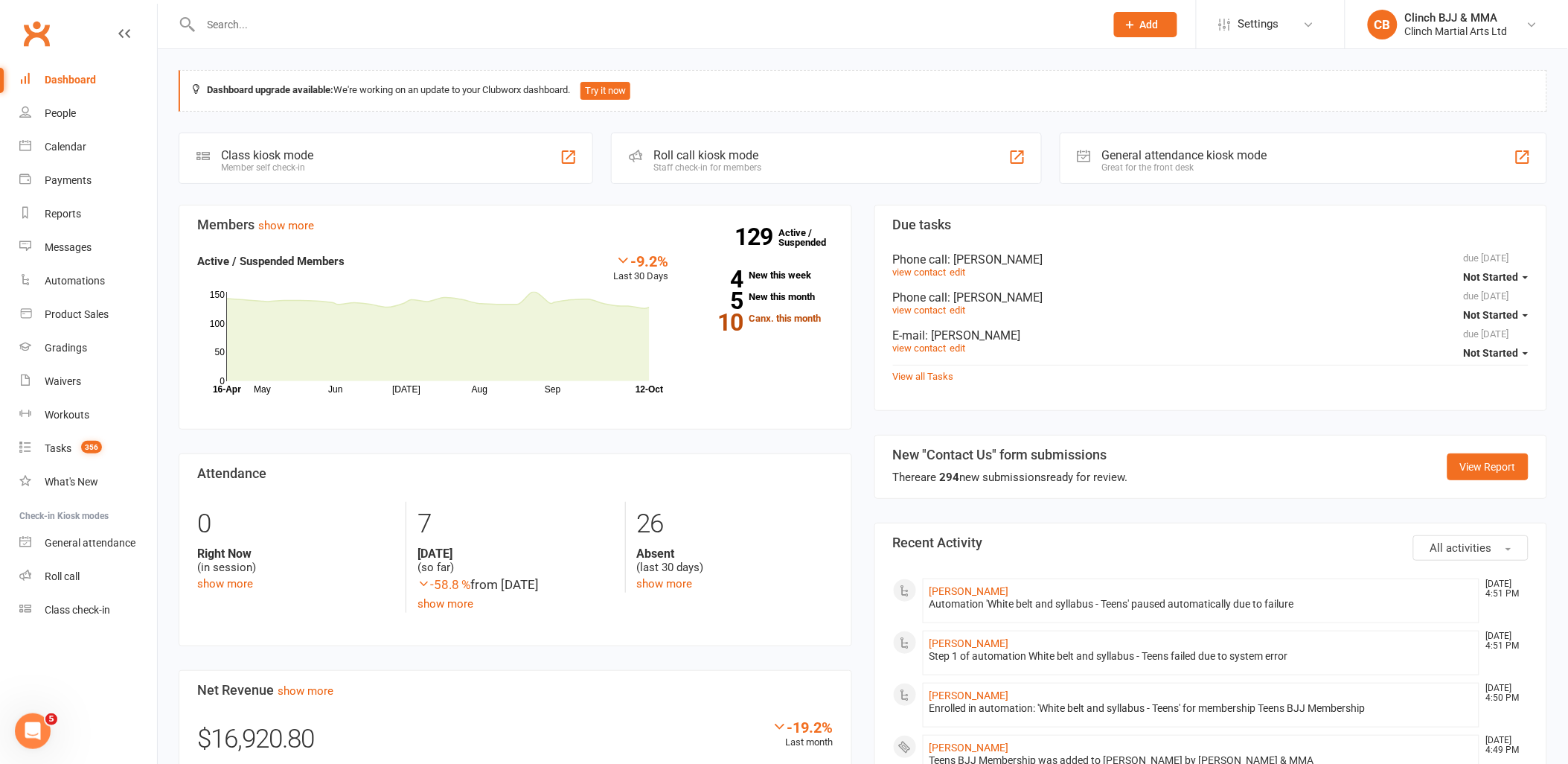
click at [774, 315] on link "10 Canx. this month" at bounding box center [761, 318] width 142 height 9
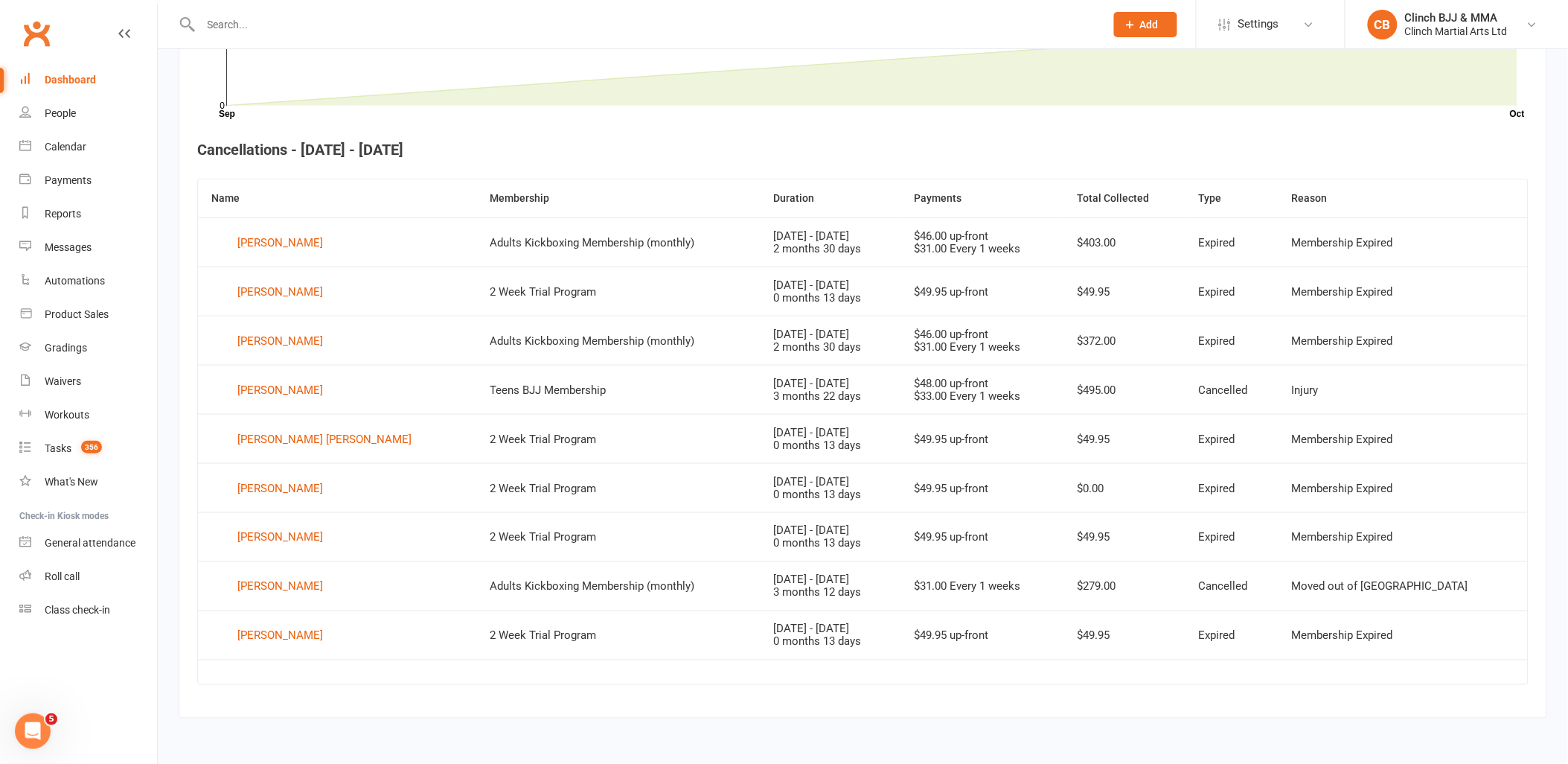
scroll to position [502, 0]
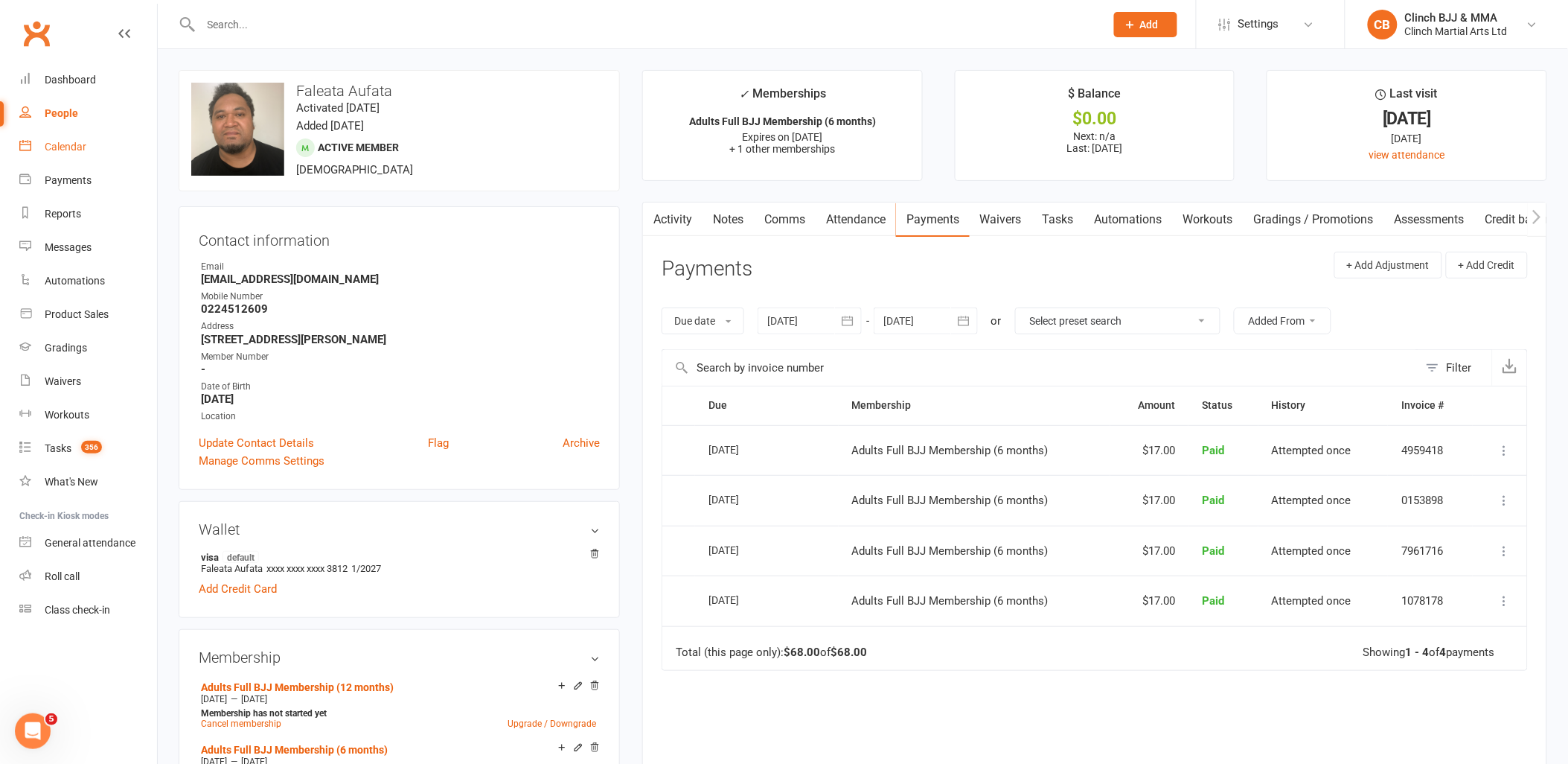
click at [67, 141] on div "Calendar" at bounding box center [65, 147] width 42 height 12
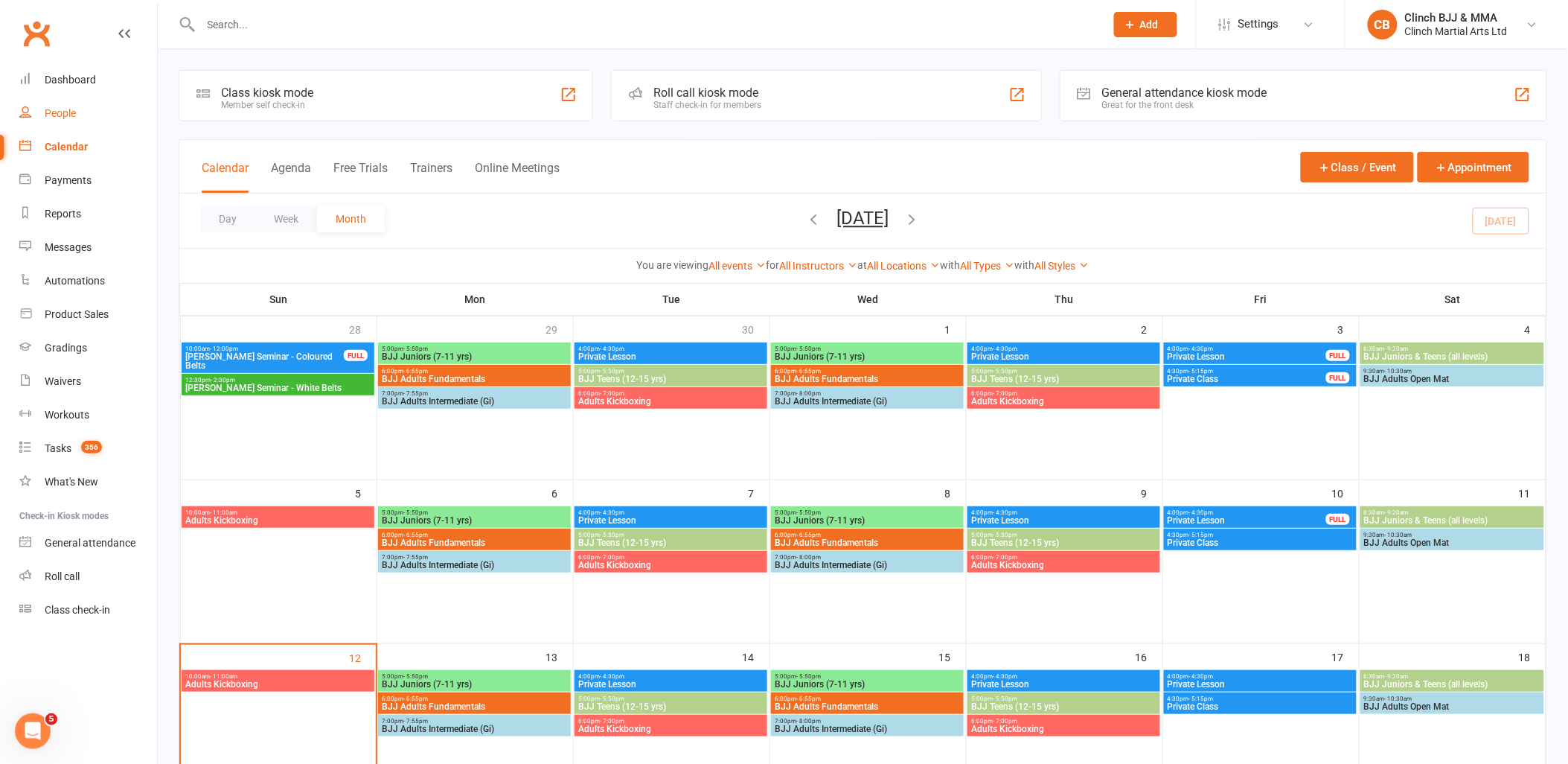
click at [62, 107] on div "People" at bounding box center [60, 113] width 31 height 12
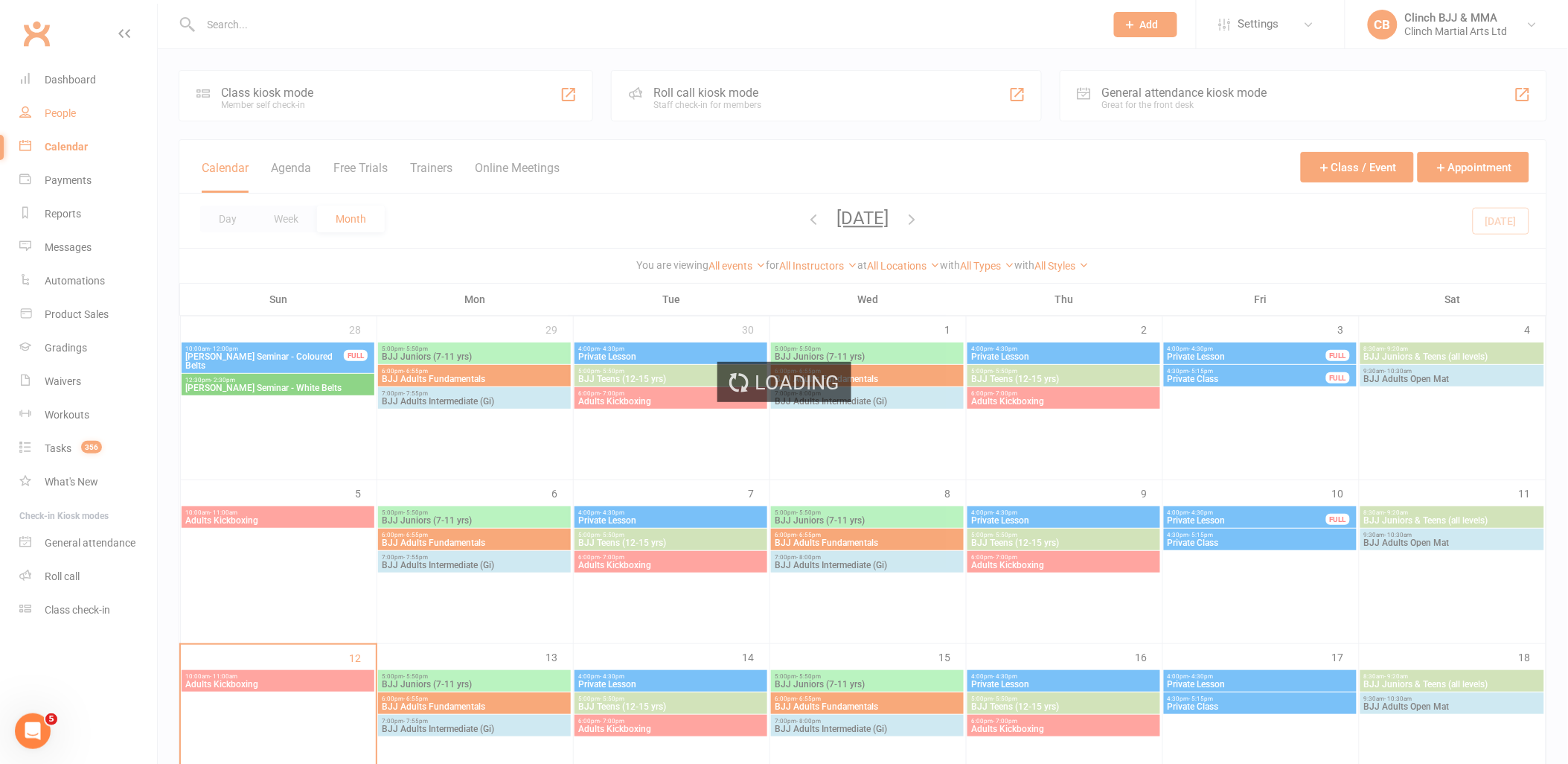
select select "100"
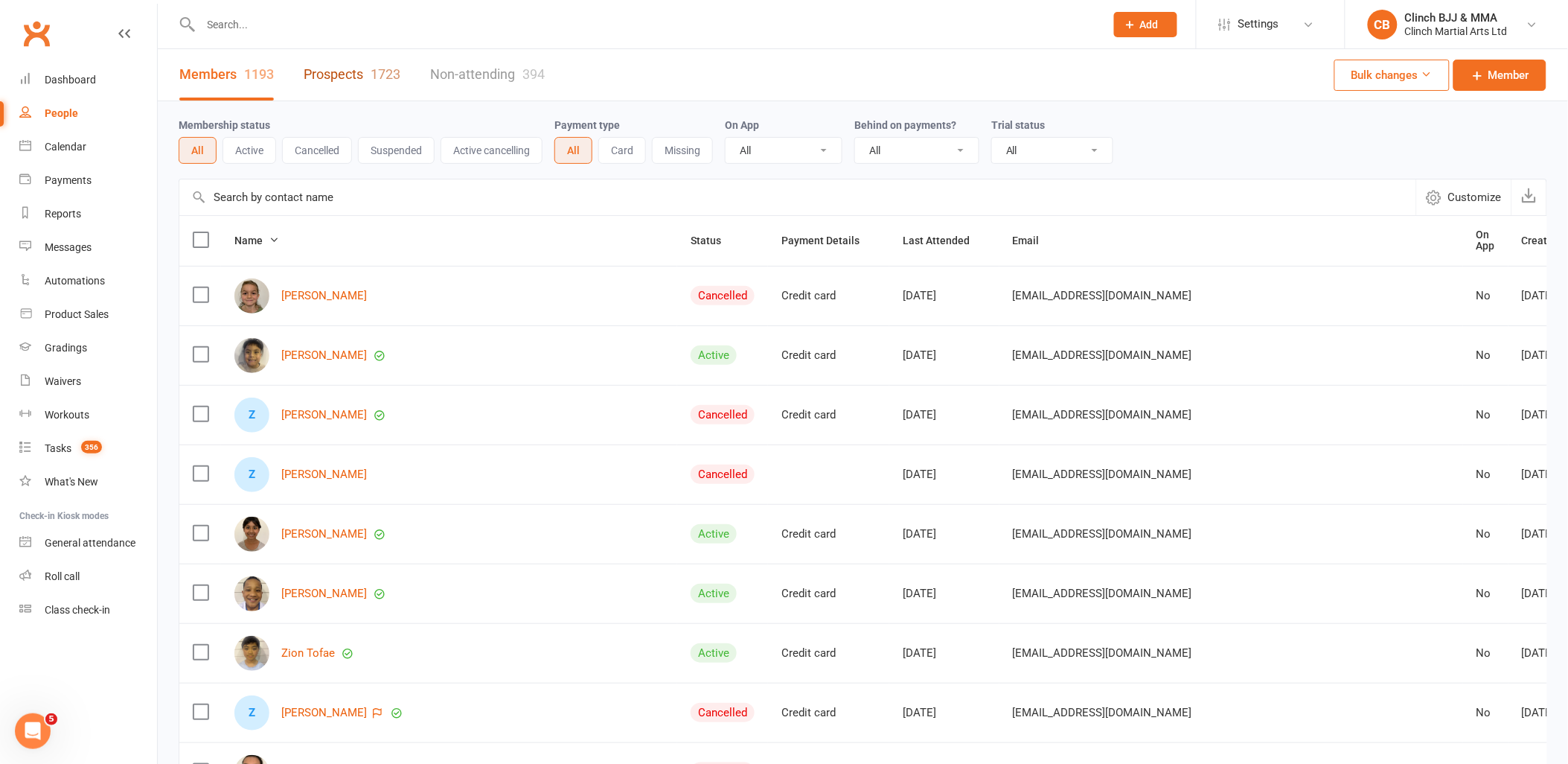
click at [359, 83] on link "Prospects 1723" at bounding box center [353, 75] width 97 height 51
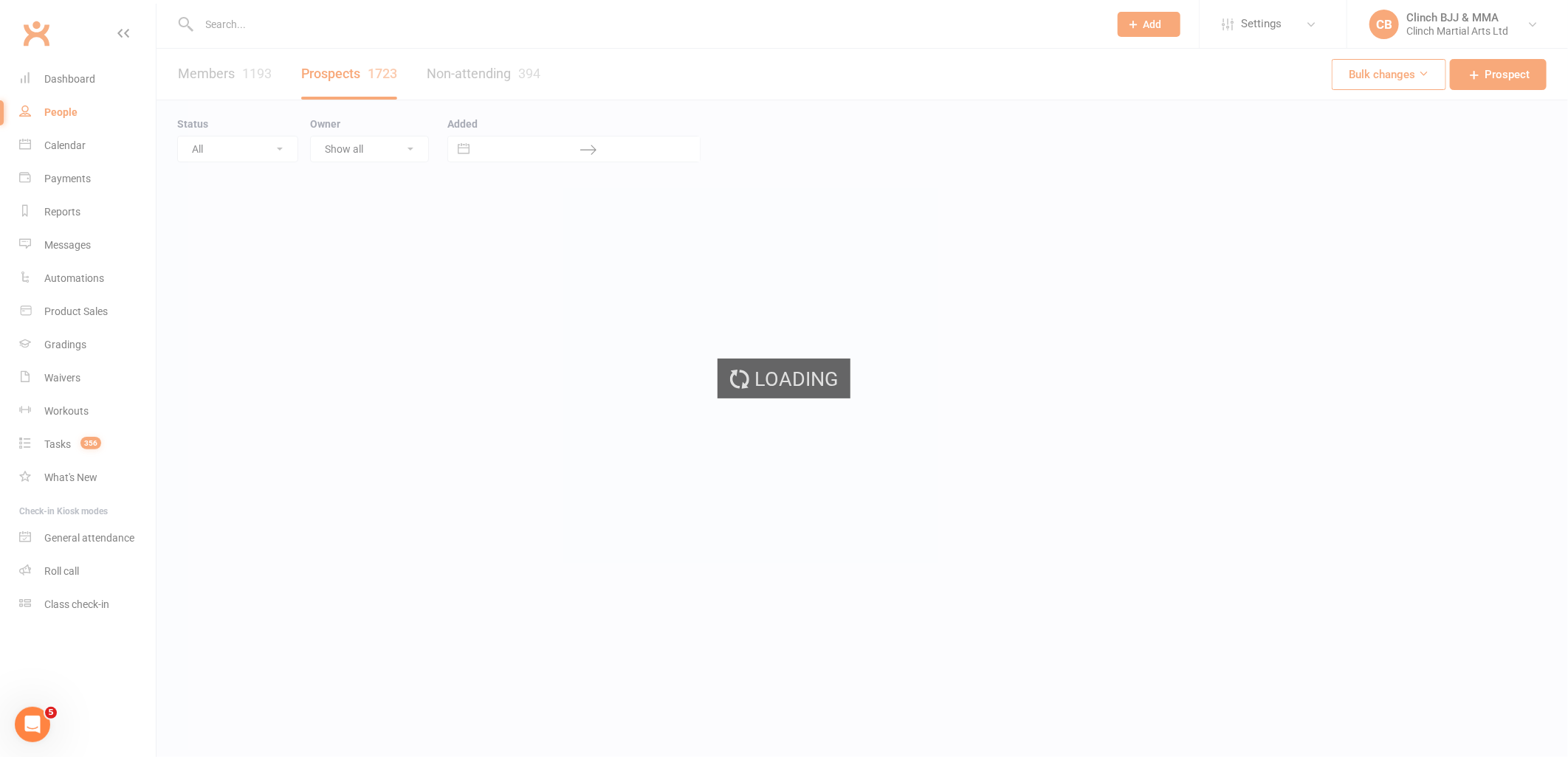
select select "100"
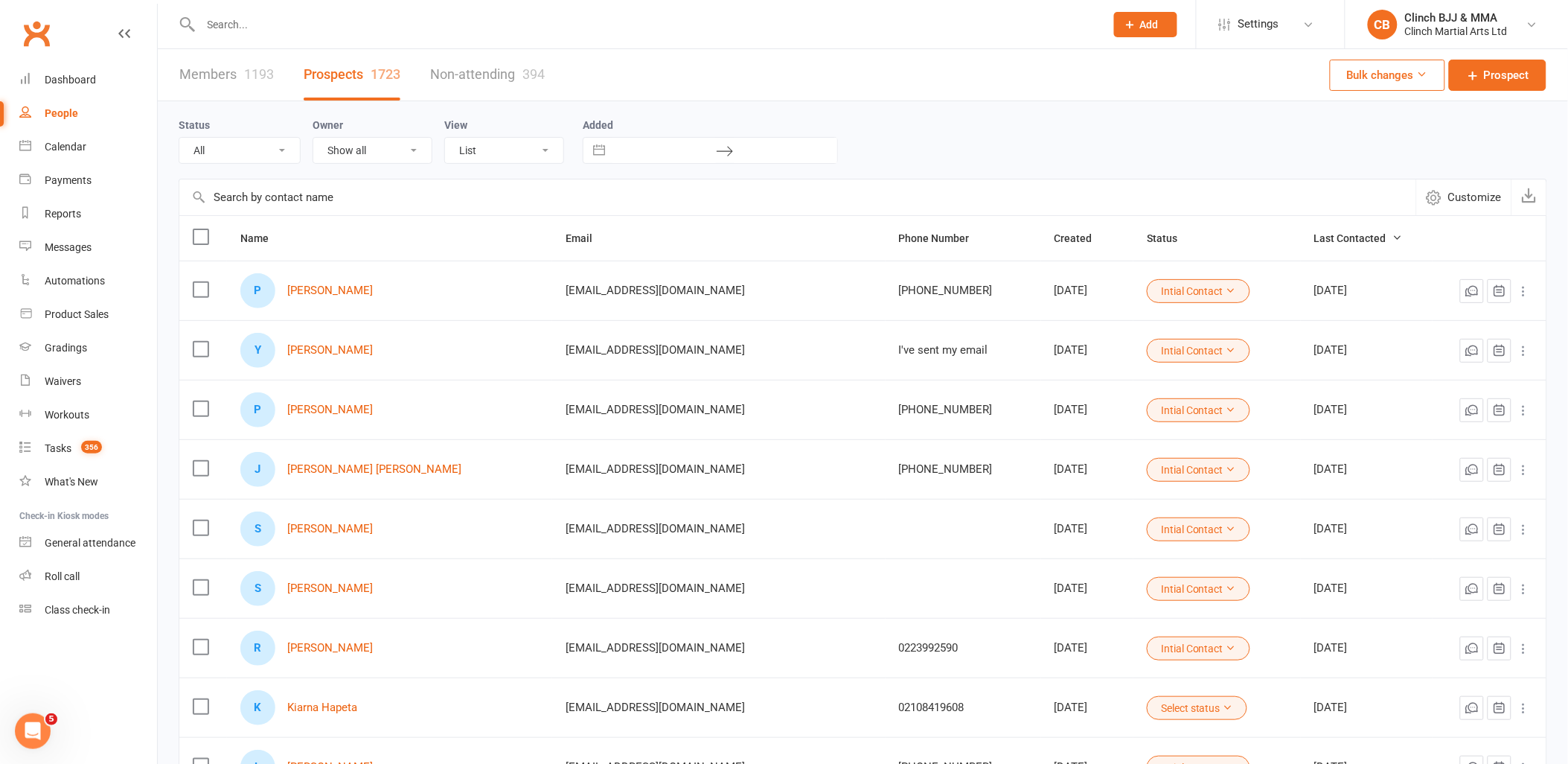
click at [502, 153] on select "List Kanban" at bounding box center [504, 150] width 118 height 25
click at [338, 149] on select "Show all Salil Joshee Sandy Suriyachaik Ida Larsson Clinch BJJ & MMA Charles Sa…" at bounding box center [372, 150] width 118 height 25
click at [247, 149] on select "All (No status set) (Invalid status) Intial Contact Follow Up 1 Follow Up 2 Fol…" at bounding box center [240, 150] width 121 height 25
click at [179, 138] on select "All (No status set) (Invalid status) Intial Contact Follow Up 1 Follow Up 2 Fol…" at bounding box center [240, 150] width 121 height 25
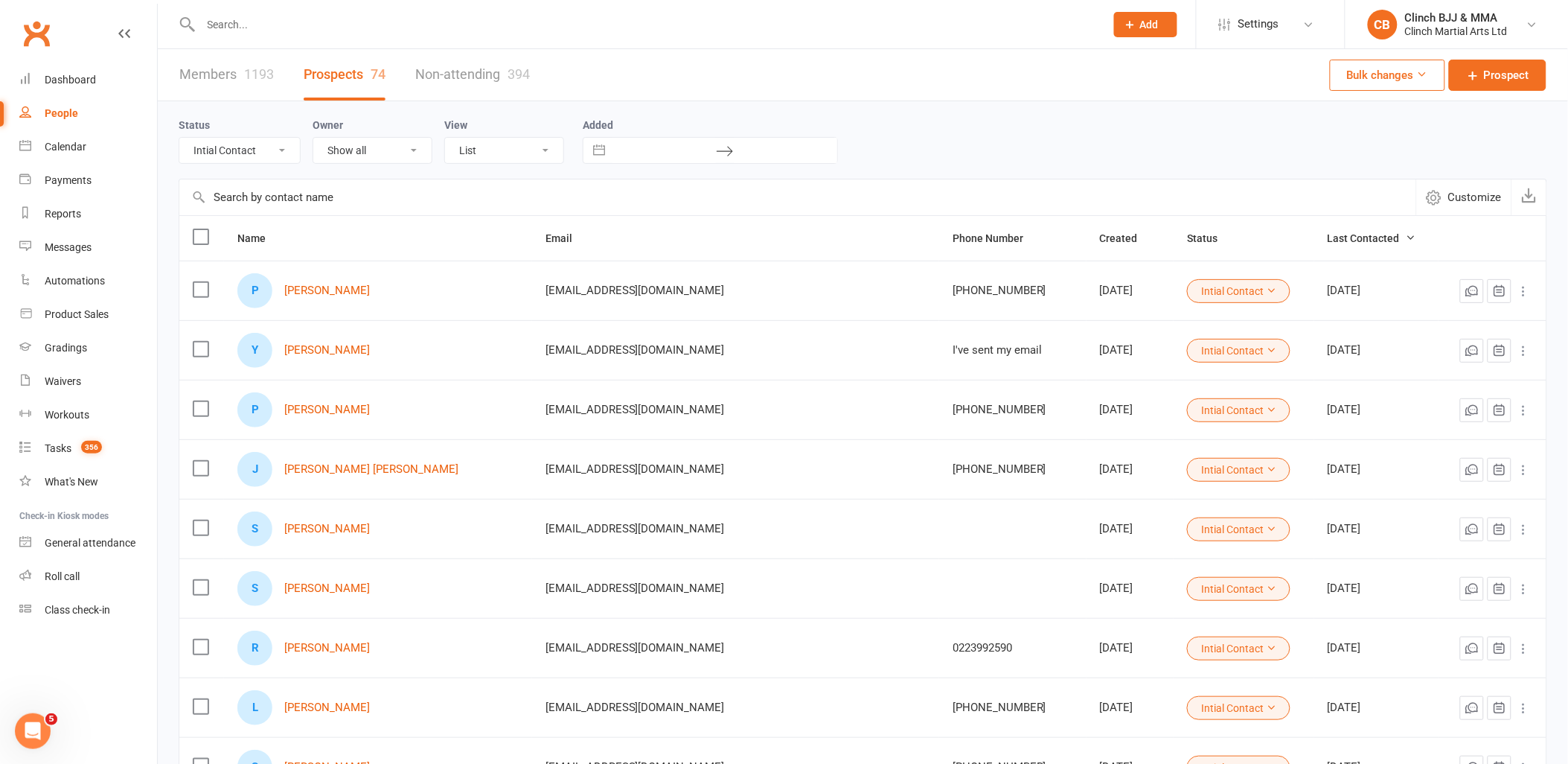
click at [200, 235] on label at bounding box center [200, 237] width 15 height 15
click at [200, 229] on input "checkbox" at bounding box center [200, 229] width 15 height 0
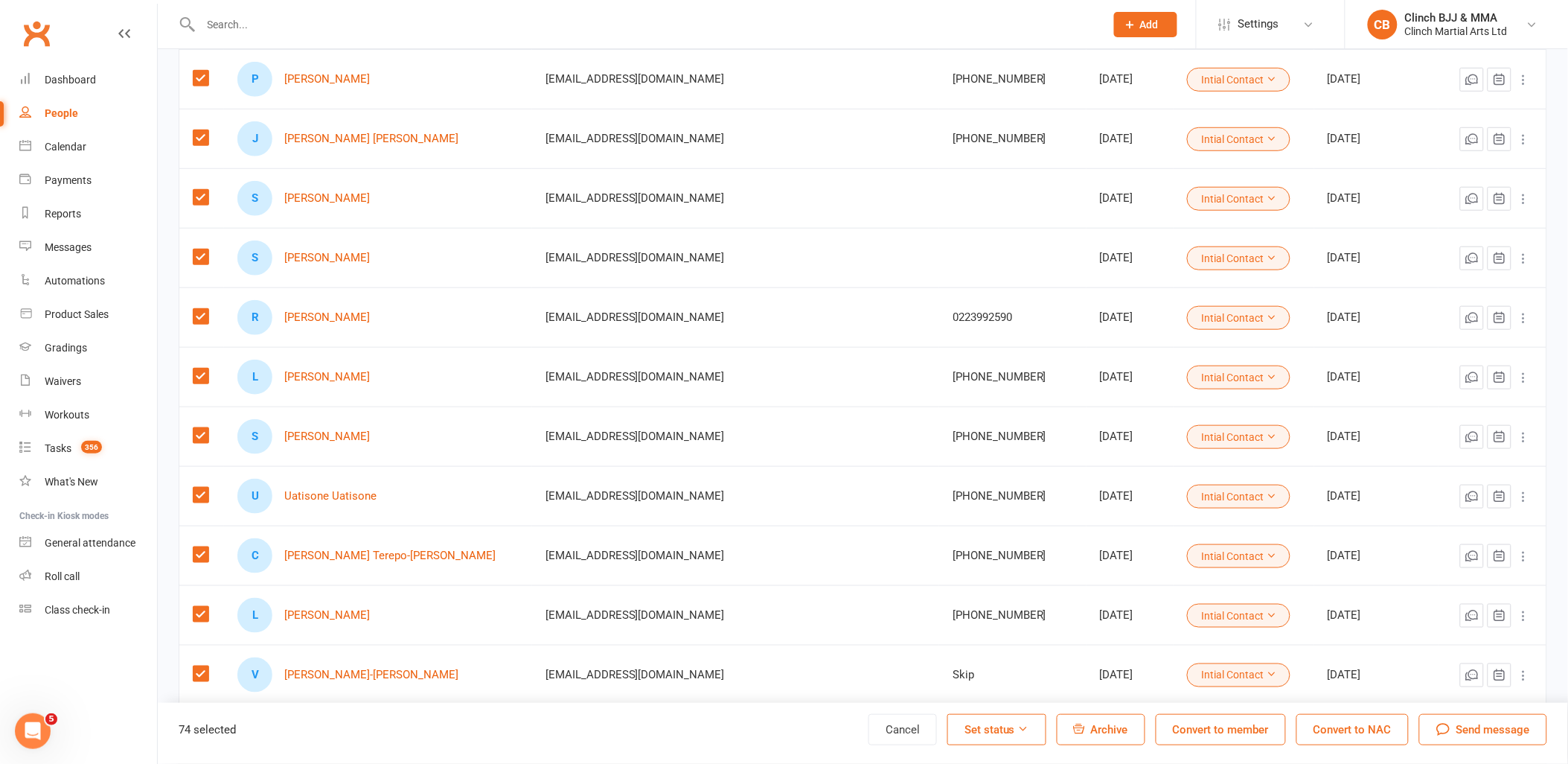
scroll to position [82, 0]
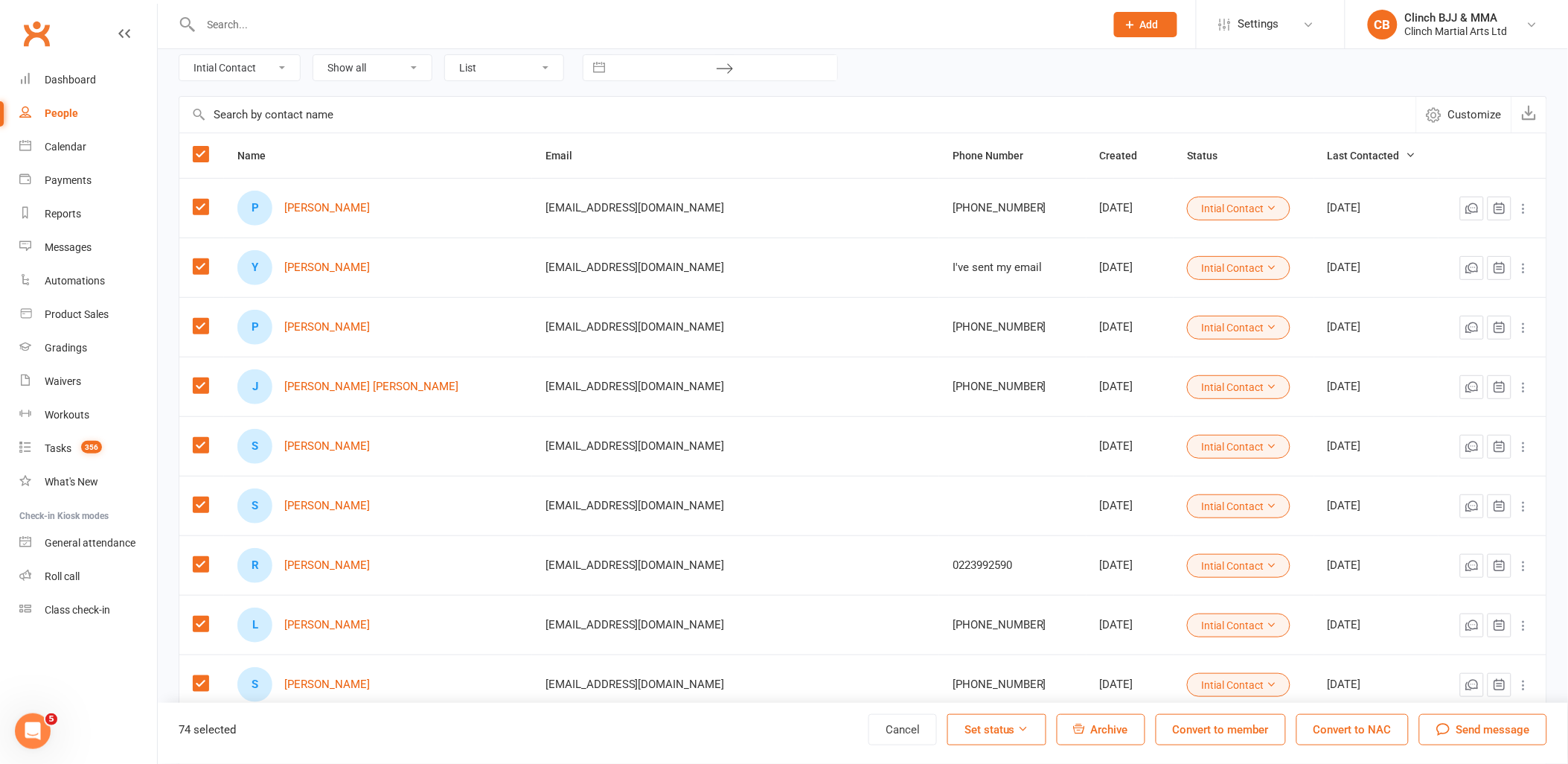
click at [205, 201] on label at bounding box center [200, 207] width 15 height 15
click at [205, 200] on input "checkbox" at bounding box center [200, 200] width 15 height 0
click at [195, 264] on label at bounding box center [200, 267] width 15 height 15
click at [195, 259] on input "checkbox" at bounding box center [200, 259] width 15 height 0
click at [194, 325] on label at bounding box center [200, 326] width 15 height 15
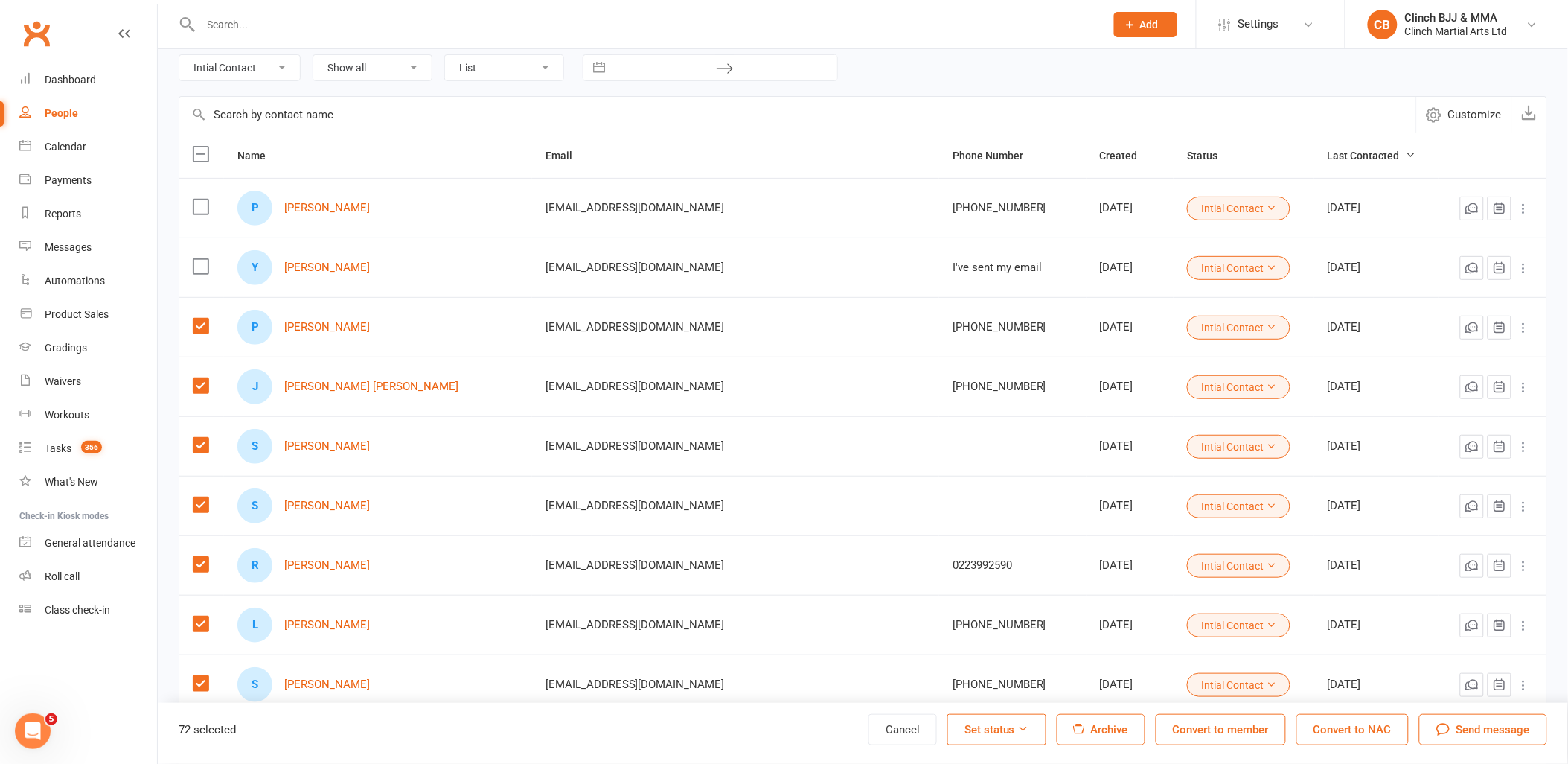
click at [194, 319] on input "checkbox" at bounding box center [200, 319] width 15 height 0
click at [198, 396] on td at bounding box center [201, 387] width 45 height 59
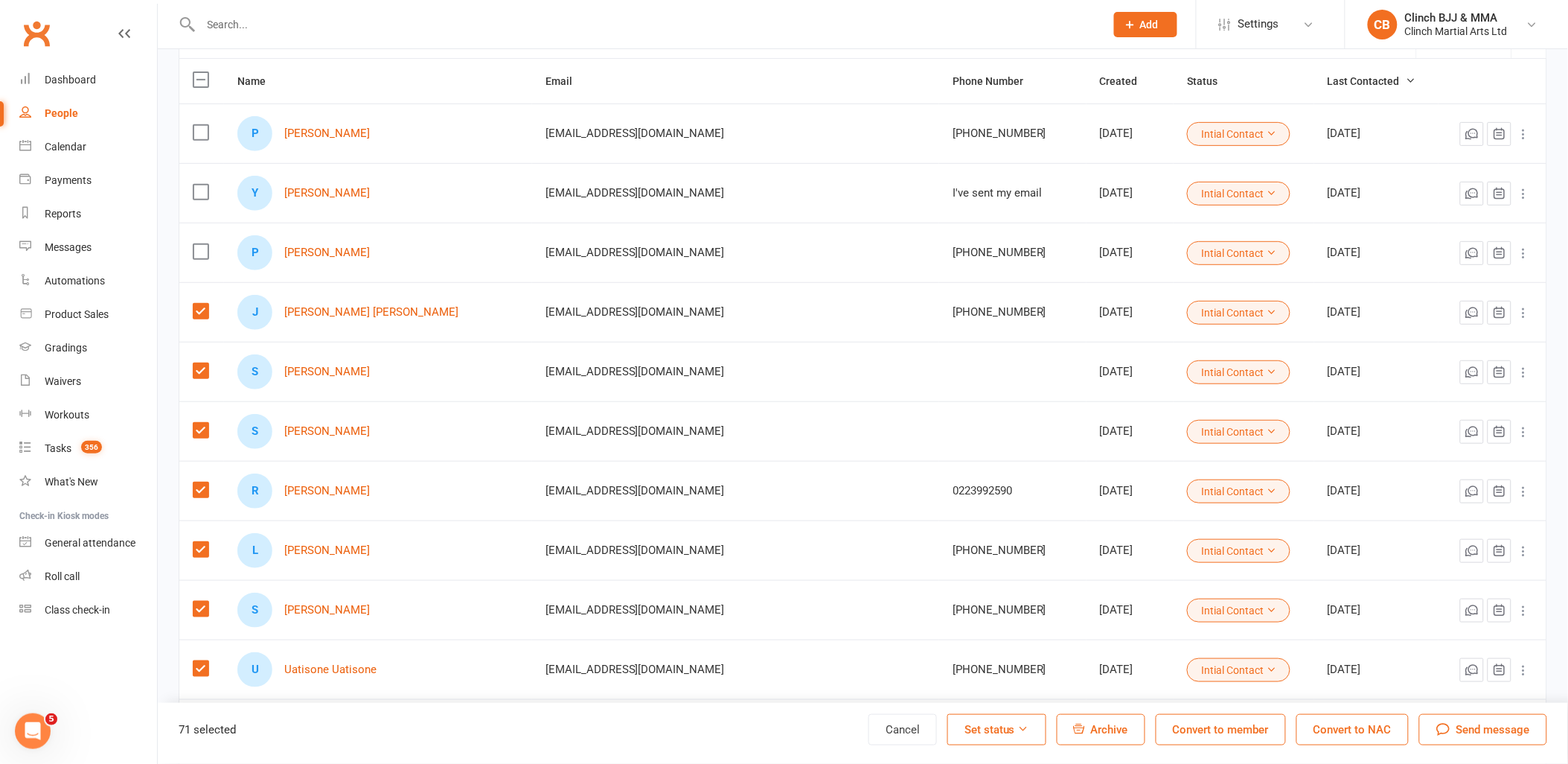
scroll to position [166, 0]
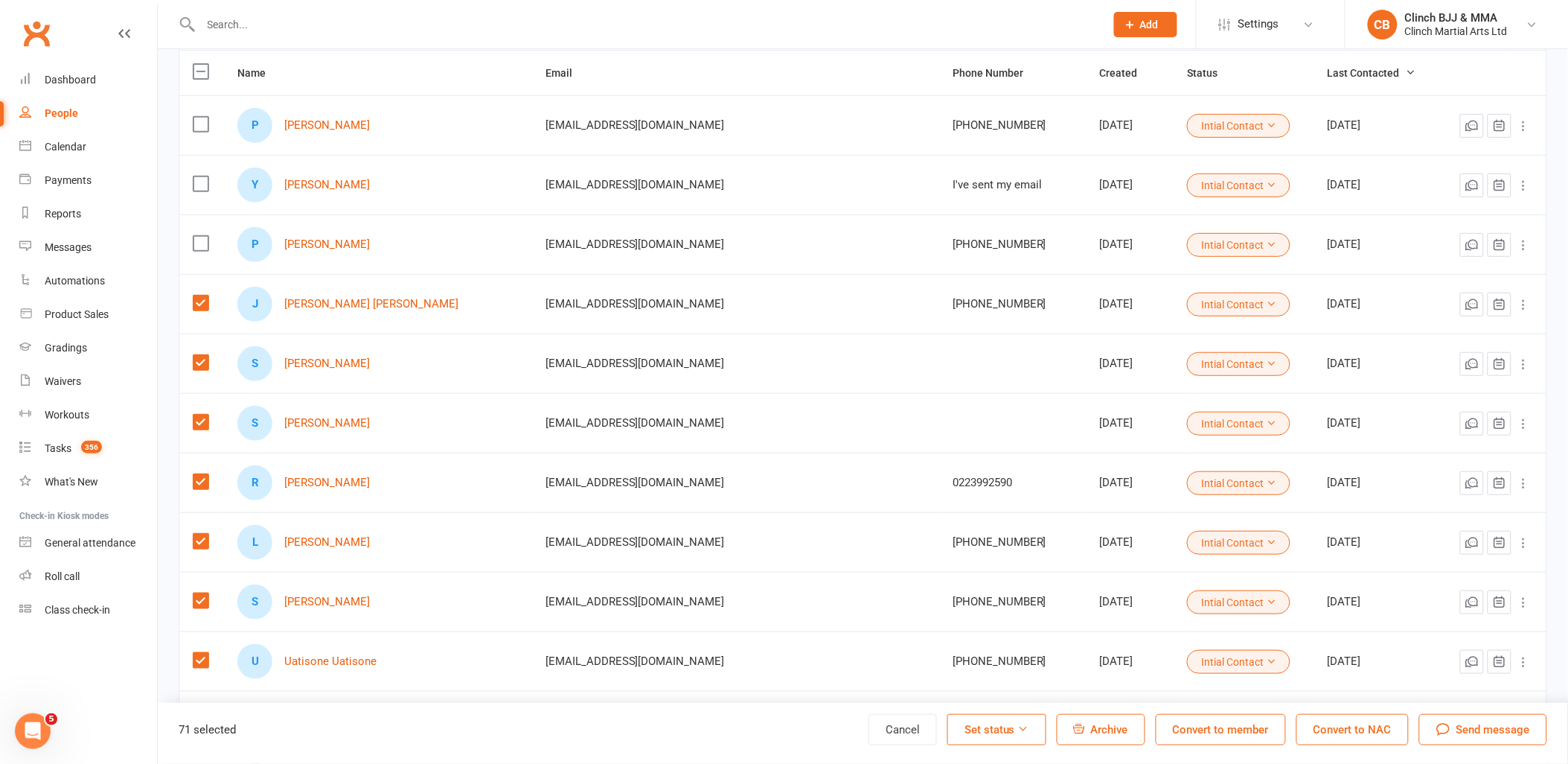
click at [205, 303] on label at bounding box center [200, 303] width 15 height 15
click at [205, 296] on input "checkbox" at bounding box center [200, 296] width 15 height 0
click at [201, 358] on label at bounding box center [200, 363] width 15 height 15
click at [201, 355] on input "checkbox" at bounding box center [200, 355] width 15 height 0
click at [195, 418] on label at bounding box center [200, 422] width 15 height 15
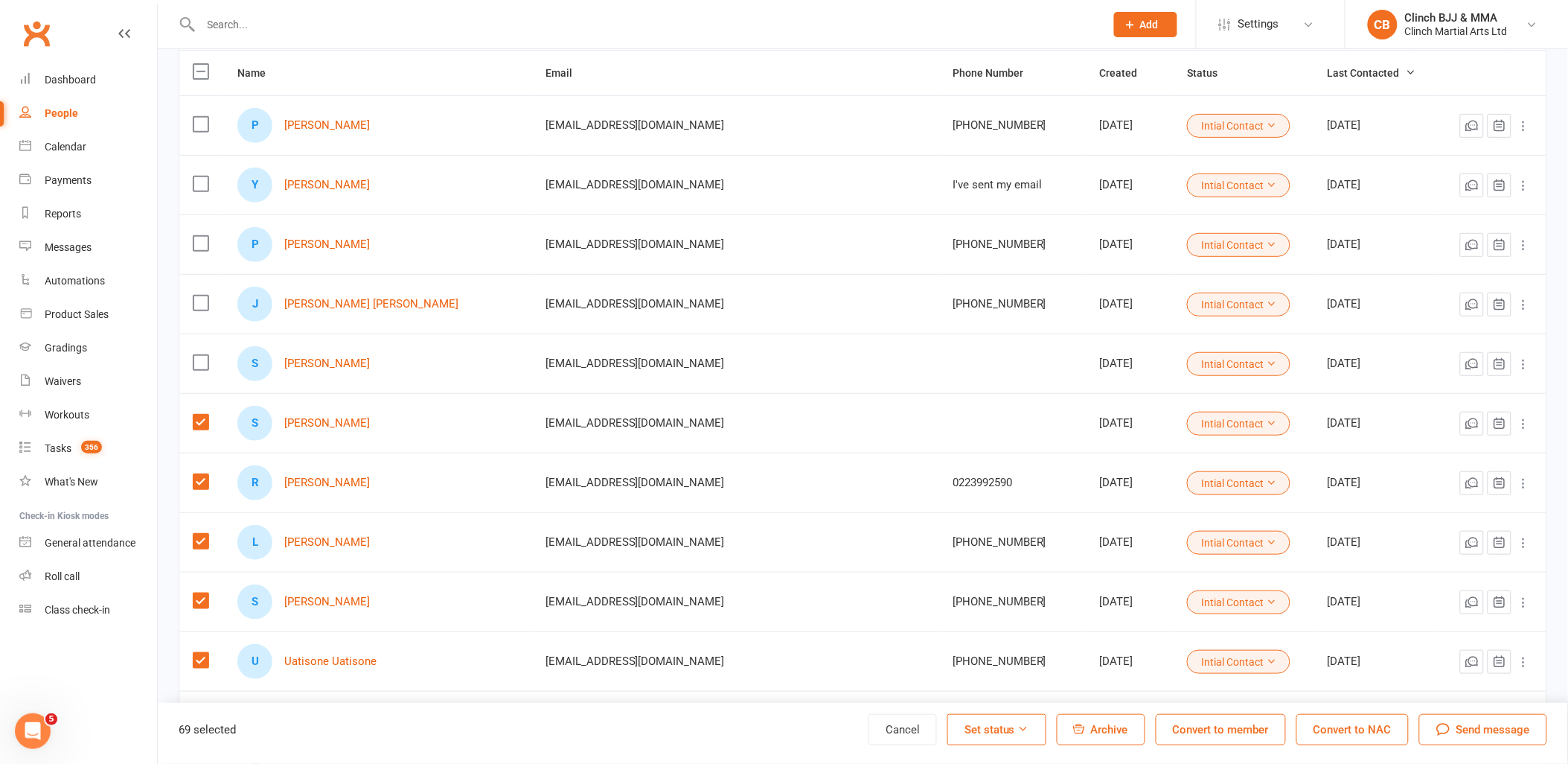
click at [195, 415] on input "checkbox" at bounding box center [200, 415] width 15 height 0
click at [194, 478] on label at bounding box center [200, 482] width 15 height 15
click at [194, 474] on input "checkbox" at bounding box center [200, 474] width 15 height 0
click at [195, 545] on label at bounding box center [200, 541] width 15 height 15
click at [195, 534] on input "checkbox" at bounding box center [200, 534] width 15 height 0
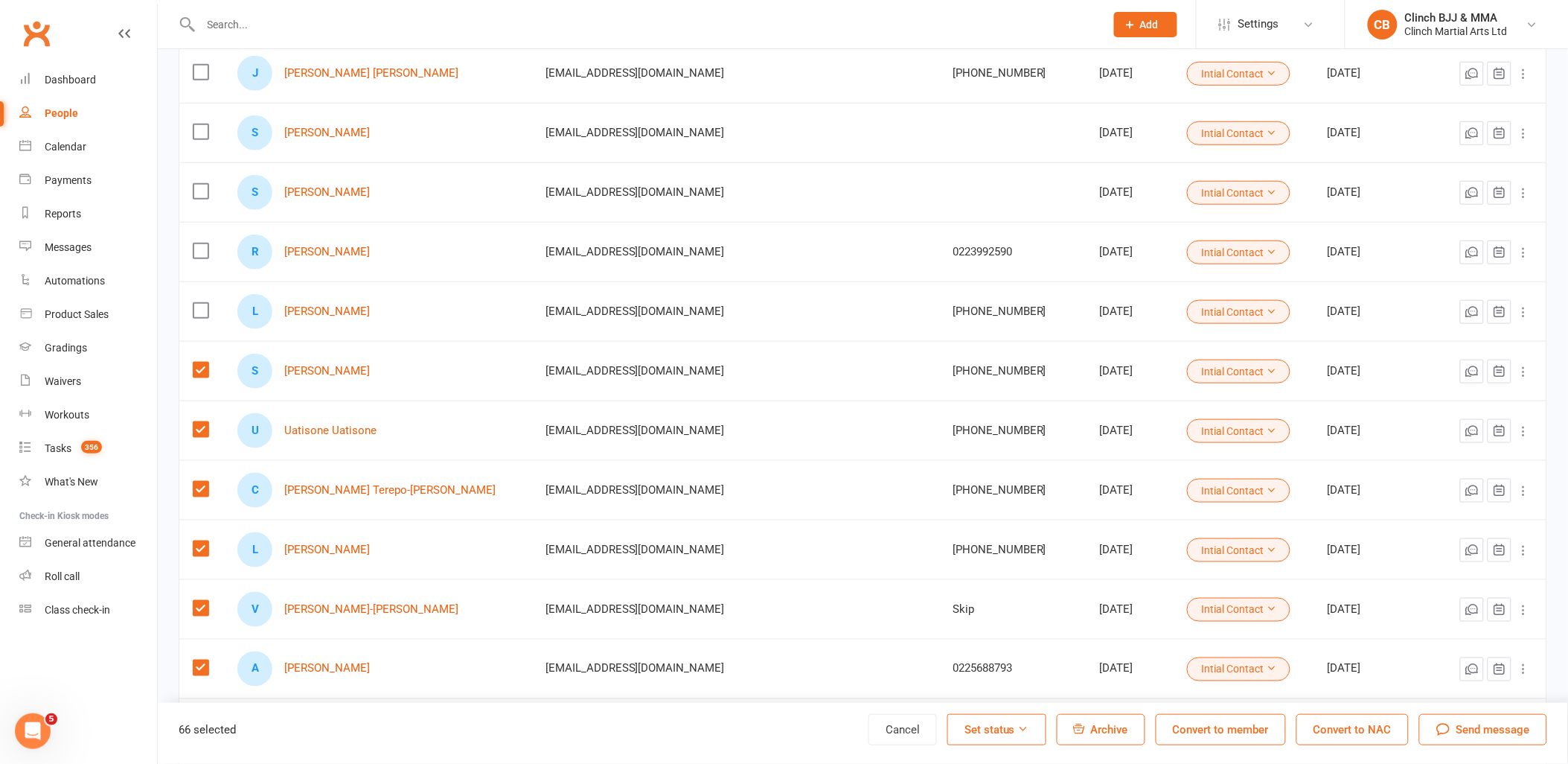
scroll to position [413, 0]
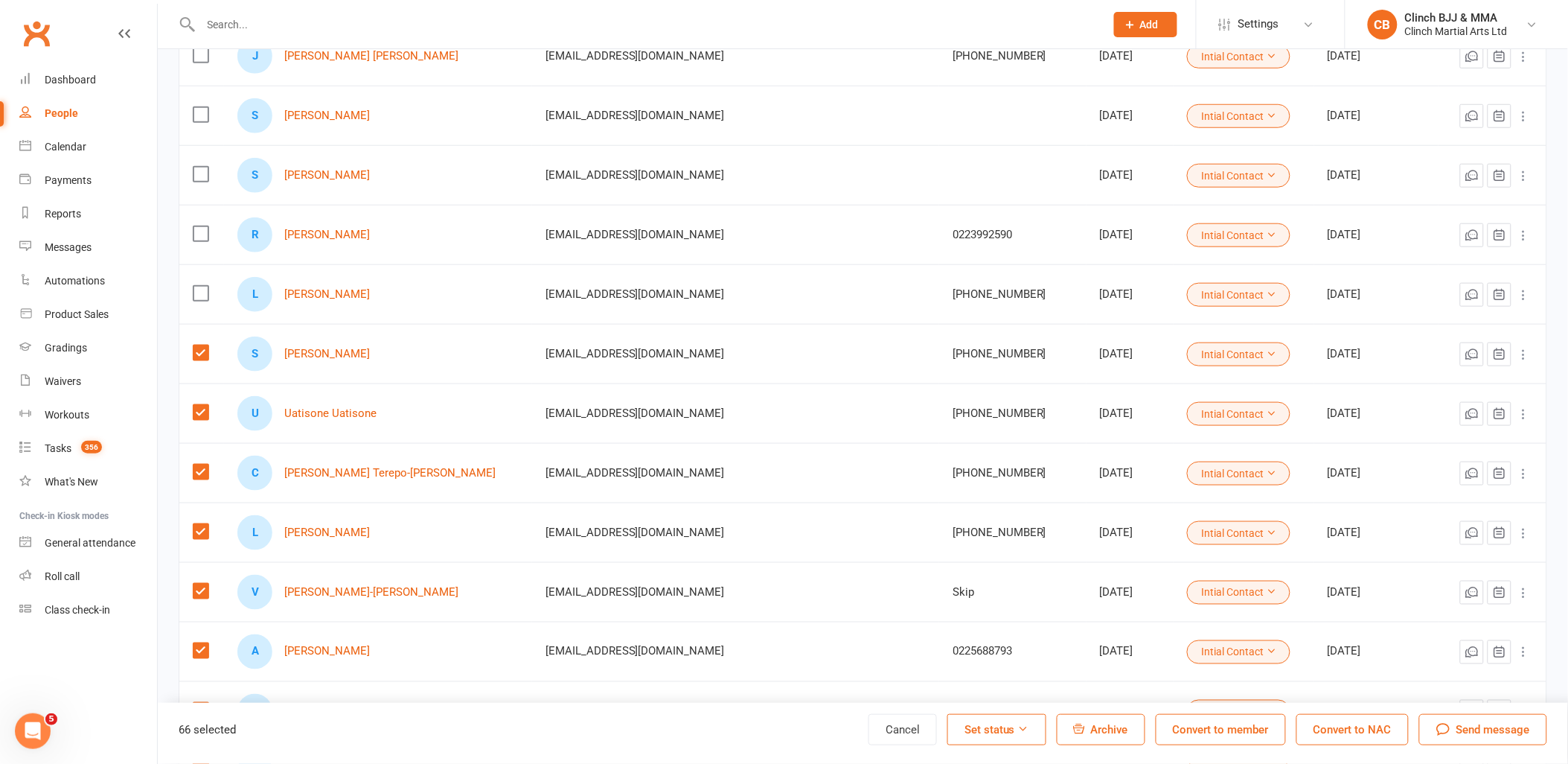
click at [201, 350] on label at bounding box center [200, 354] width 15 height 15
click at [201, 346] on input "checkbox" at bounding box center [200, 346] width 15 height 0
click at [199, 408] on label at bounding box center [200, 413] width 15 height 15
click at [199, 405] on input "checkbox" at bounding box center [200, 405] width 15 height 0
click at [201, 472] on label at bounding box center [200, 473] width 15 height 15
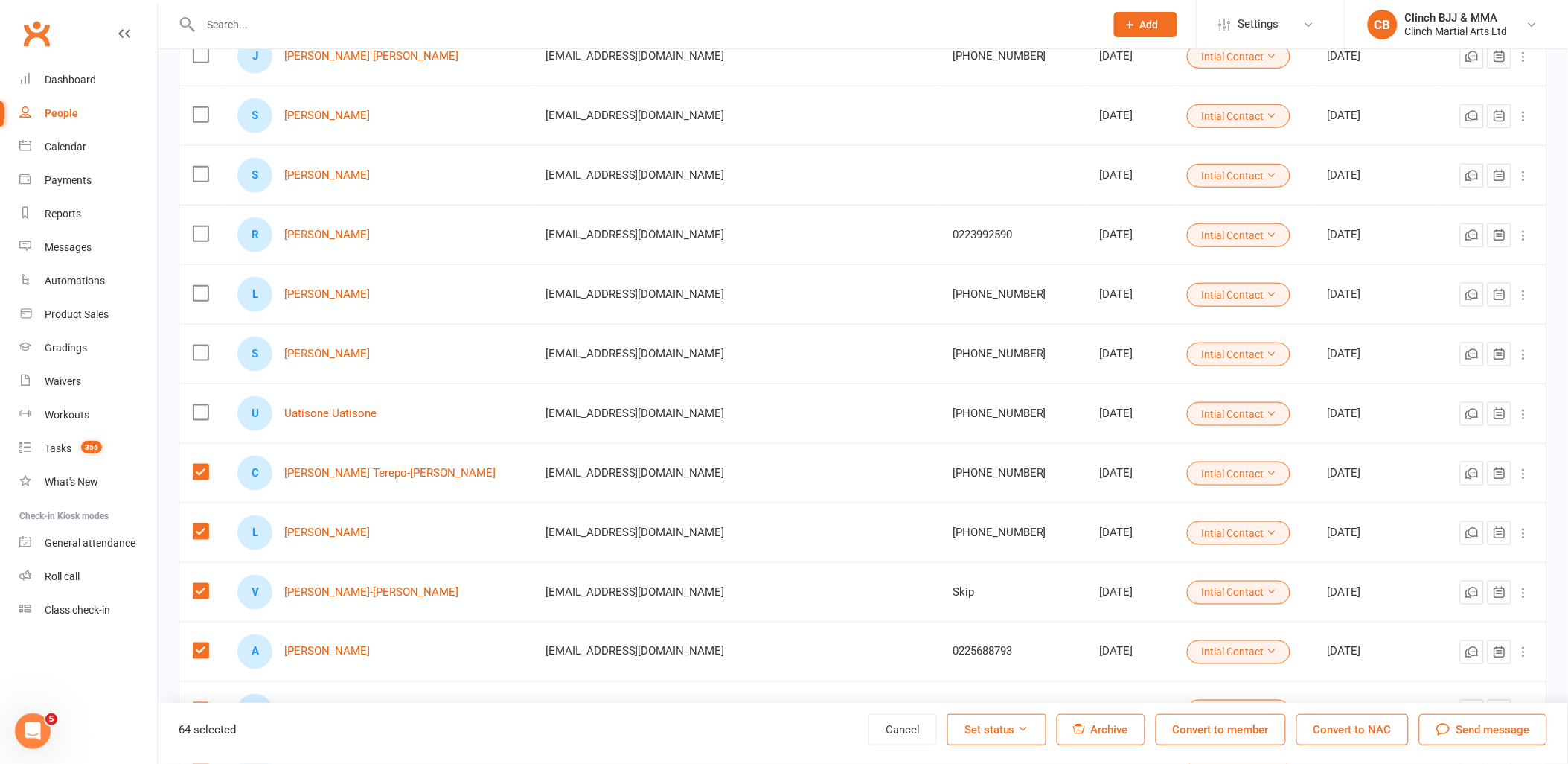
click at [201, 465] on input "checkbox" at bounding box center [200, 465] width 15 height 0
click at [202, 540] on td at bounding box center [201, 532] width 45 height 59
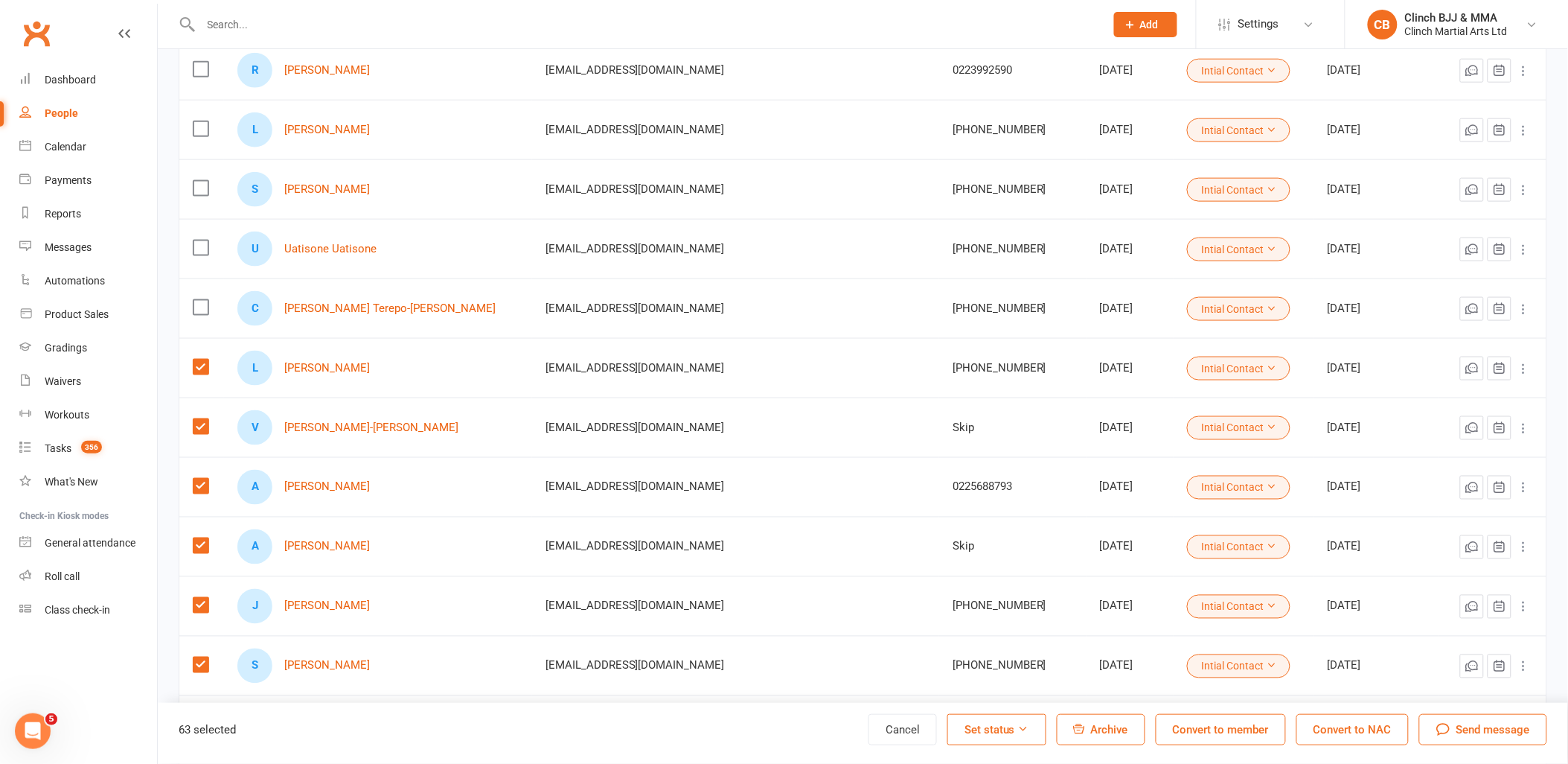
scroll to position [579, 0]
click at [201, 369] on label at bounding box center [200, 366] width 15 height 15
click at [201, 359] on input "checkbox" at bounding box center [200, 359] width 15 height 0
click at [204, 425] on label at bounding box center [200, 426] width 15 height 15
click at [204, 418] on input "checkbox" at bounding box center [200, 418] width 15 height 0
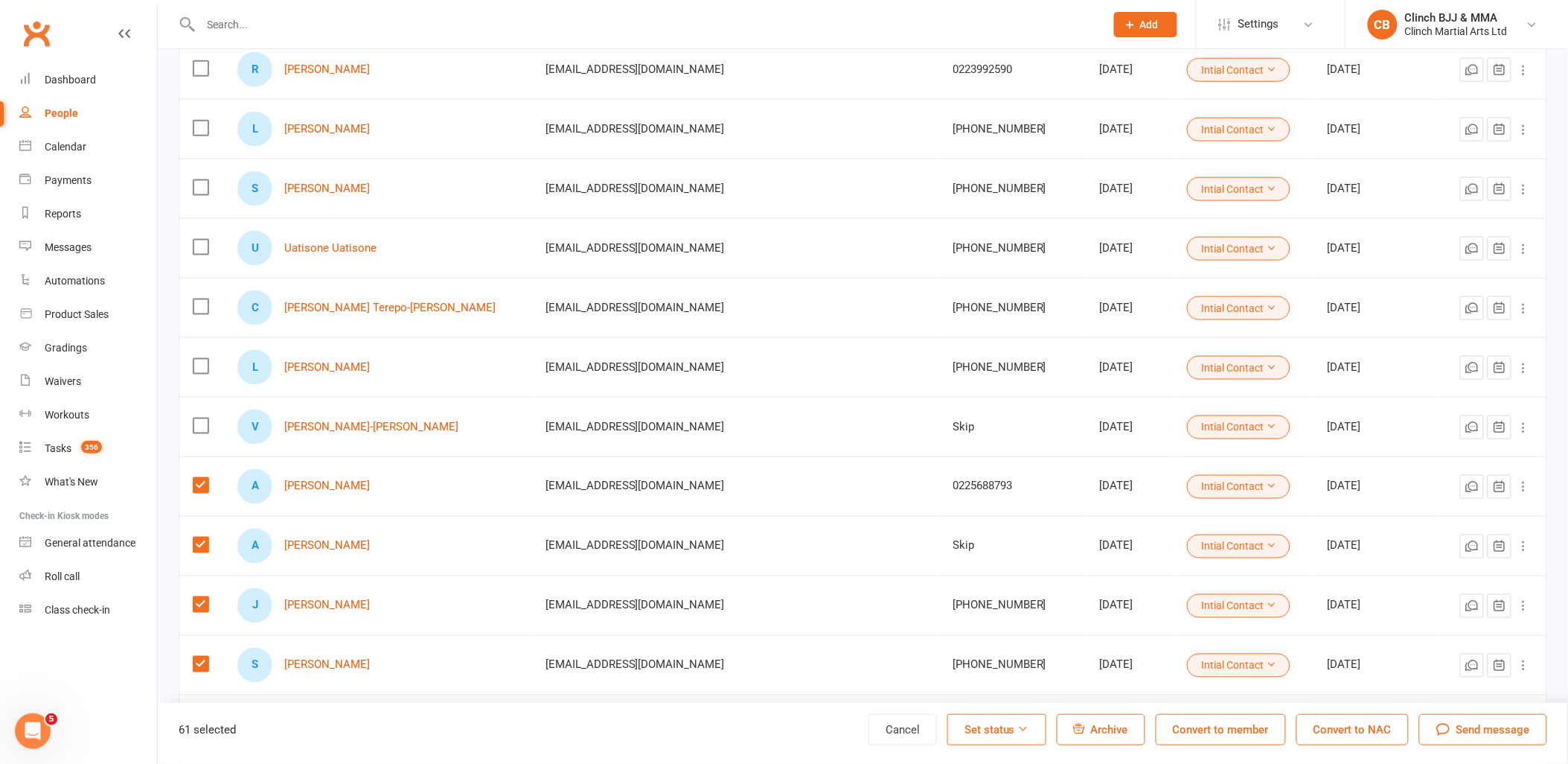
click at [201, 482] on label at bounding box center [200, 486] width 15 height 15
click at [201, 478] on input "checkbox" at bounding box center [200, 478] width 15 height 0
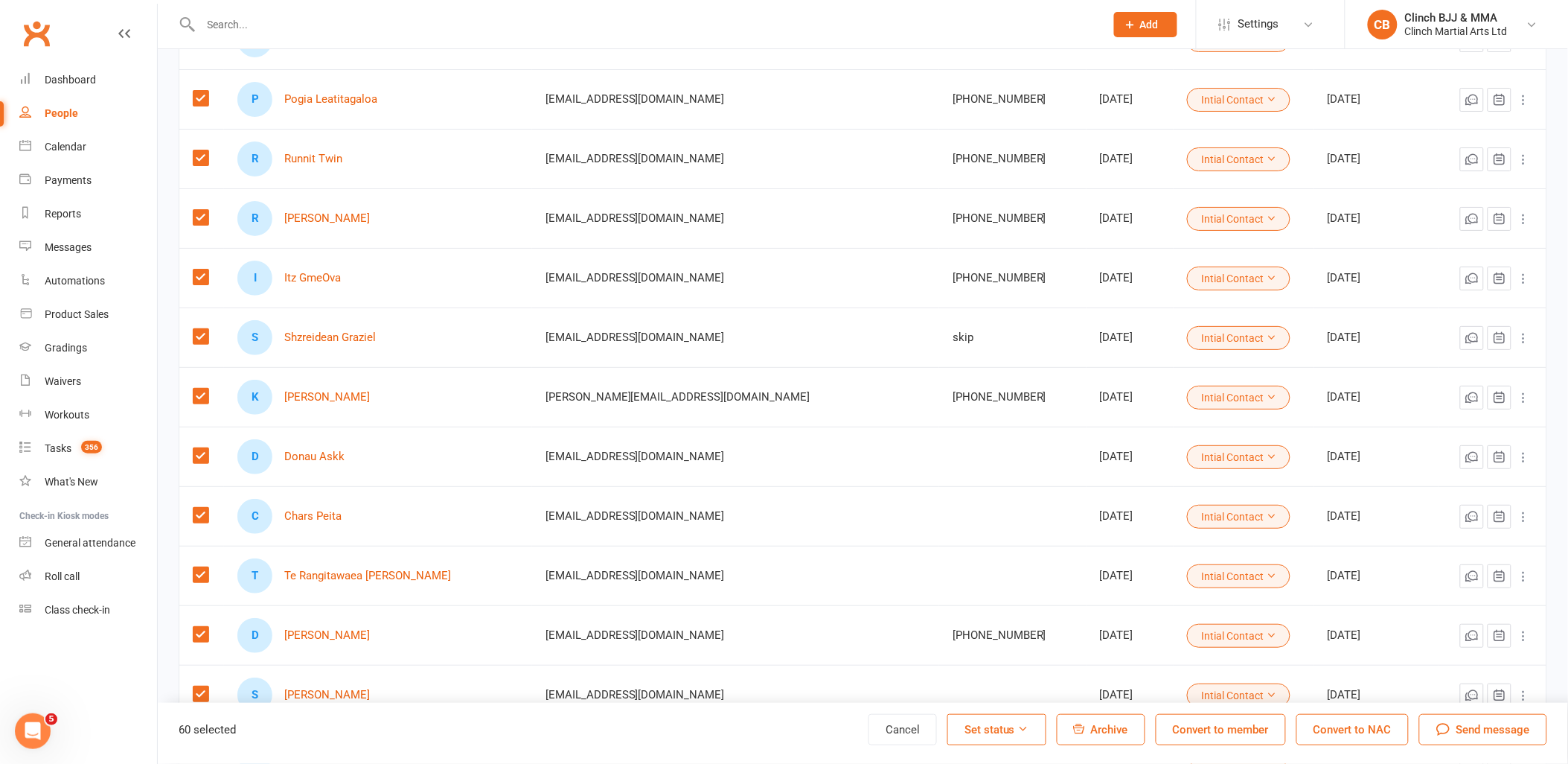
scroll to position [1985, 0]
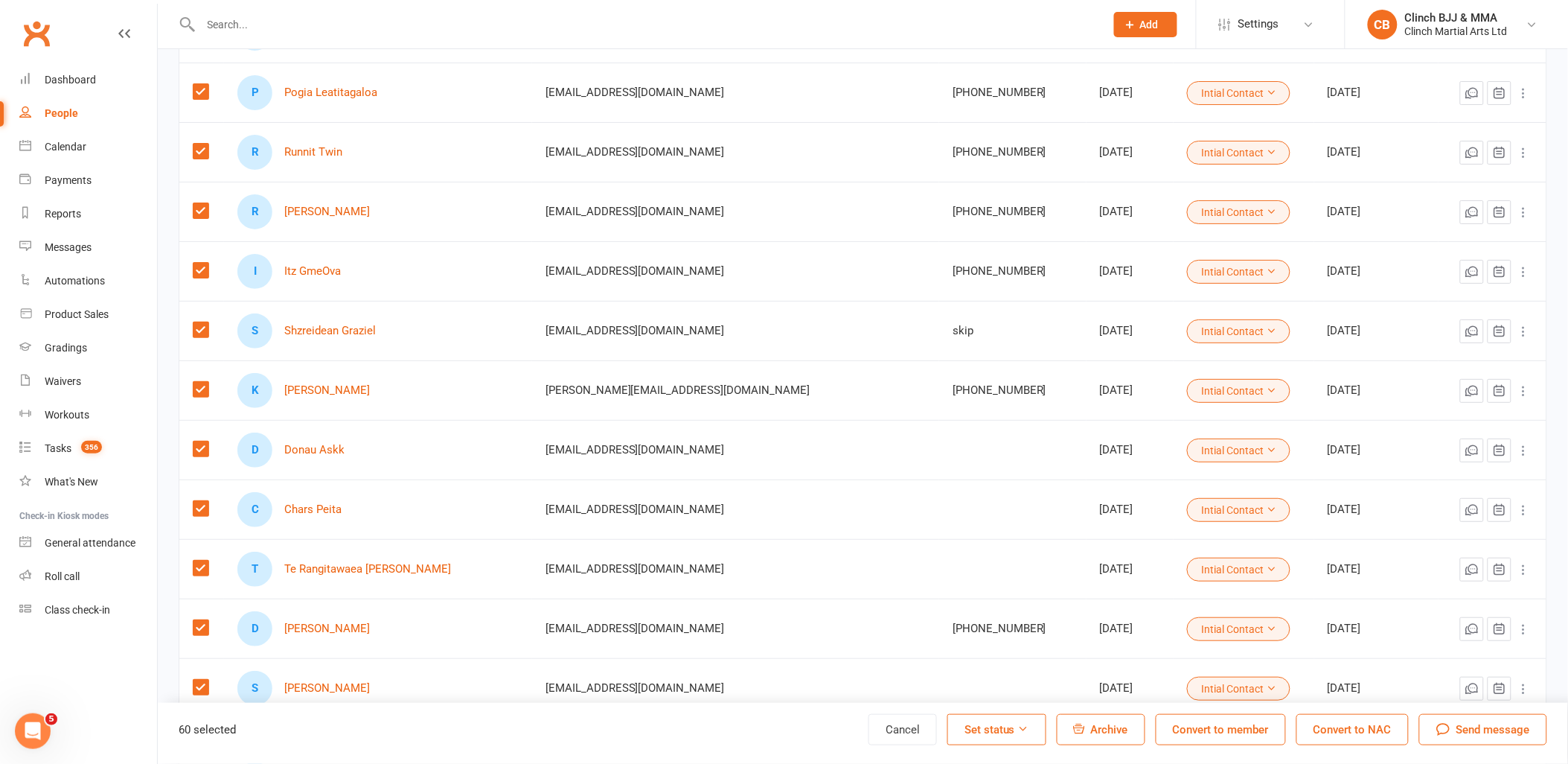
click at [996, 730] on button "Set status" at bounding box center [996, 729] width 99 height 31
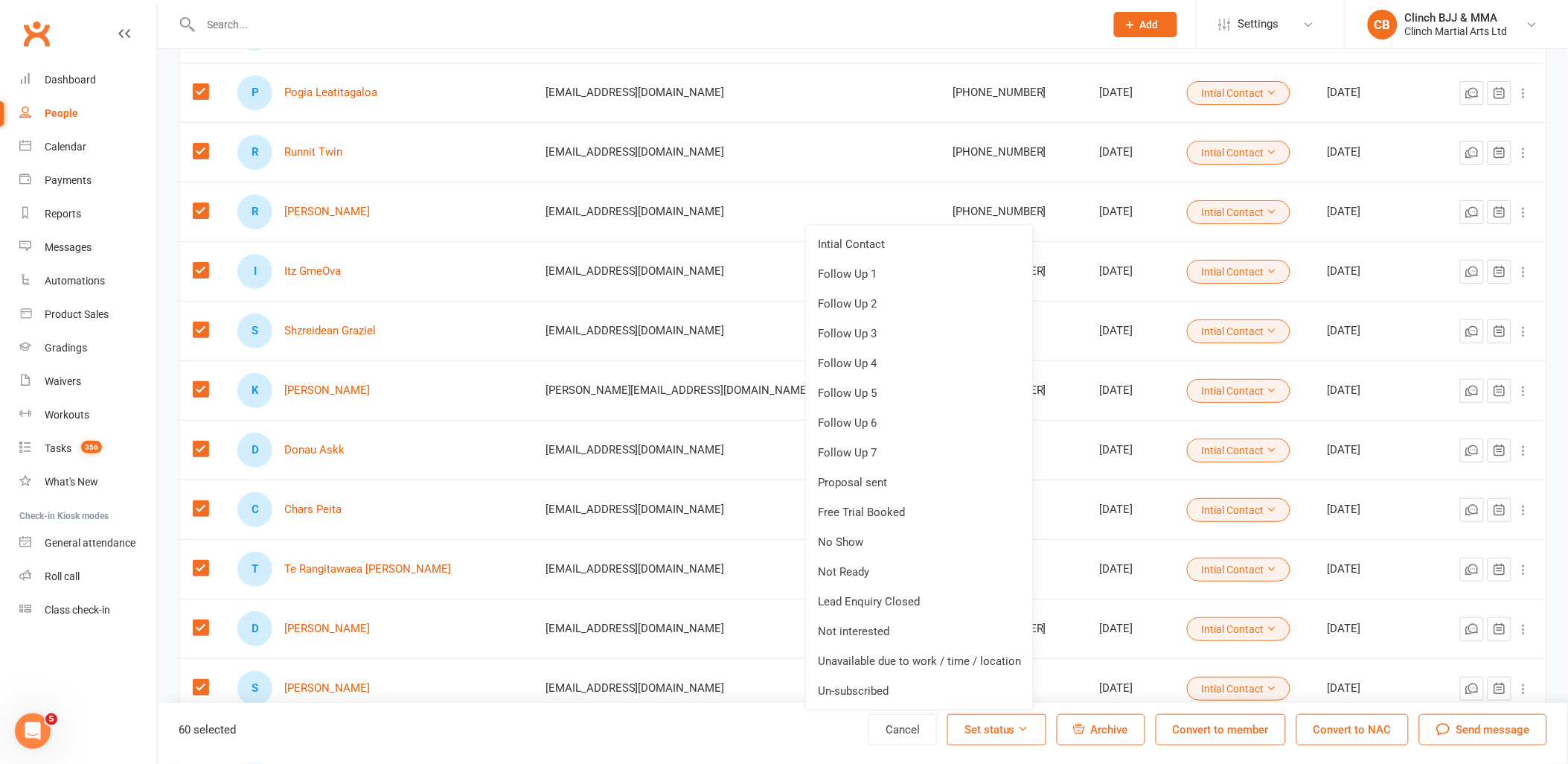
click at [872, 272] on link "Follow Up 1" at bounding box center [919, 274] width 227 height 30
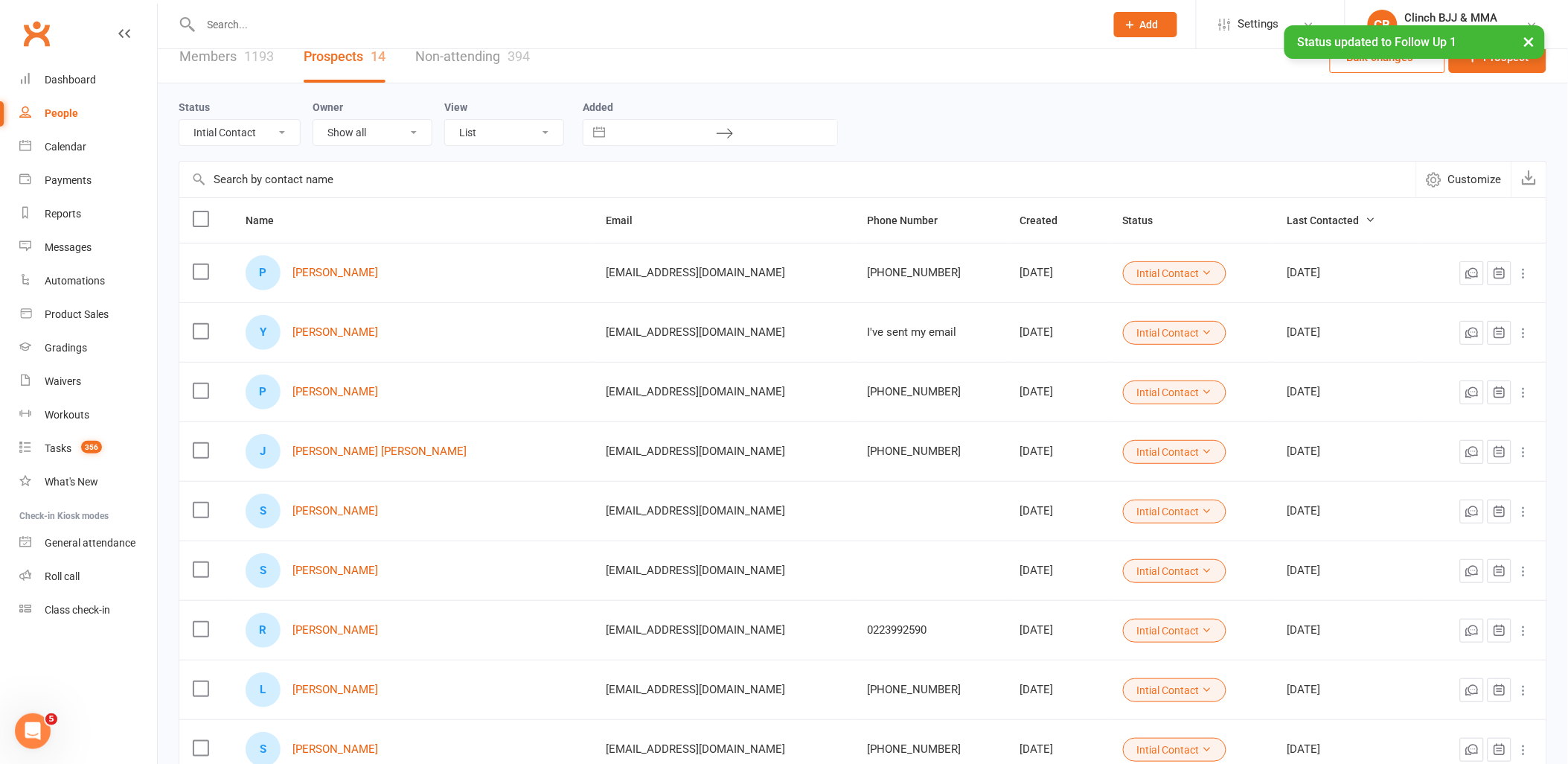
scroll to position [0, 0]
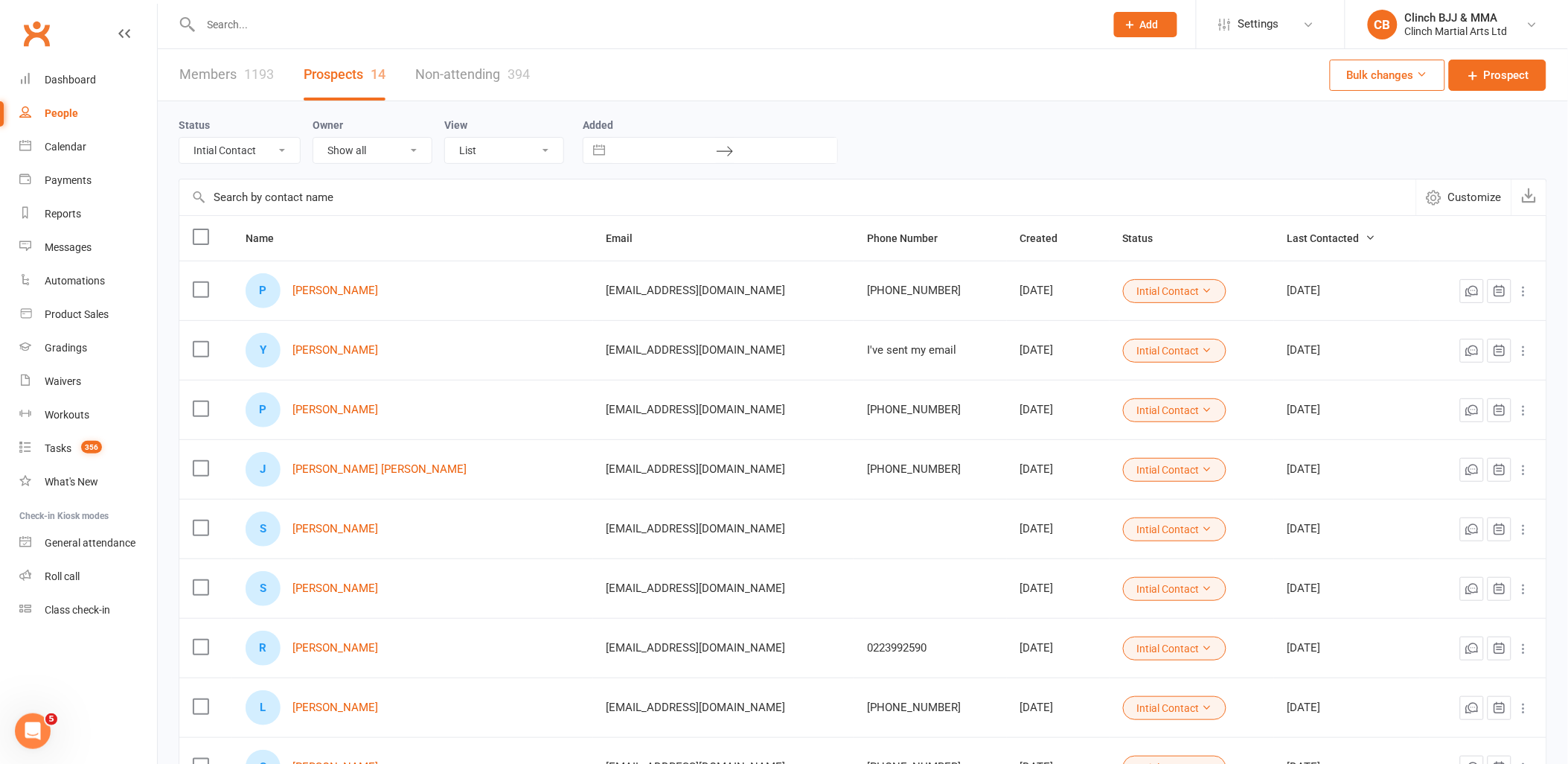
click at [253, 158] on select "All (No status set) (Invalid status) Intial Contact Follow Up 1 Follow Up 2 Fol…" at bounding box center [240, 150] width 121 height 25
click at [179, 138] on select "All (No status set) (Invalid status) Intial Contact Follow Up 1 Follow Up 2 Fol…" at bounding box center [240, 150] width 121 height 25
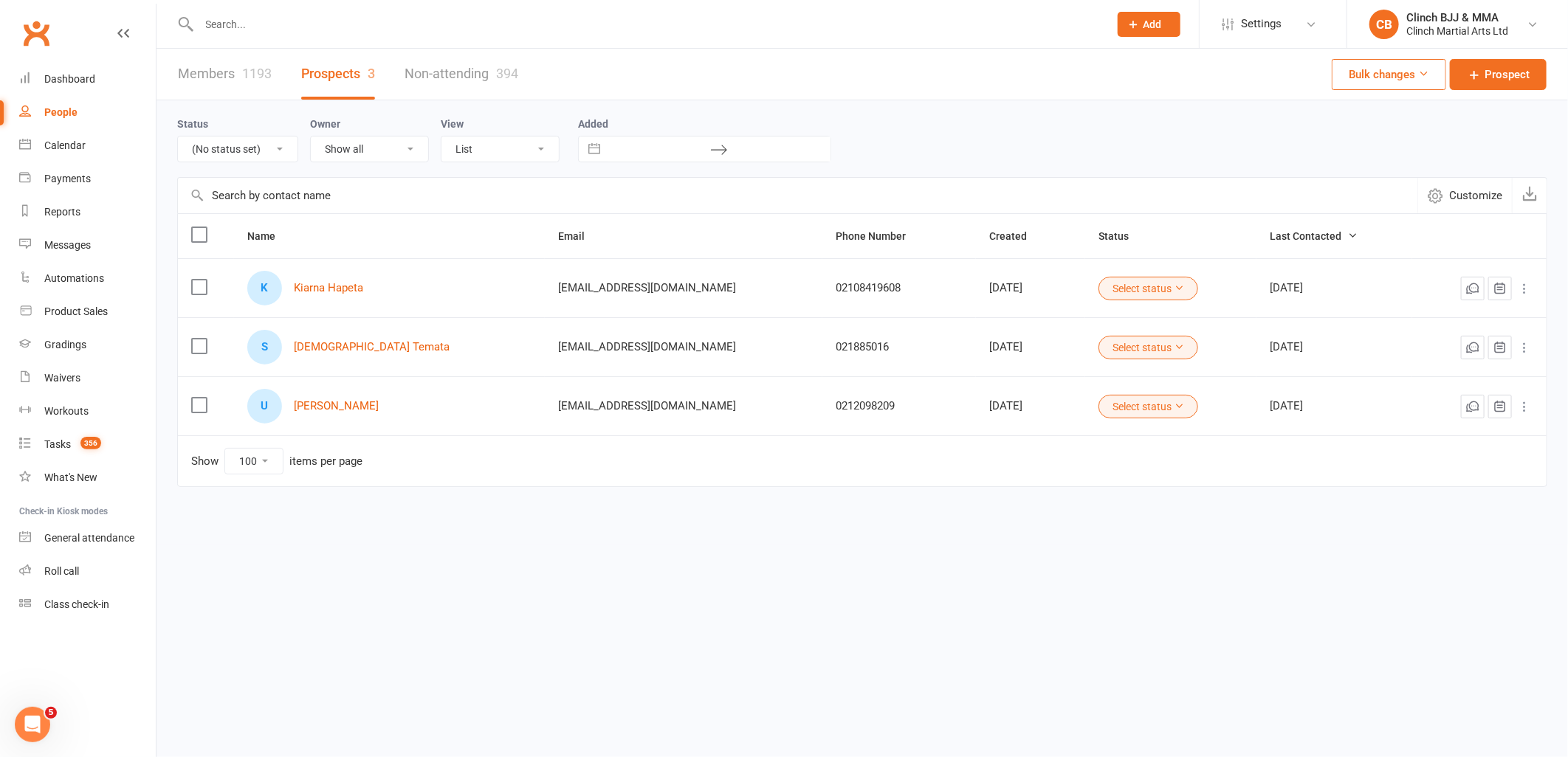
click at [194, 281] on label at bounding box center [199, 287] width 15 height 15
click at [194, 280] on input "checkbox" at bounding box center [199, 280] width 15 height 0
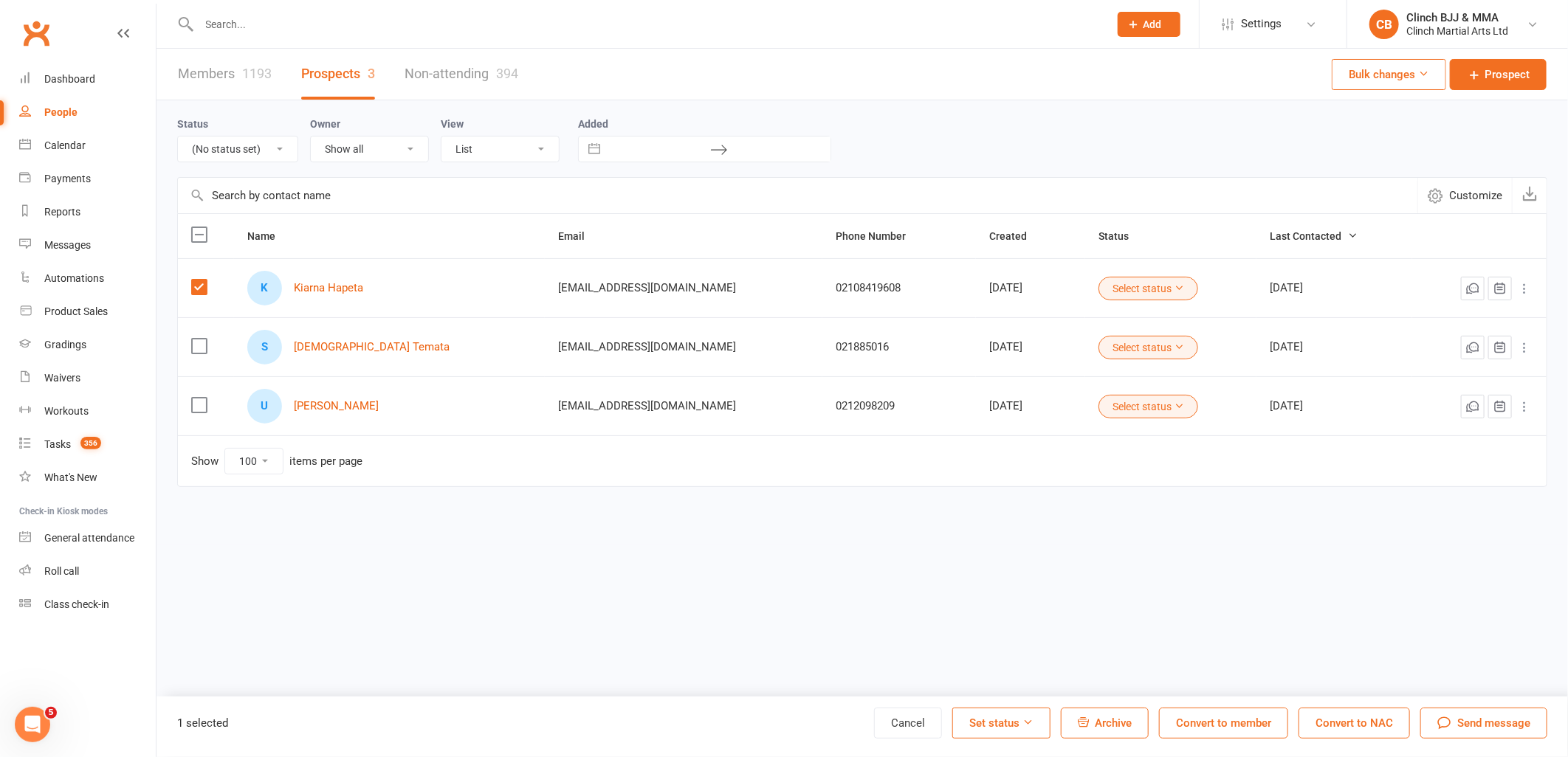
click at [195, 349] on label at bounding box center [199, 346] width 15 height 15
click at [195, 339] on input "checkbox" at bounding box center [199, 339] width 15 height 0
click at [198, 408] on label at bounding box center [199, 405] width 15 height 15
click at [198, 397] on input "checkbox" at bounding box center [199, 397] width 15 height 0
click at [499, 147] on select "List Kanban" at bounding box center [500, 149] width 117 height 25
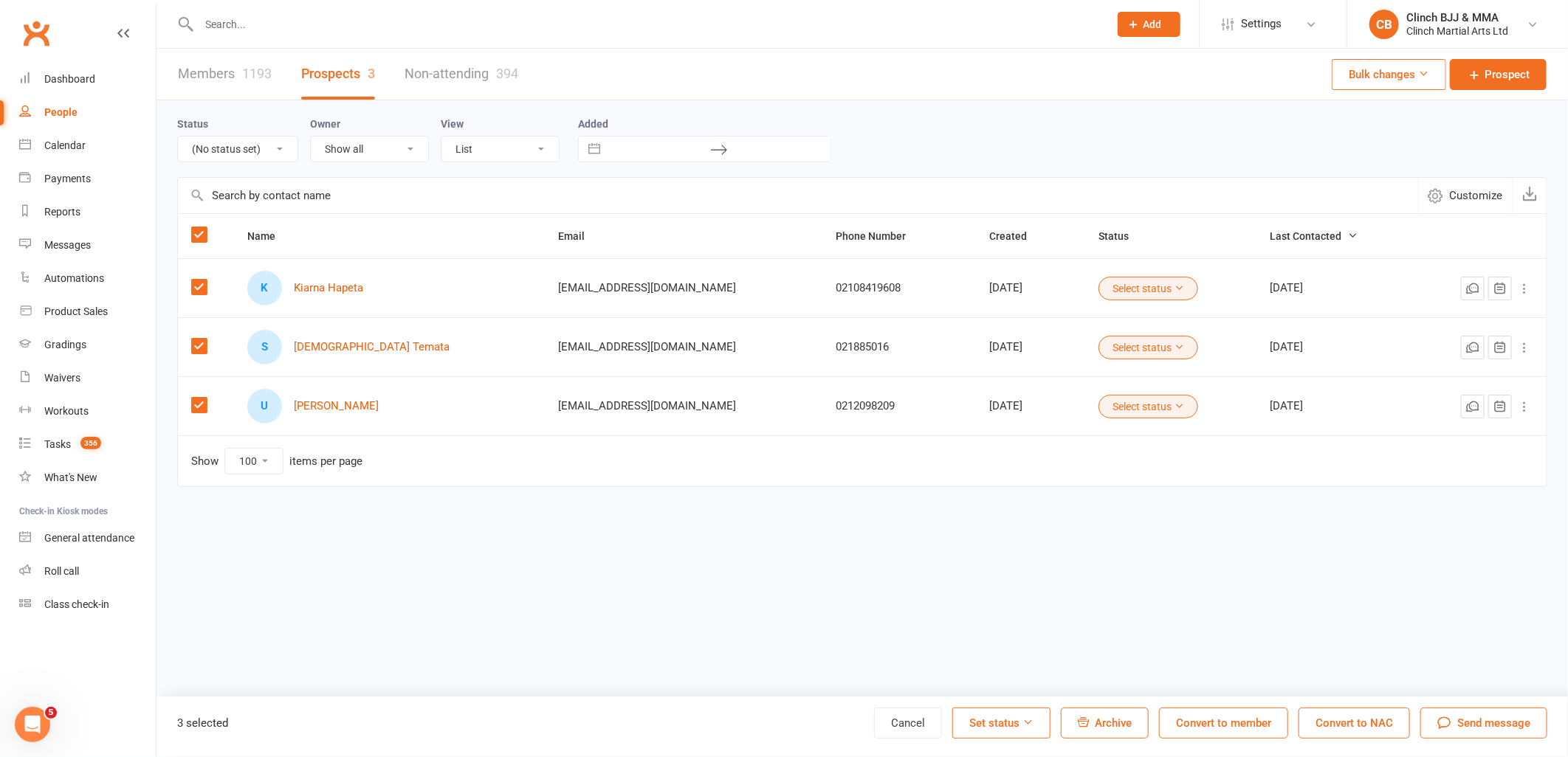
click at [385, 146] on select "Show all Salil Joshee Sandy Suriyachaik Ida Larsson Clinch BJJ & MMA Charles Sa…" at bounding box center [369, 149] width 117 height 25
drag, startPoint x: 381, startPoint y: 146, endPoint x: 372, endPoint y: 146, distance: 9.0
click at [381, 146] on select "Show all Salil Joshee Sandy Suriyachaik Ida Larsson Clinch BJJ & MMA Charles Sa…" at bounding box center [369, 149] width 117 height 25
click at [268, 146] on select "All (No status set) (Invalid status) Intial Contact Follow Up 1 Follow Up 2 Fol…" at bounding box center [238, 149] width 120 height 25
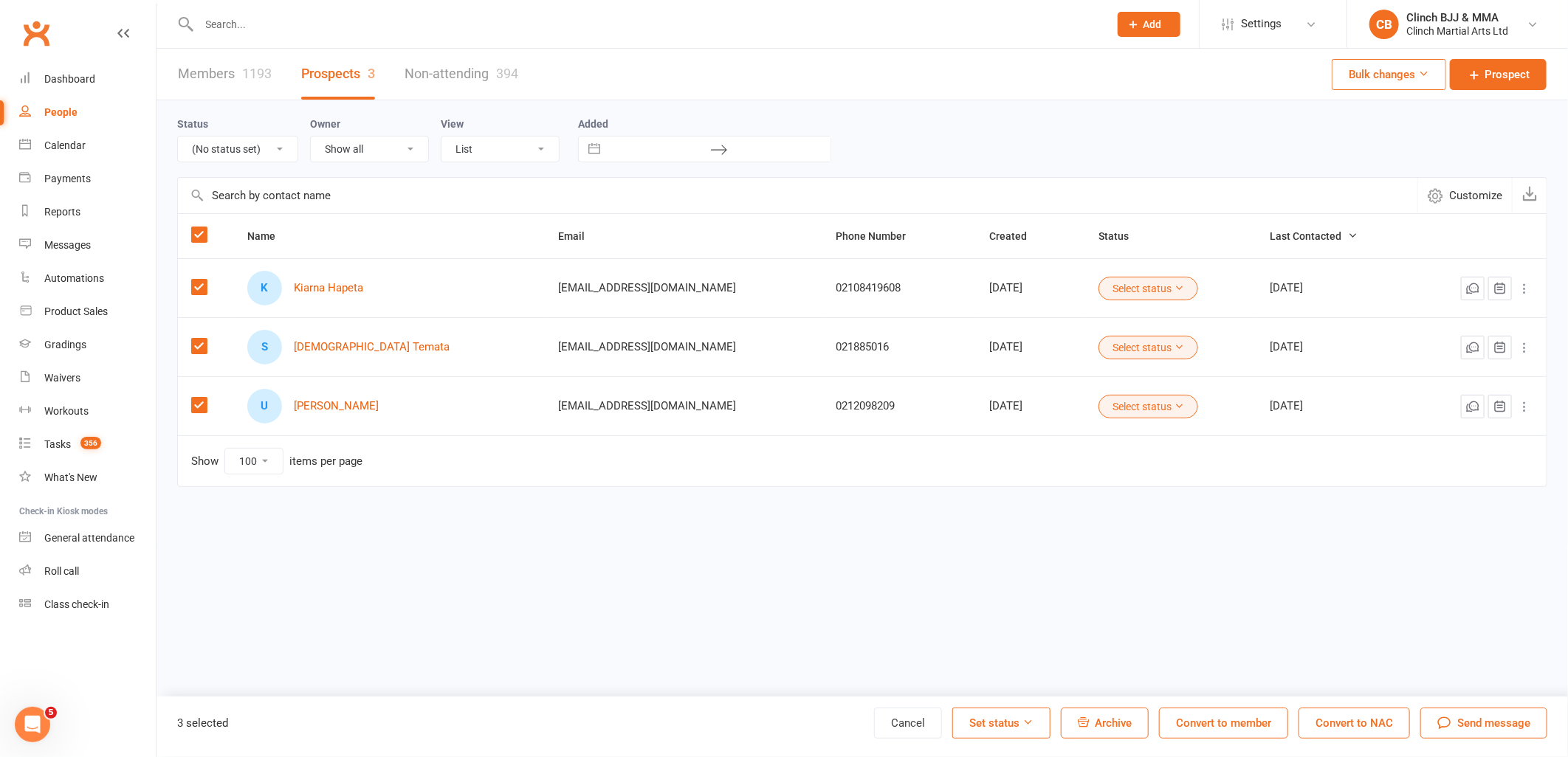
click at [1020, 729] on button "Set status" at bounding box center [1001, 722] width 99 height 31
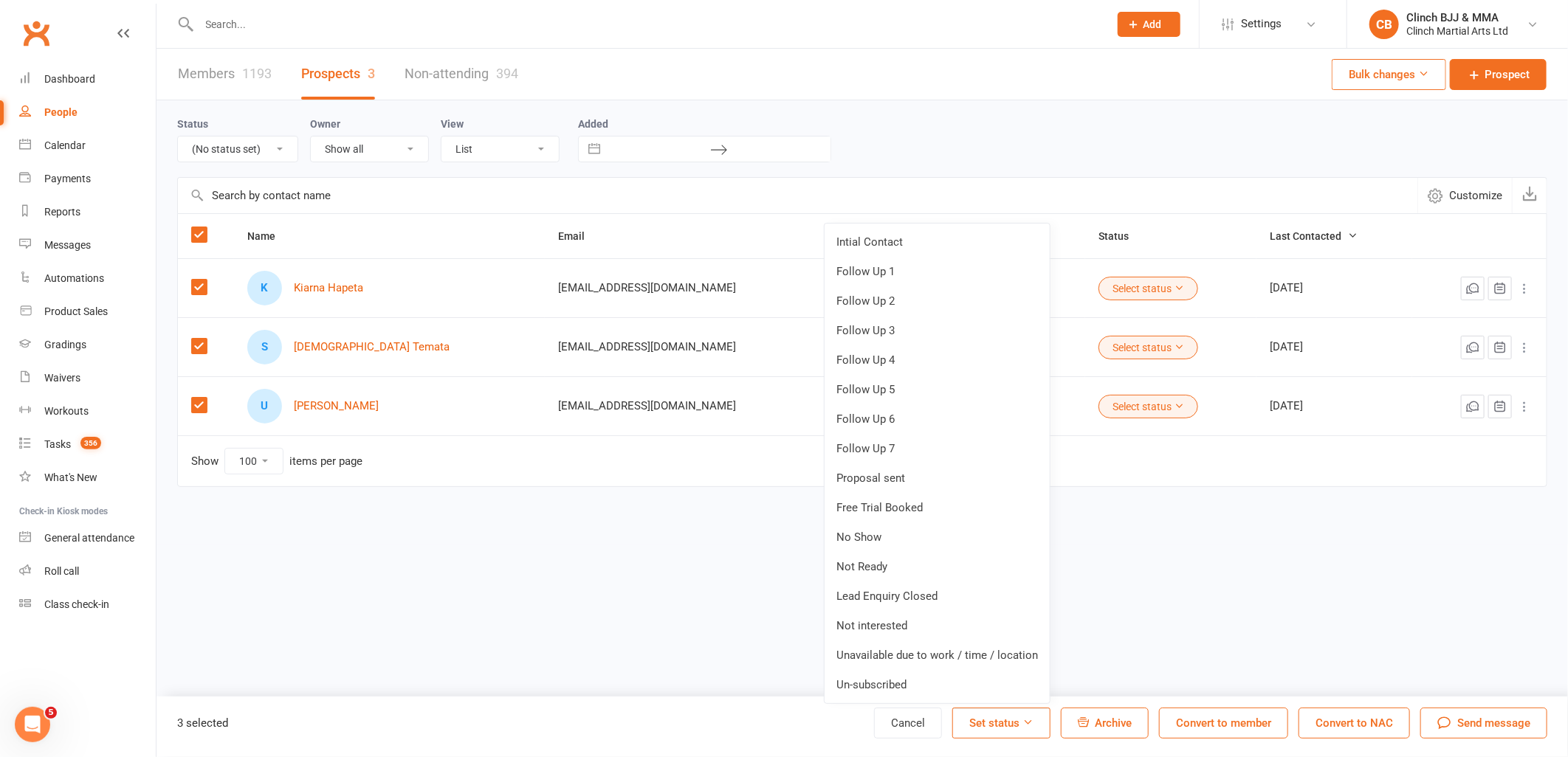
click at [880, 278] on link "Follow Up 1" at bounding box center [937, 271] width 225 height 29
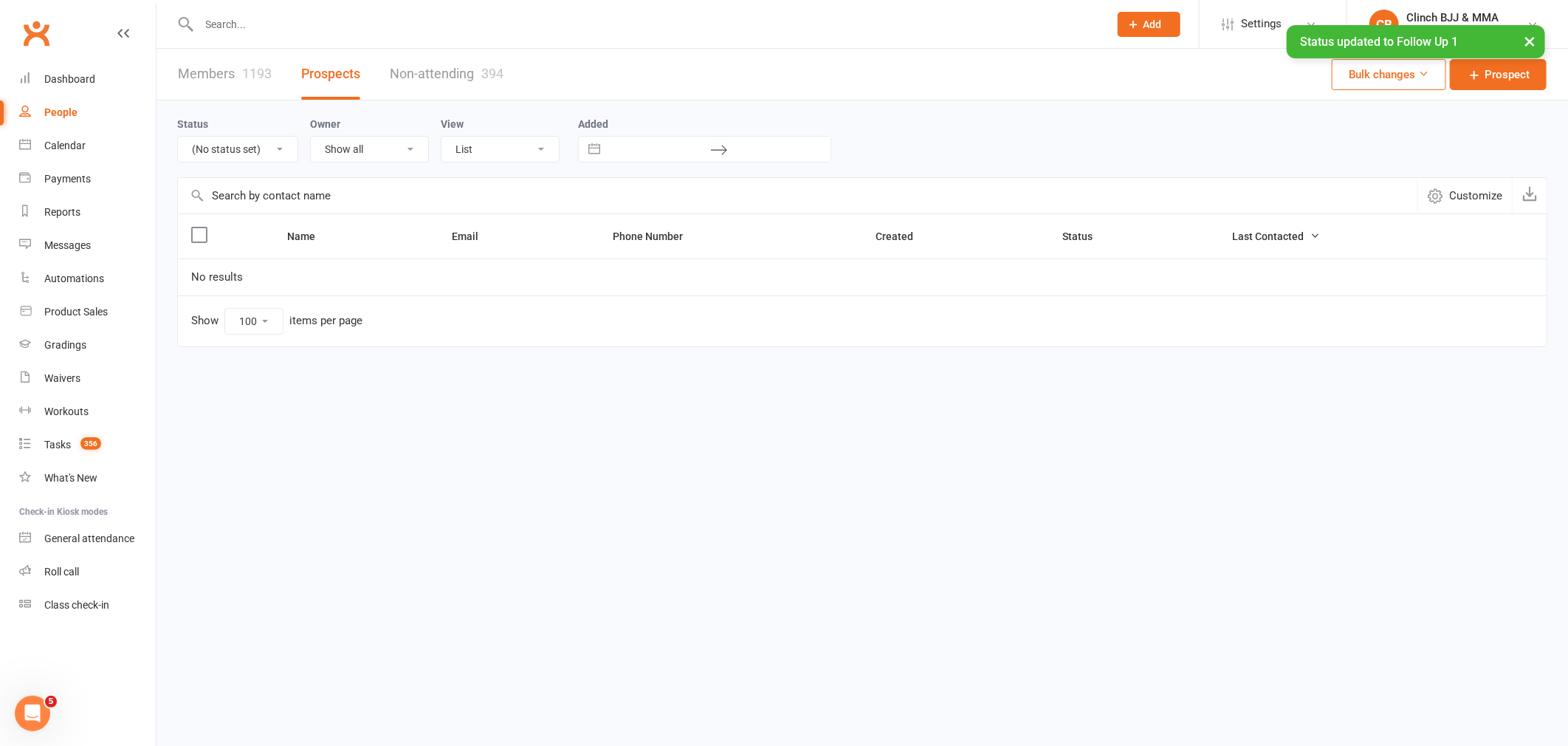
click at [246, 150] on select "All (No status set) (Invalid status) Intial Contact Follow Up 1 Follow Up 2 Fol…" at bounding box center [238, 149] width 120 height 25
click at [178, 137] on select "All (No status set) (Invalid status) Intial Contact Follow Up 1 Follow Up 2 Fol…" at bounding box center [238, 149] width 120 height 25
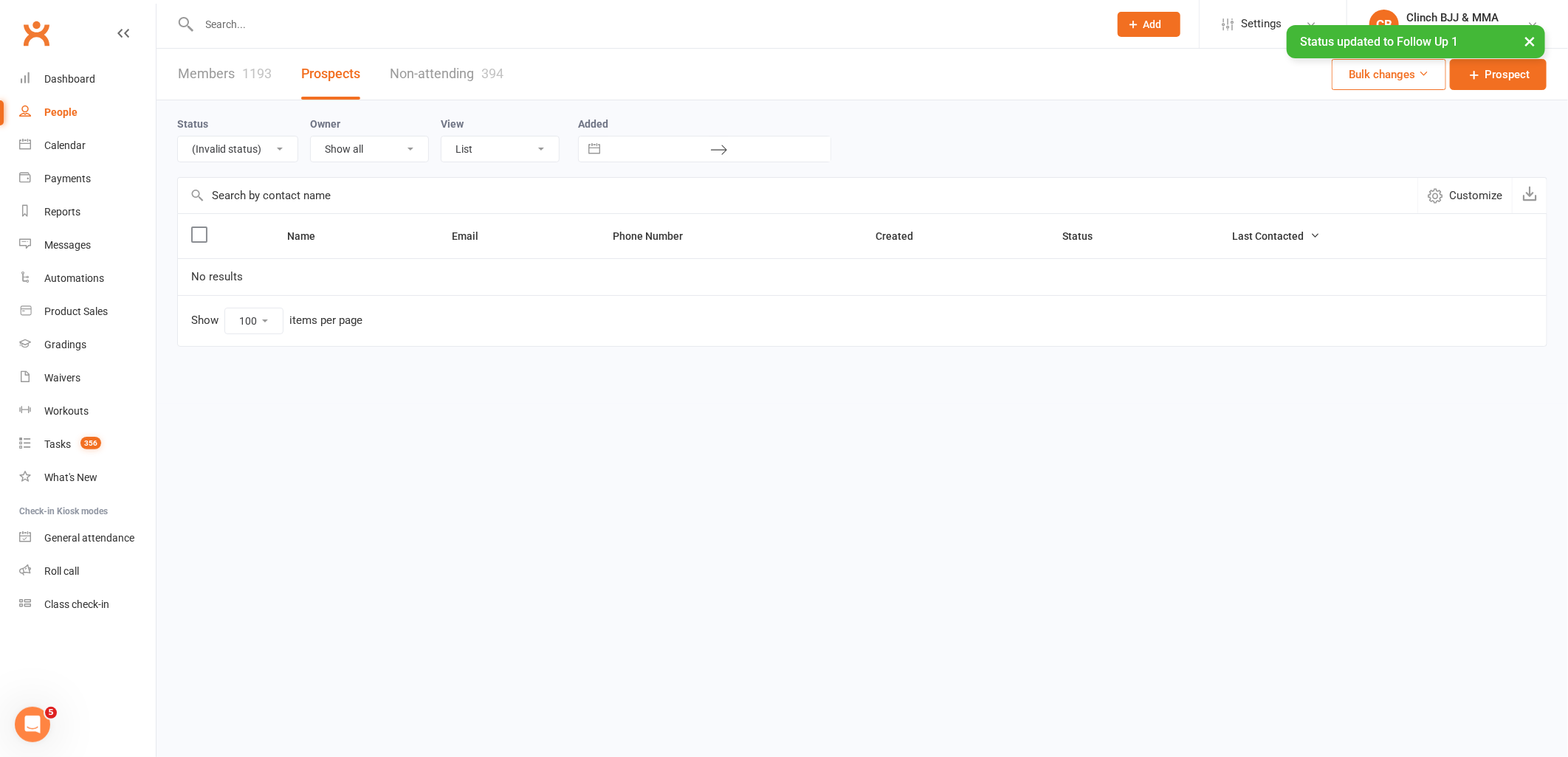
click at [215, 142] on select "All (No status set) (Invalid status) Intial Contact Follow Up 1 Follow Up 2 Fol…" at bounding box center [238, 149] width 120 height 25
click at [178, 136] on select "All (No status set) (Invalid status) Intial Contact Follow Up 1 Follow Up 2 Fol…" at bounding box center [238, 149] width 120 height 25
click at [227, 150] on select "All (No status set) (Invalid status) Intial Contact Follow Up 1 Follow Up 2 Fol…" at bounding box center [238, 149] width 120 height 25
select select "Follow Up 1"
click at [178, 136] on select "All (No status set) (Invalid status) Intial Contact Follow Up 1 Follow Up 2 Fol…" at bounding box center [238, 149] width 120 height 25
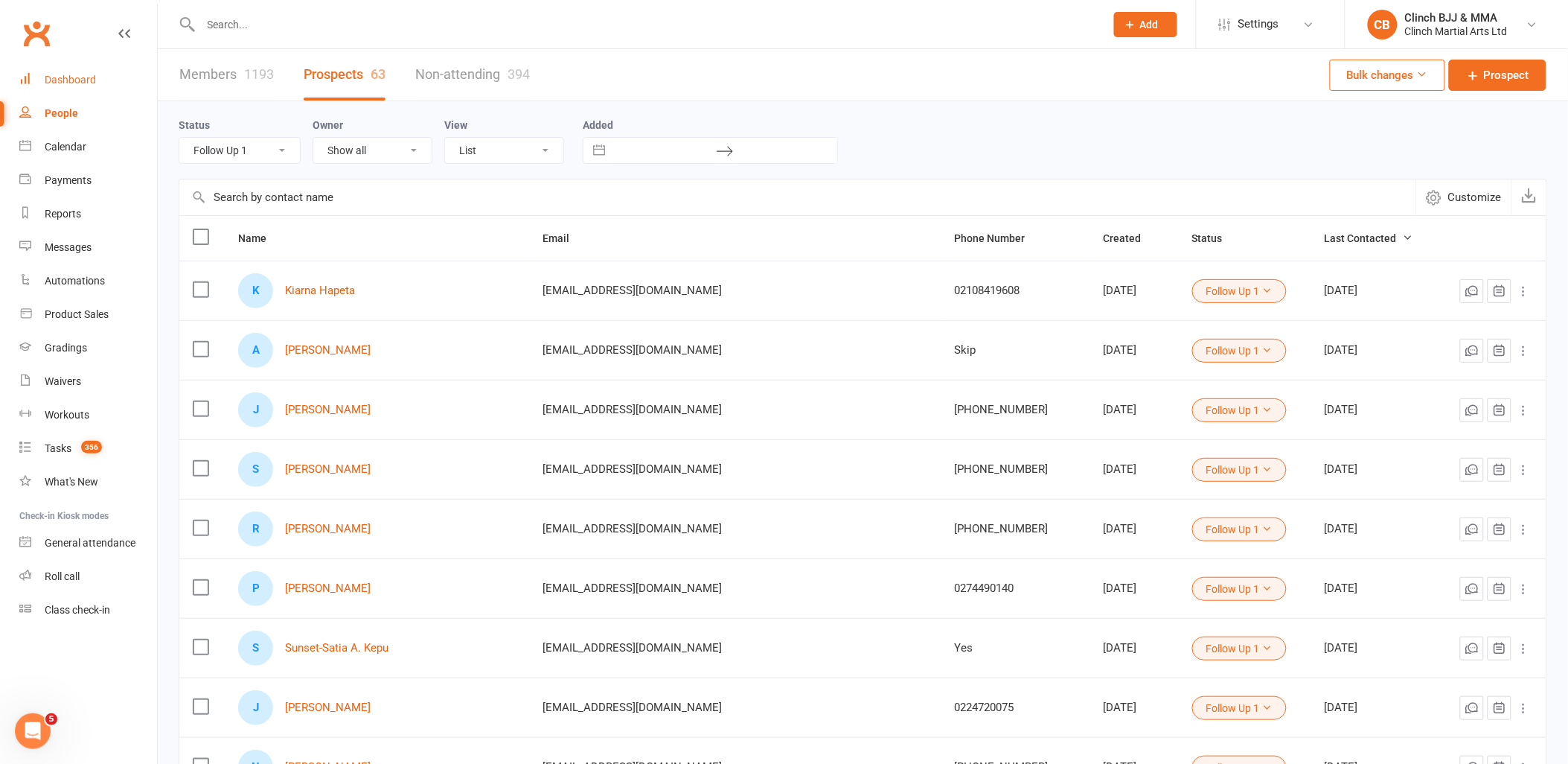
click at [82, 82] on div "Dashboard" at bounding box center [71, 80] width 51 height 12
